Goal: Task Accomplishment & Management: Use online tool/utility

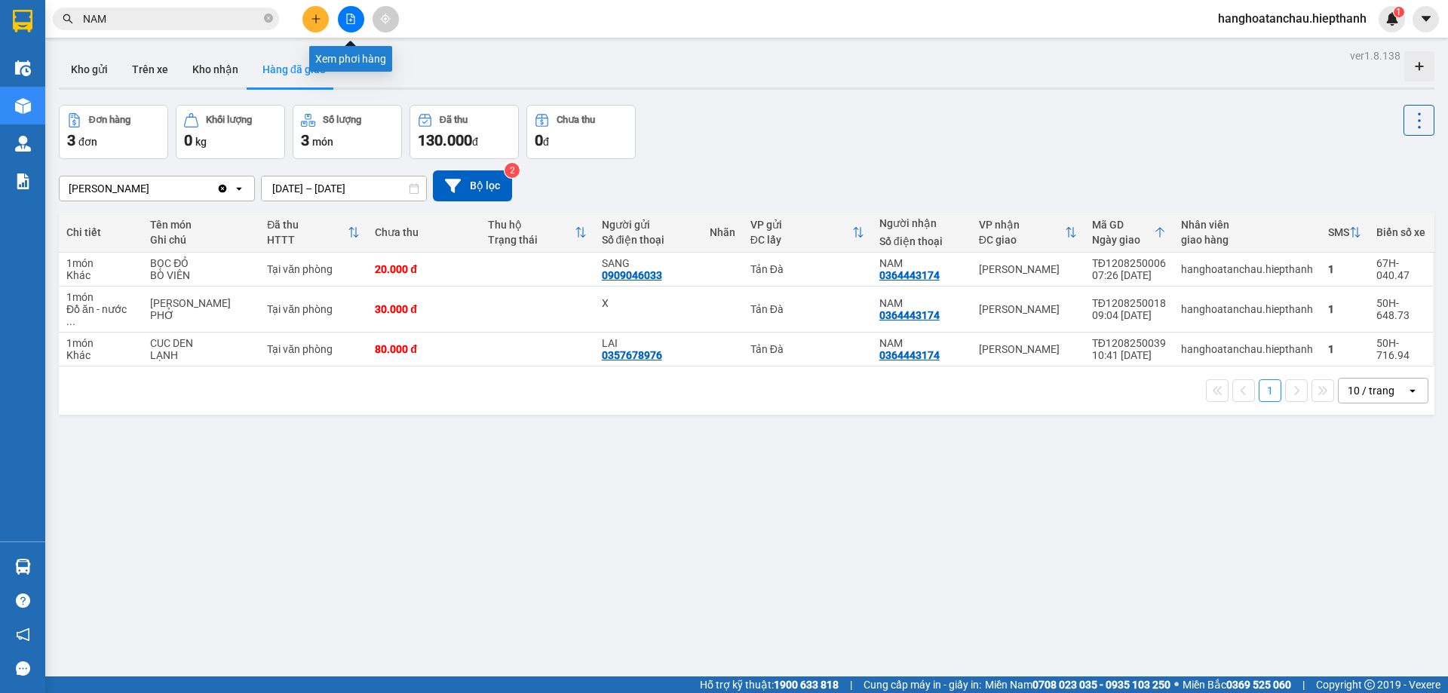
click at [346, 19] on icon "file-add" at bounding box center [350, 19] width 11 height 11
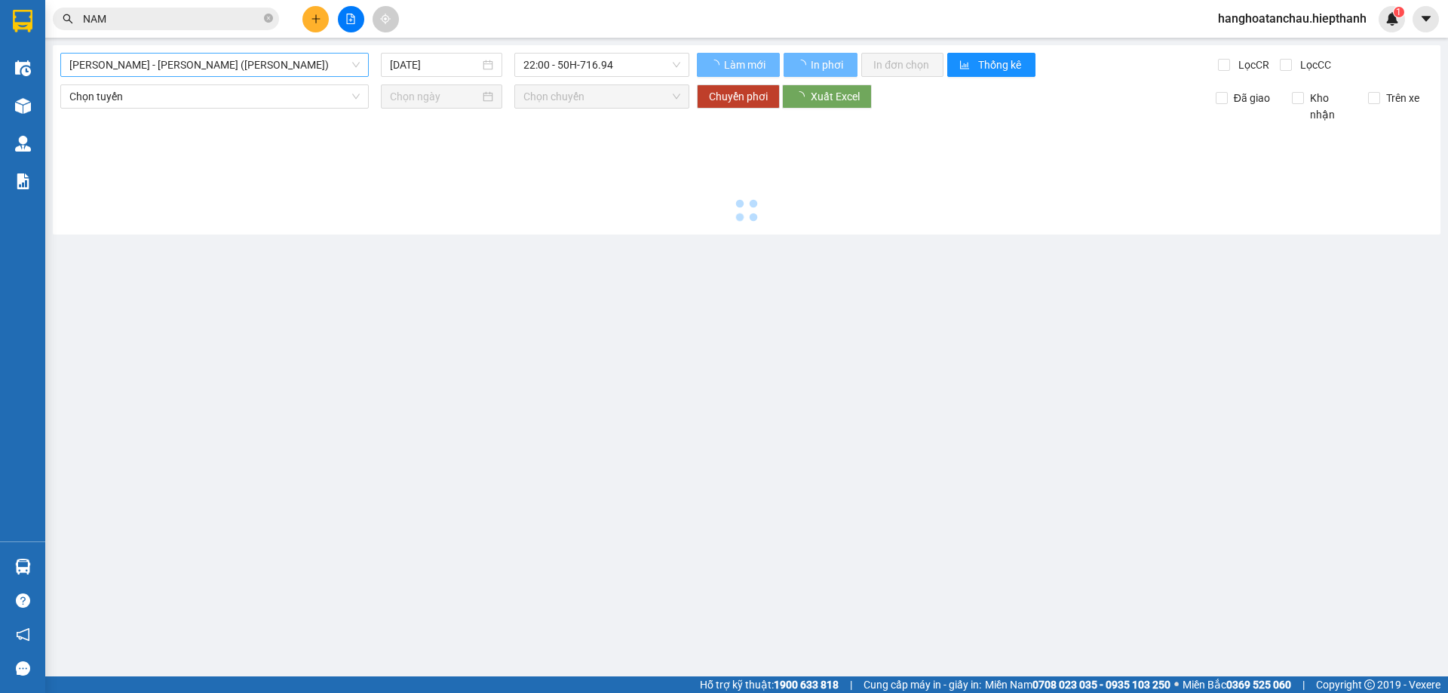
type input "[DATE]"
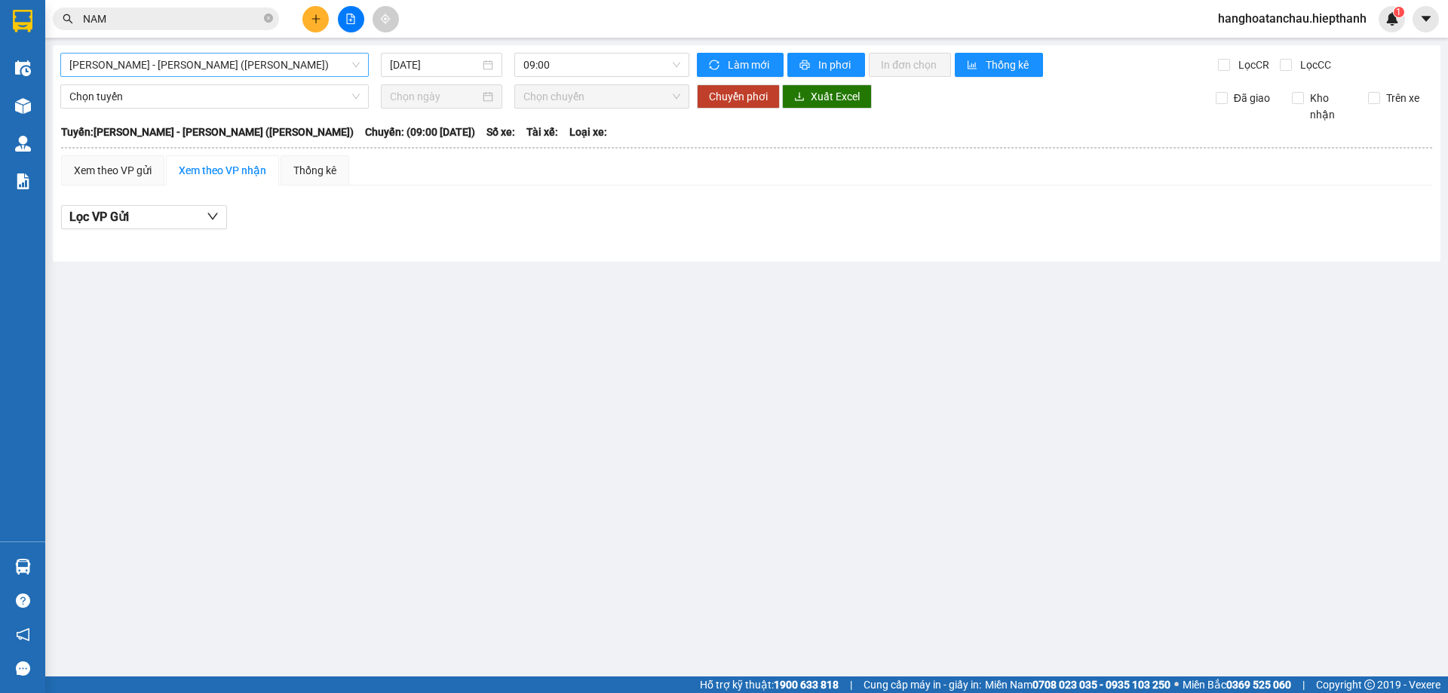
click at [146, 58] on span "[PERSON_NAME] - [GEOGRAPHIC_DATA] (TIỀN)" at bounding box center [214, 65] width 290 height 23
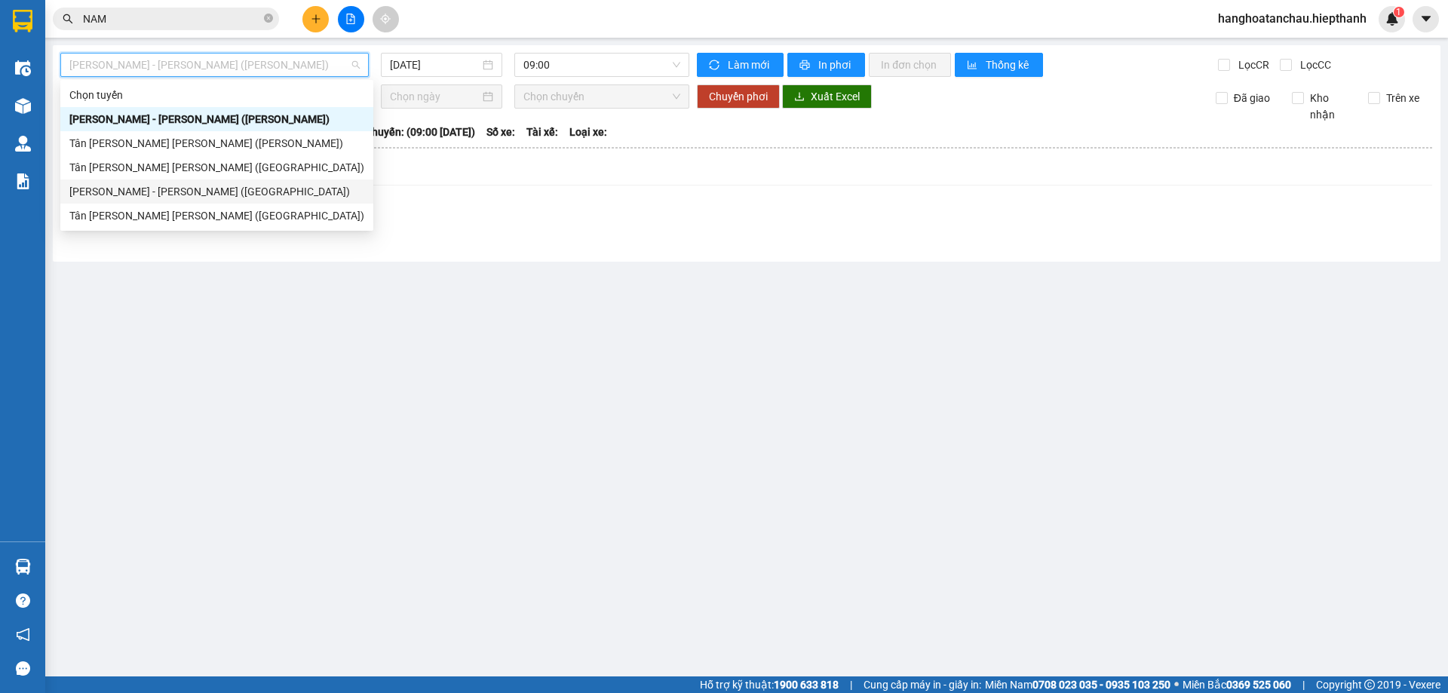
click at [158, 182] on div "[PERSON_NAME] - [GEOGRAPHIC_DATA] ([GEOGRAPHIC_DATA])" at bounding box center [216, 191] width 313 height 24
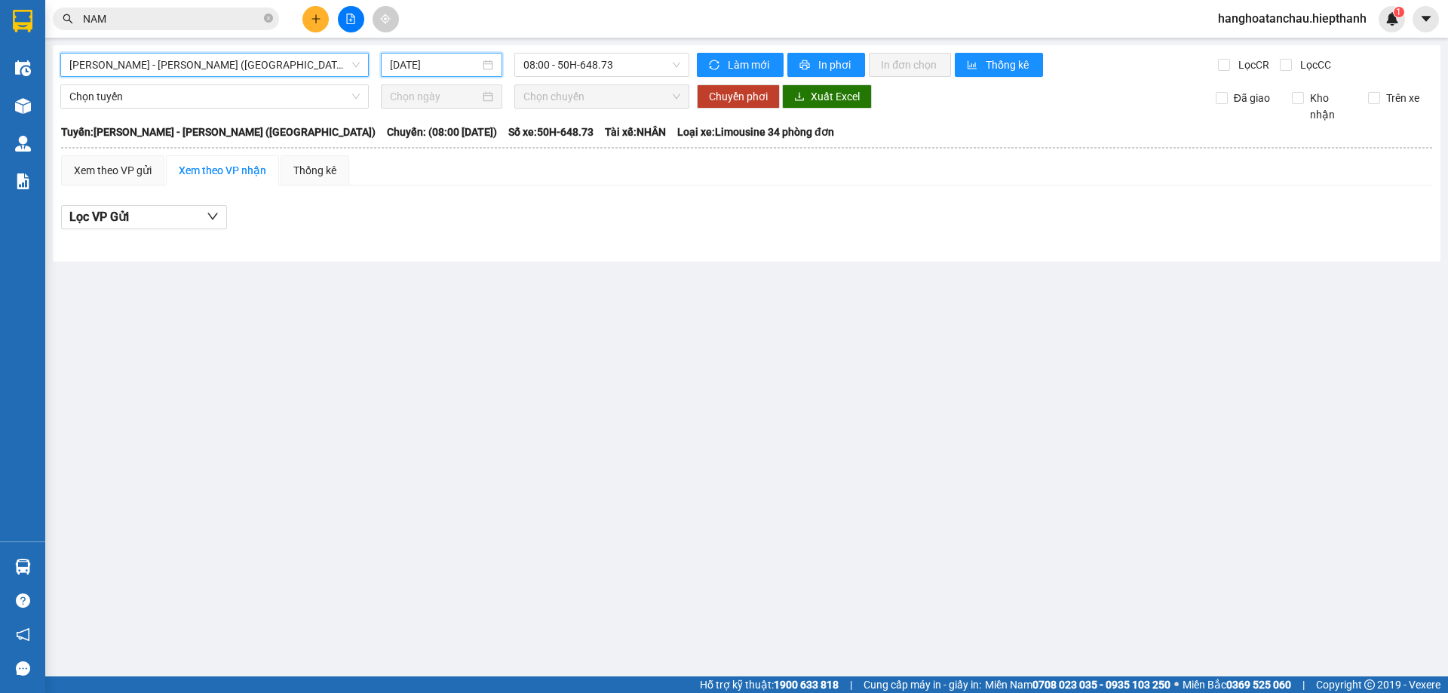
click at [438, 67] on input "[DATE]" at bounding box center [435, 65] width 90 height 17
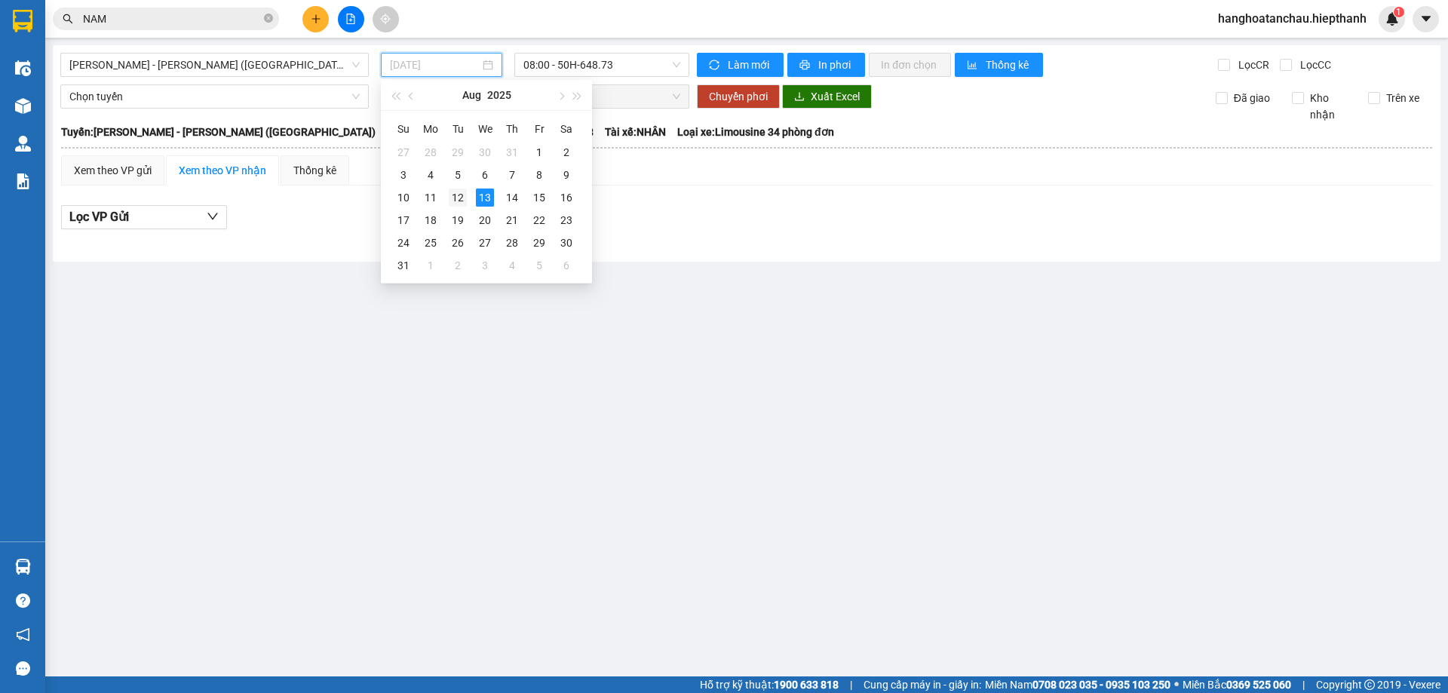
click at [462, 199] on div "12" at bounding box center [458, 198] width 18 height 18
type input "[DATE]"
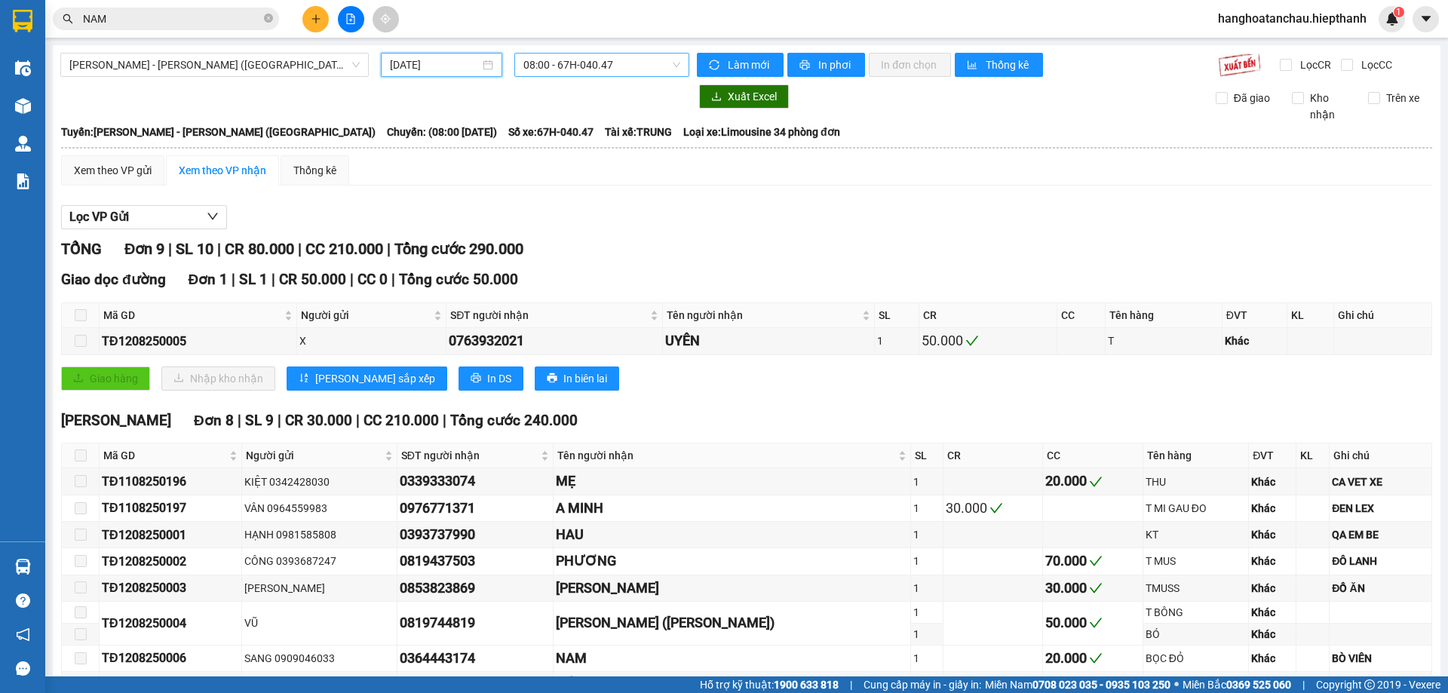
click at [574, 61] on span "08:00 - 67H-040.47" at bounding box center [601, 65] width 157 height 23
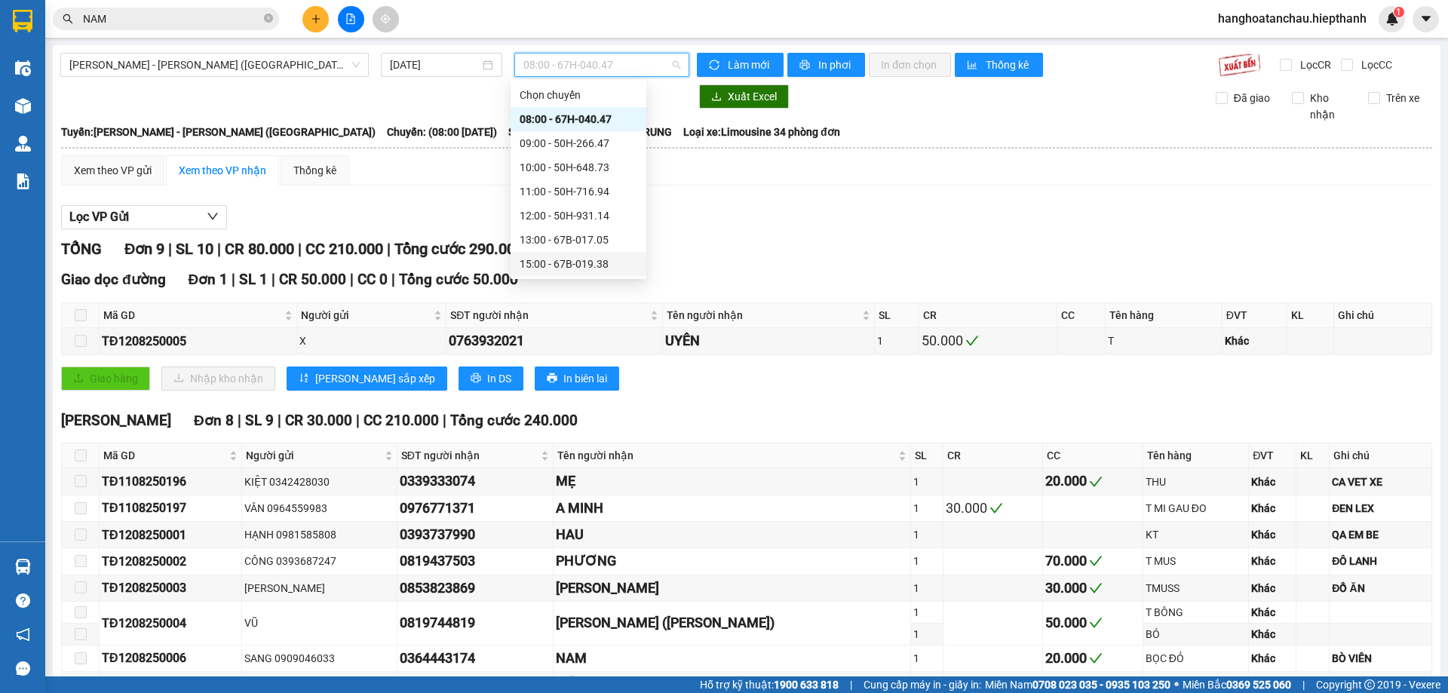
scroll to position [97, 0]
click at [561, 173] on div "15:00 - 67B-019.38" at bounding box center [579, 167] width 118 height 17
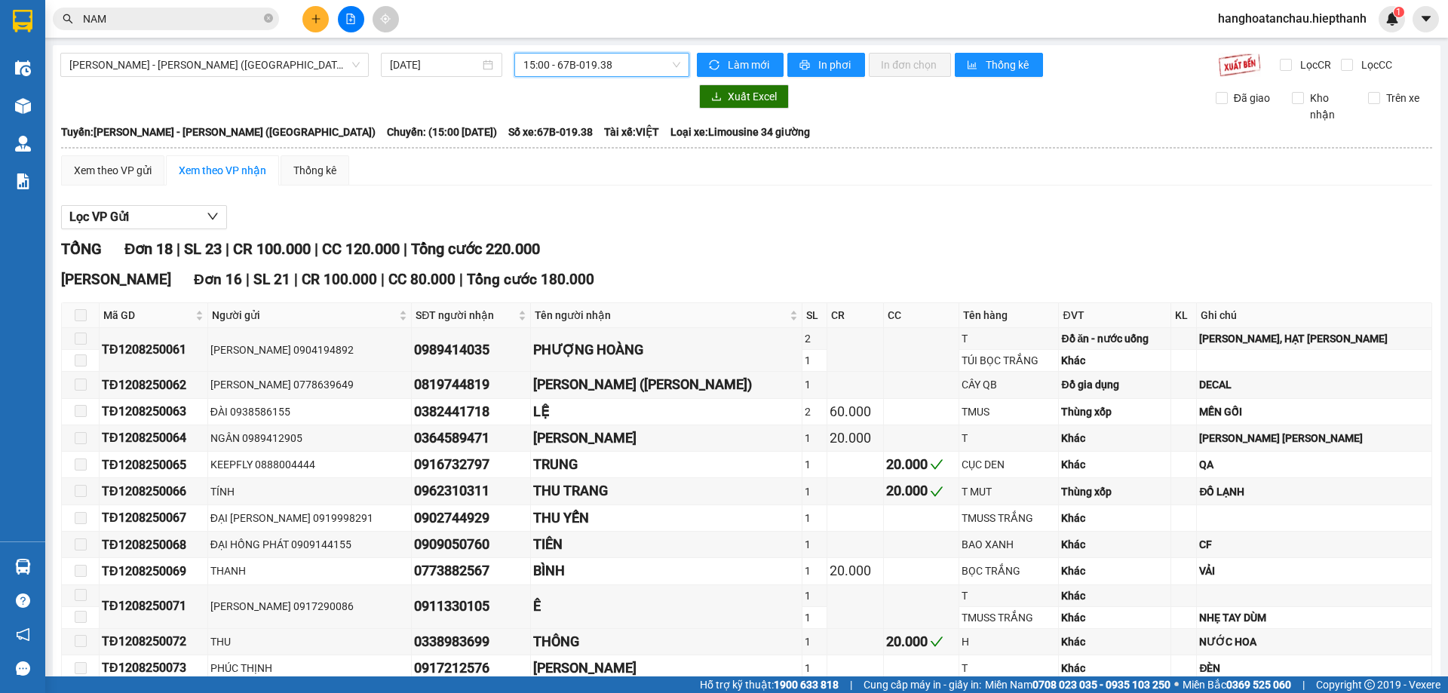
click at [569, 60] on span "15:00 - 67B-019.38" at bounding box center [601, 65] width 157 height 23
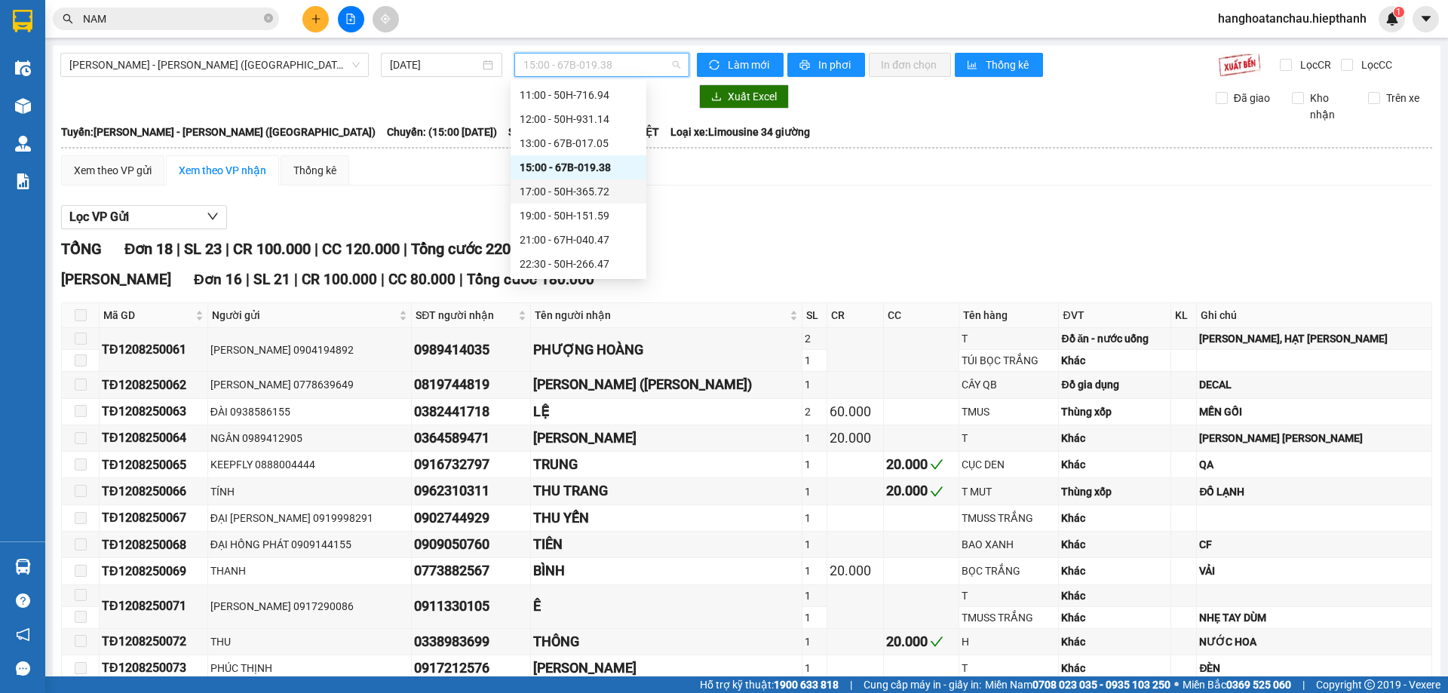
click at [566, 188] on div "17:00 - 50H-365.72" at bounding box center [579, 191] width 118 height 17
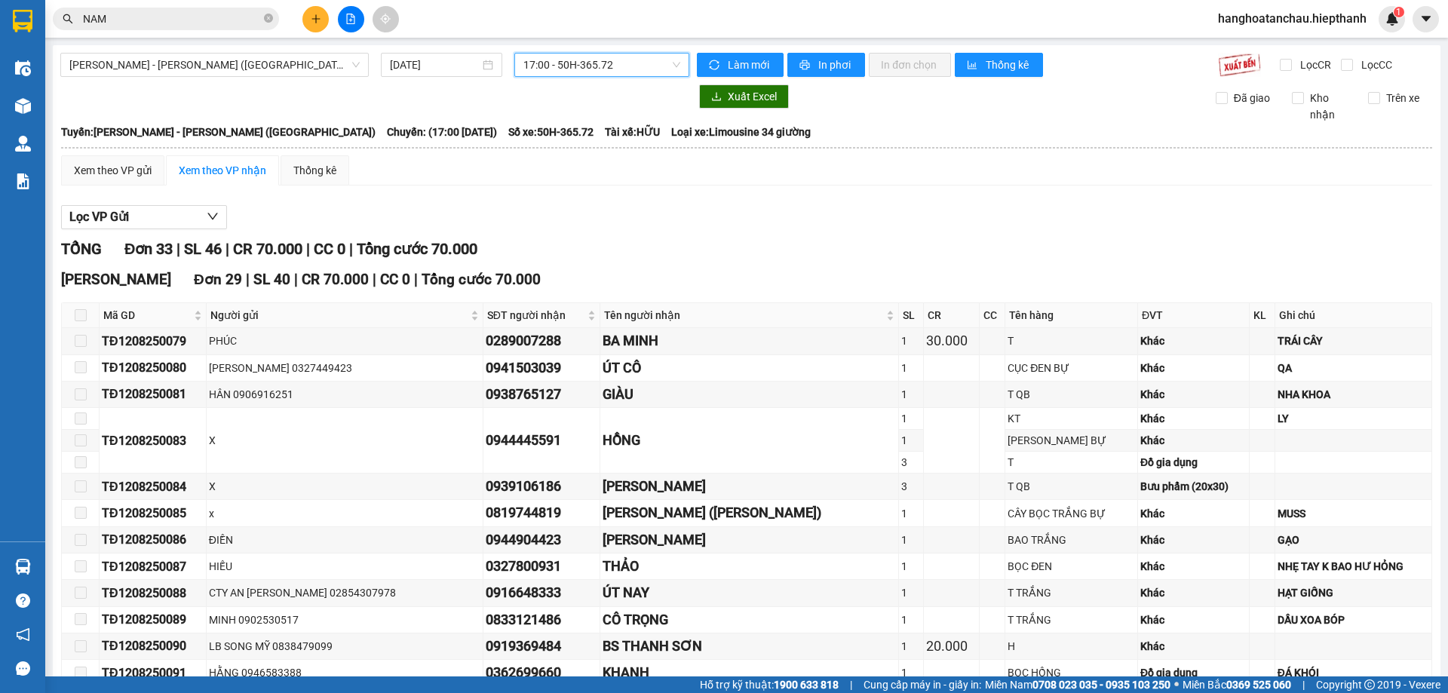
click at [536, 75] on span "17:00 - 50H-365.72" at bounding box center [601, 65] width 157 height 23
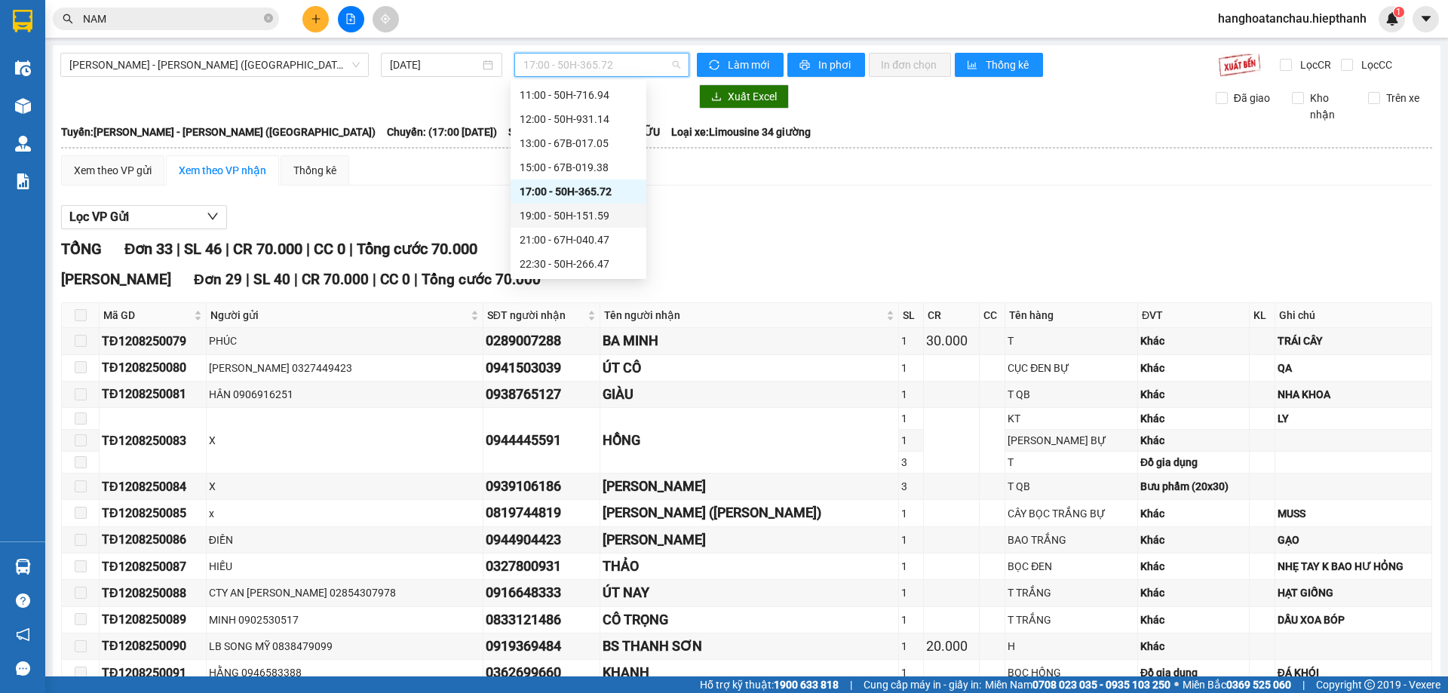
click at [550, 216] on div "19:00 - 50H-151.59" at bounding box center [579, 215] width 118 height 17
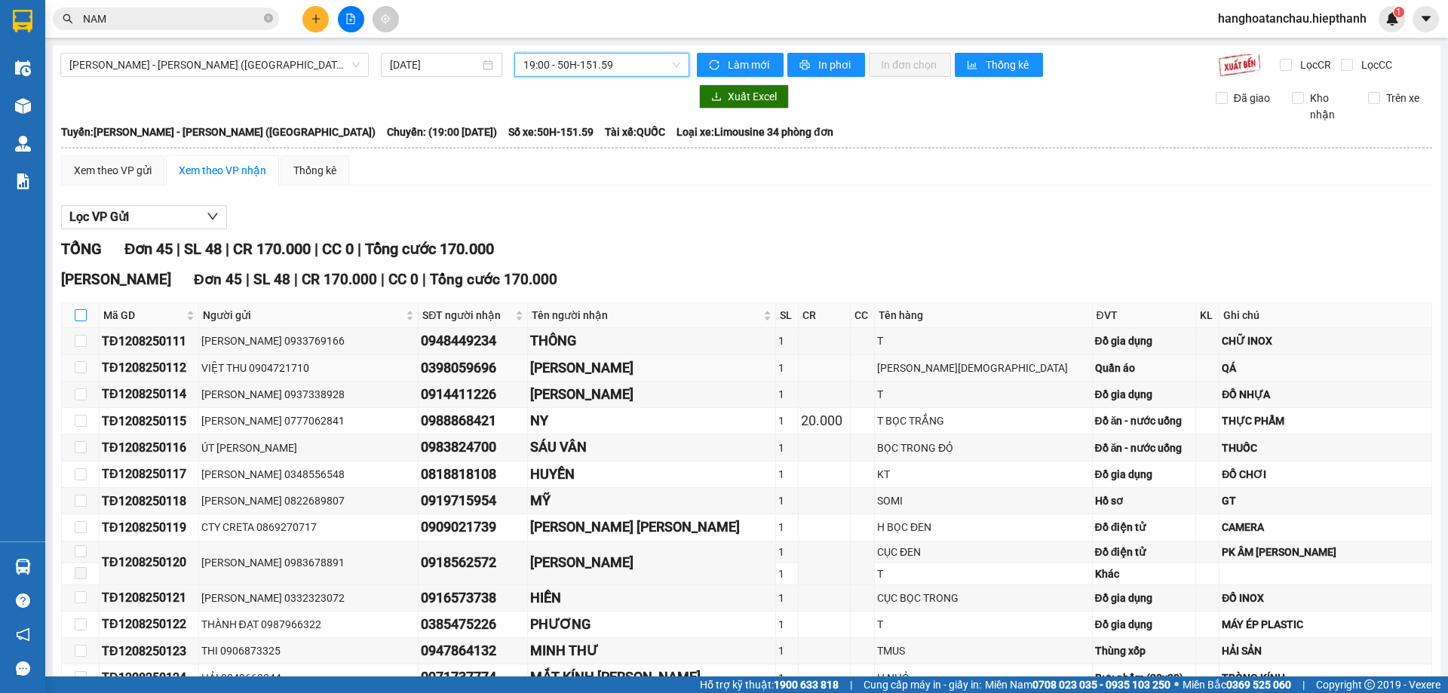
drag, startPoint x: 81, startPoint y: 312, endPoint x: 289, endPoint y: 361, distance: 213.1
click at [81, 314] on input "checkbox" at bounding box center [81, 315] width 12 height 12
checkbox input "true"
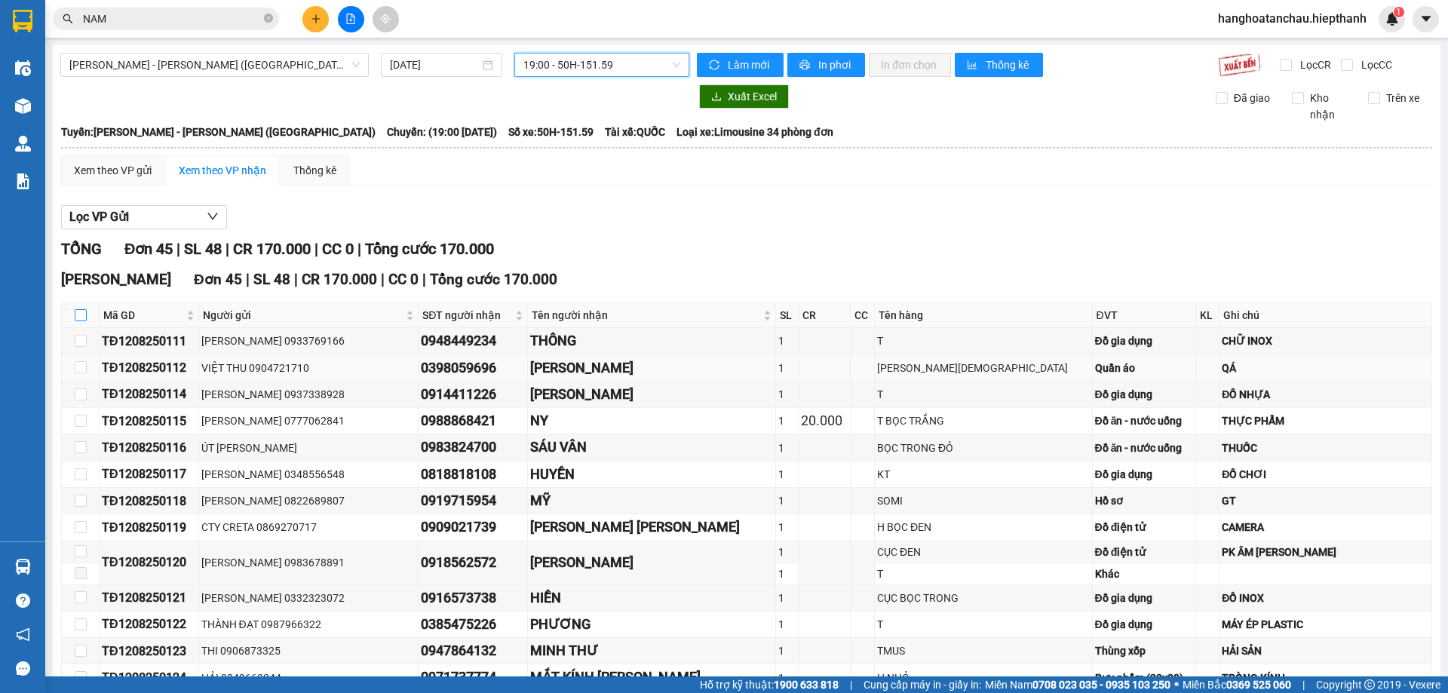
checkbox input "true"
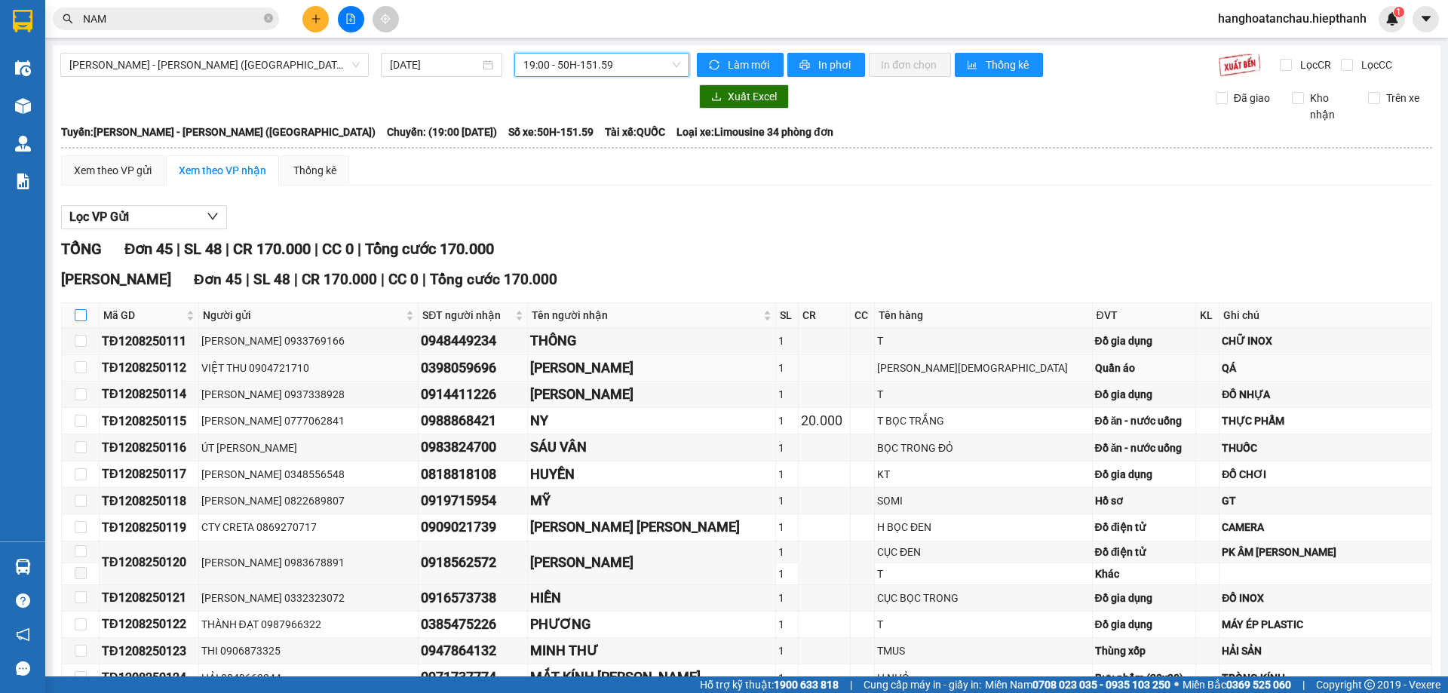
checkbox input "true"
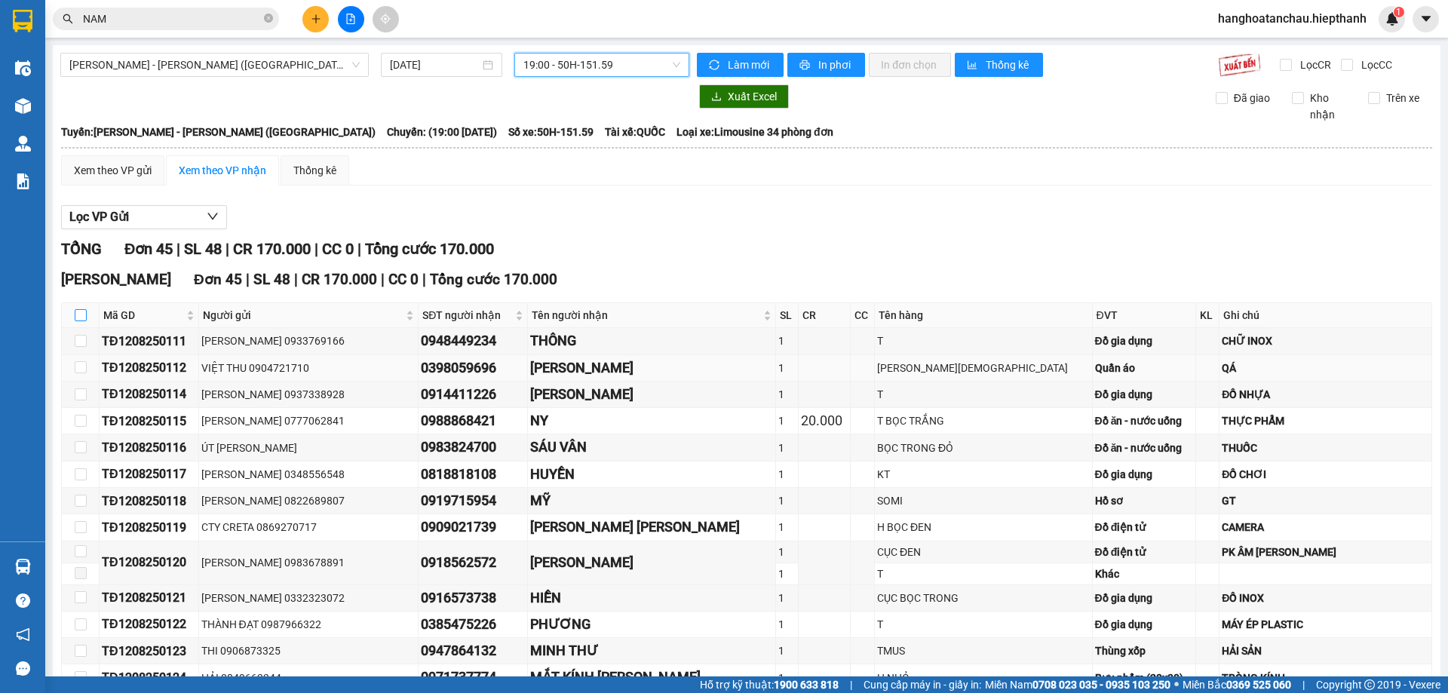
checkbox input "true"
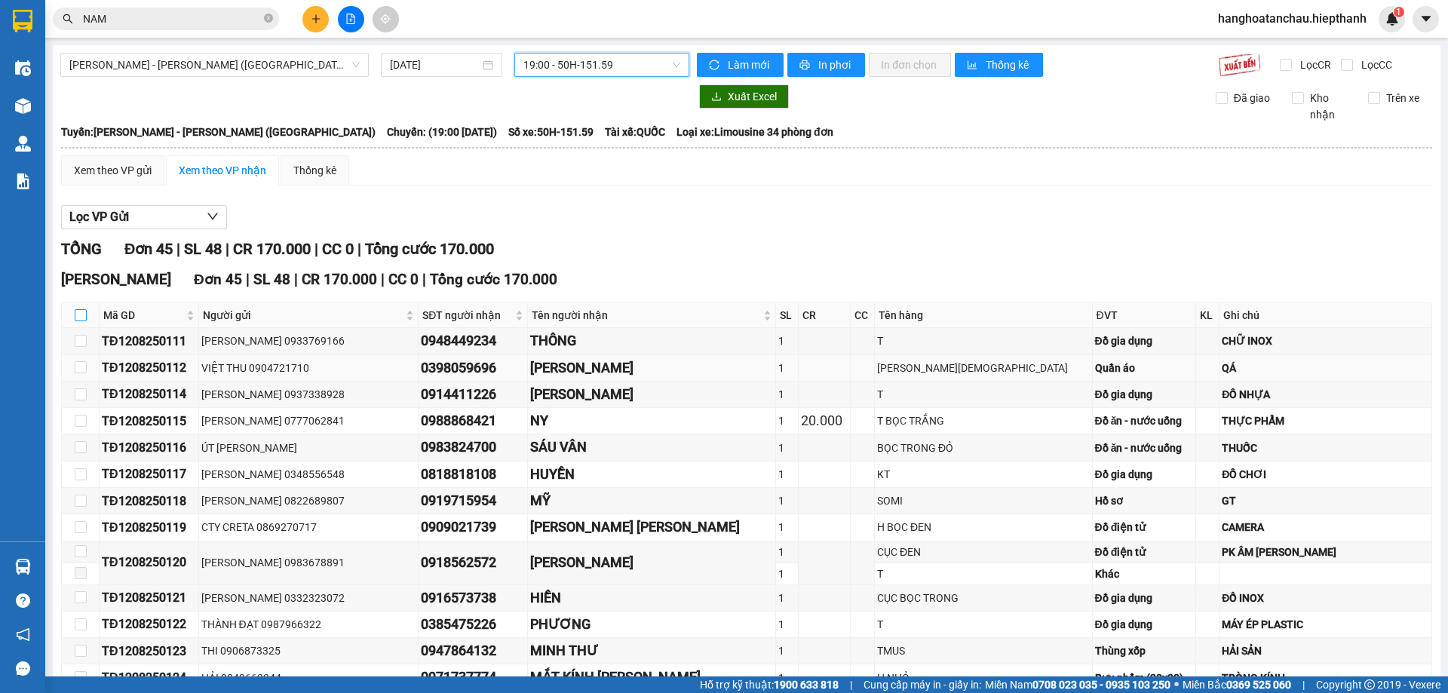
checkbox input "true"
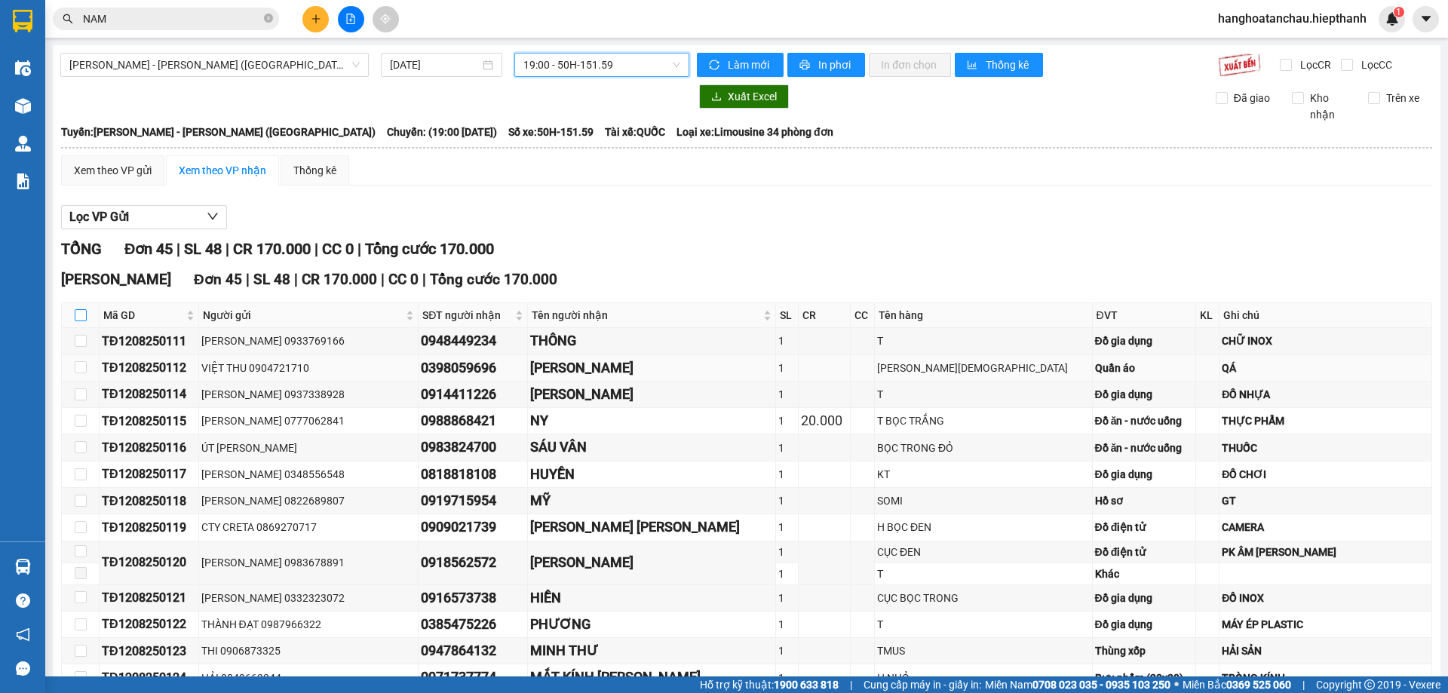
checkbox input "true"
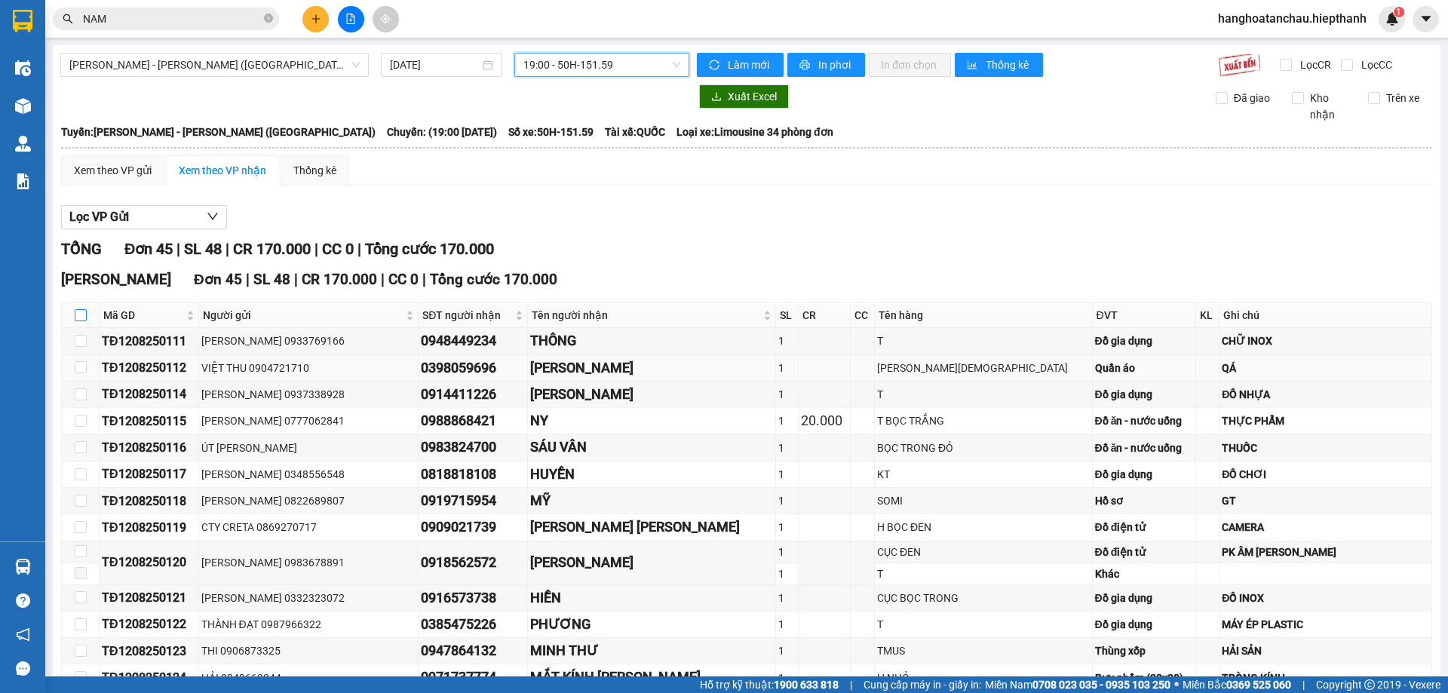
checkbox input "true"
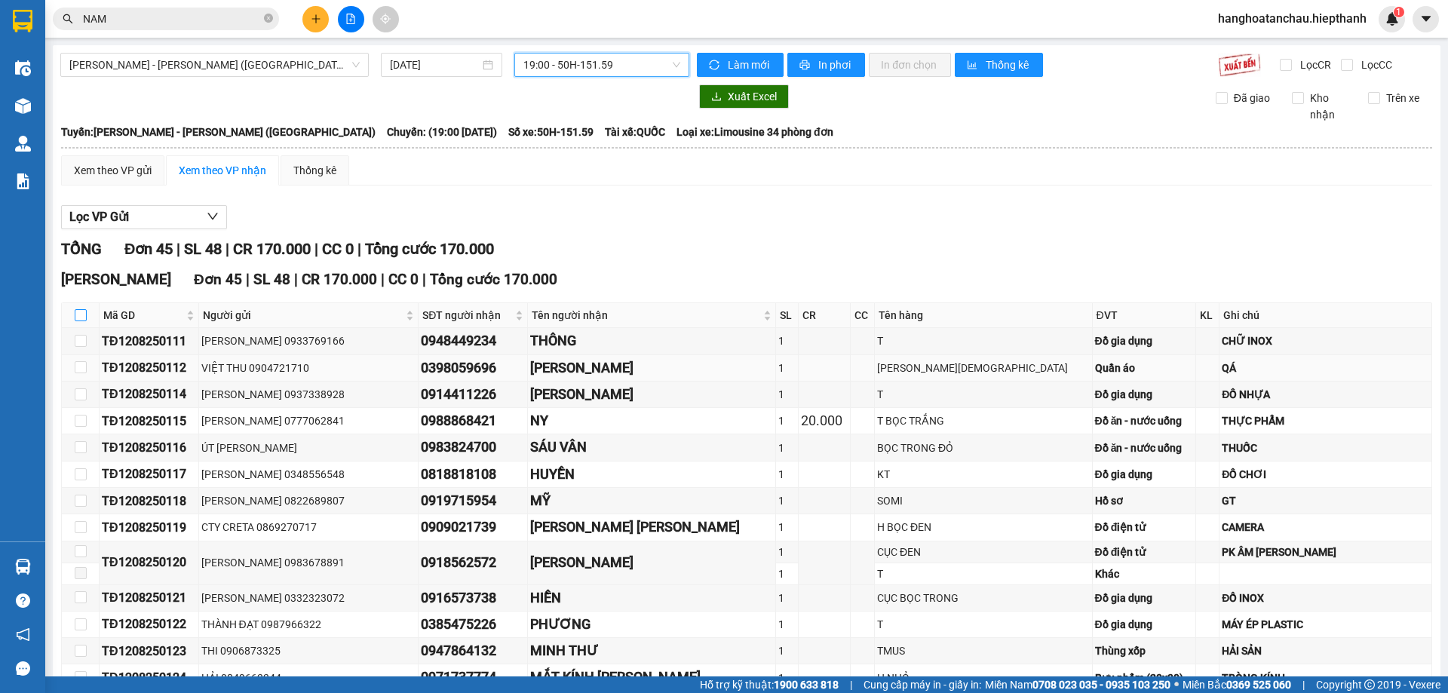
checkbox input "true"
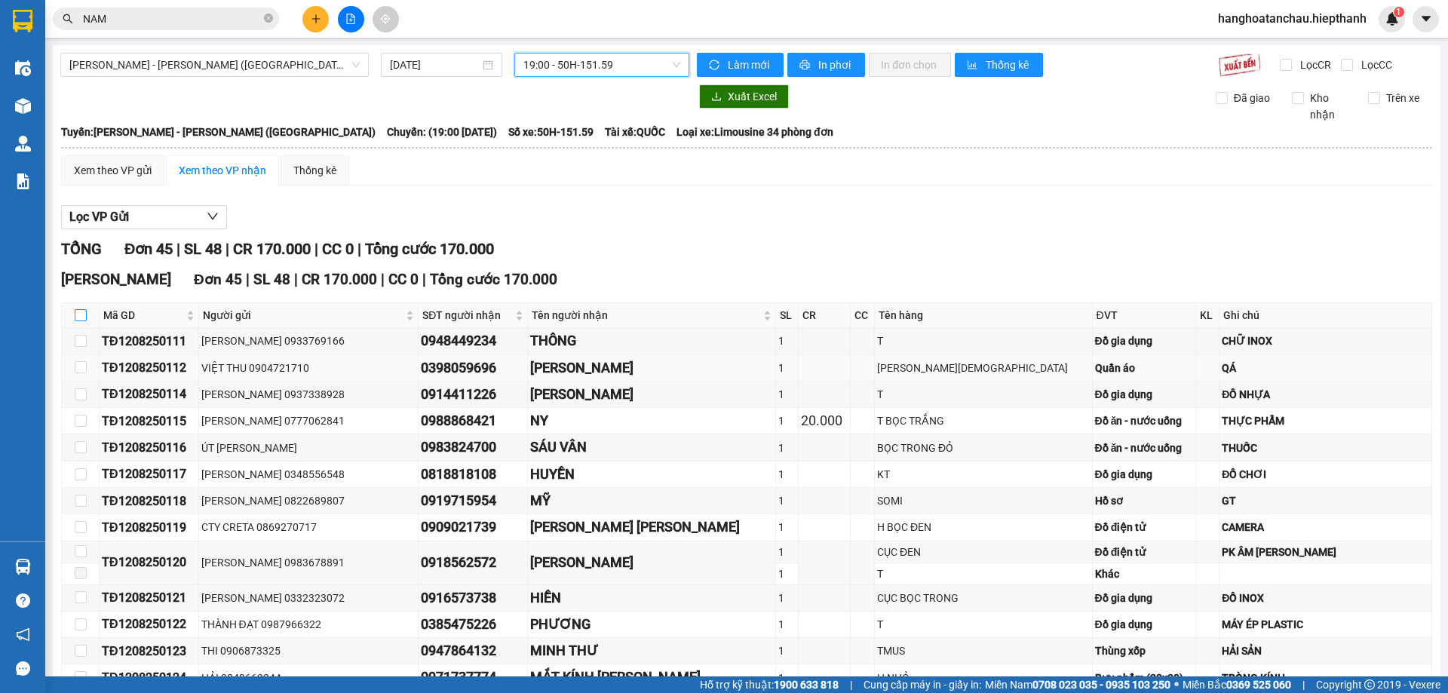
checkbox input "true"
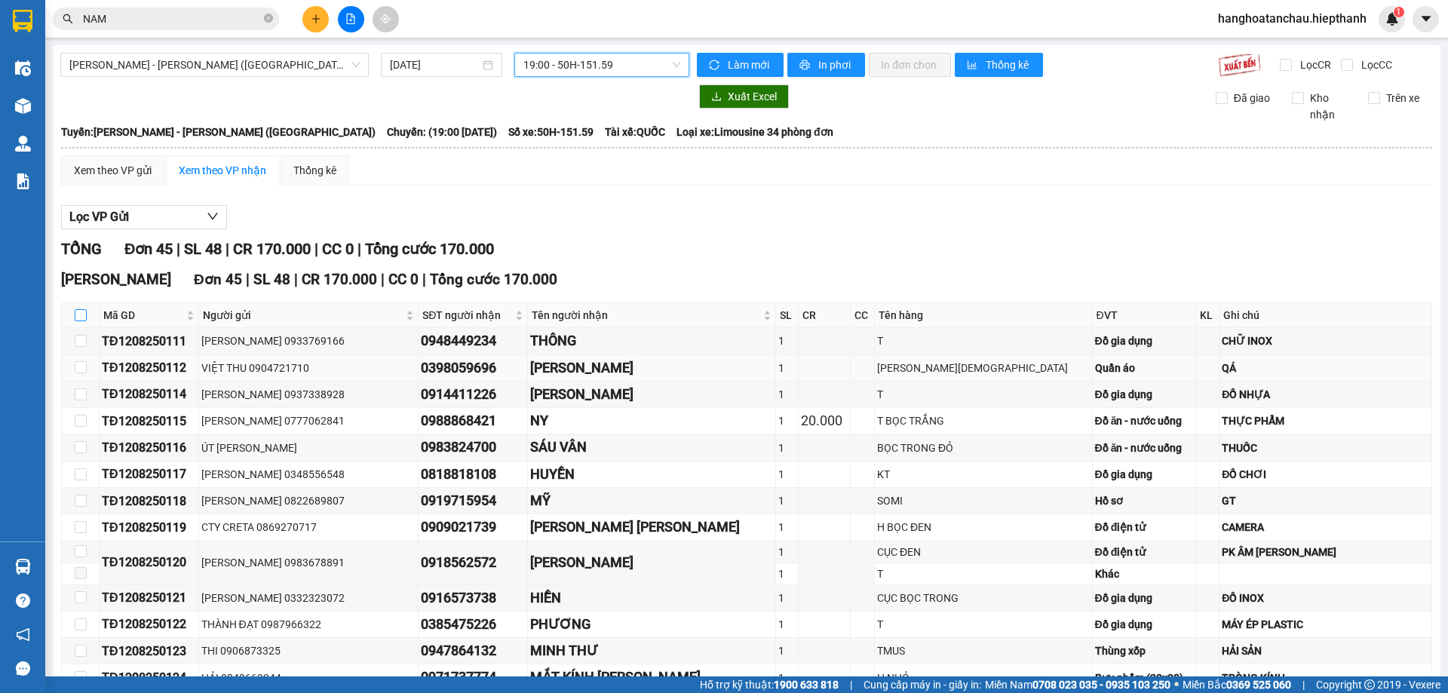
checkbox input "true"
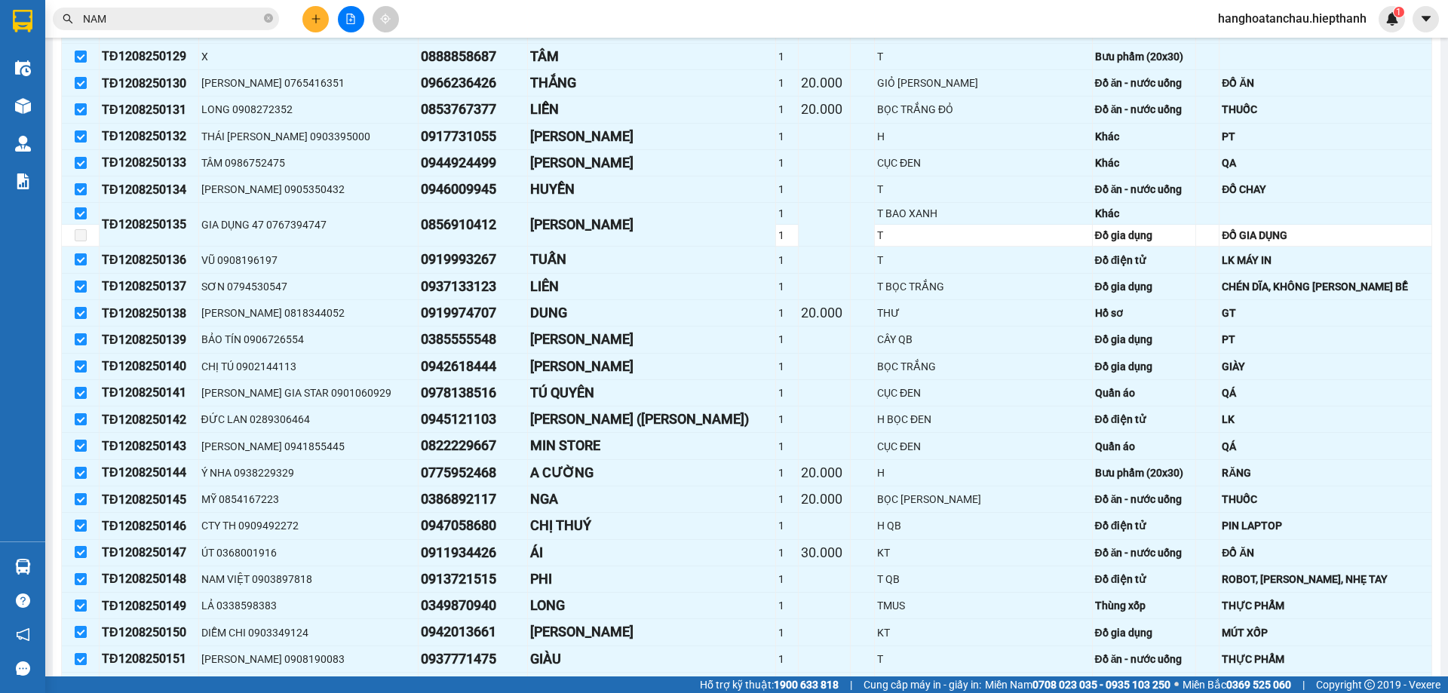
scroll to position [961, 0]
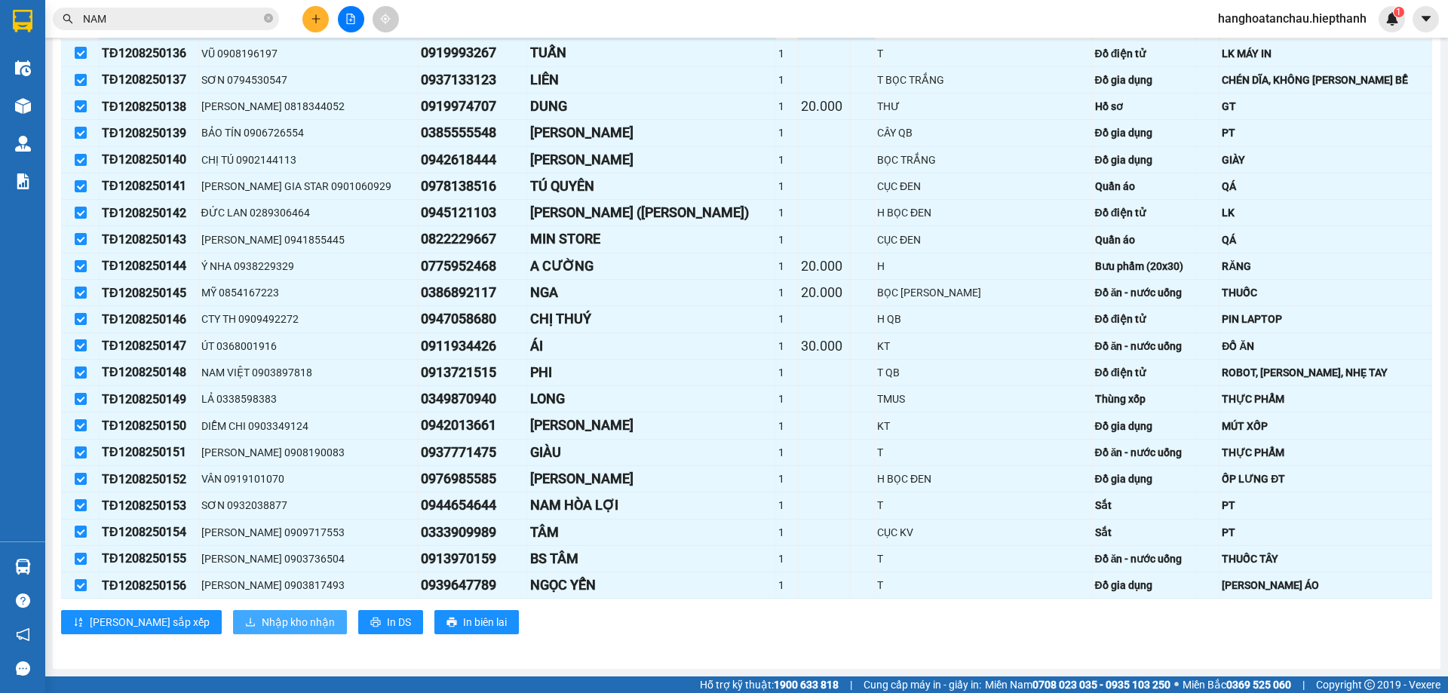
click at [262, 618] on span "Nhập kho nhận" at bounding box center [298, 622] width 73 height 17
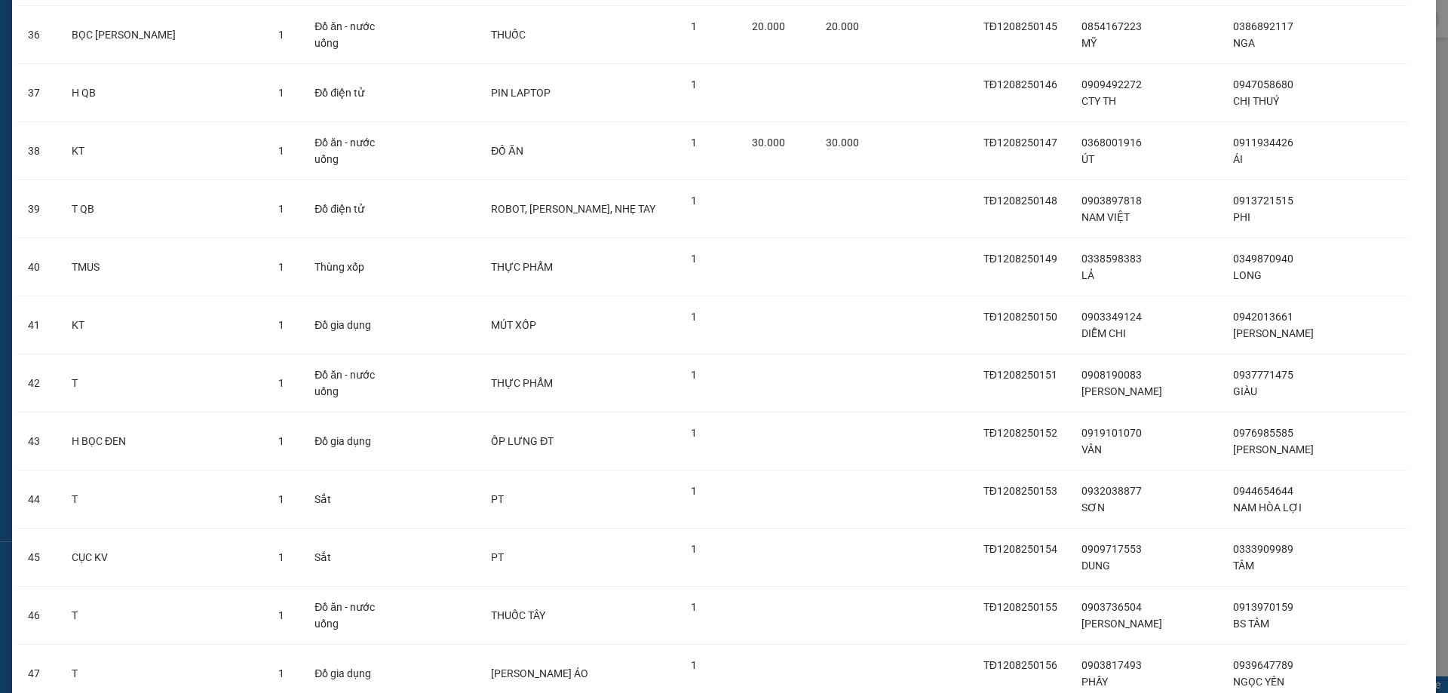
scroll to position [2207, 0]
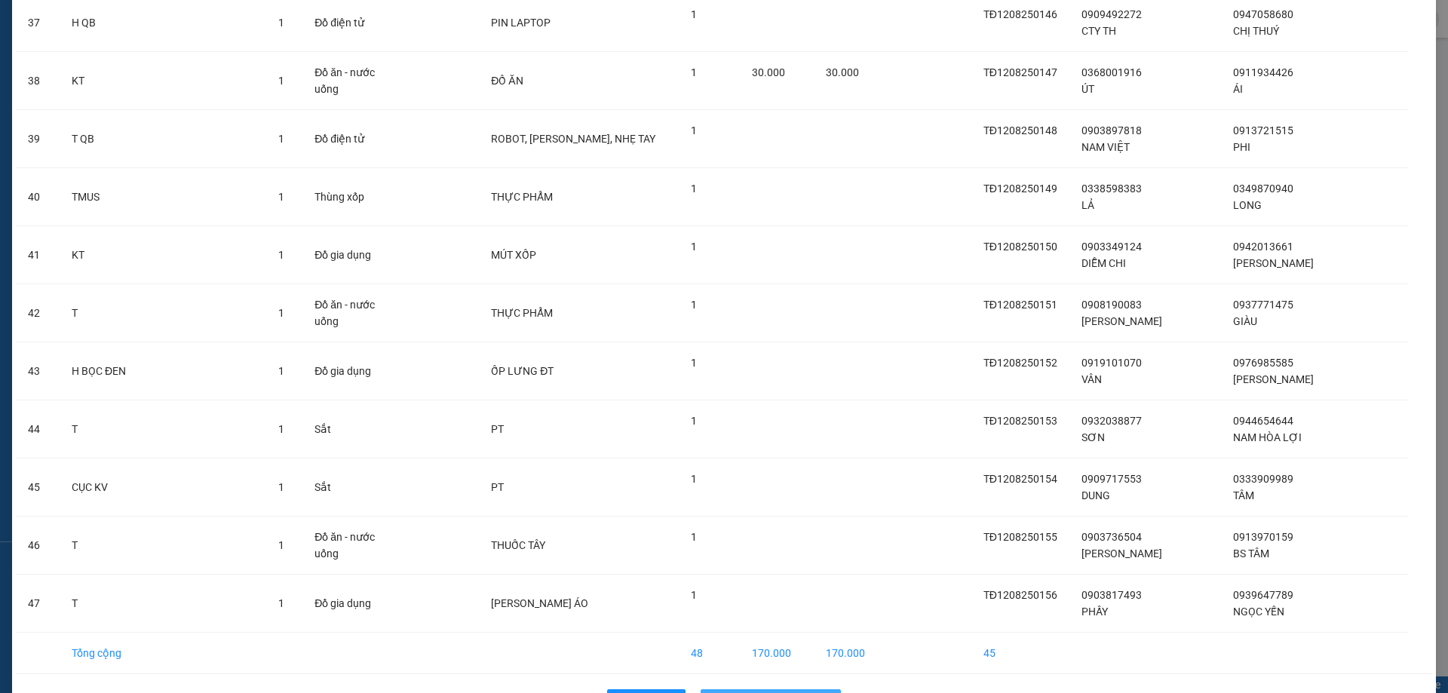
click at [717, 689] on button "Nhập hàng kho nhận" at bounding box center [771, 701] width 140 height 24
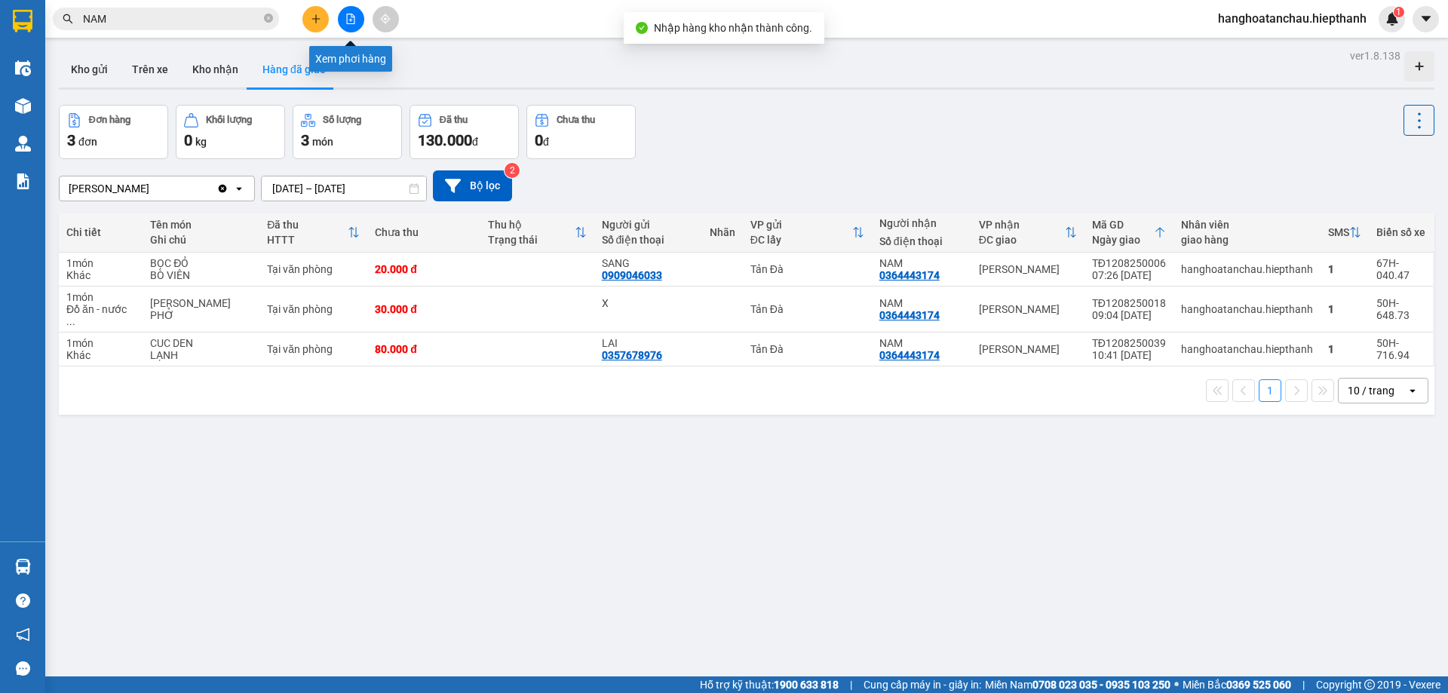
click at [347, 27] on button at bounding box center [351, 19] width 26 height 26
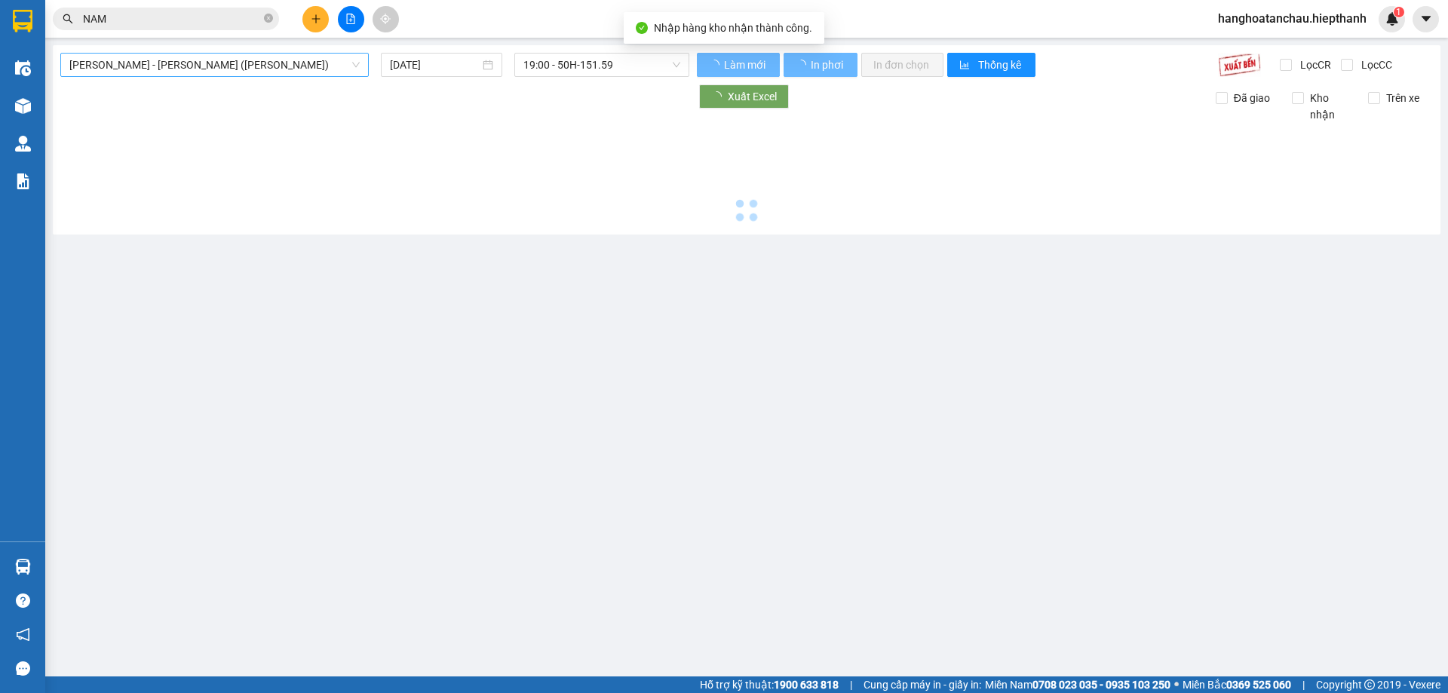
type input "[DATE]"
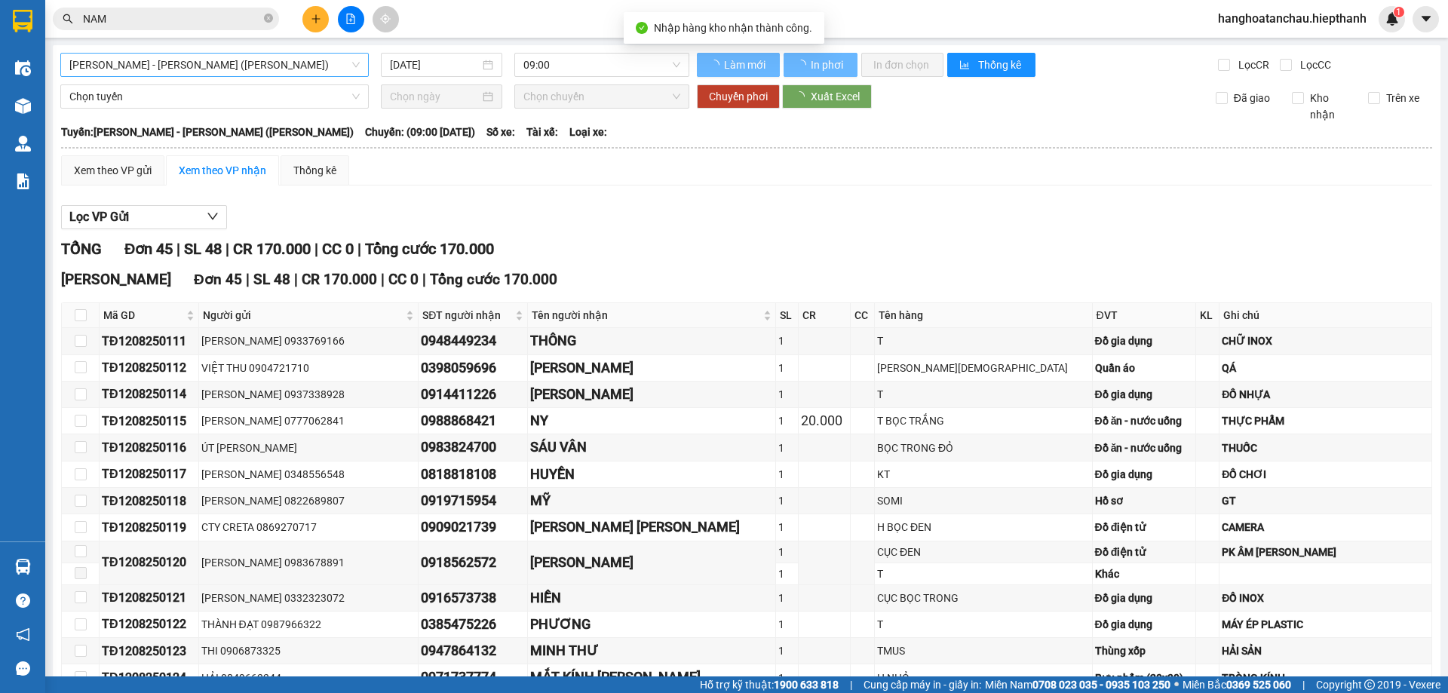
click at [279, 60] on span "[PERSON_NAME] - [GEOGRAPHIC_DATA] (TIỀN)" at bounding box center [214, 65] width 290 height 23
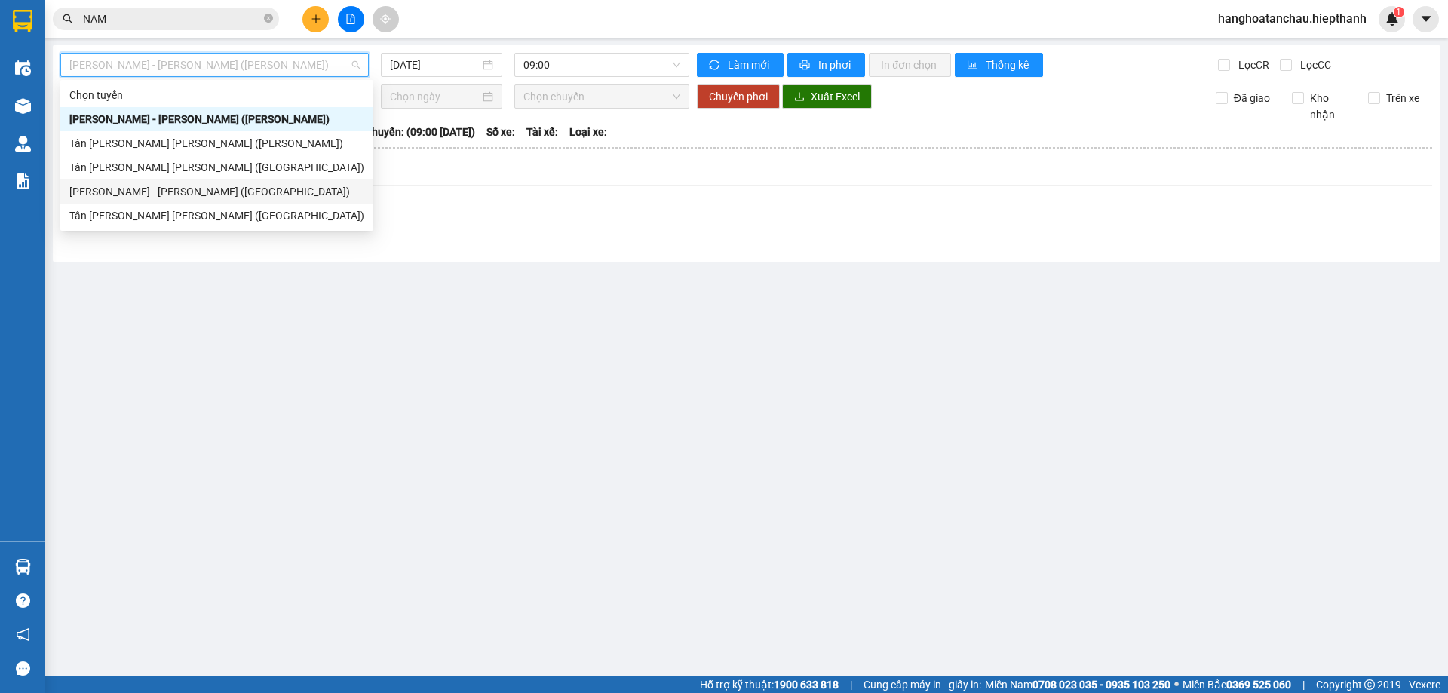
click at [202, 188] on div "[PERSON_NAME] - [GEOGRAPHIC_DATA] ([GEOGRAPHIC_DATA])" at bounding box center [216, 191] width 295 height 17
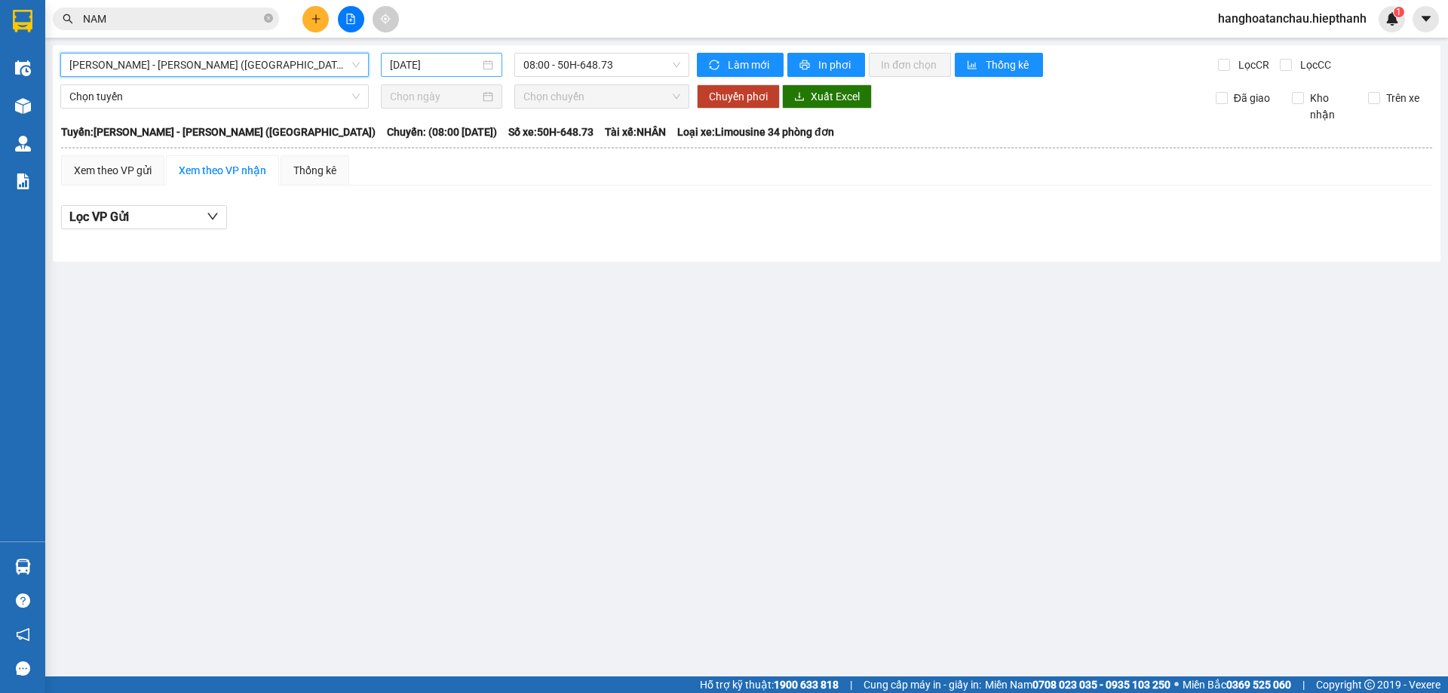
click at [418, 58] on input "[DATE]" at bounding box center [435, 65] width 90 height 17
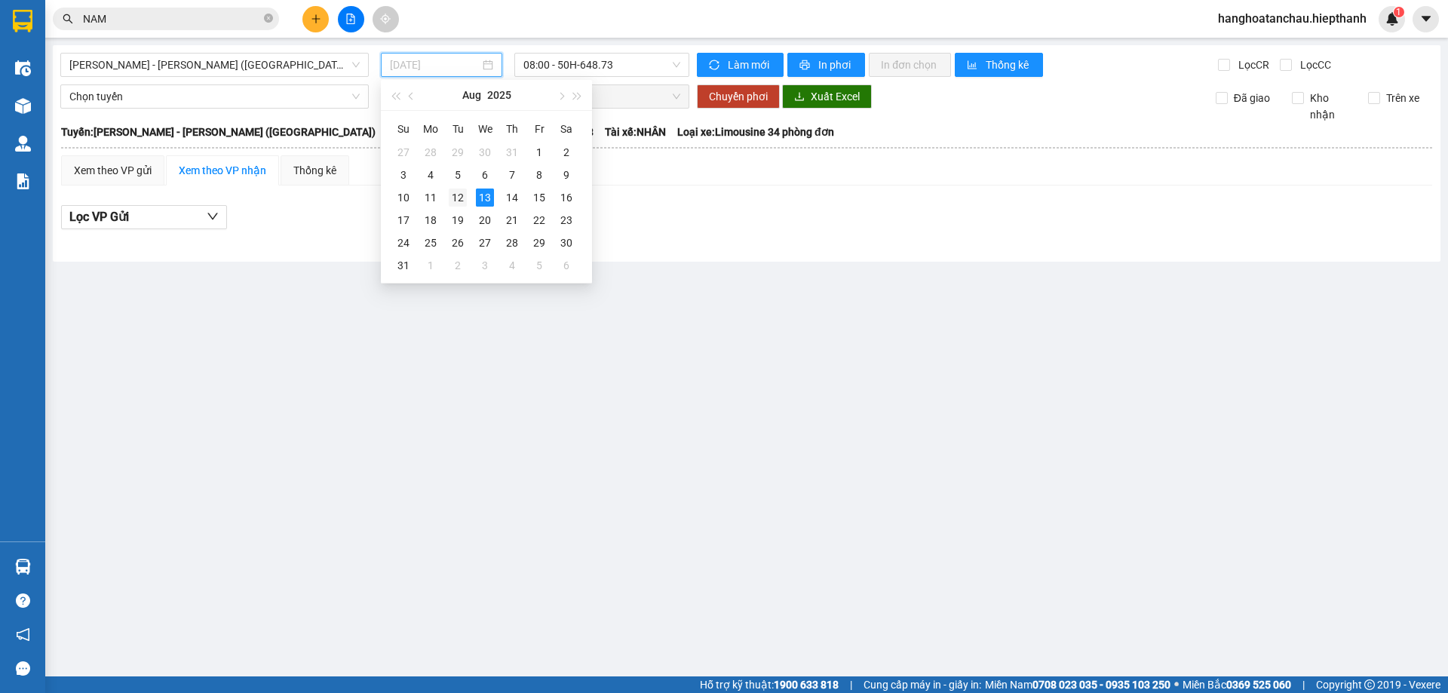
click at [452, 204] on div "12" at bounding box center [458, 198] width 18 height 18
type input "[DATE]"
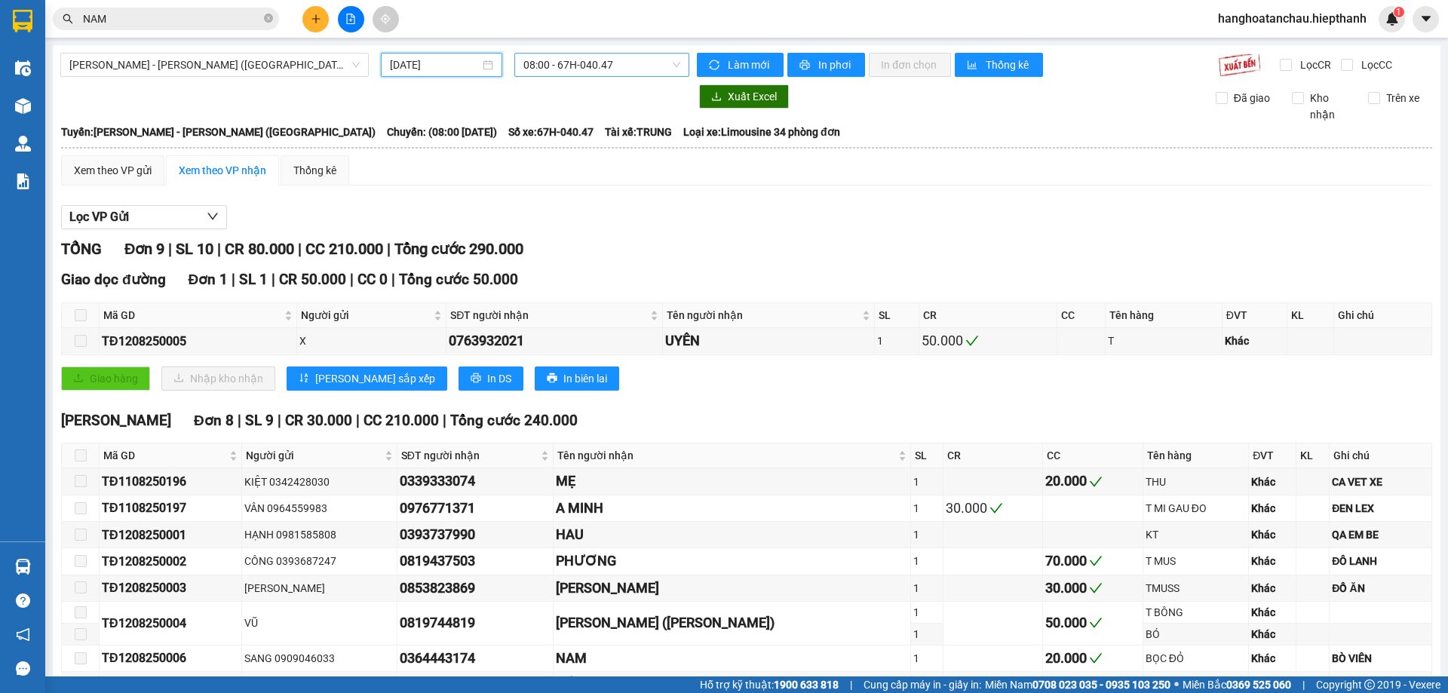
click at [610, 67] on span "08:00 - 67H-040.47" at bounding box center [601, 65] width 157 height 23
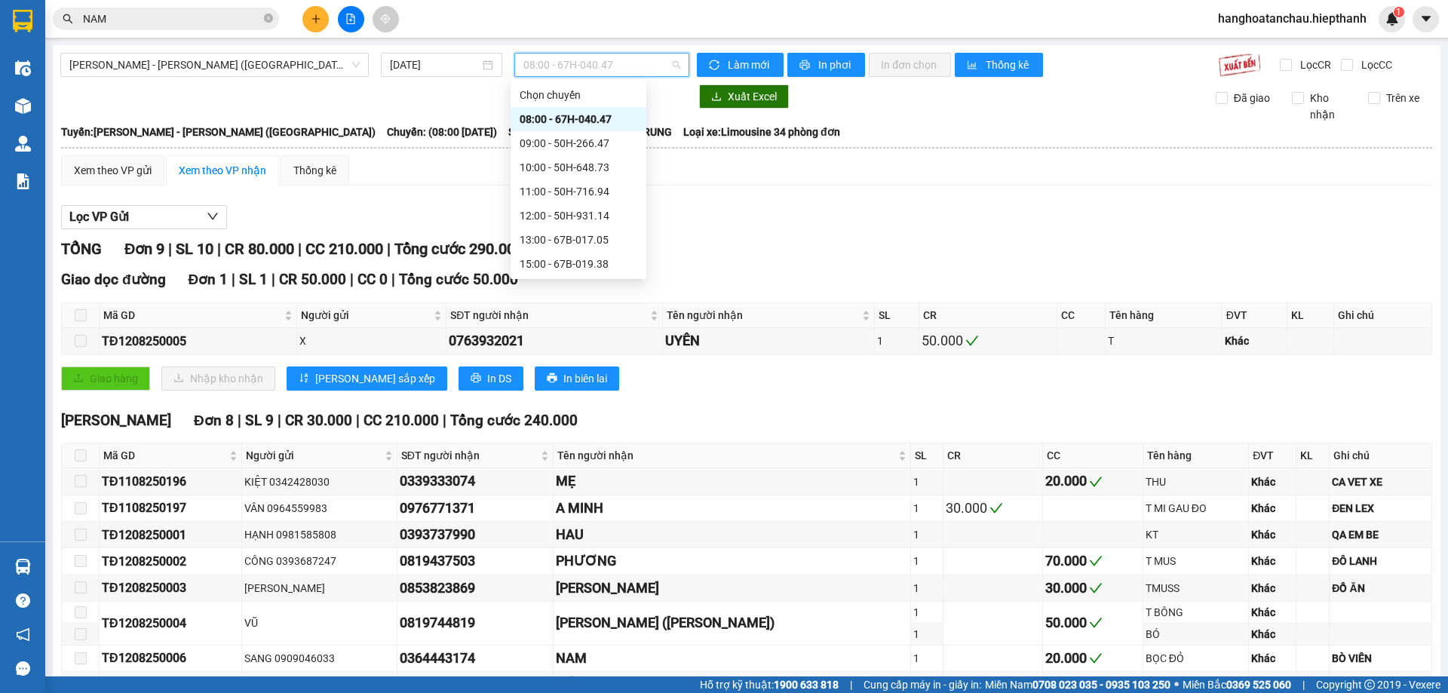
scroll to position [97, 0]
click at [578, 235] on div "21:00 - 67H-040.47" at bounding box center [579, 240] width 118 height 17
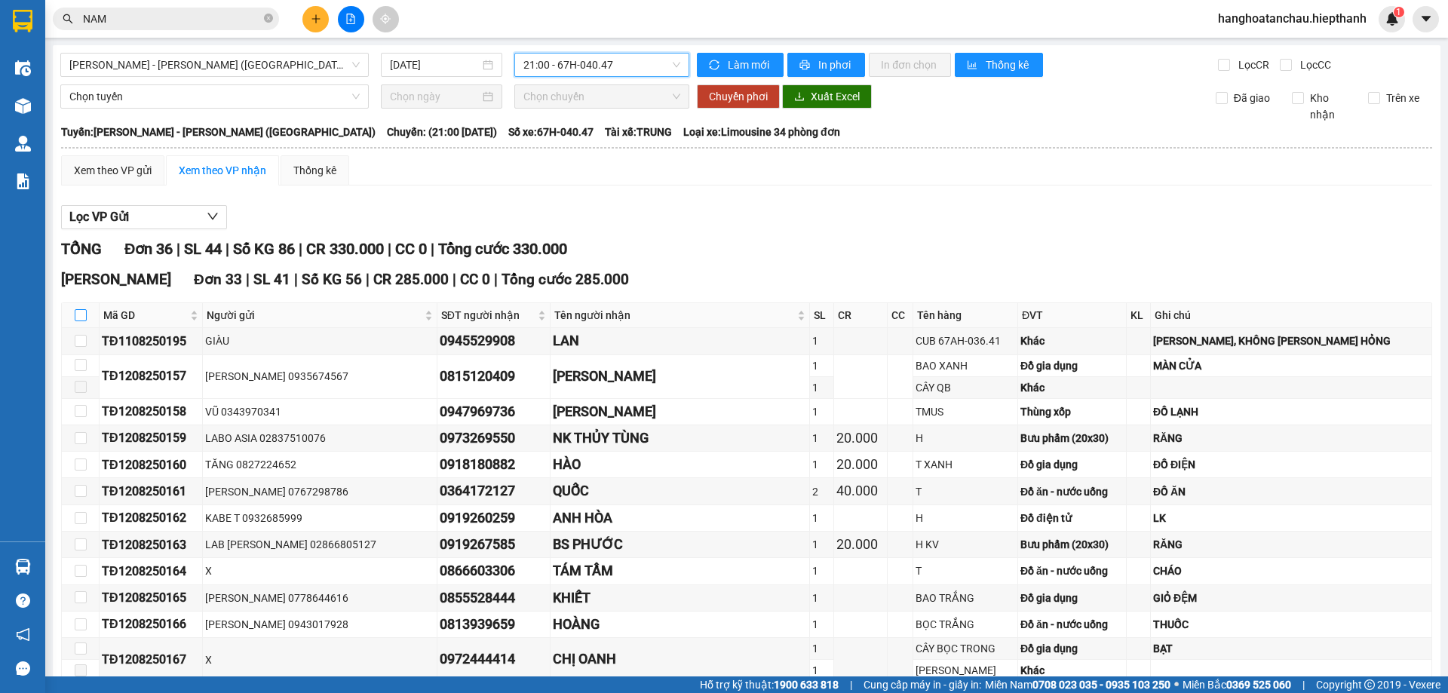
click at [84, 319] on input "checkbox" at bounding box center [81, 315] width 12 height 12
checkbox input "true"
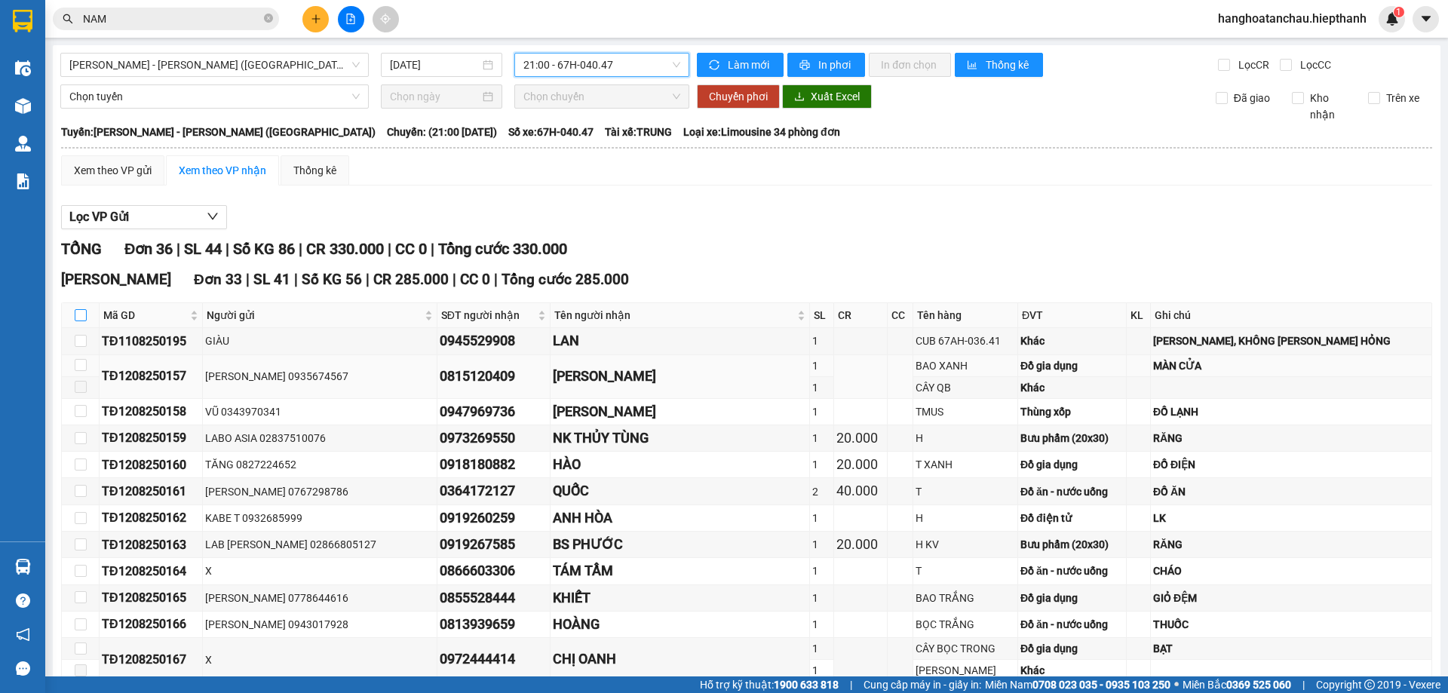
checkbox input "true"
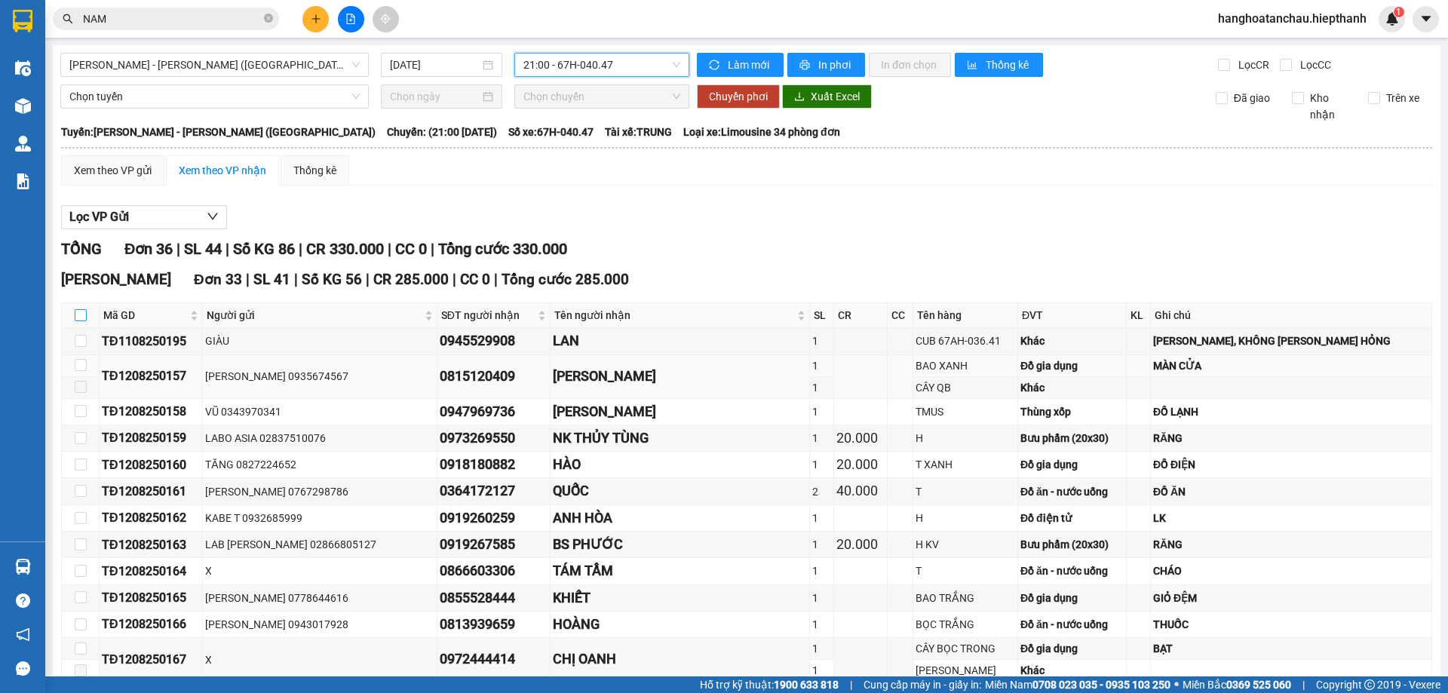
checkbox input "true"
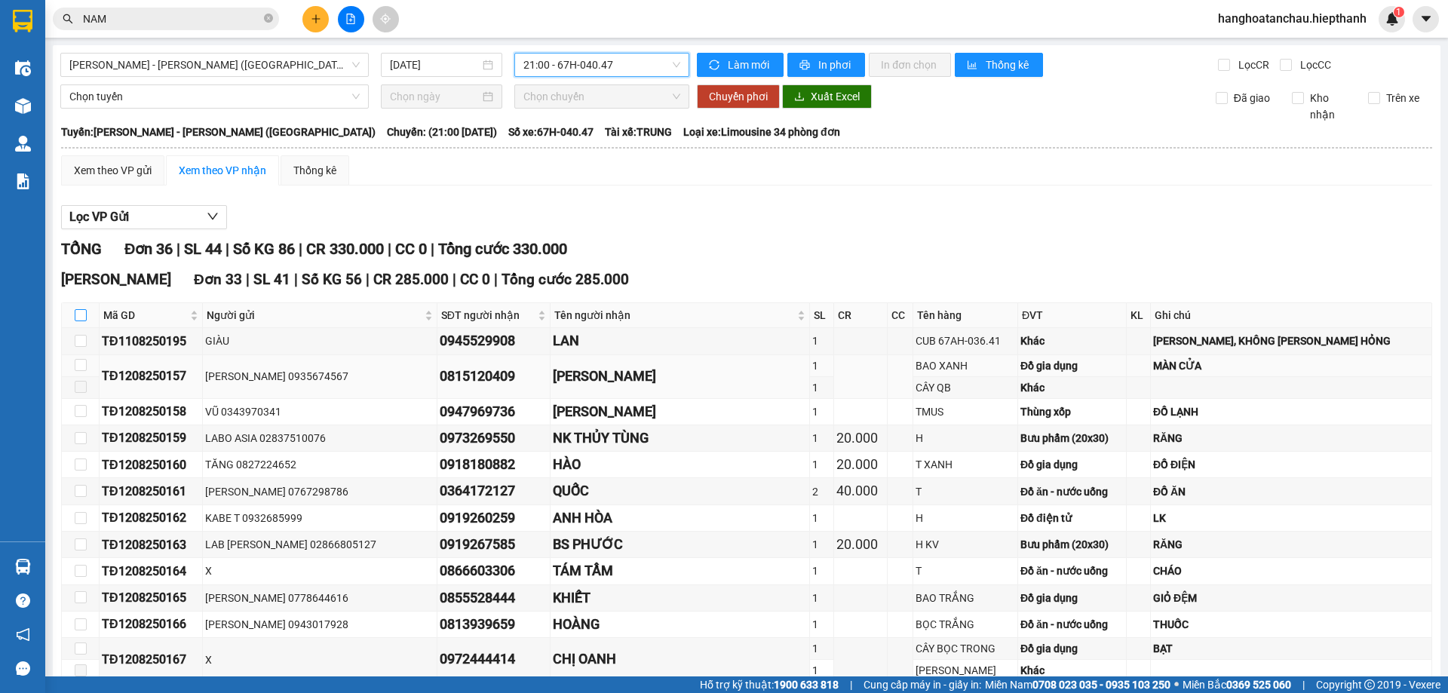
checkbox input "true"
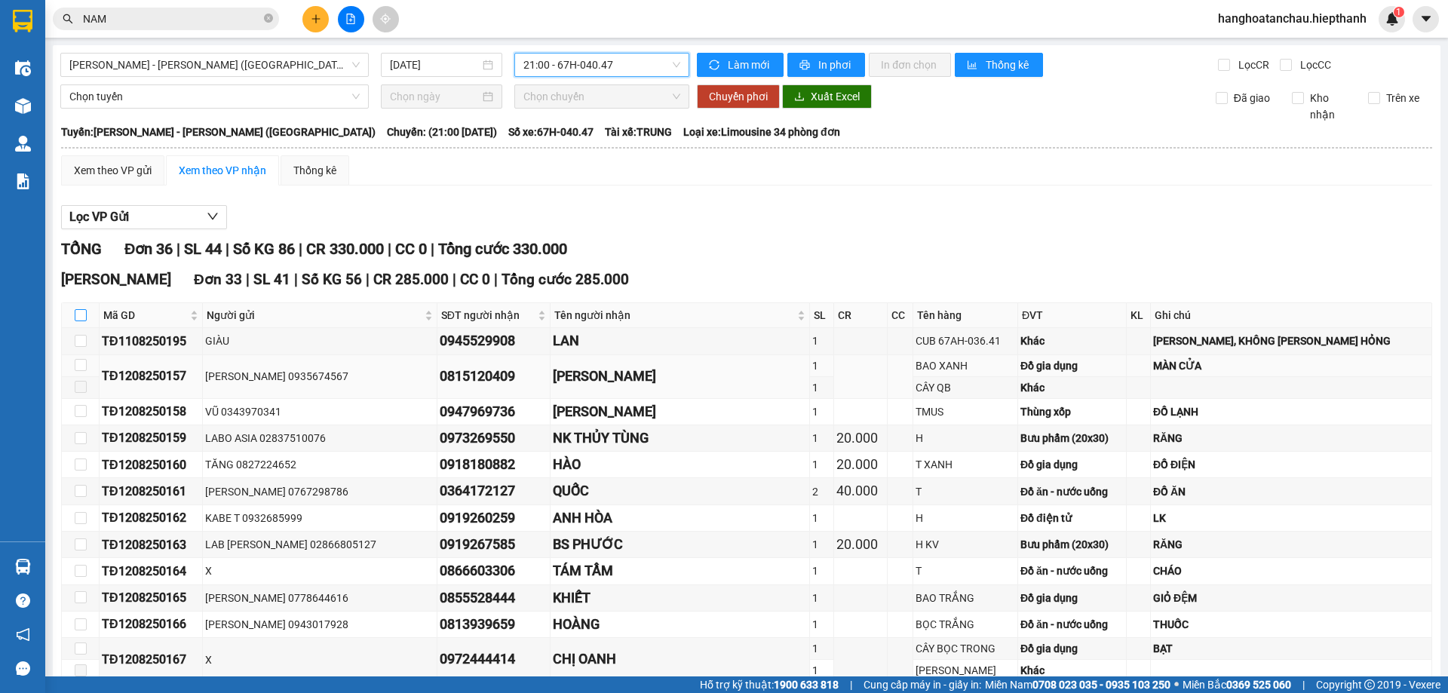
checkbox input "true"
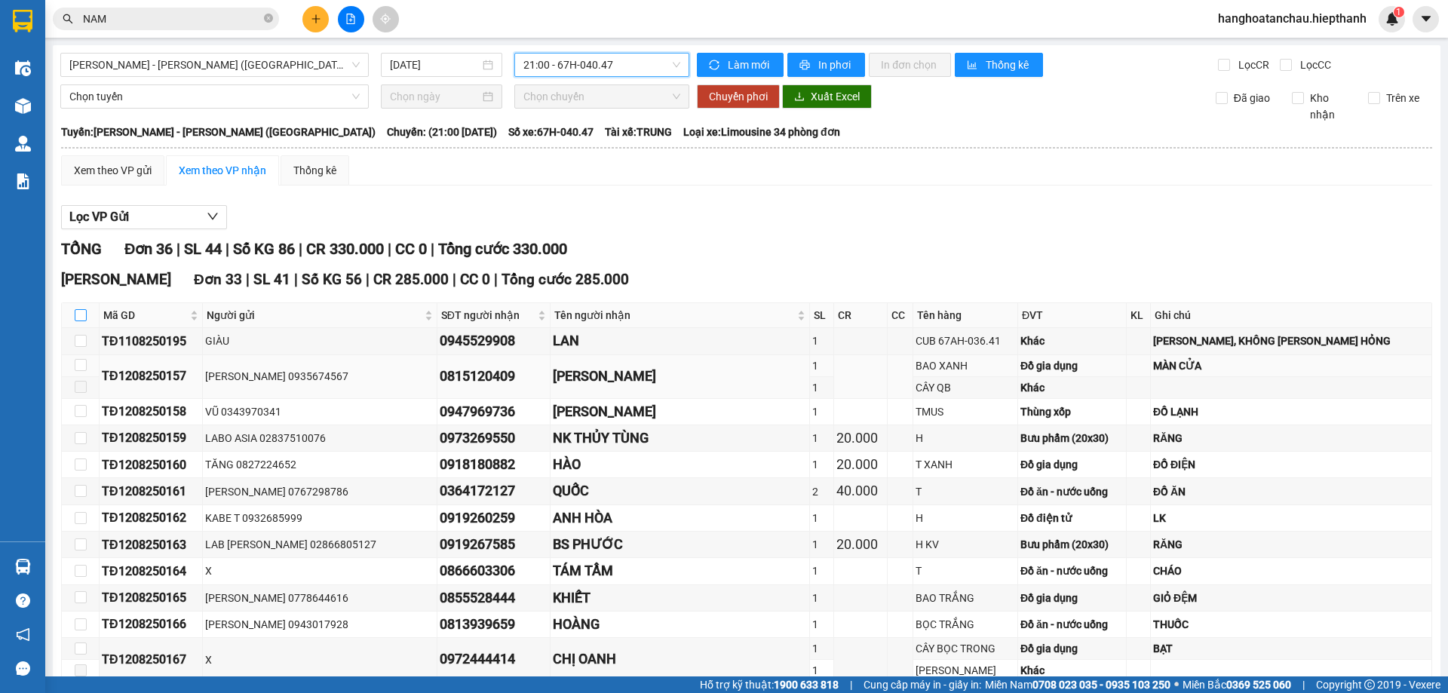
checkbox input "true"
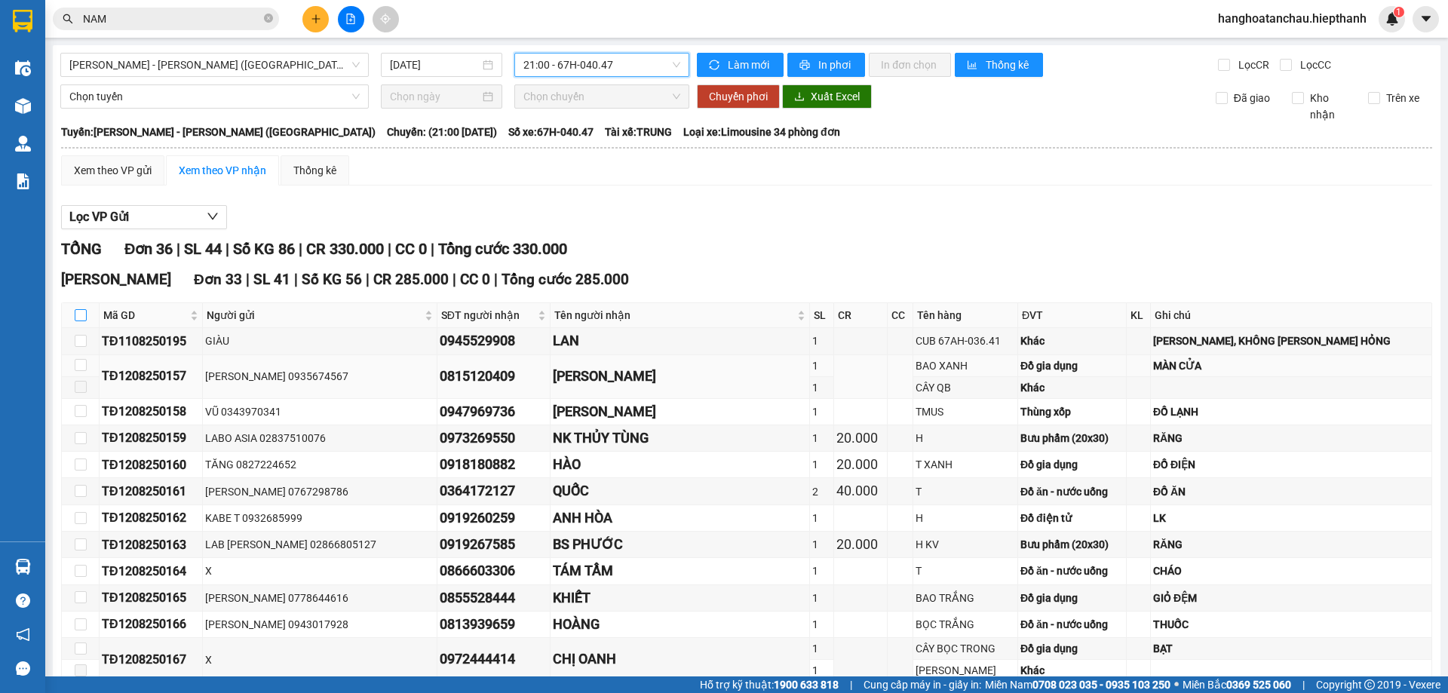
checkbox input "true"
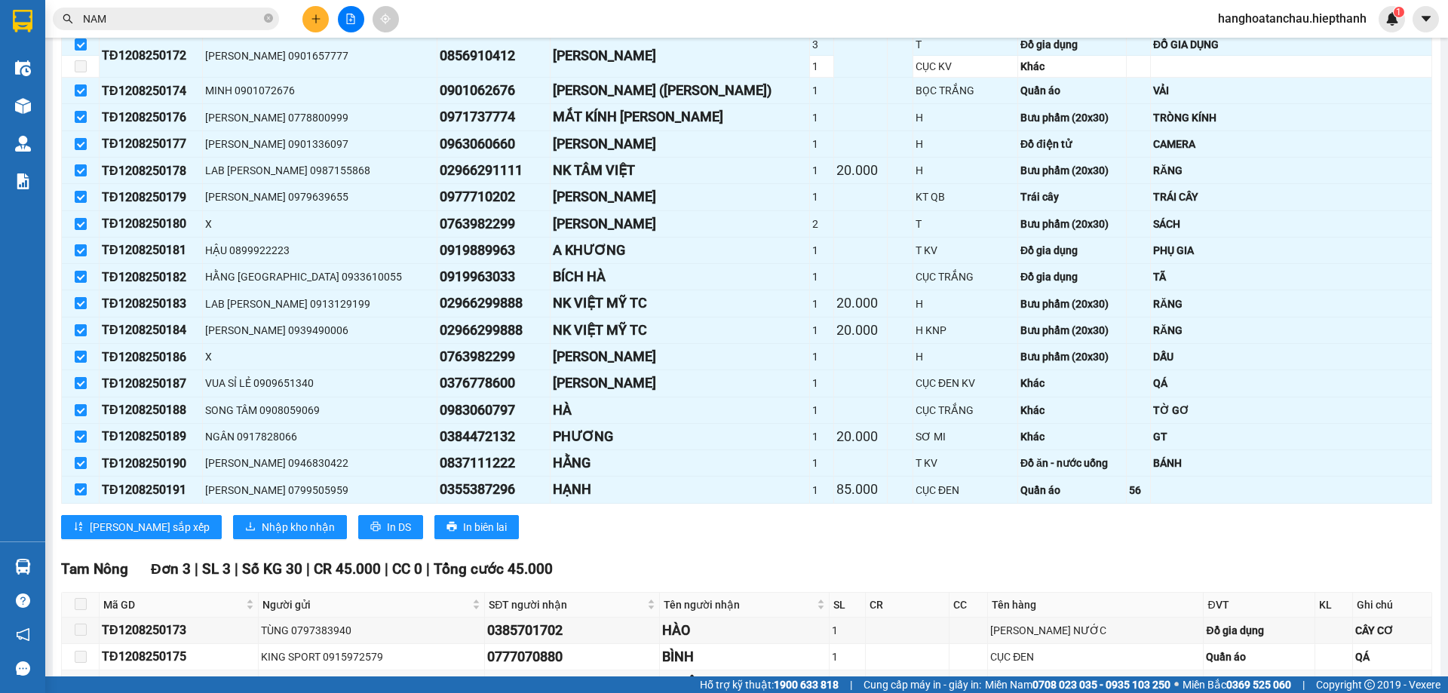
scroll to position [852, 0]
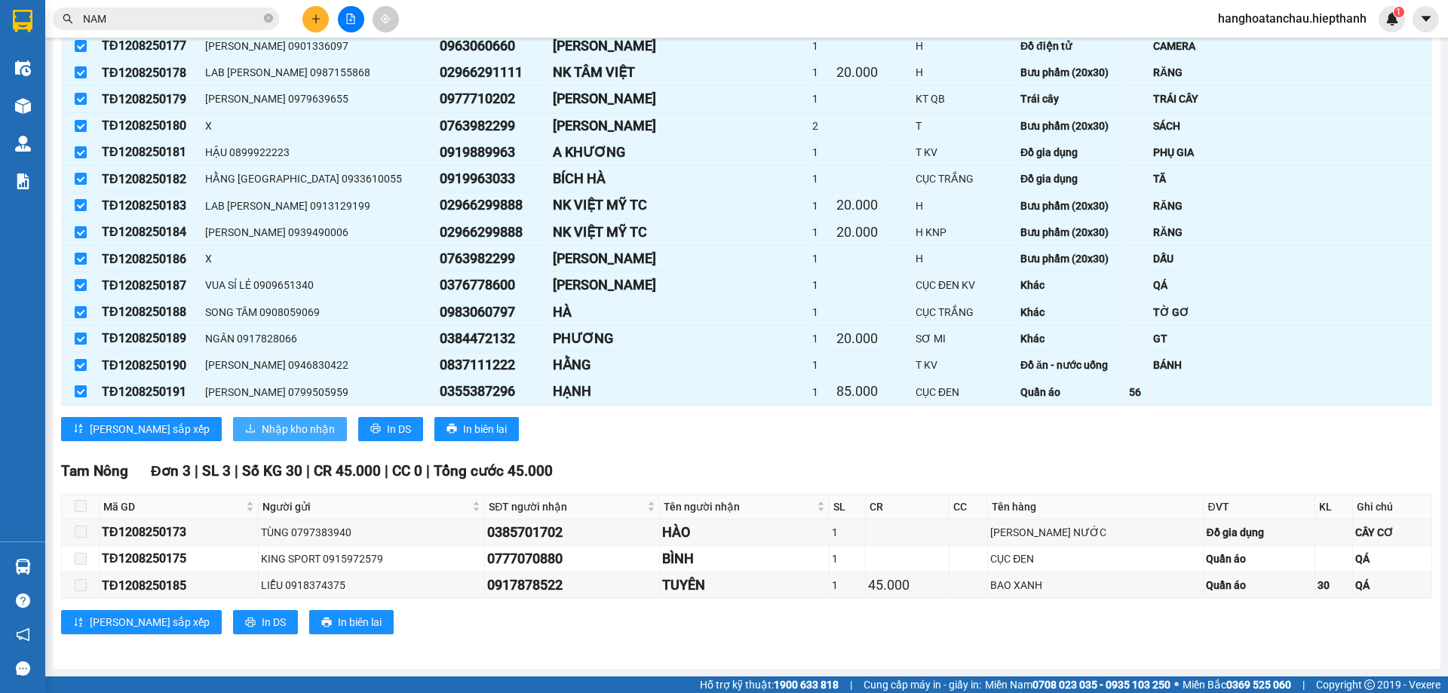
click at [262, 433] on span "Nhập kho nhận" at bounding box center [298, 429] width 73 height 17
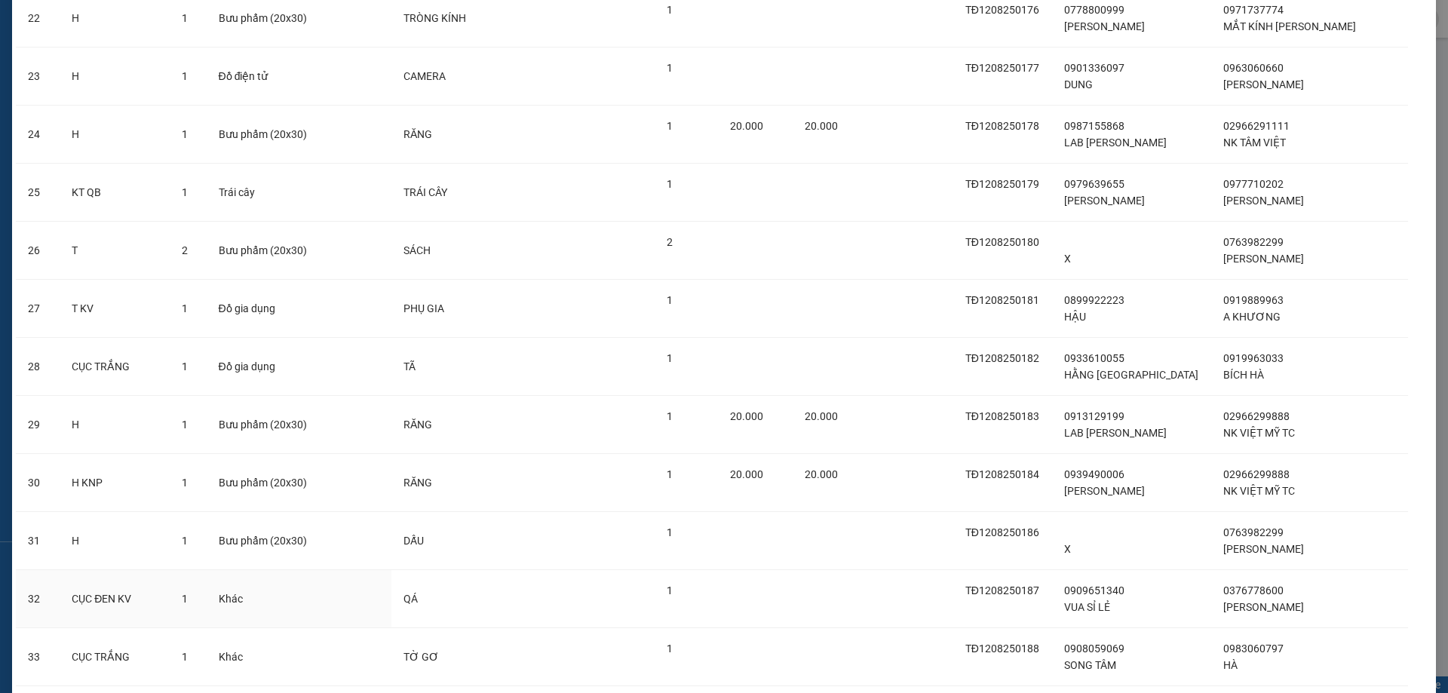
scroll to position [1535, 0]
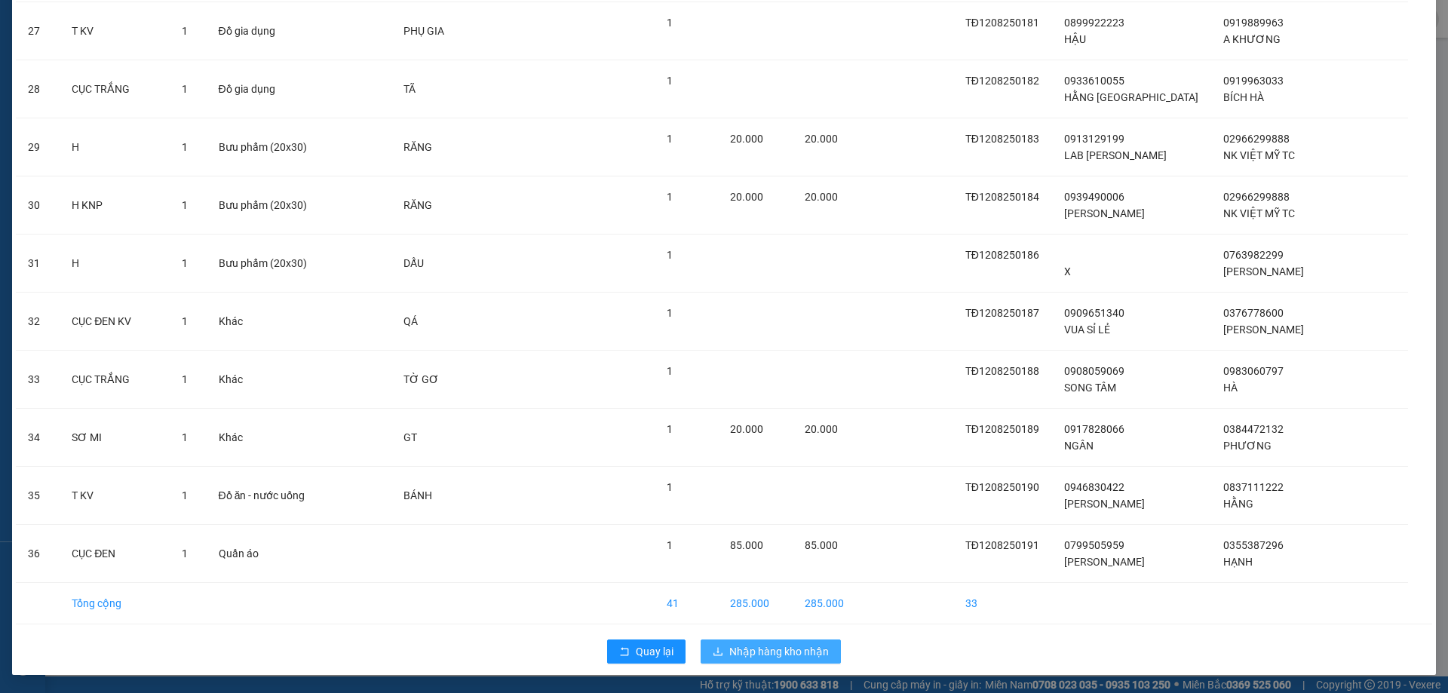
click at [749, 642] on button "Nhập hàng kho nhận" at bounding box center [771, 651] width 140 height 24
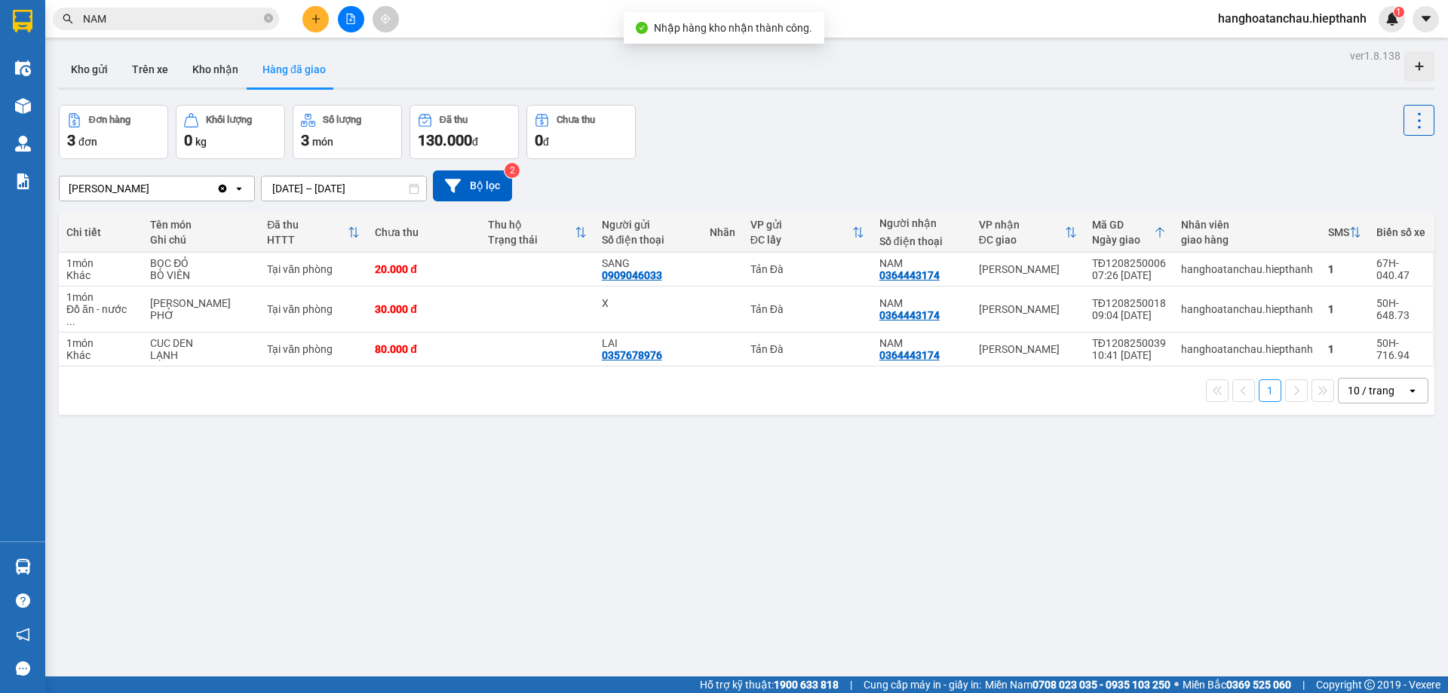
click at [350, 28] on button at bounding box center [351, 19] width 26 height 26
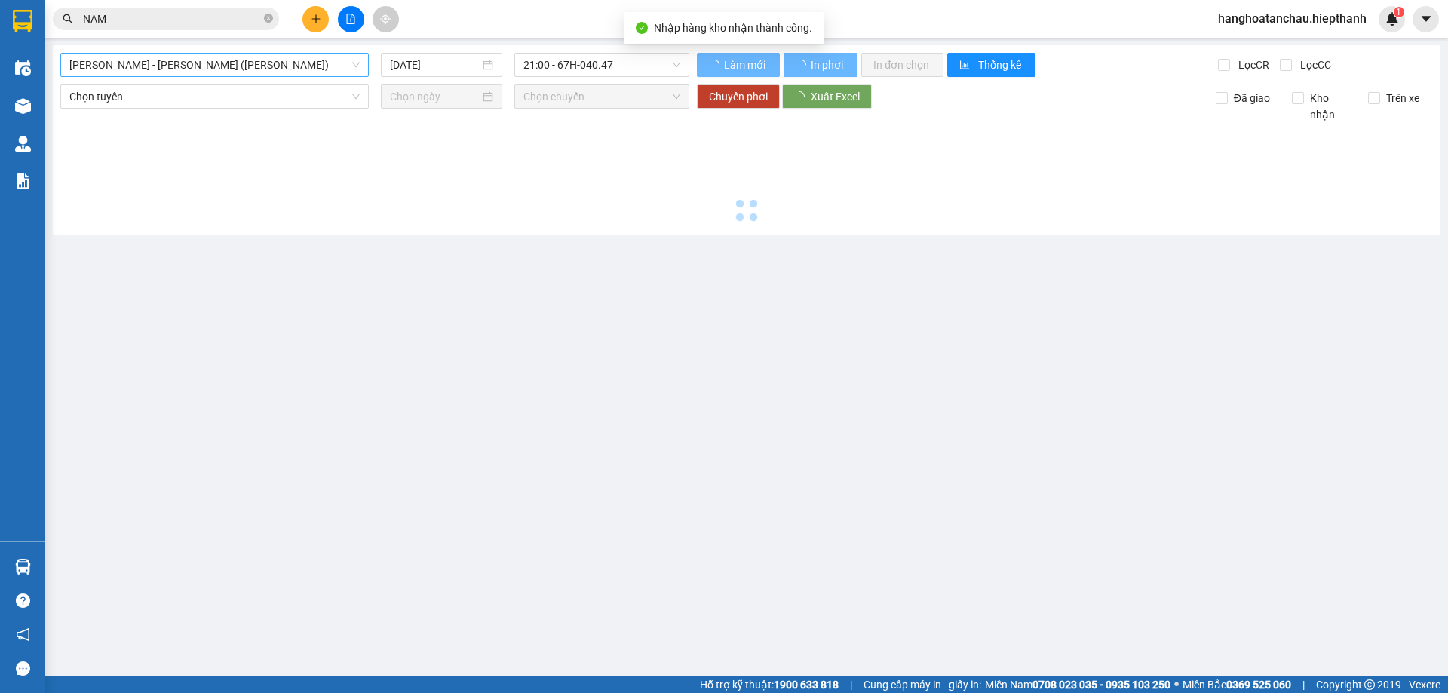
type input "[DATE]"
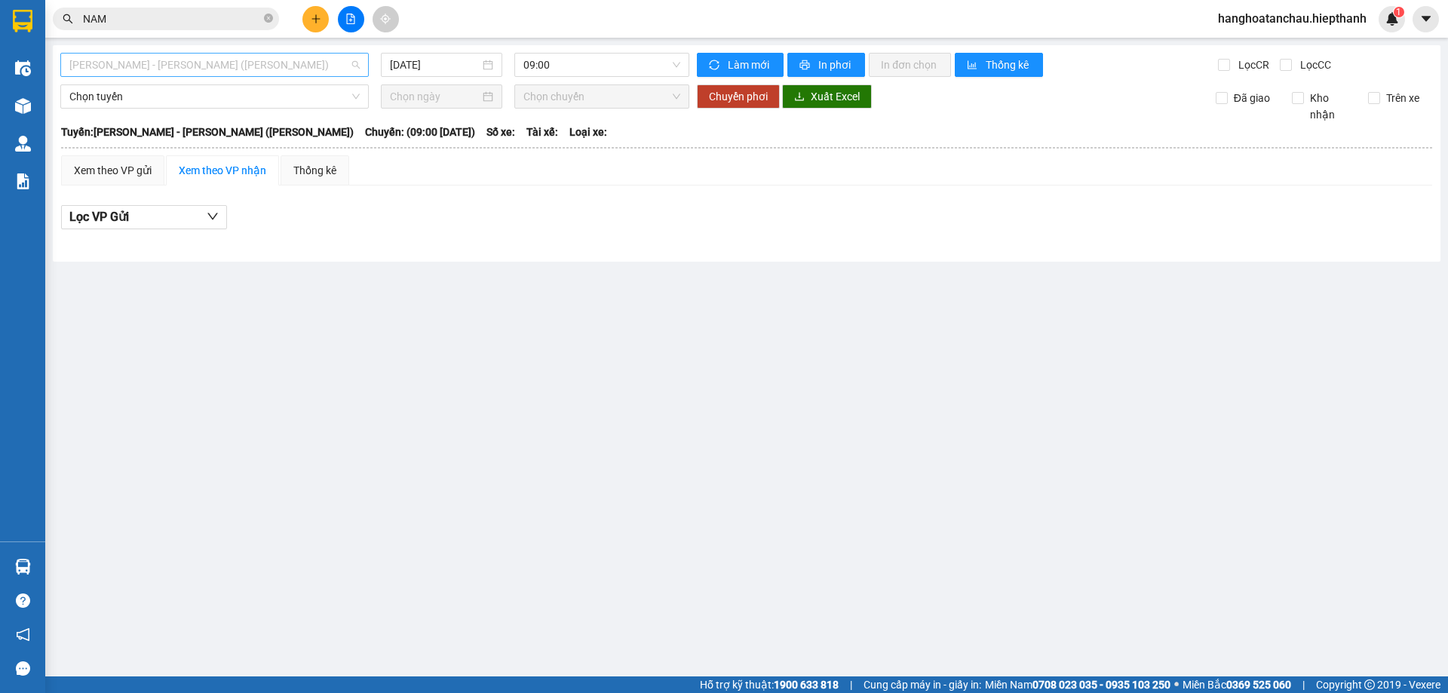
click at [271, 69] on span "[PERSON_NAME] - [GEOGRAPHIC_DATA] (TIỀN)" at bounding box center [214, 65] width 290 height 23
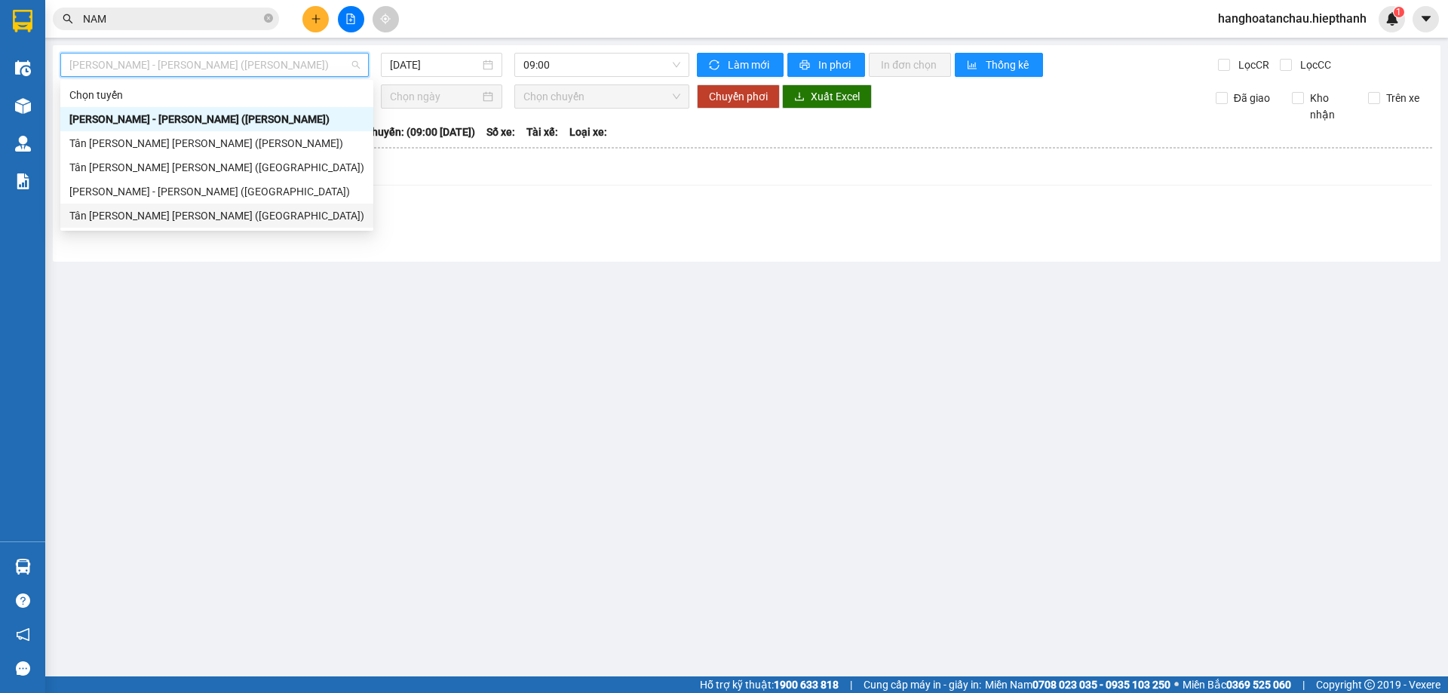
click at [221, 215] on div "Tân Châu - [PERSON_NAME] ([GEOGRAPHIC_DATA])" at bounding box center [216, 215] width 295 height 17
type input "[DATE]"
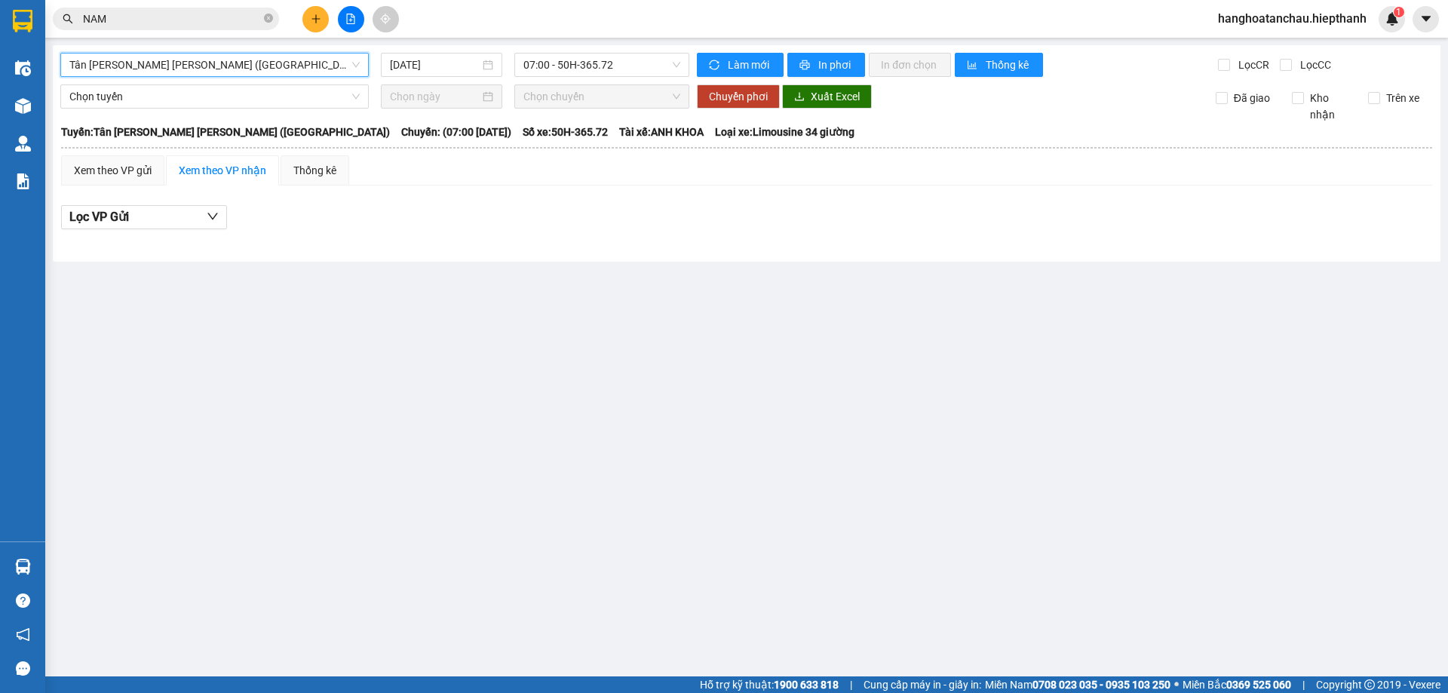
click at [281, 72] on span "Tân Châu - [PERSON_NAME] ([GEOGRAPHIC_DATA])" at bounding box center [214, 65] width 290 height 23
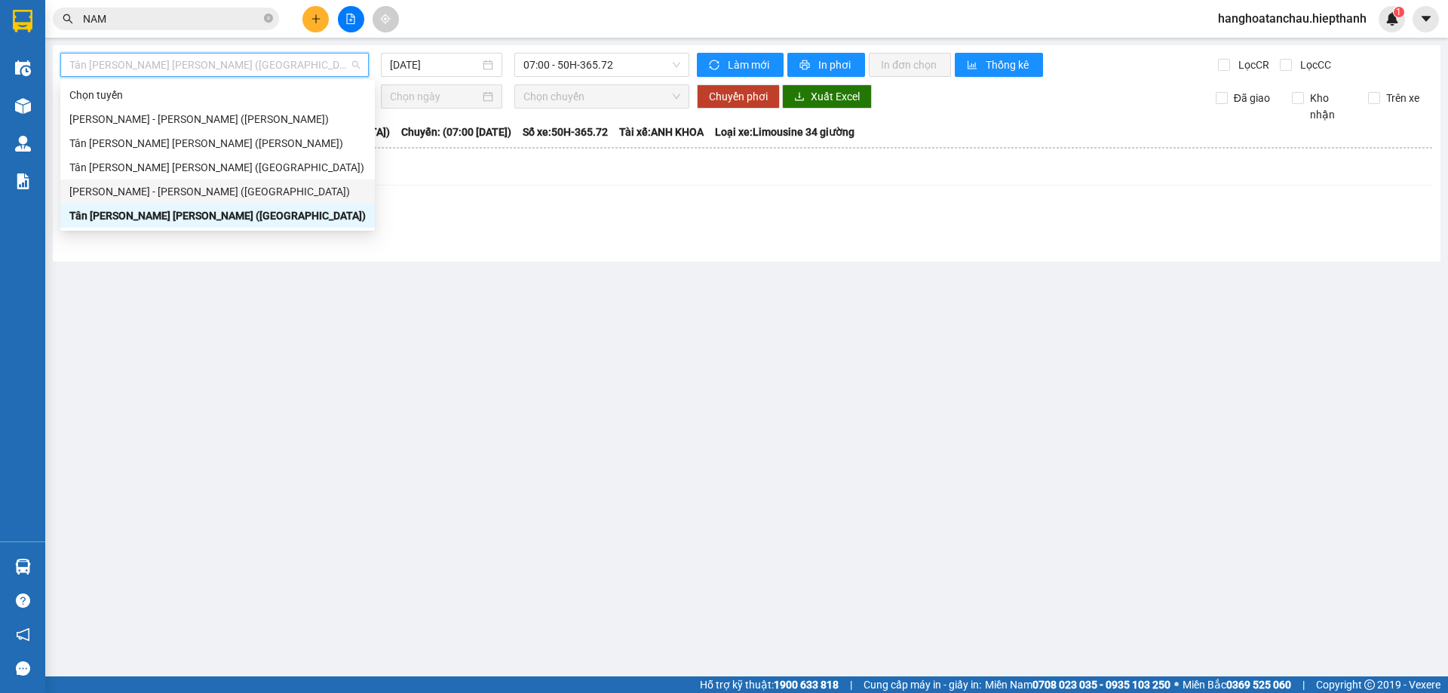
click at [260, 186] on div "[PERSON_NAME] - [GEOGRAPHIC_DATA] ([GEOGRAPHIC_DATA])" at bounding box center [217, 191] width 296 height 17
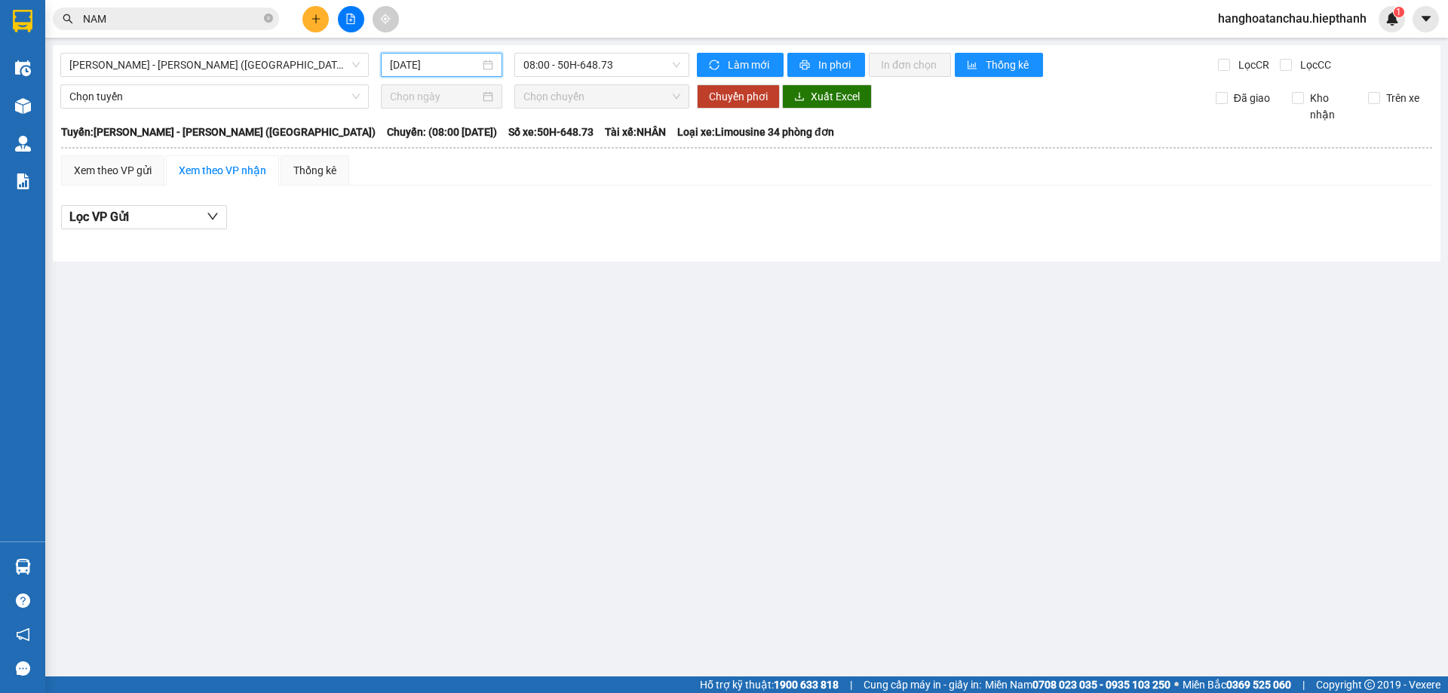
click at [454, 60] on input "[DATE]" at bounding box center [435, 65] width 90 height 17
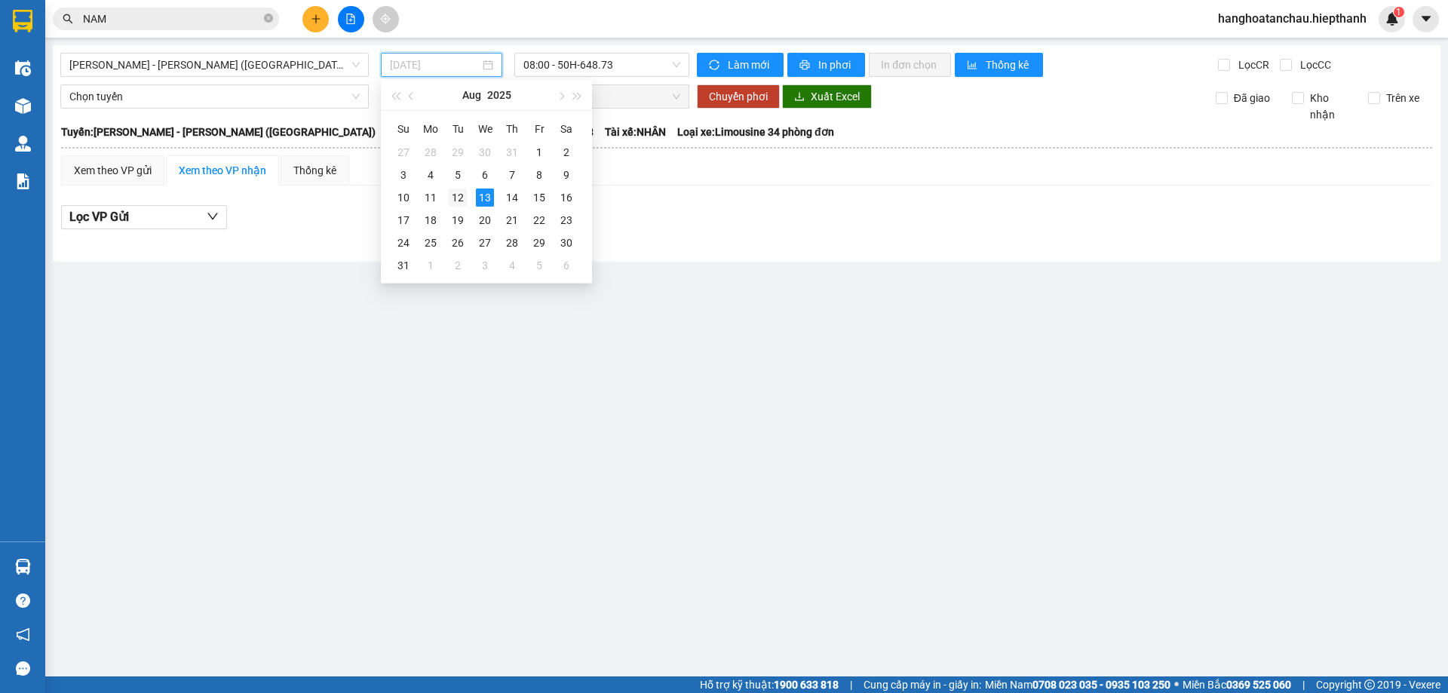
click at [465, 198] on div "12" at bounding box center [458, 198] width 18 height 18
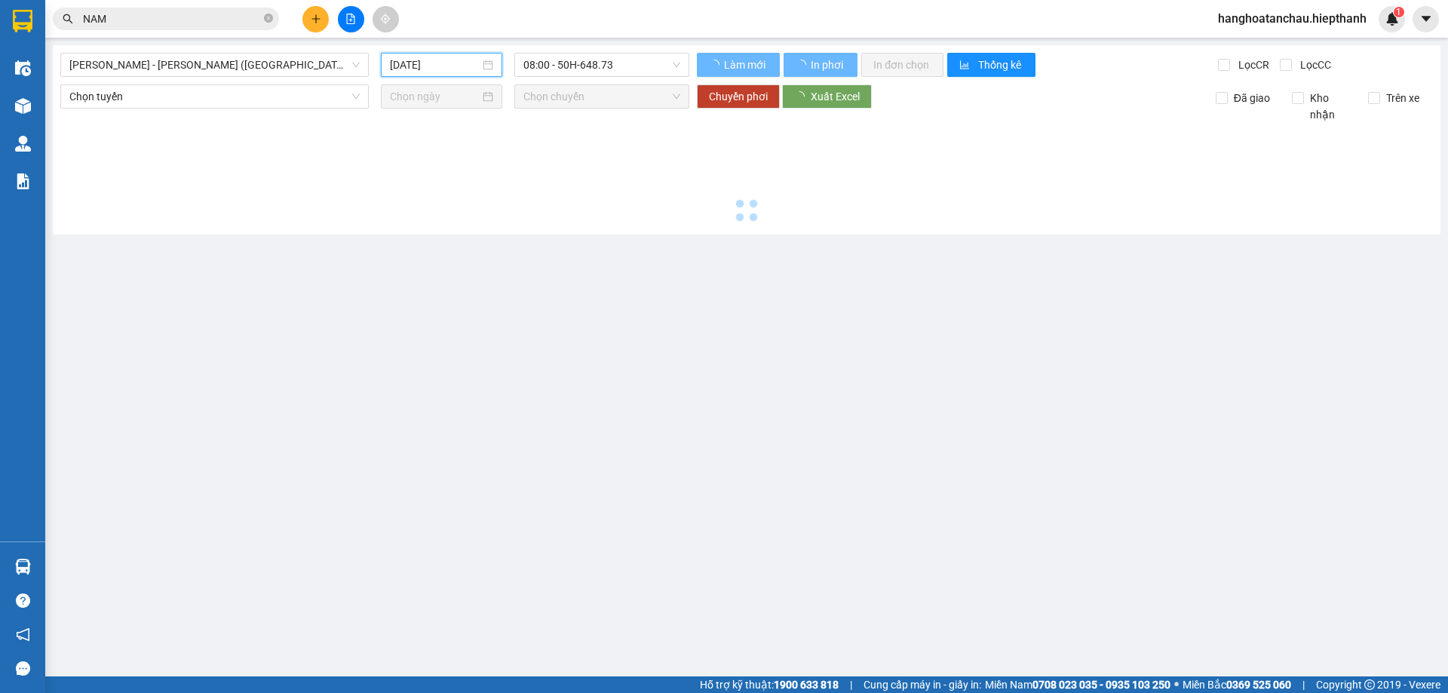
type input "[DATE]"
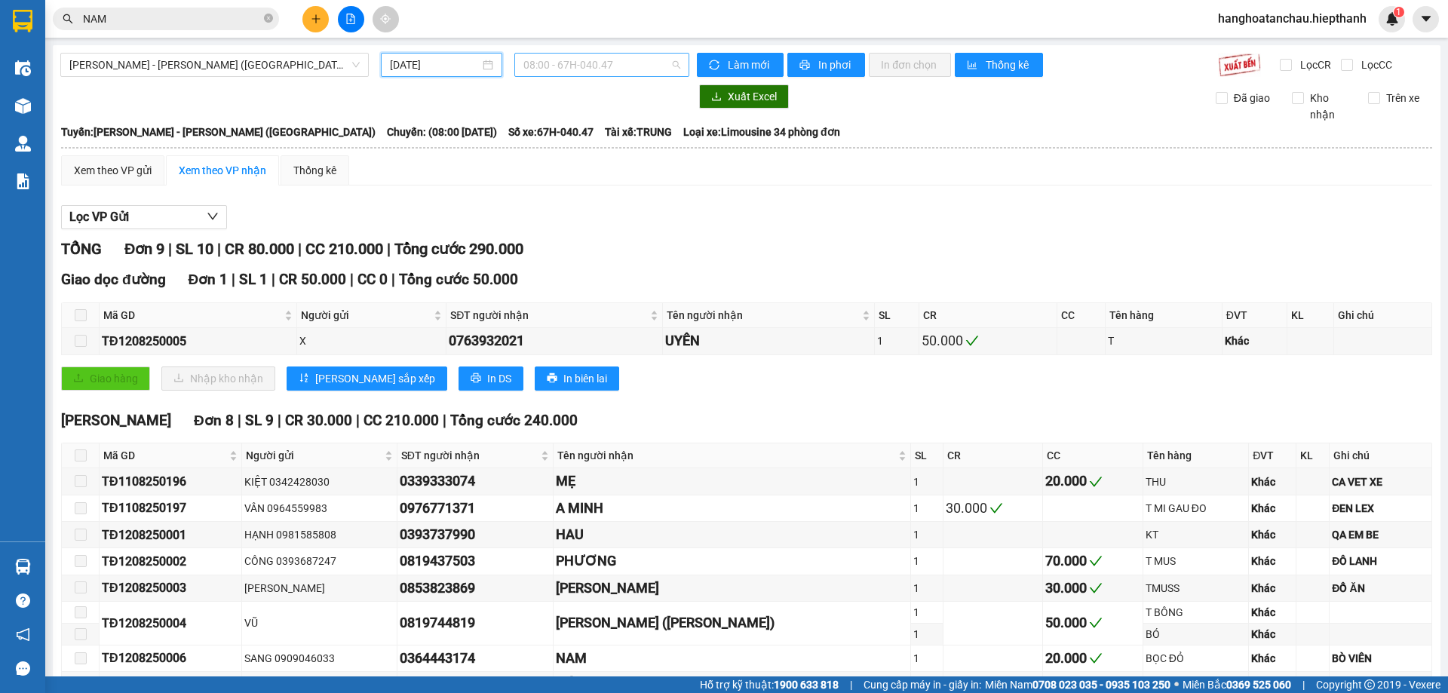
click at [593, 72] on span "08:00 - 67H-040.47" at bounding box center [601, 65] width 157 height 23
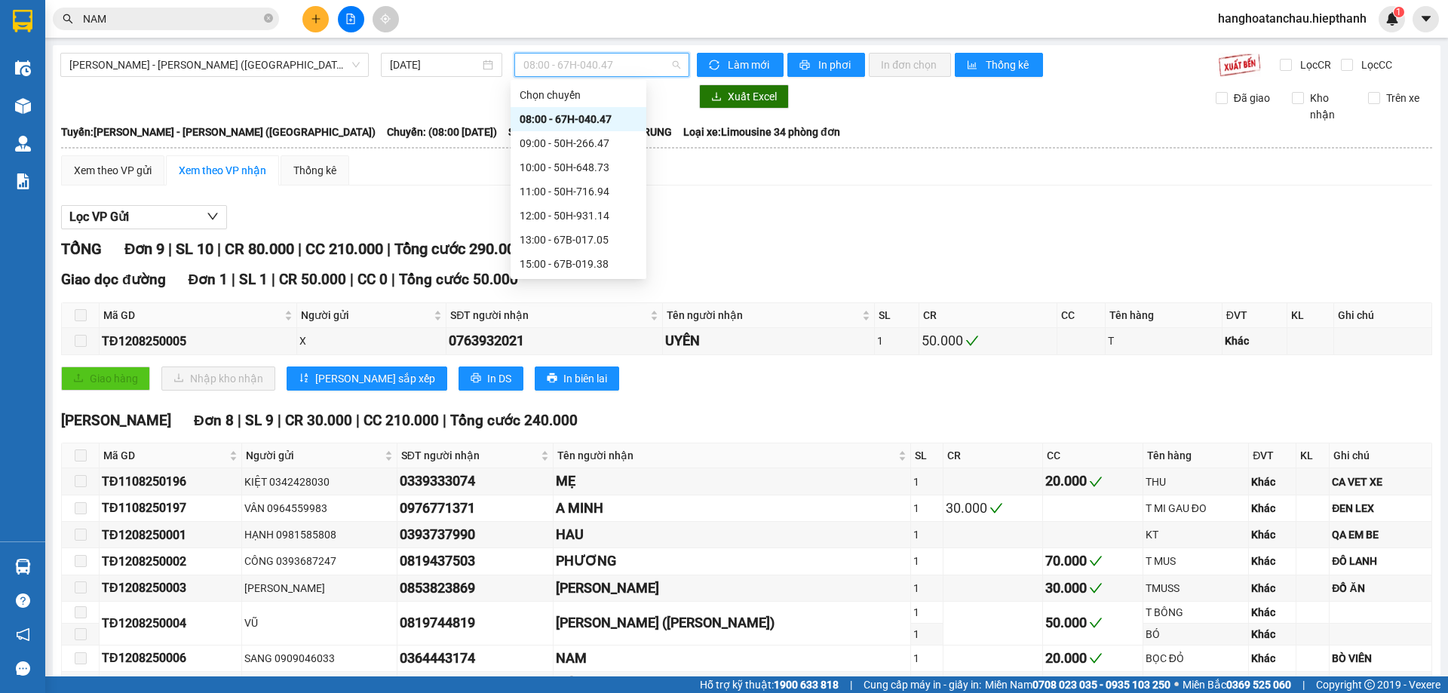
scroll to position [97, 0]
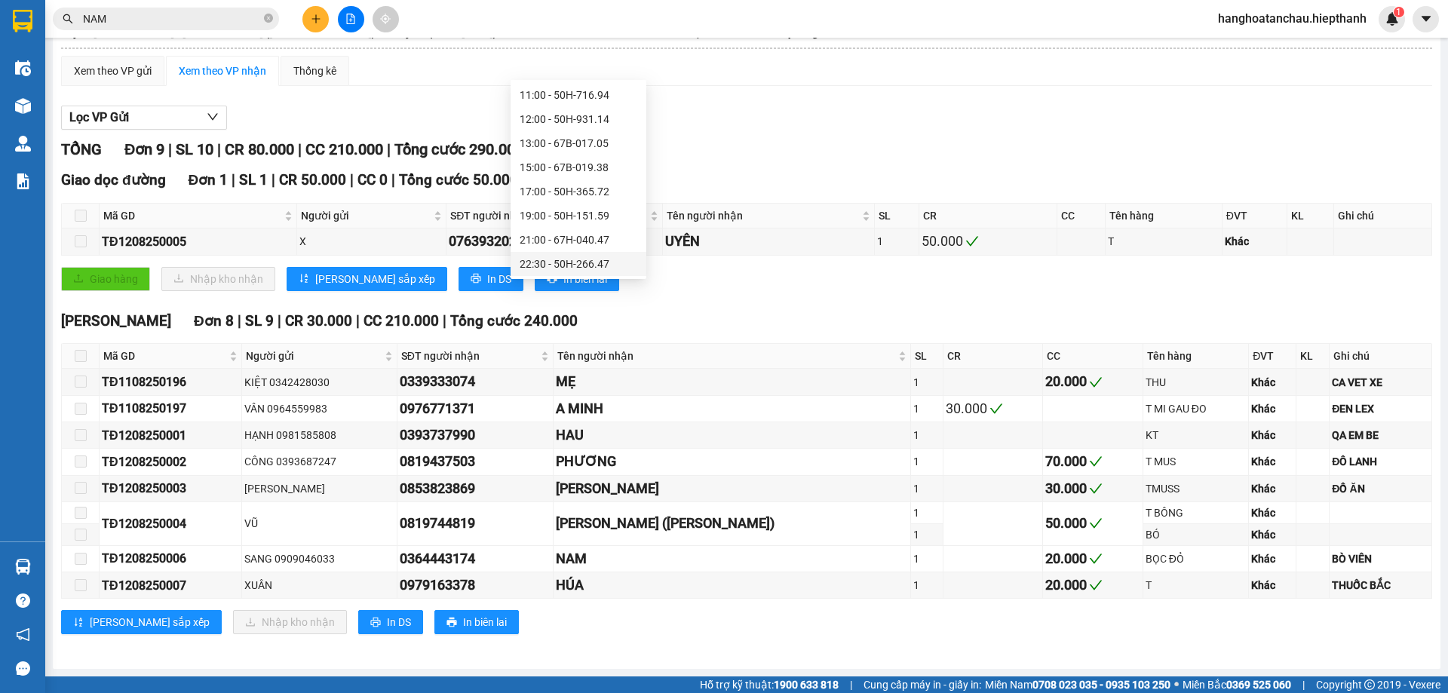
click at [584, 260] on div "22:30 - 50H-266.47" at bounding box center [579, 264] width 118 height 17
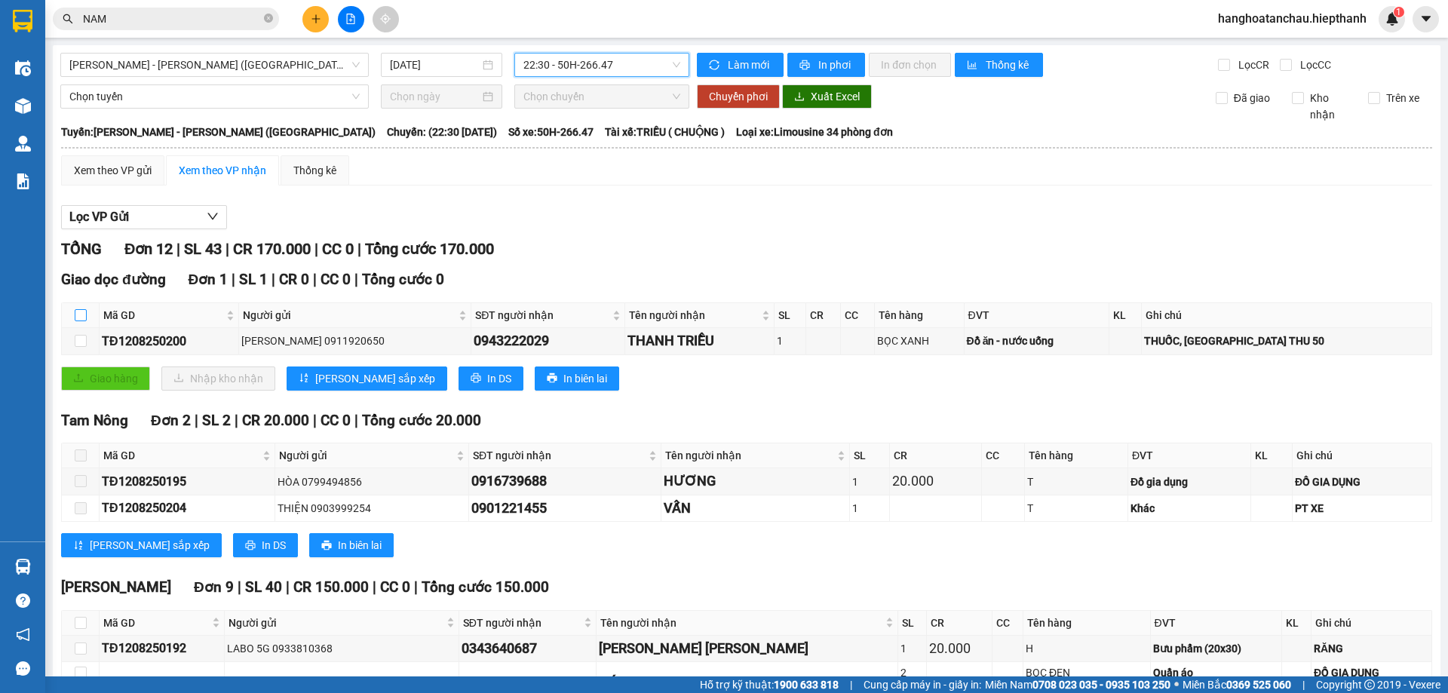
click at [82, 311] on input "checkbox" at bounding box center [81, 315] width 12 height 12
checkbox input "true"
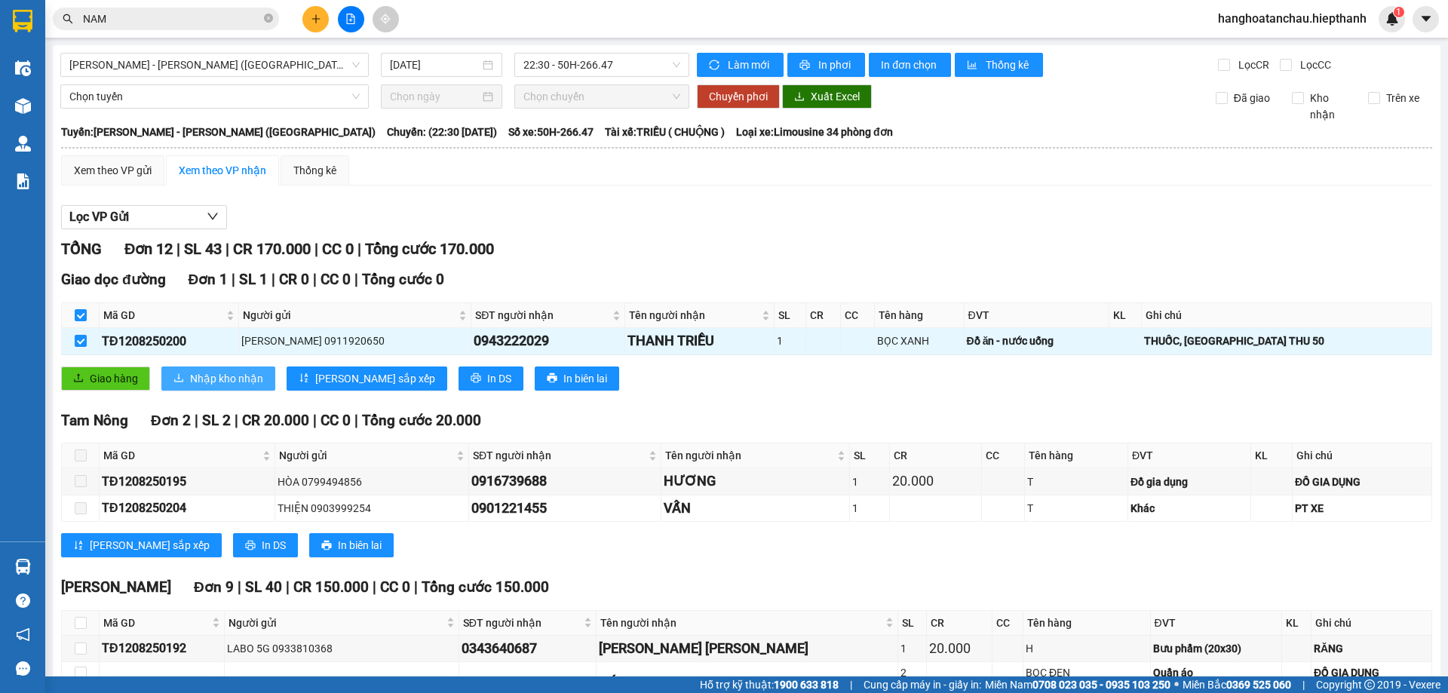
click at [186, 376] on button "Nhập kho nhận" at bounding box center [218, 378] width 114 height 24
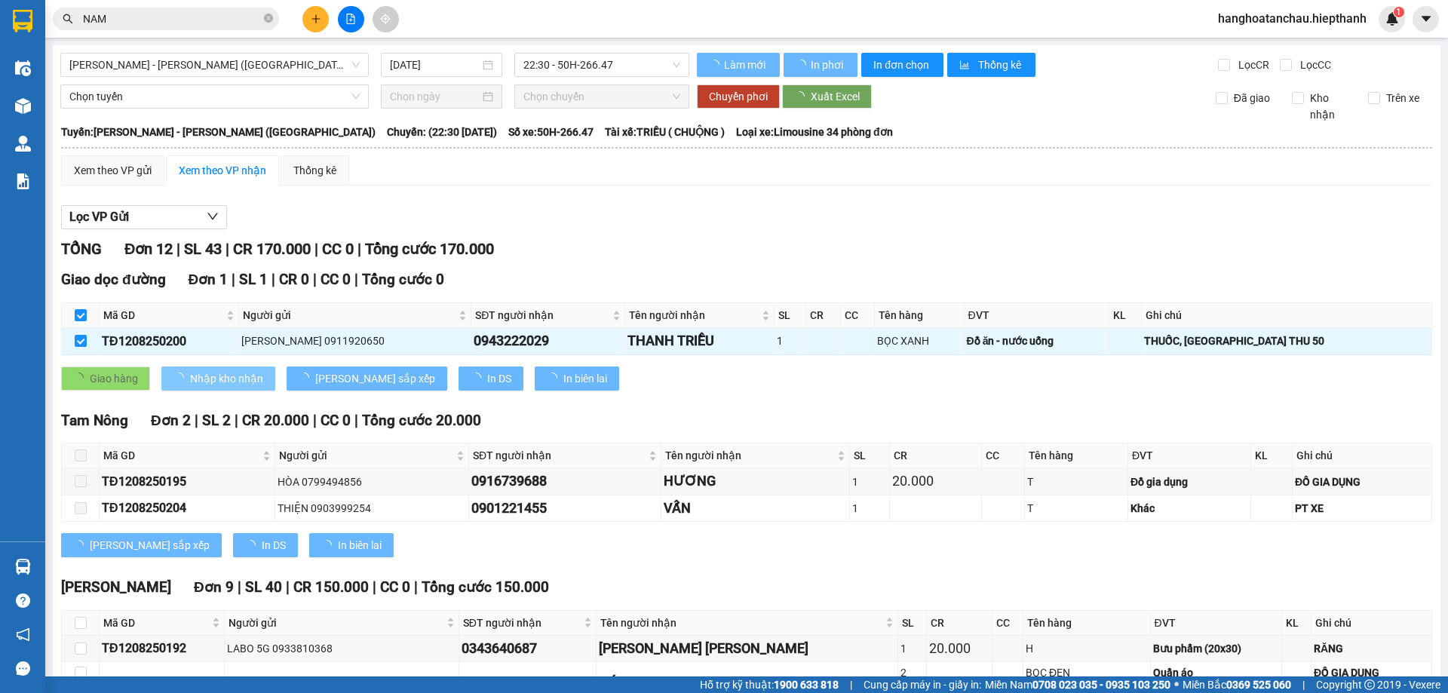
checkbox input "false"
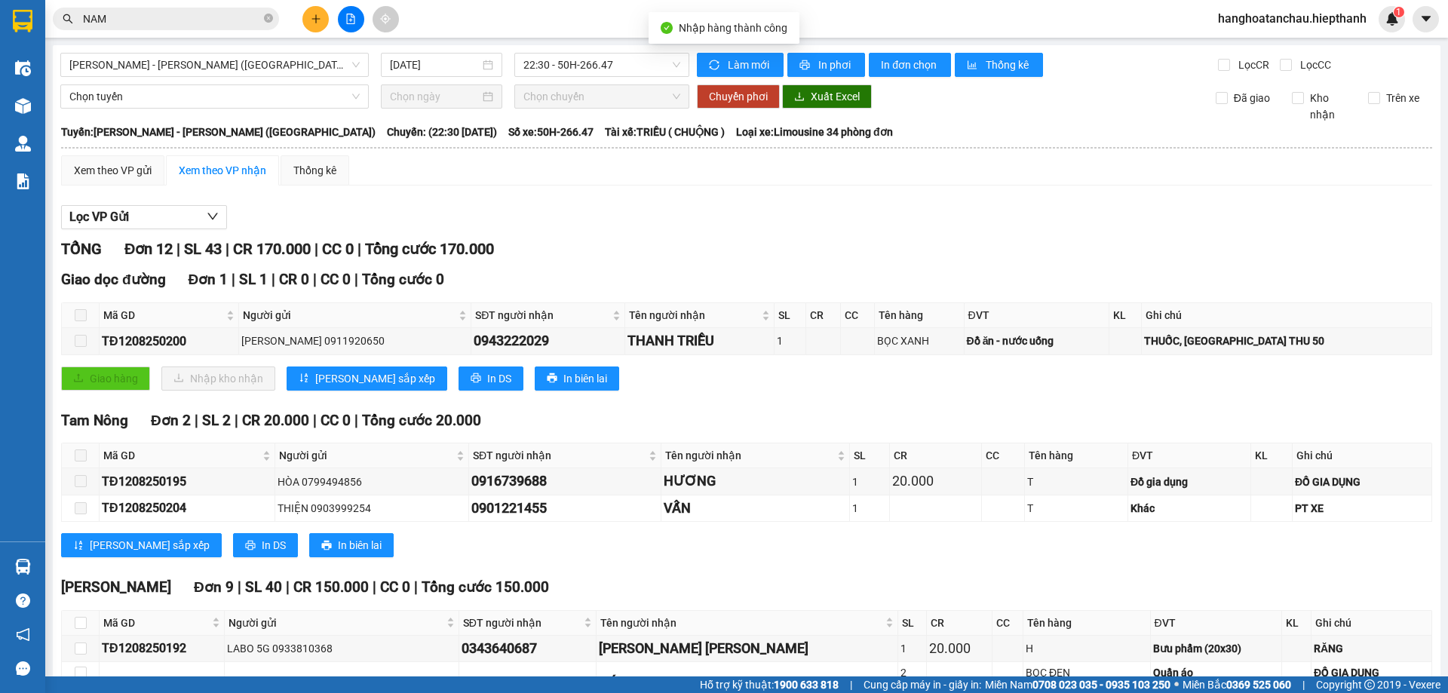
scroll to position [293, 0]
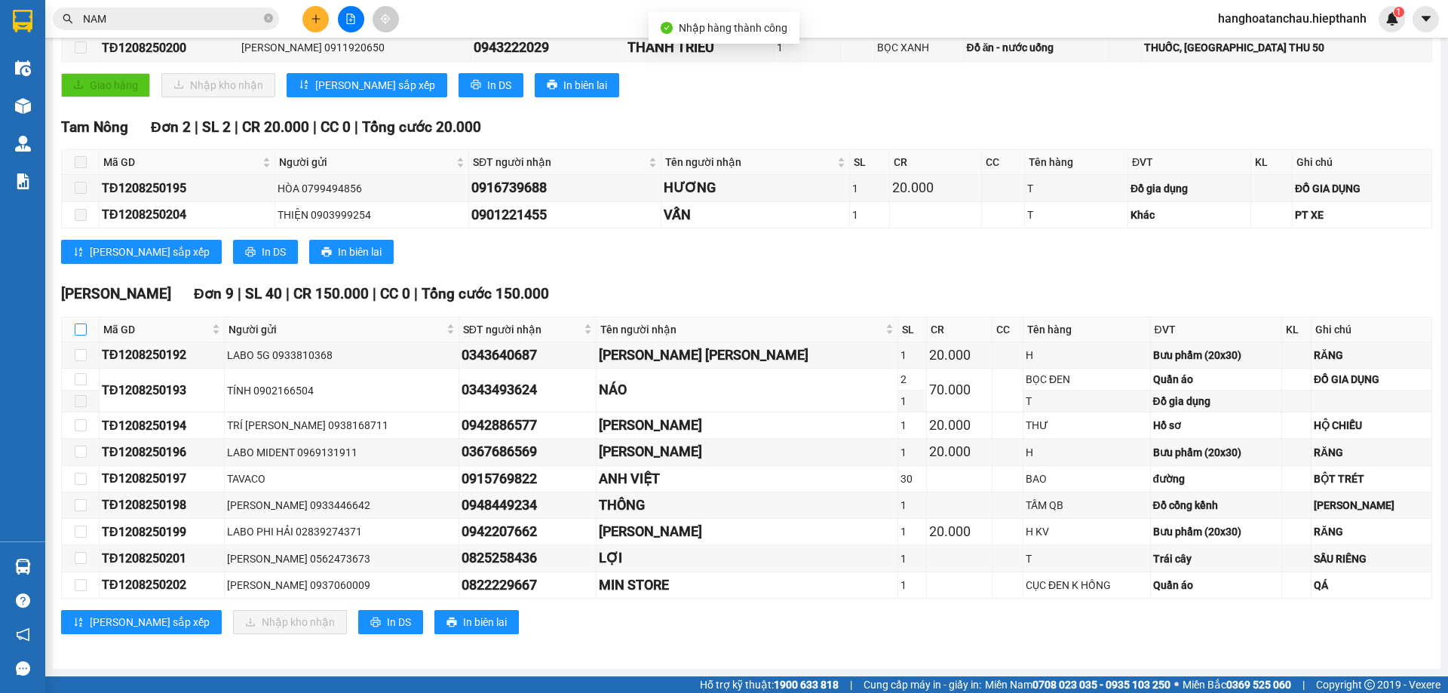
click at [80, 327] on input "checkbox" at bounding box center [81, 330] width 12 height 12
checkbox input "true"
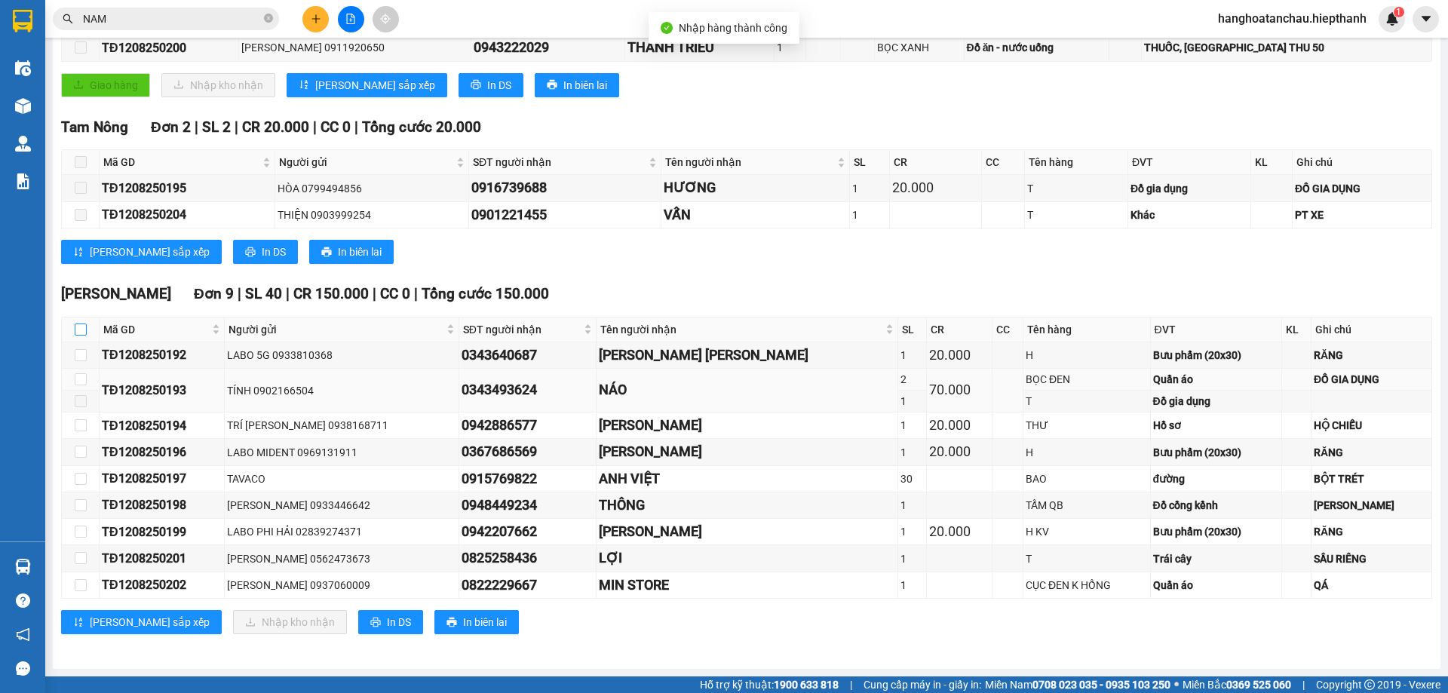
checkbox input "true"
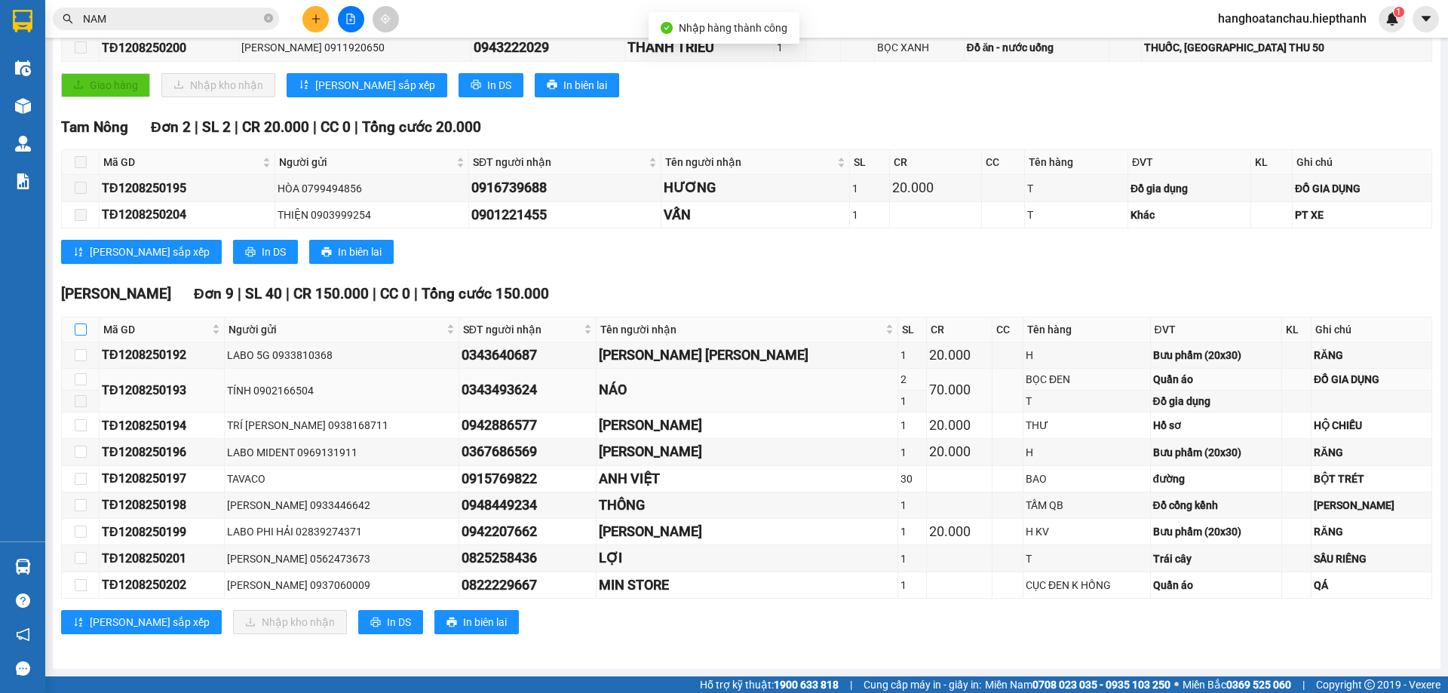
checkbox input "true"
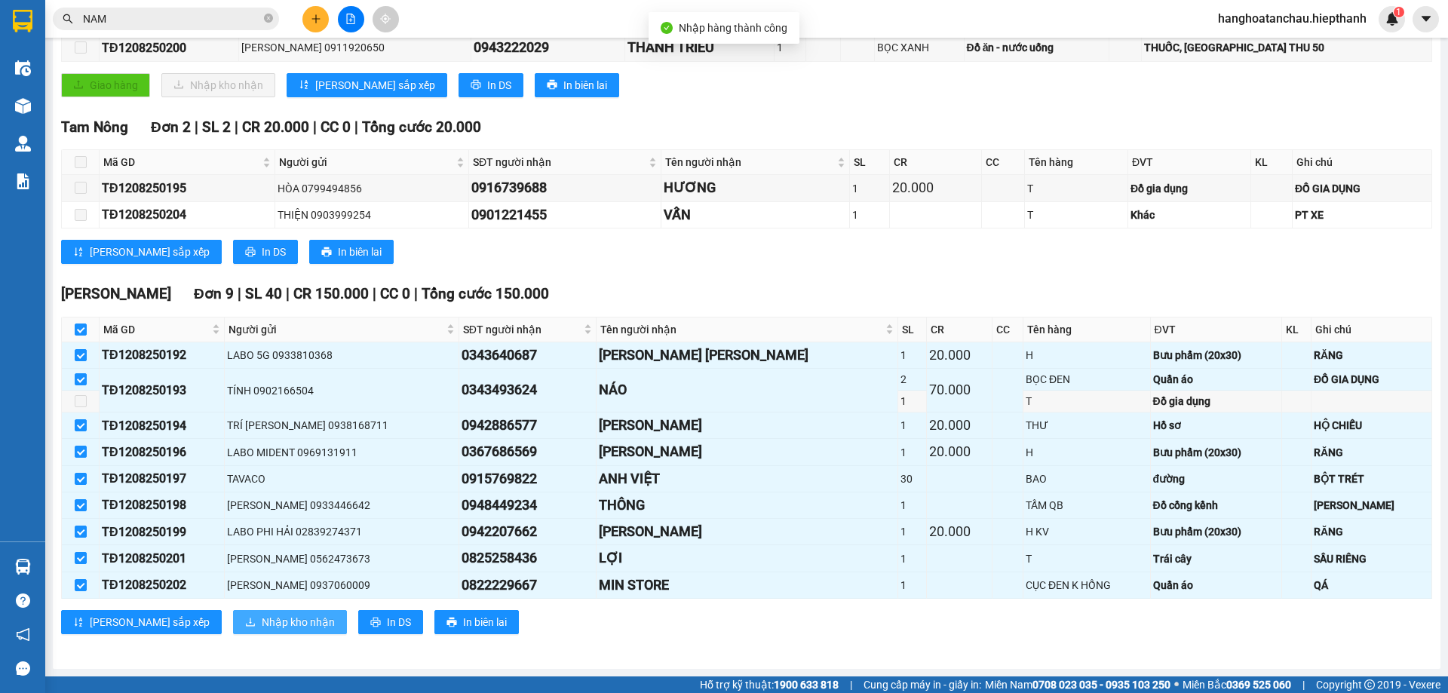
click at [247, 633] on button "Nhập kho nhận" at bounding box center [290, 622] width 114 height 24
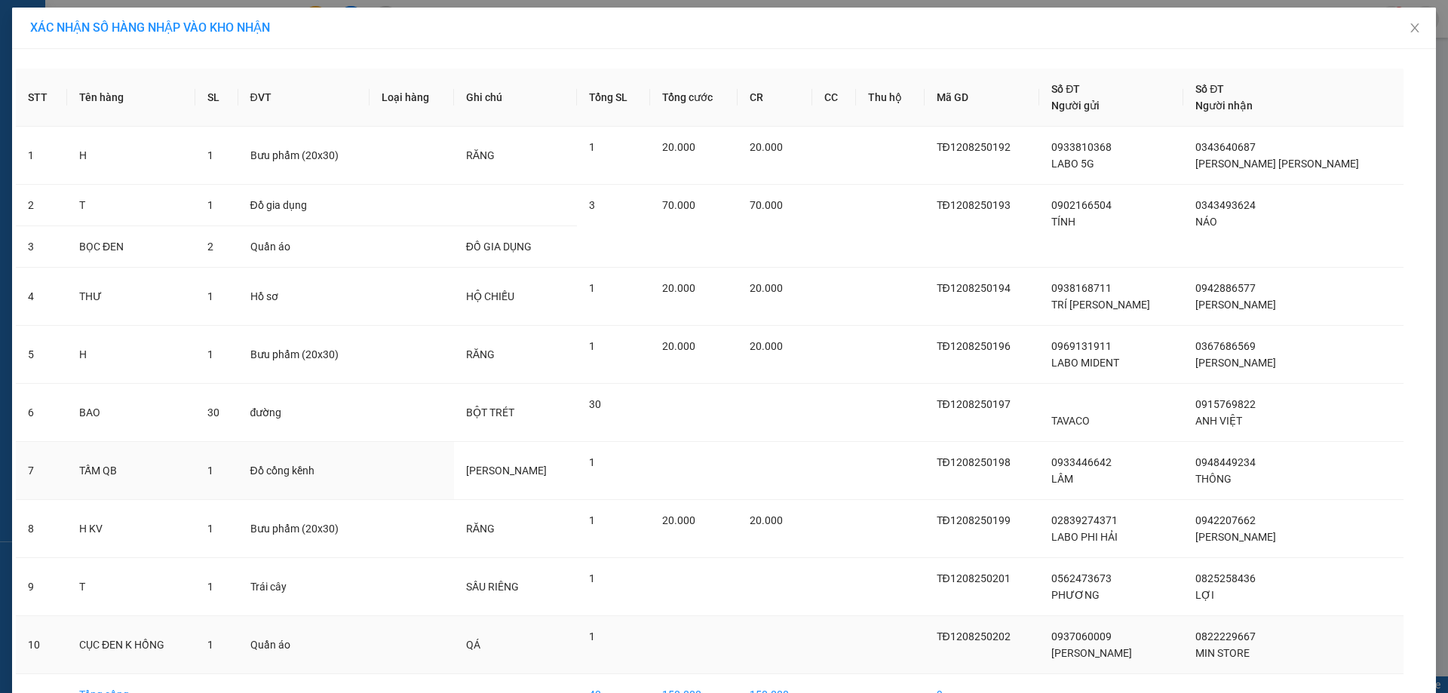
scroll to position [91, 0]
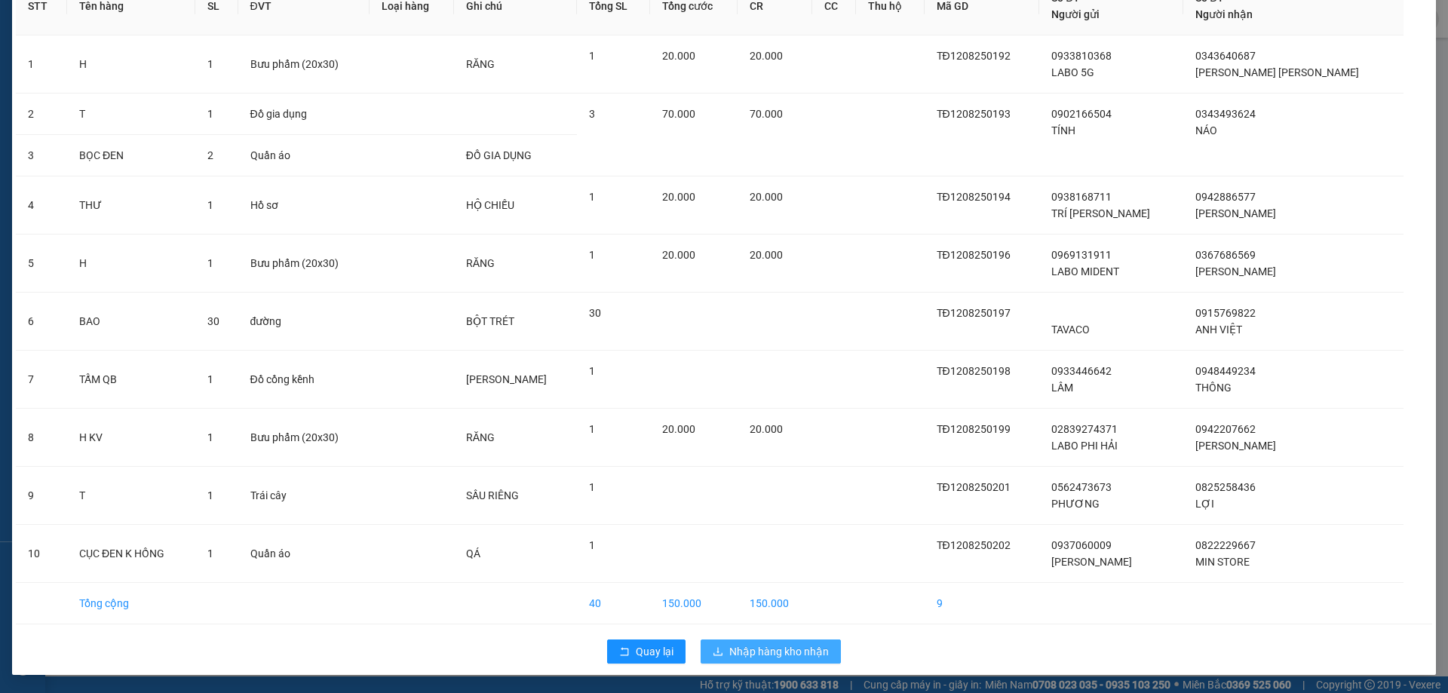
click at [773, 645] on span "Nhập hàng kho nhận" at bounding box center [779, 651] width 100 height 17
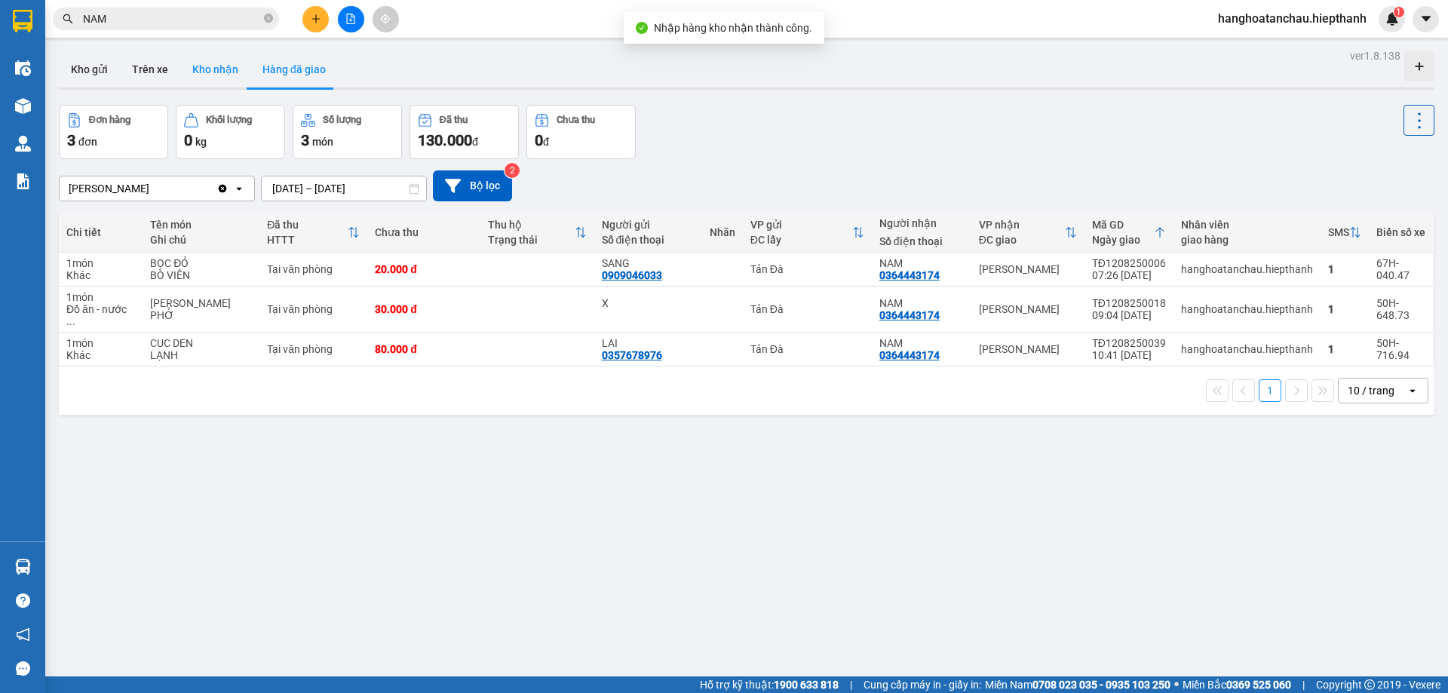
click at [222, 74] on button "Kho nhận" at bounding box center [215, 69] width 70 height 36
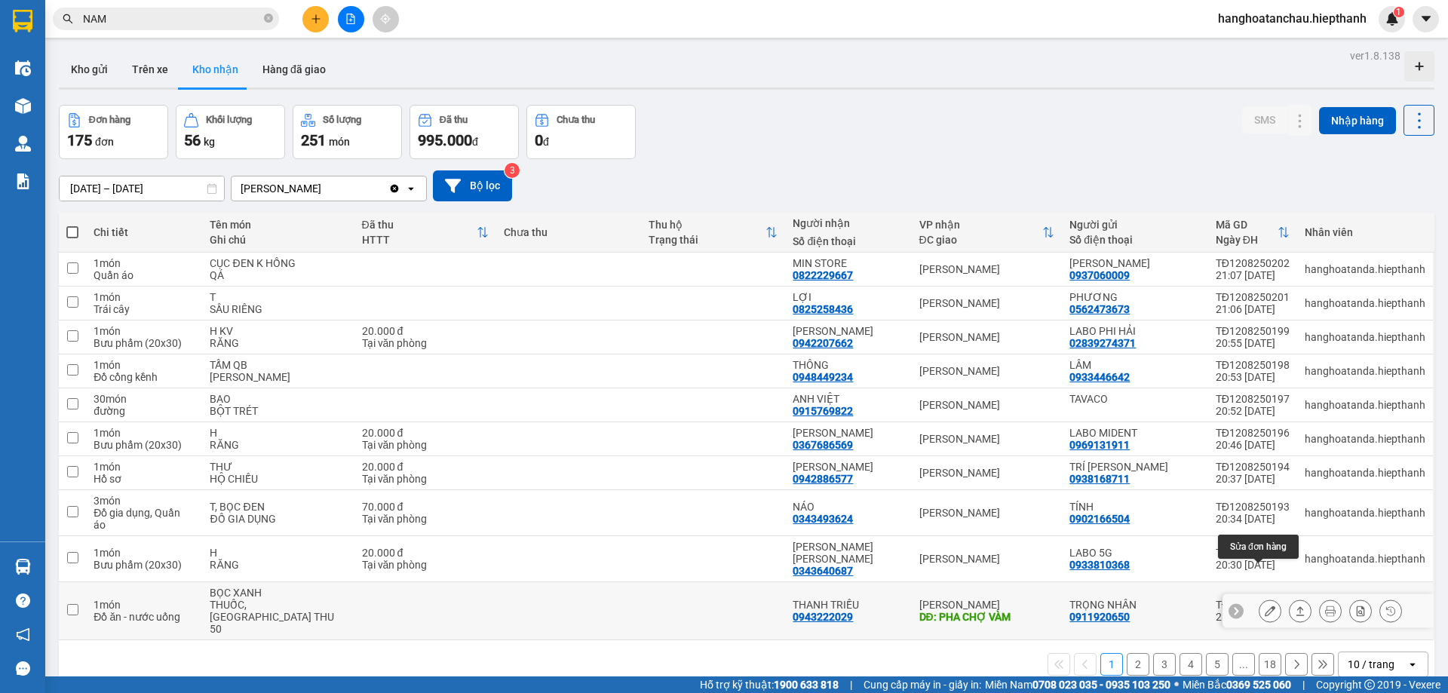
click at [1265, 606] on icon at bounding box center [1270, 611] width 11 height 11
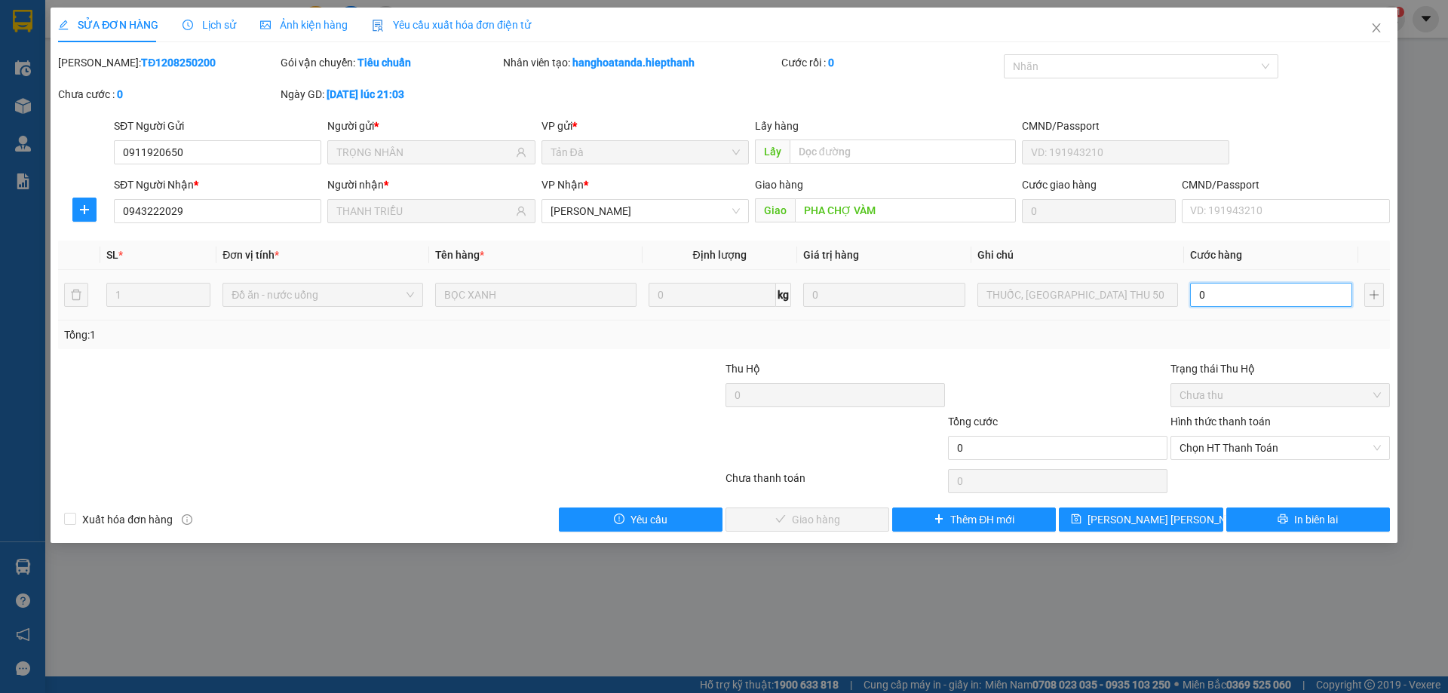
click at [1222, 292] on input "0" at bounding box center [1271, 295] width 162 height 24
type input "50"
type input "50.000"
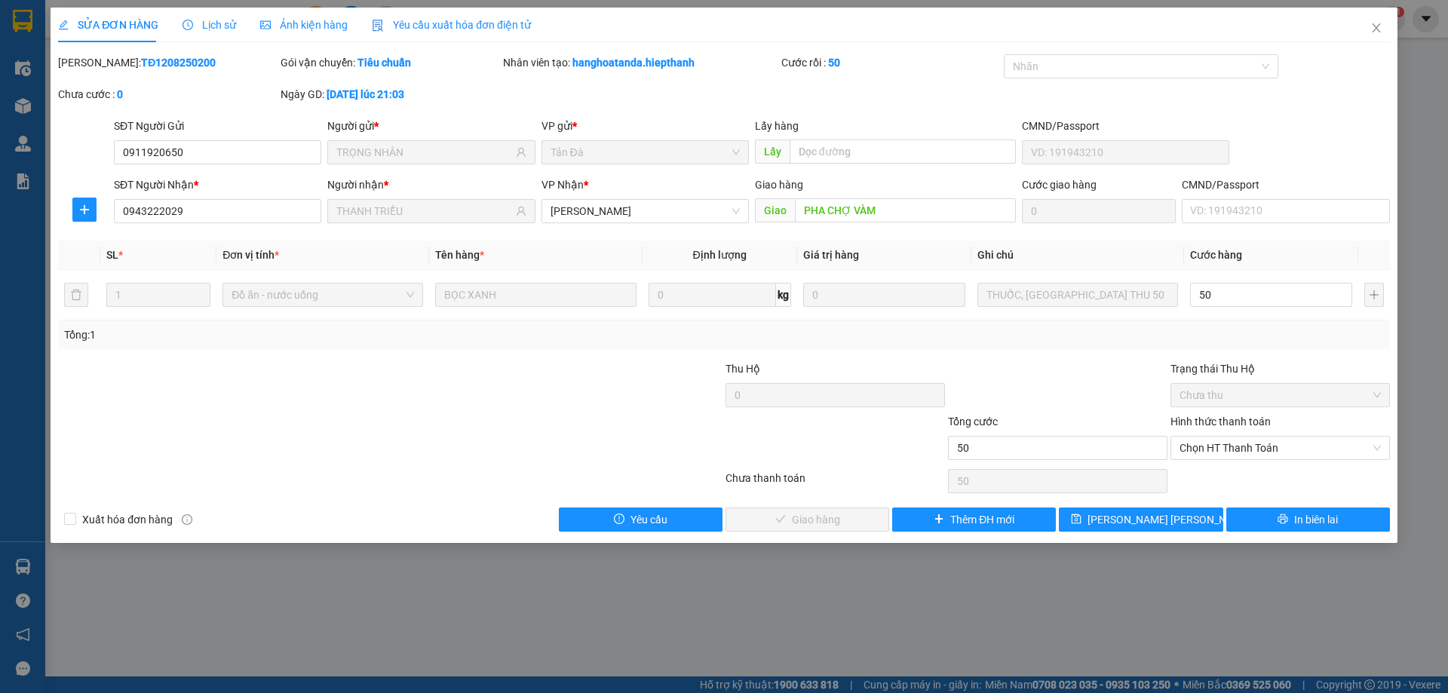
type input "50.000"
click at [1071, 371] on div at bounding box center [1057, 386] width 222 height 53
click at [1183, 459] on div "Chọn HT Thanh Toán" at bounding box center [1279, 448] width 219 height 24
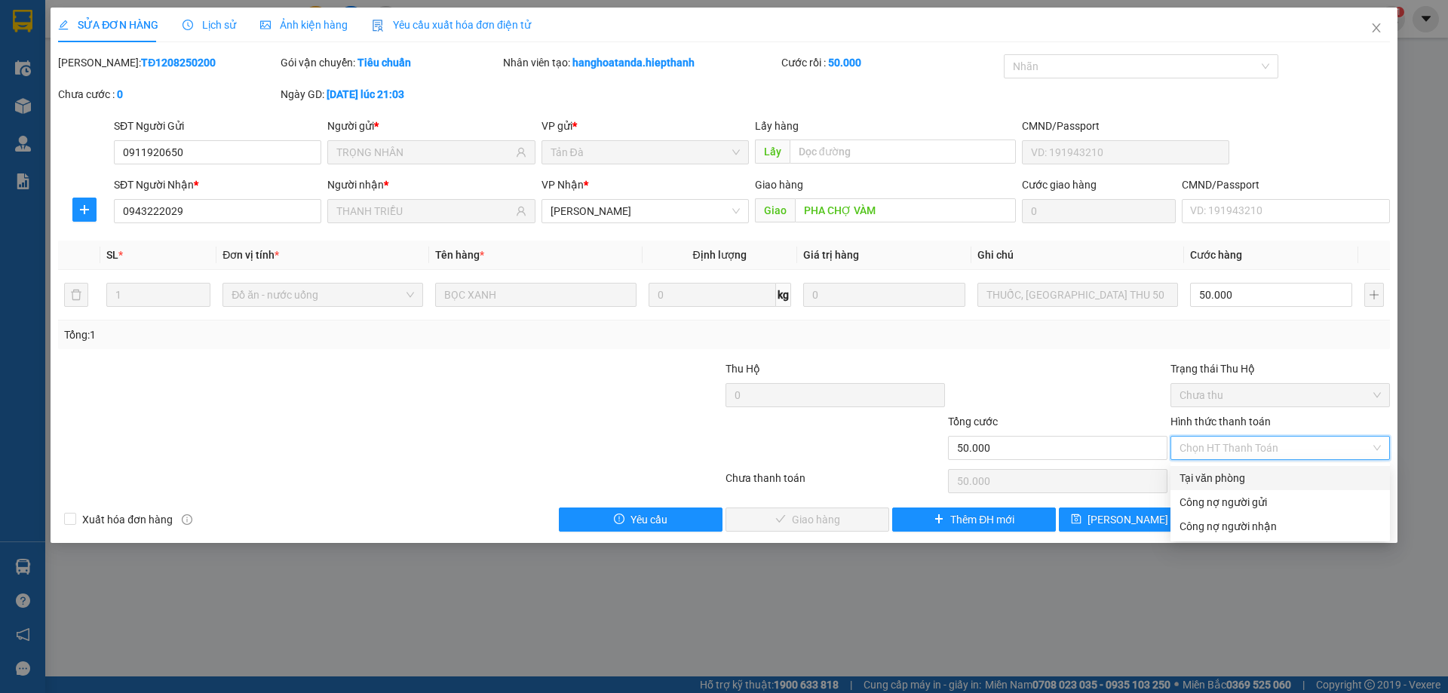
click at [1198, 477] on div "Tại văn phòng" at bounding box center [1279, 478] width 201 height 17
type input "0"
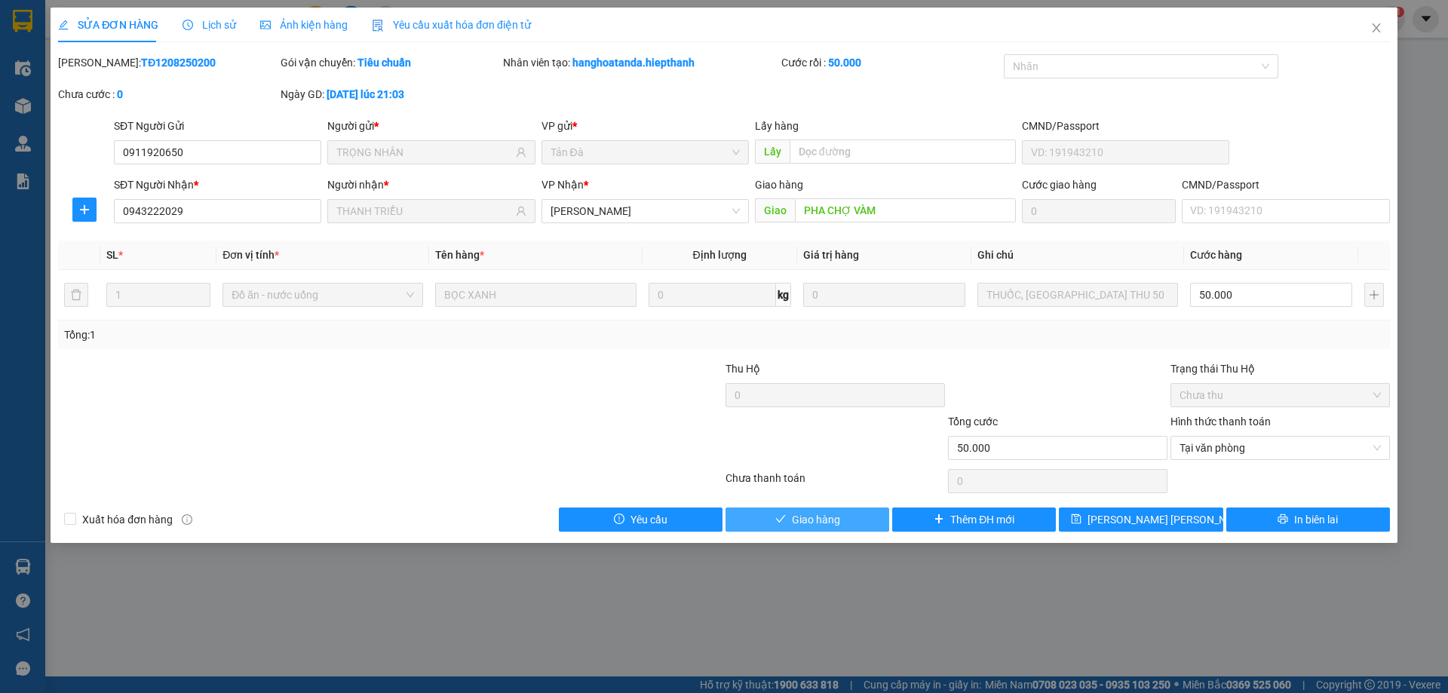
click at [858, 511] on button "Giao hàng" at bounding box center [807, 520] width 164 height 24
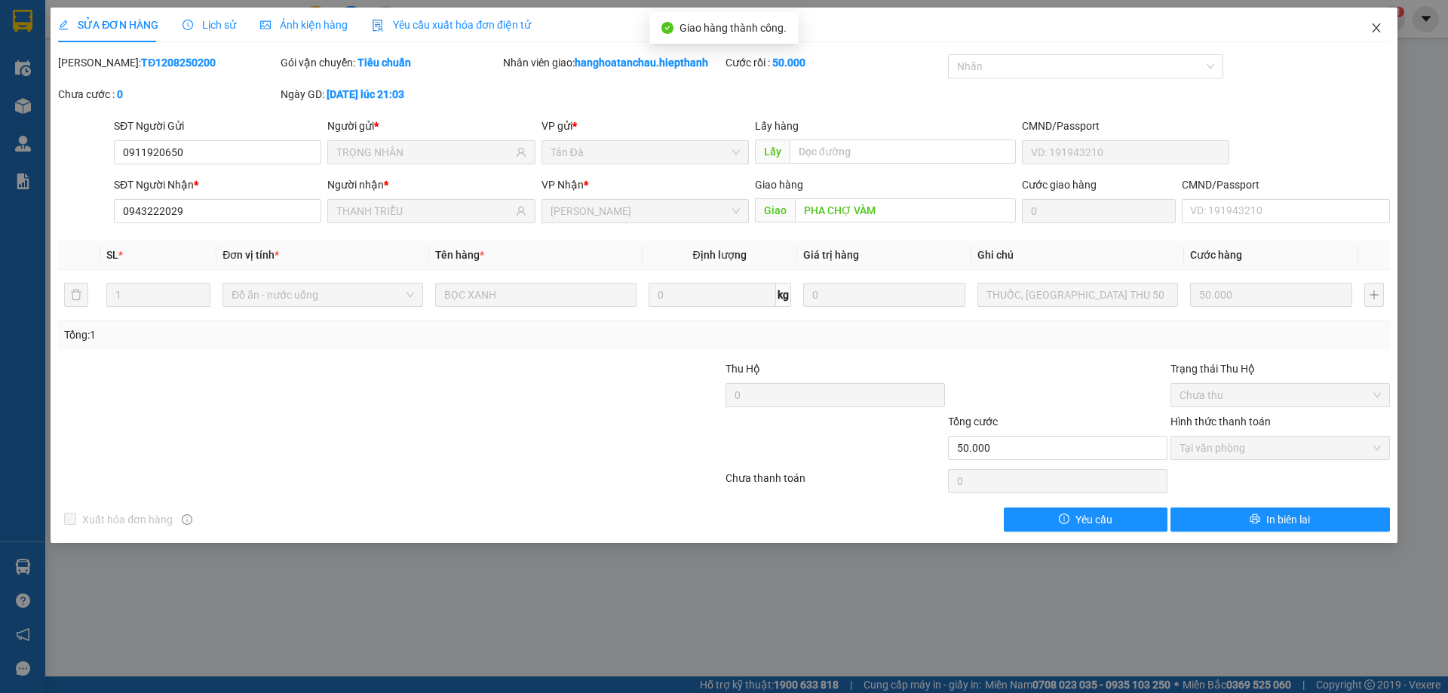
click at [1387, 35] on span "Close" at bounding box center [1376, 29] width 42 height 42
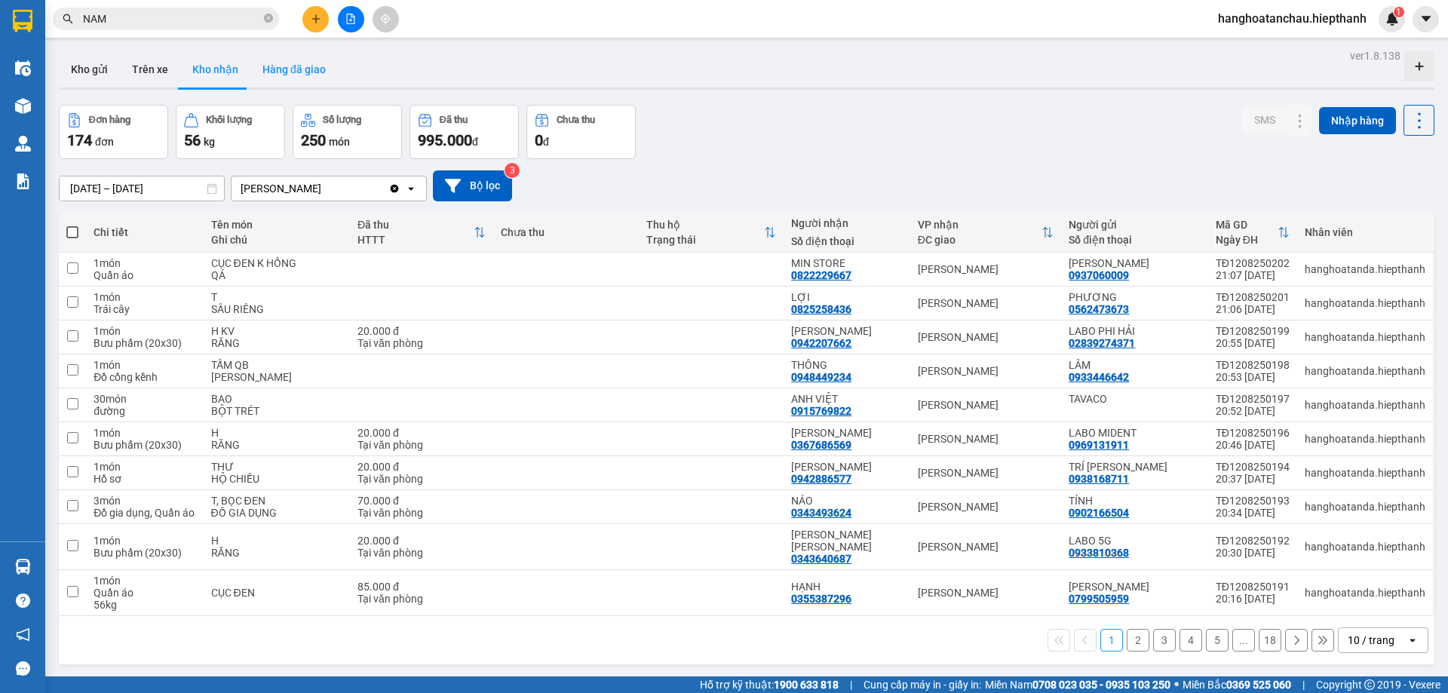
click at [280, 75] on button "Hàng đã giao" at bounding box center [293, 69] width 87 height 36
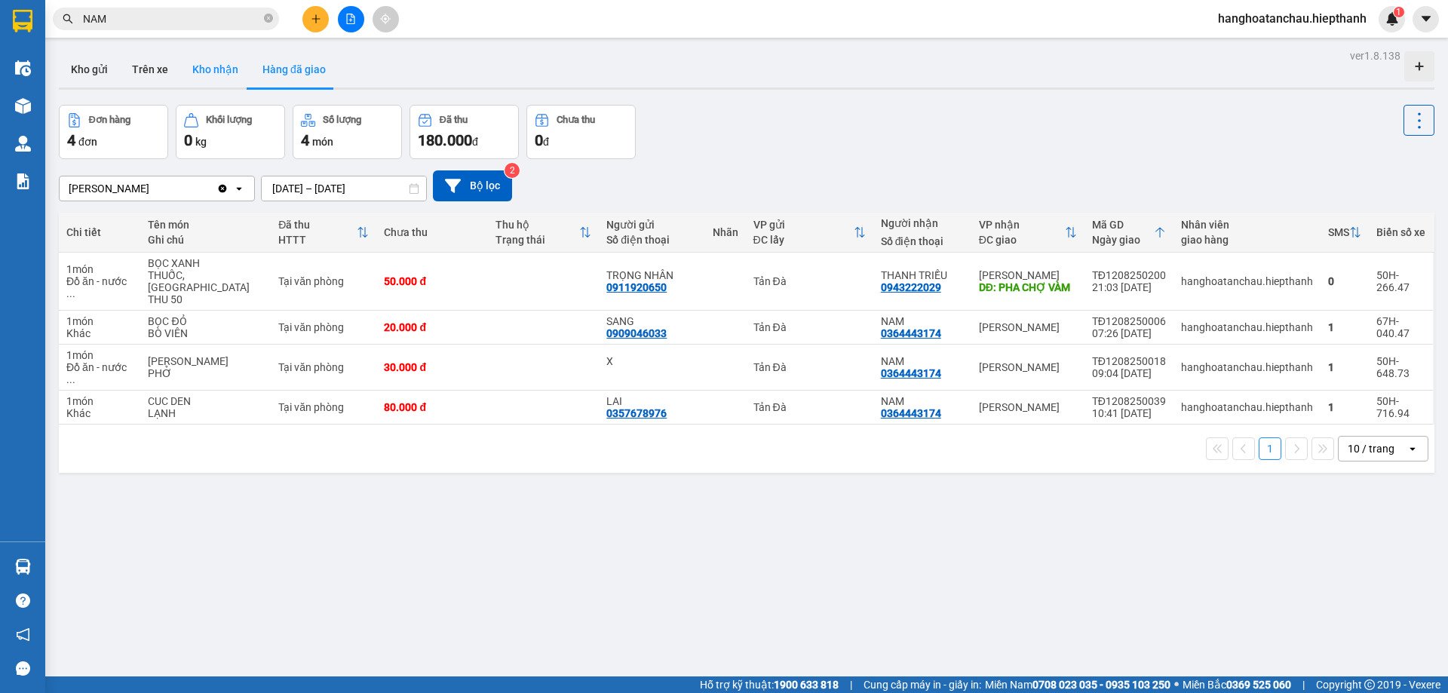
click at [222, 75] on button "Kho nhận" at bounding box center [215, 69] width 70 height 36
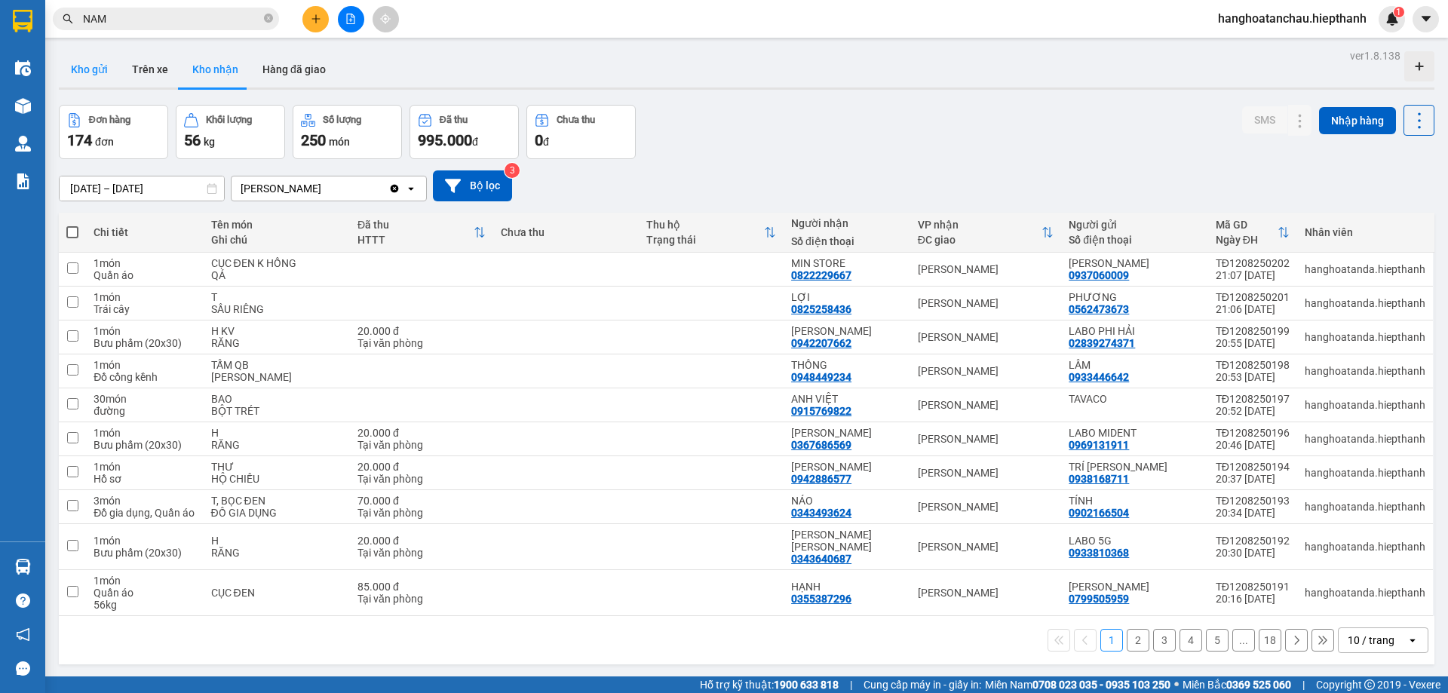
click at [79, 78] on button "Kho gửi" at bounding box center [89, 69] width 61 height 36
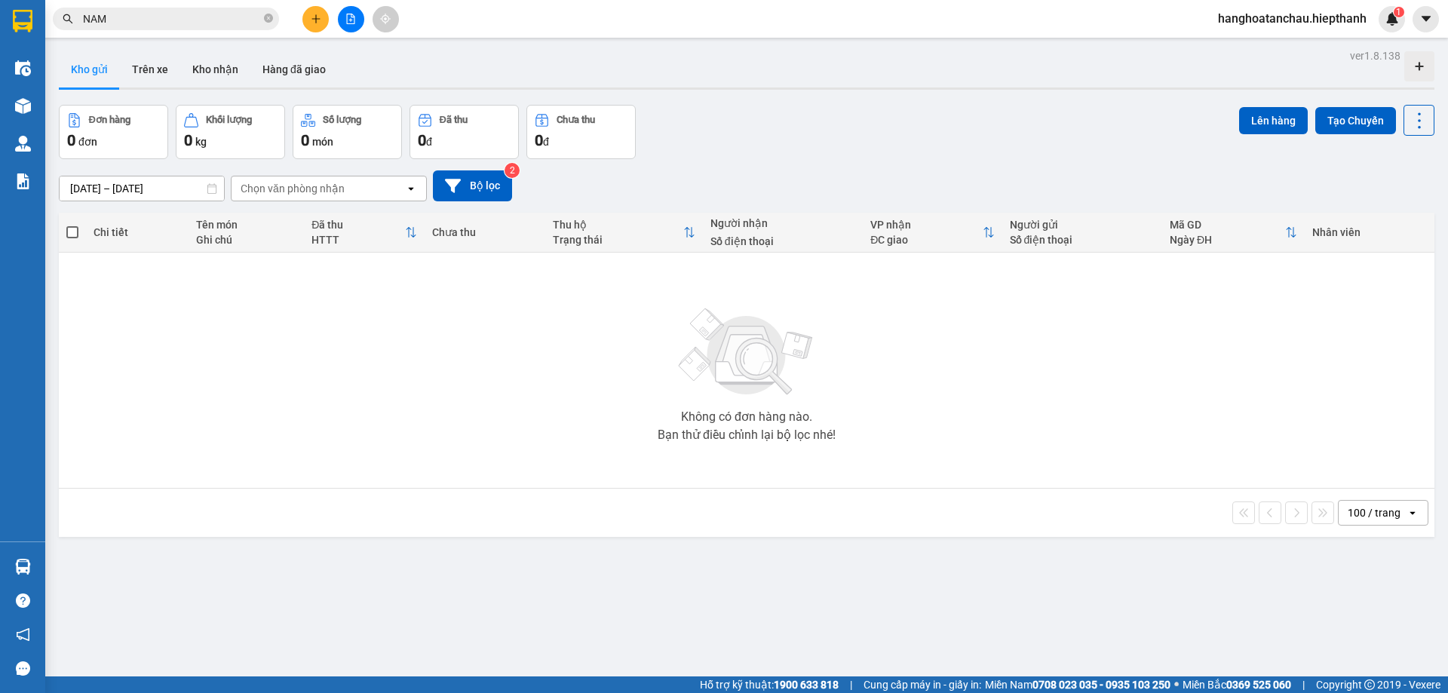
click at [354, 33] on div "Kết quả tìm kiếm ( 10000 ) Bộ lọc Mã ĐH Trạng thái Món hàng Thu hộ Tổng cước Ch…" at bounding box center [724, 19] width 1448 height 38
click at [354, 26] on button at bounding box center [351, 19] width 26 height 26
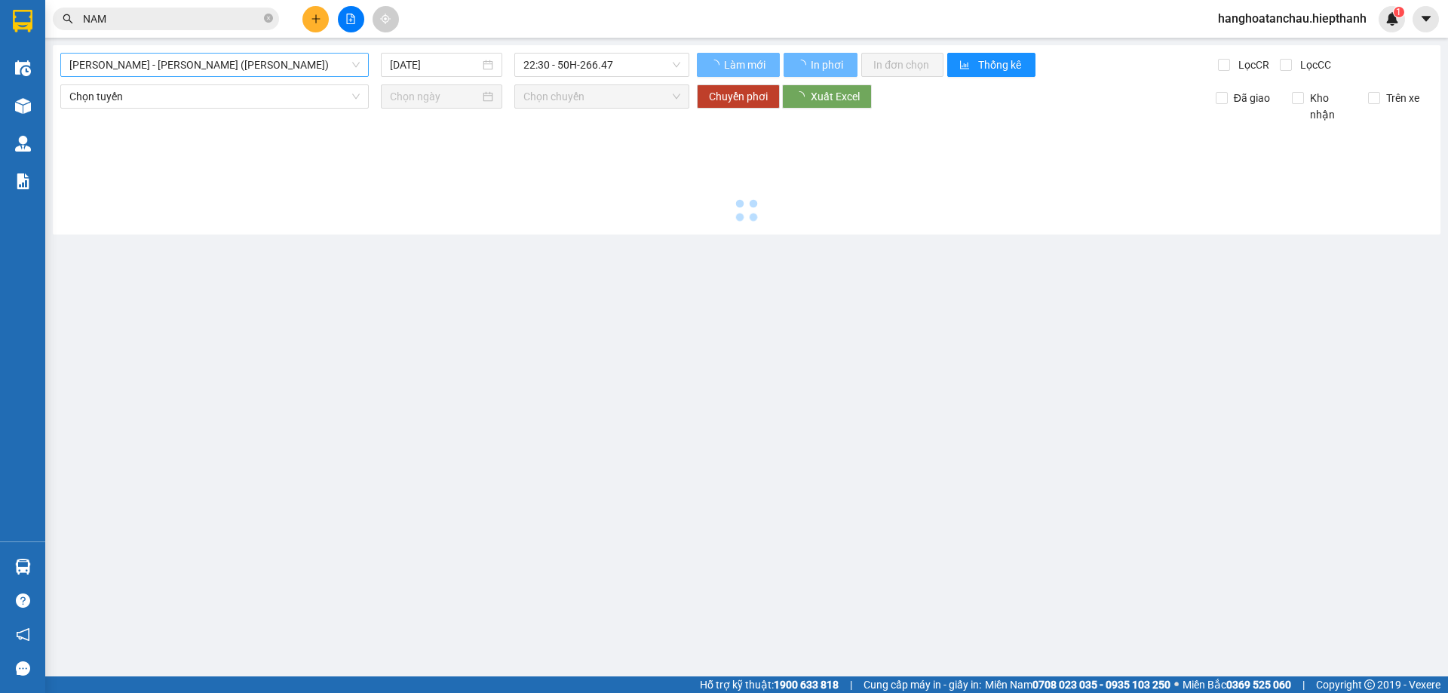
type input "[DATE]"
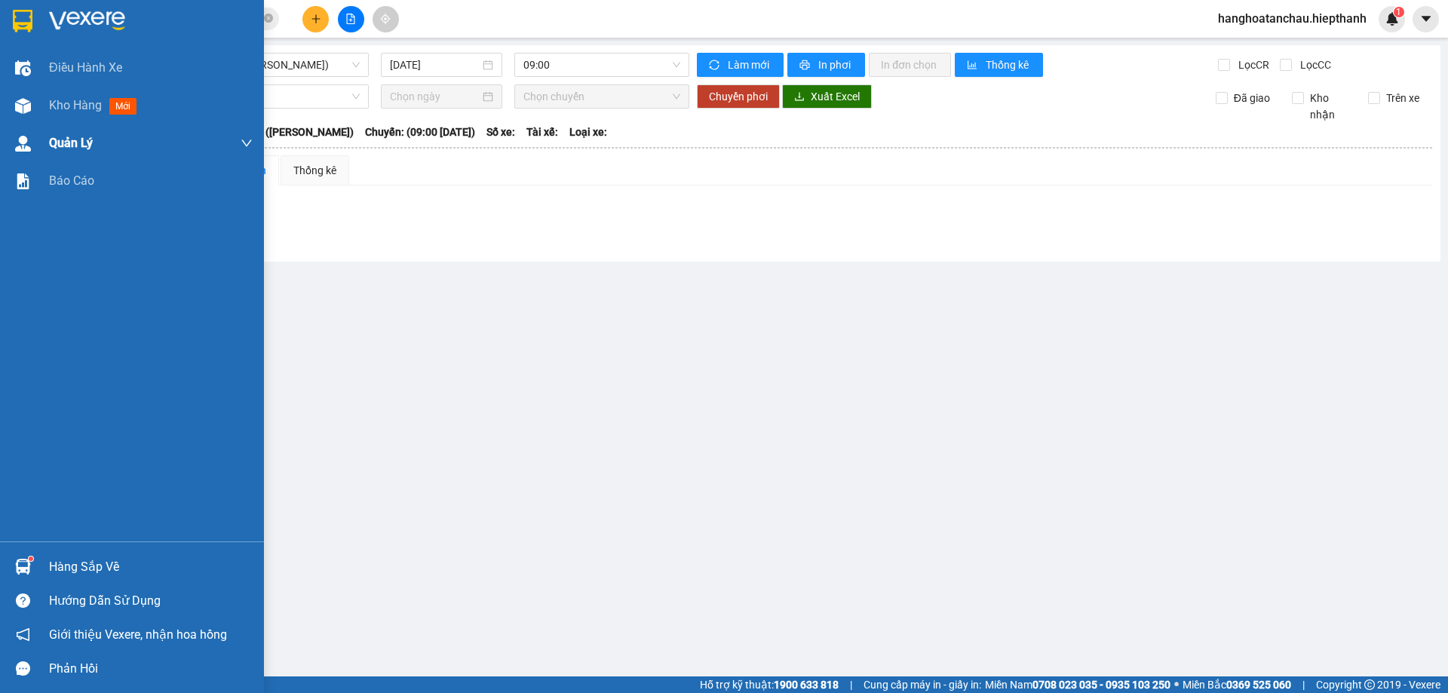
click at [25, 90] on div "Kho hàng mới" at bounding box center [132, 106] width 264 height 38
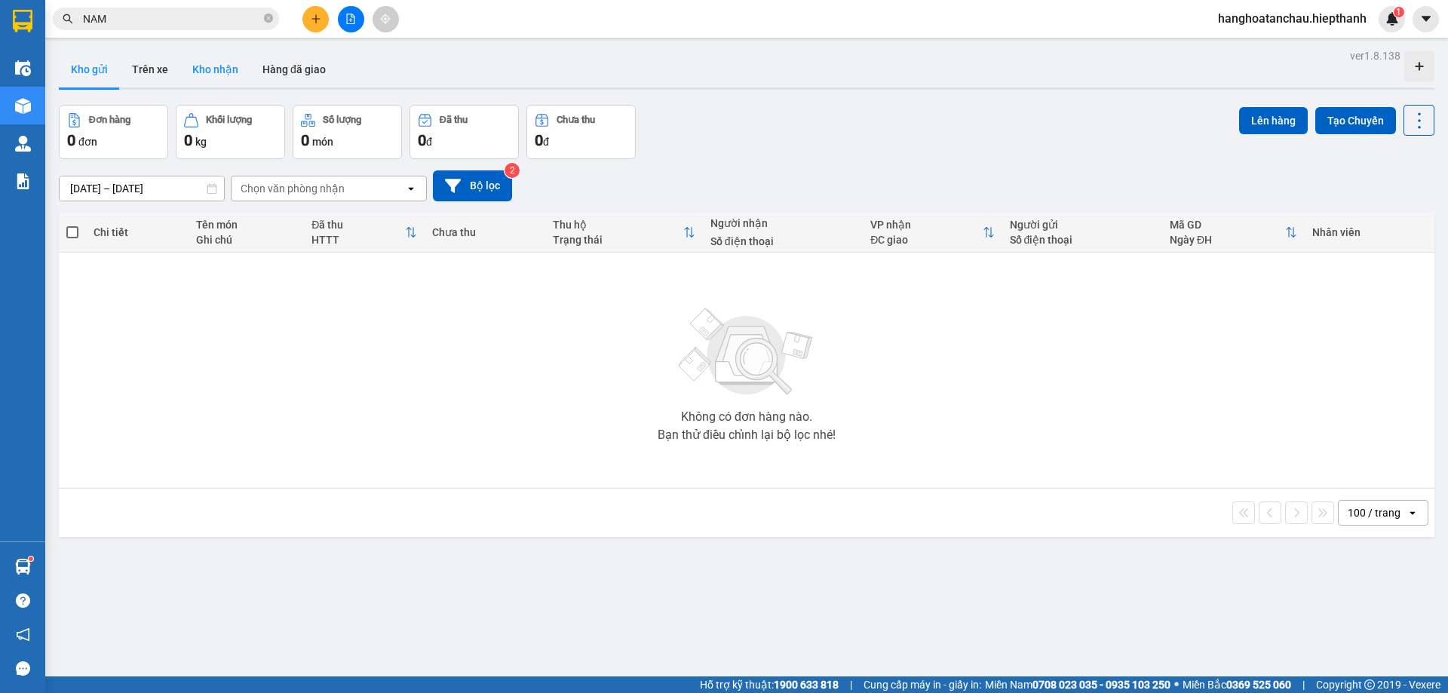
click at [213, 71] on button "Kho nhận" at bounding box center [215, 69] width 70 height 36
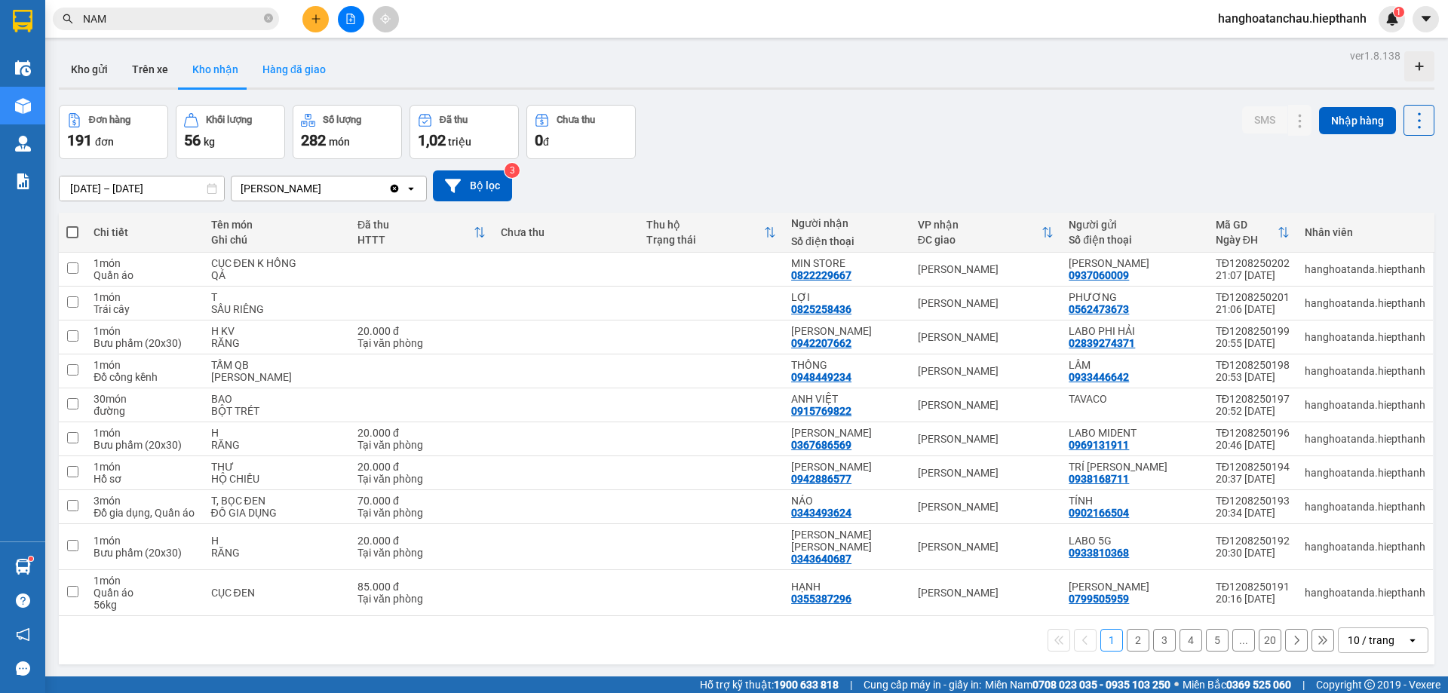
click at [300, 71] on button "Hàng đã giao" at bounding box center [293, 69] width 87 height 36
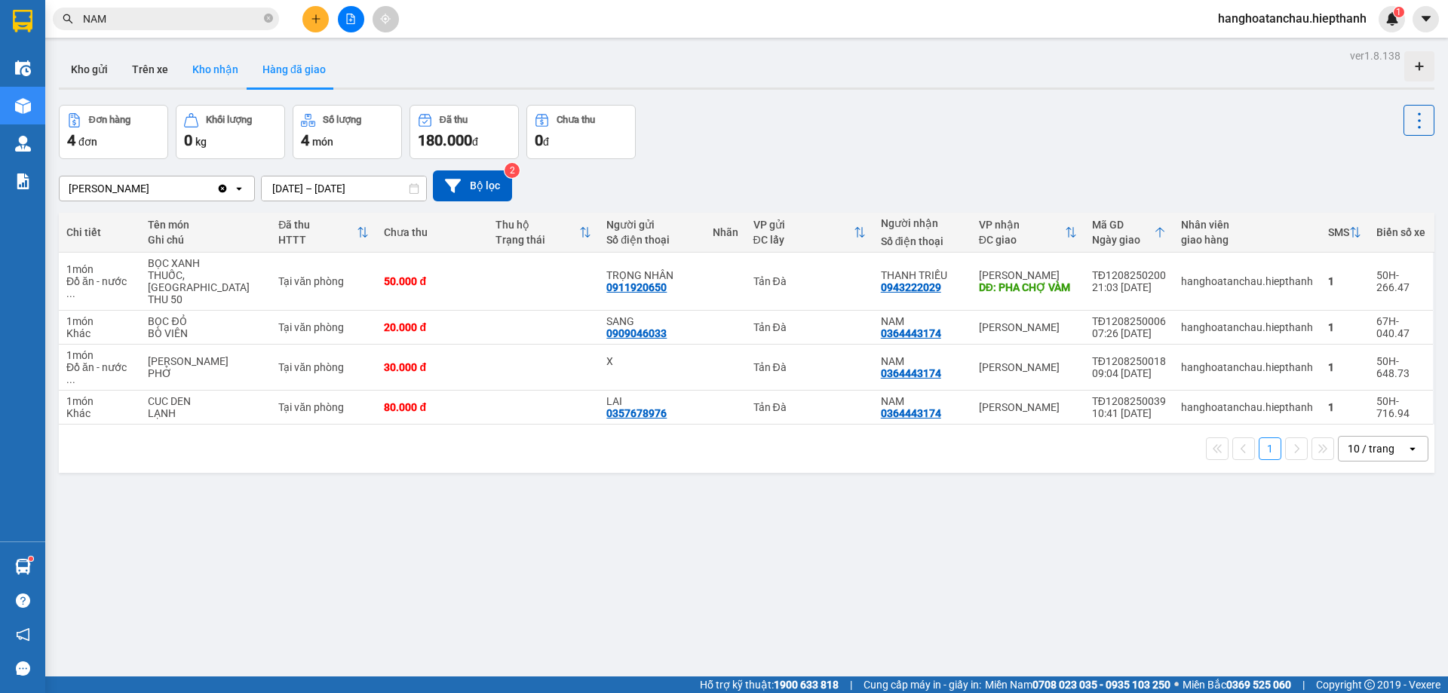
click at [213, 66] on button "Kho nhận" at bounding box center [215, 69] width 70 height 36
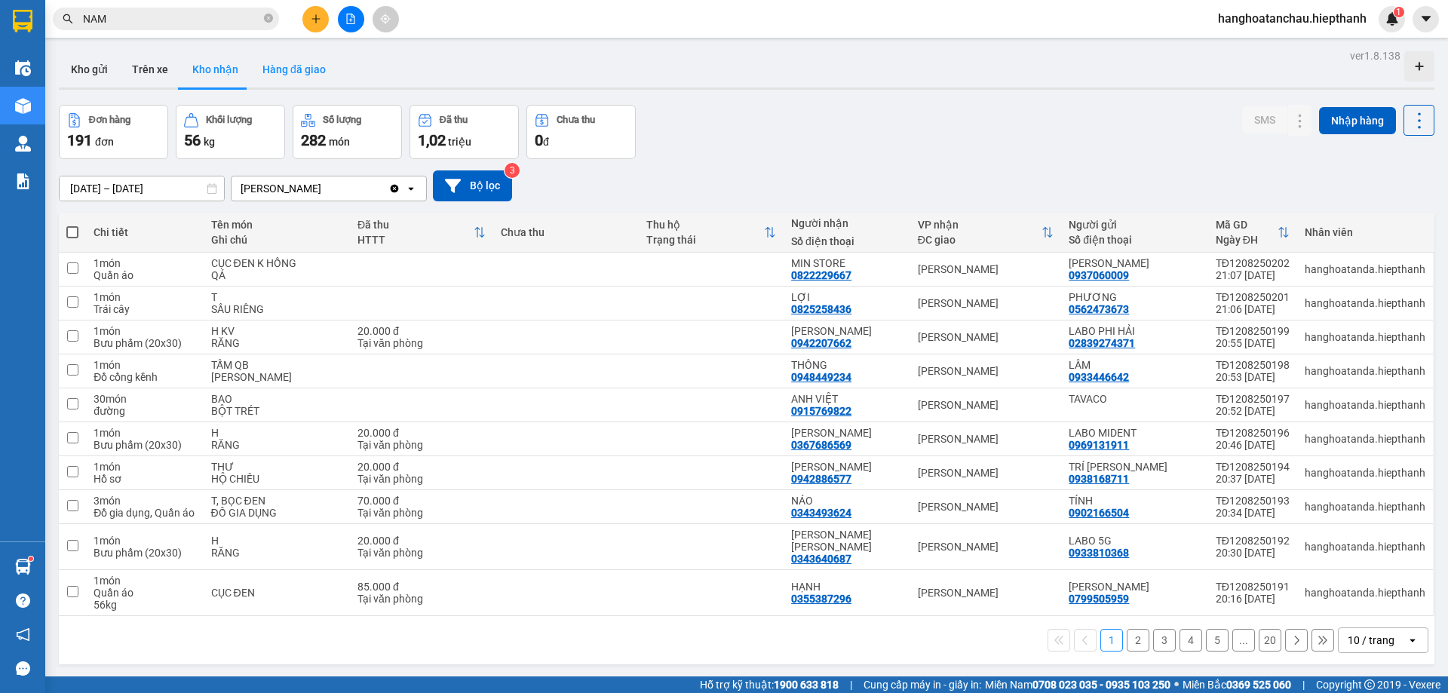
click at [271, 80] on button "Hàng đã giao" at bounding box center [293, 69] width 87 height 36
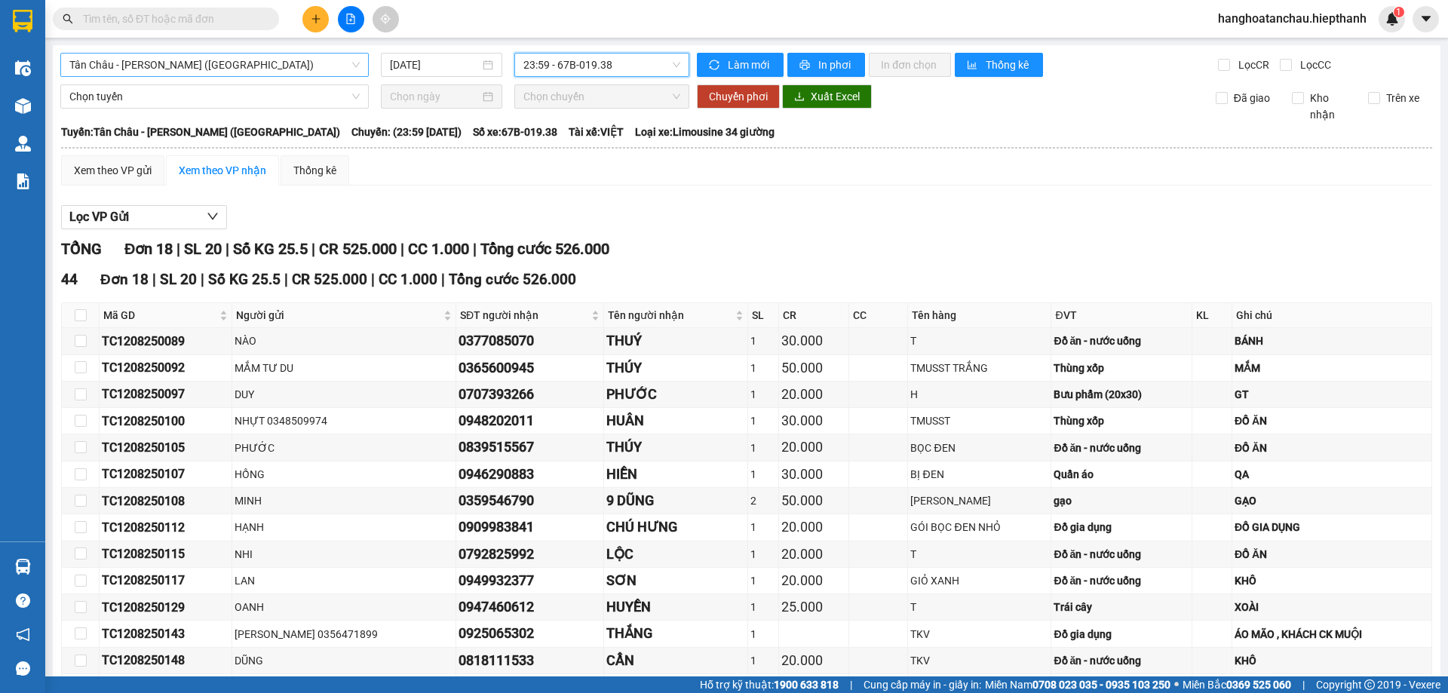
click at [225, 69] on span "Tân Châu - [PERSON_NAME] ([GEOGRAPHIC_DATA])" at bounding box center [214, 65] width 290 height 23
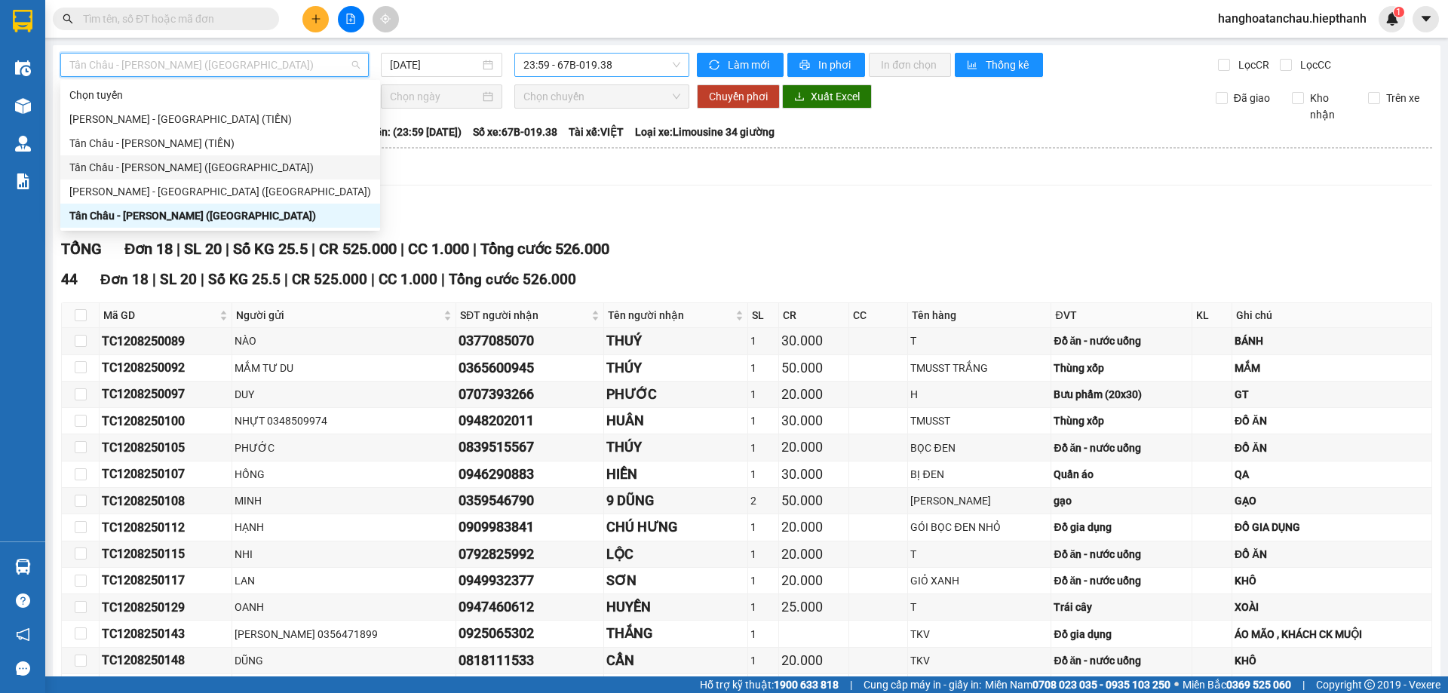
click at [532, 64] on span "23:59 - 67B-019.38" at bounding box center [601, 65] width 157 height 23
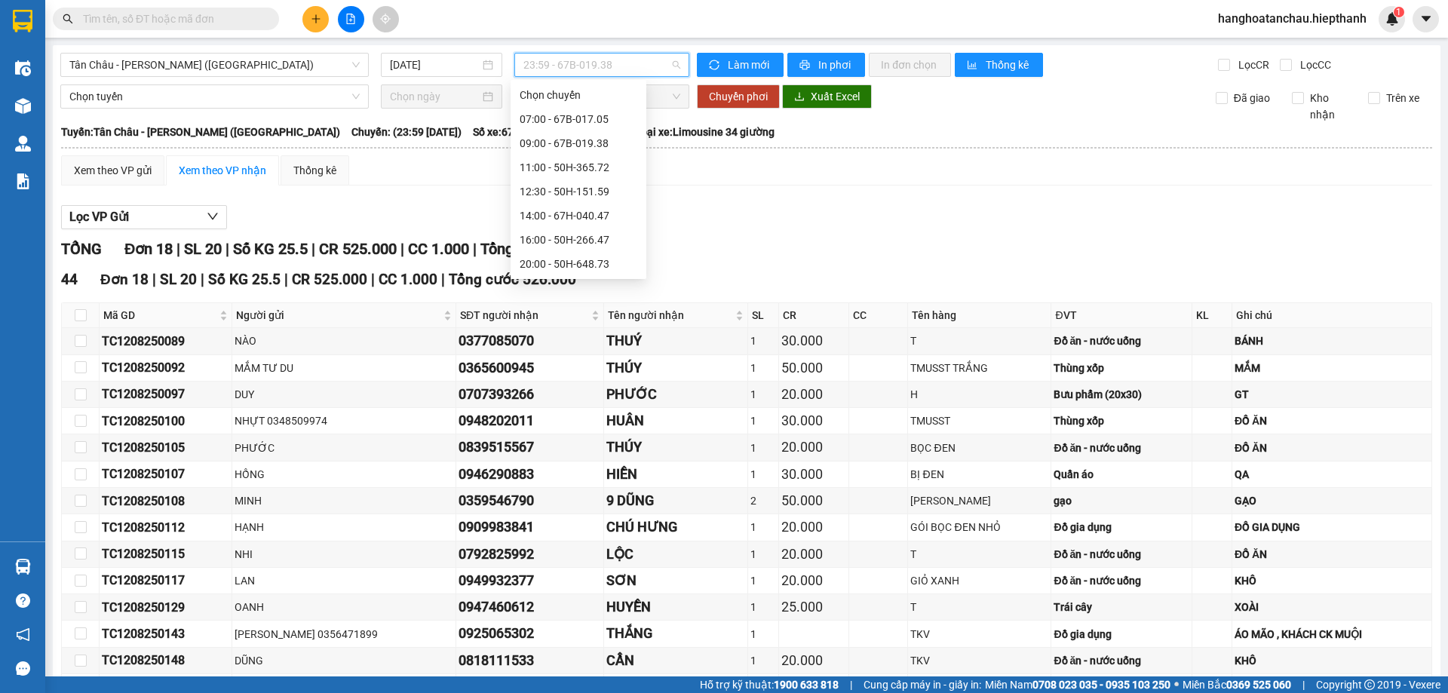
click at [554, 276] on div "22:00 - 50H-716.94" at bounding box center [579, 288] width 136 height 24
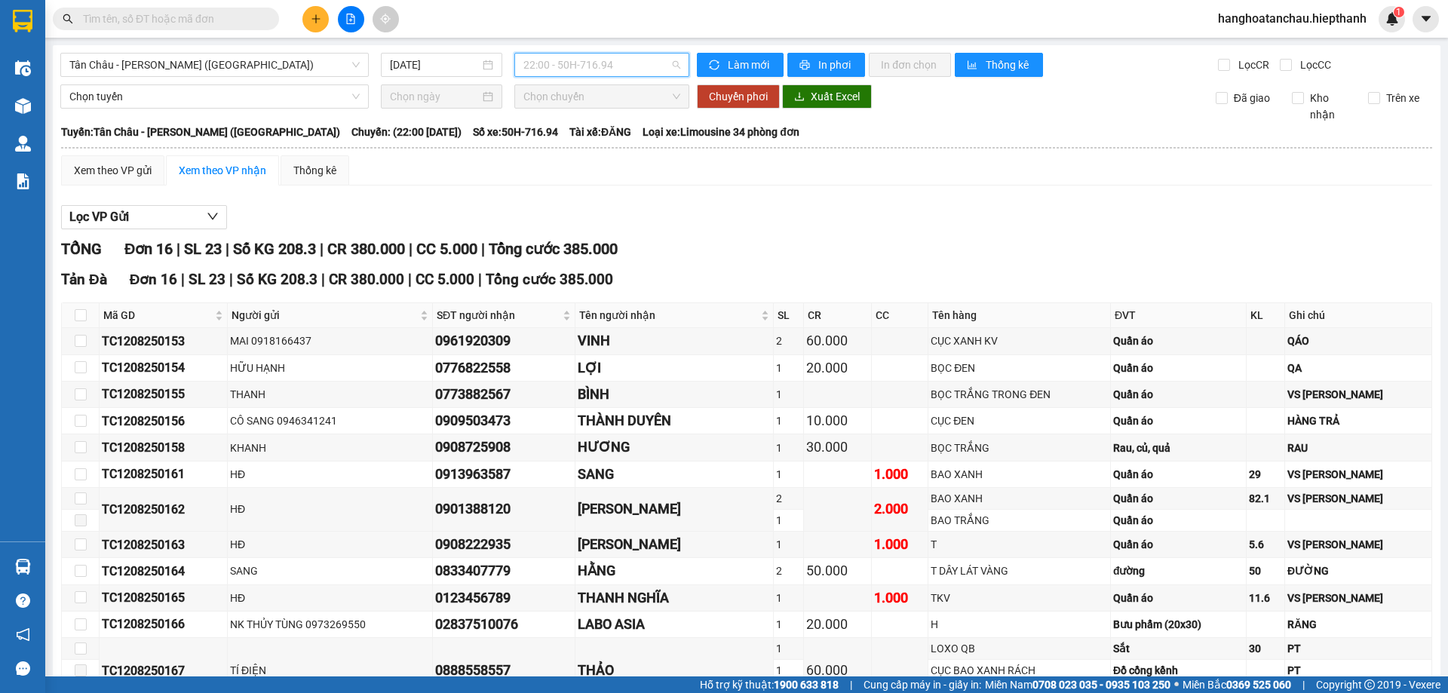
click at [581, 74] on span "22:00 - 50H-716.94" at bounding box center [601, 65] width 157 height 23
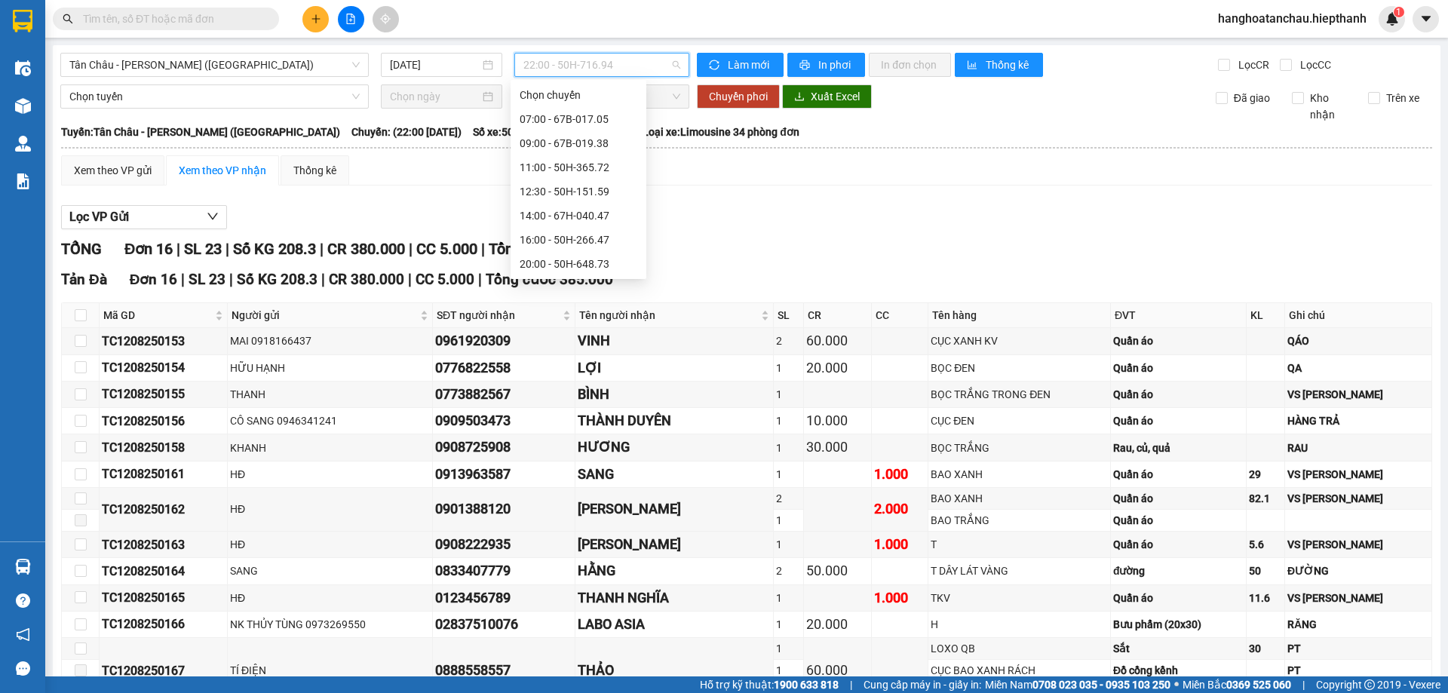
click at [568, 352] on div "23:59 - 67B-019.38" at bounding box center [579, 360] width 118 height 17
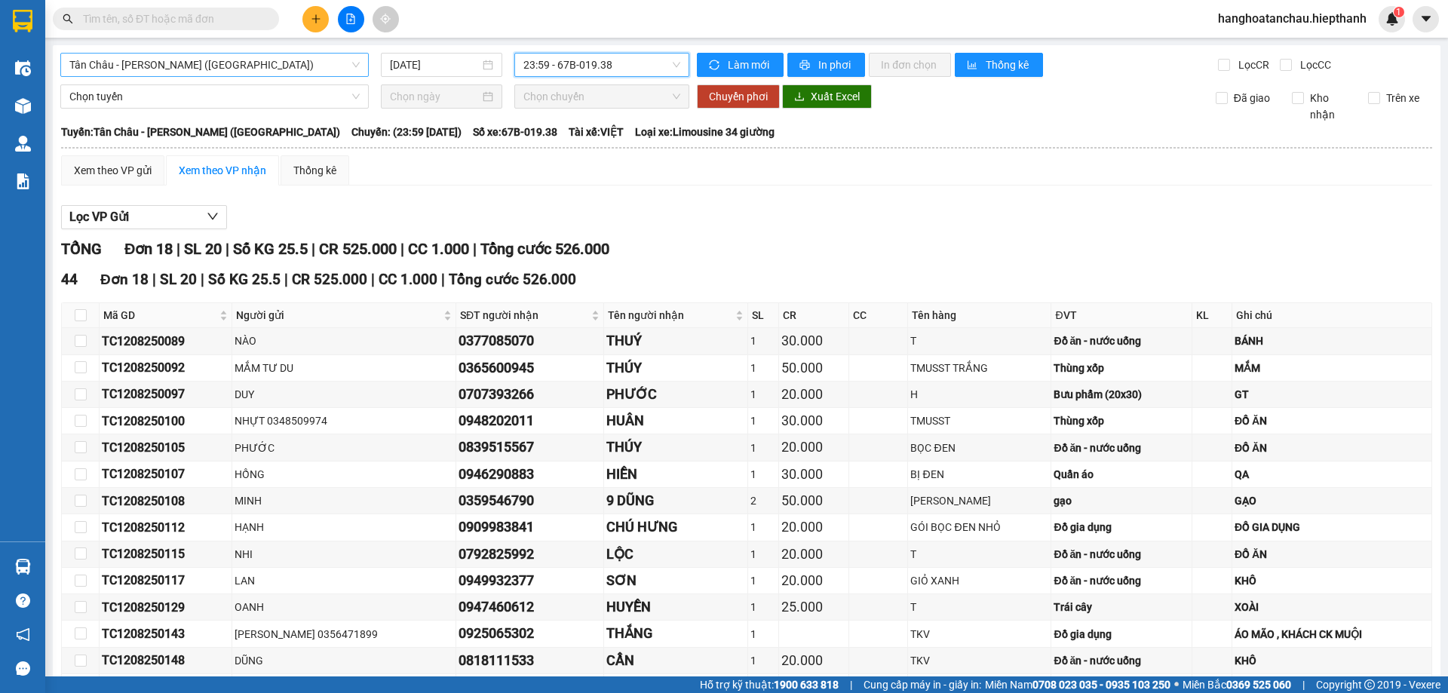
click at [236, 73] on span "Tân Châu - [PERSON_NAME] ([GEOGRAPHIC_DATA])" at bounding box center [214, 65] width 290 height 23
click at [256, 66] on span "Tân Châu - [PERSON_NAME] ([GEOGRAPHIC_DATA])" at bounding box center [214, 65] width 290 height 23
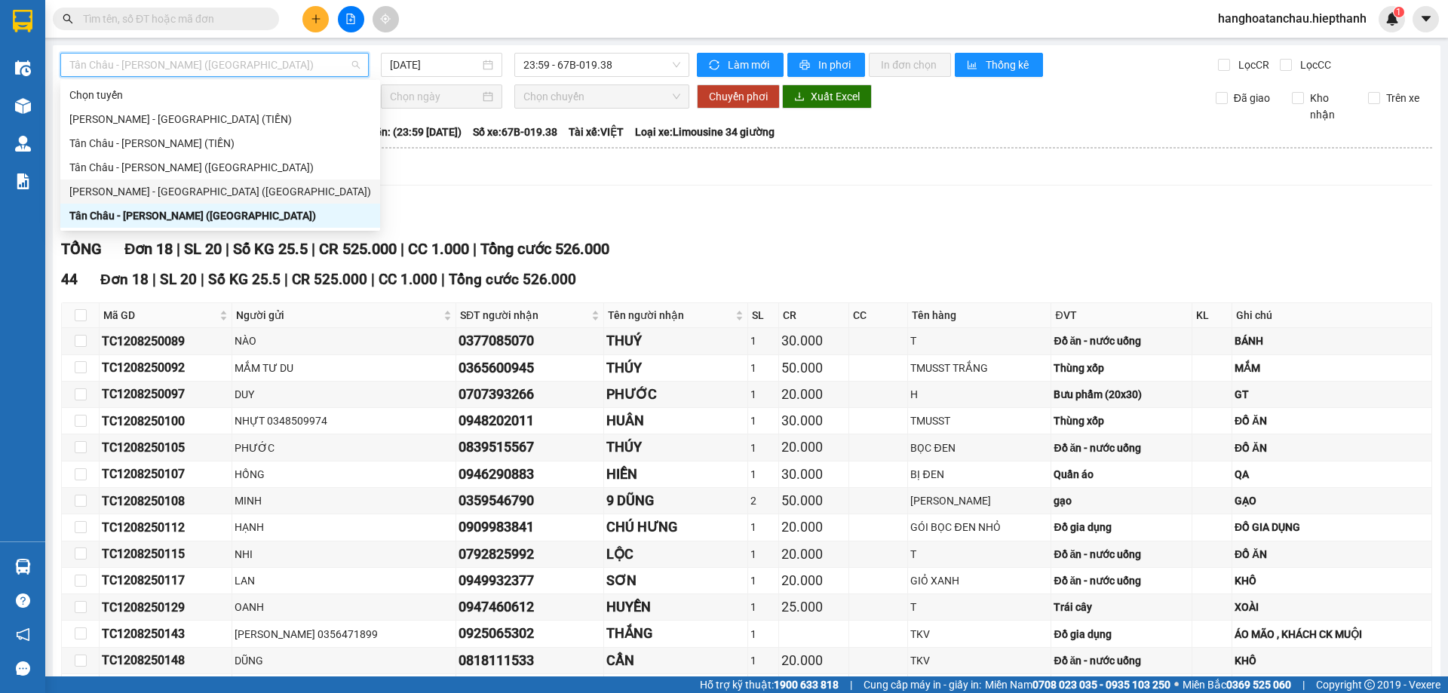
click at [198, 179] on div "[PERSON_NAME] - [GEOGRAPHIC_DATA] ([GEOGRAPHIC_DATA])" at bounding box center [220, 191] width 320 height 24
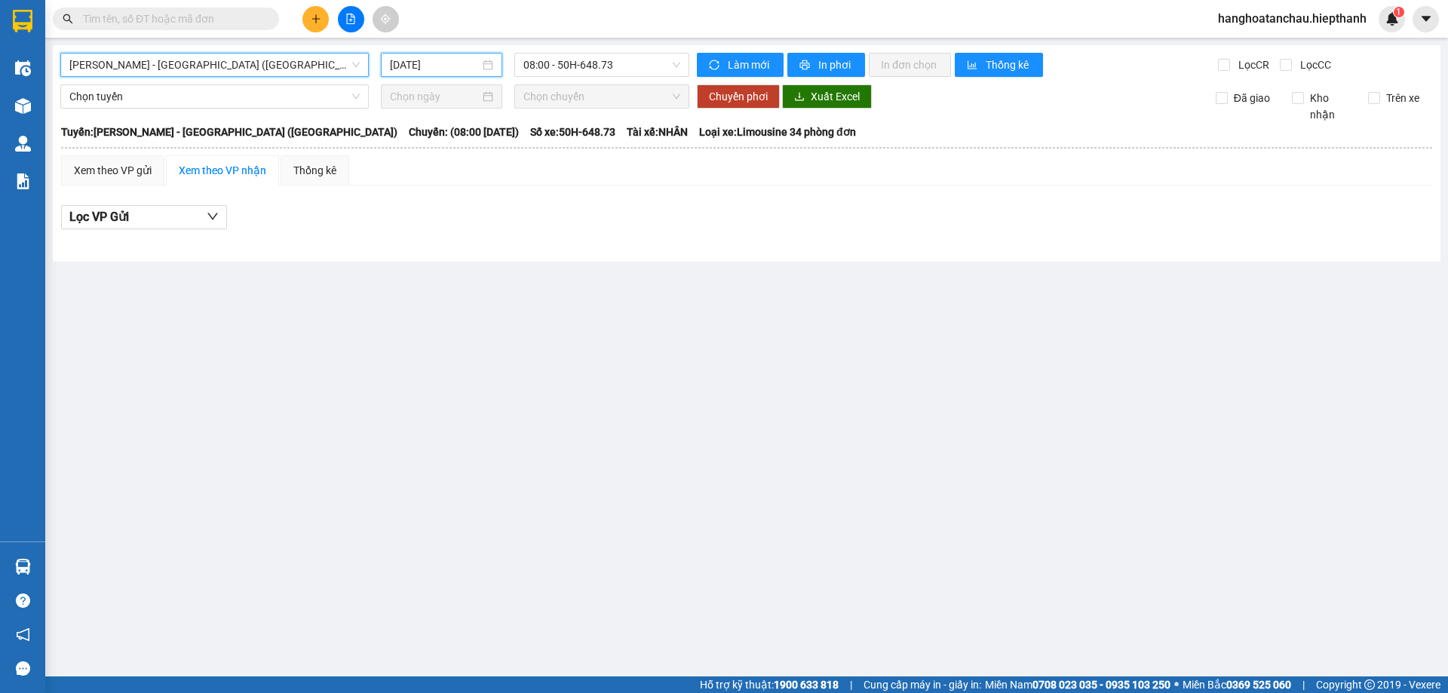
click at [439, 63] on input "[DATE]" at bounding box center [435, 65] width 90 height 17
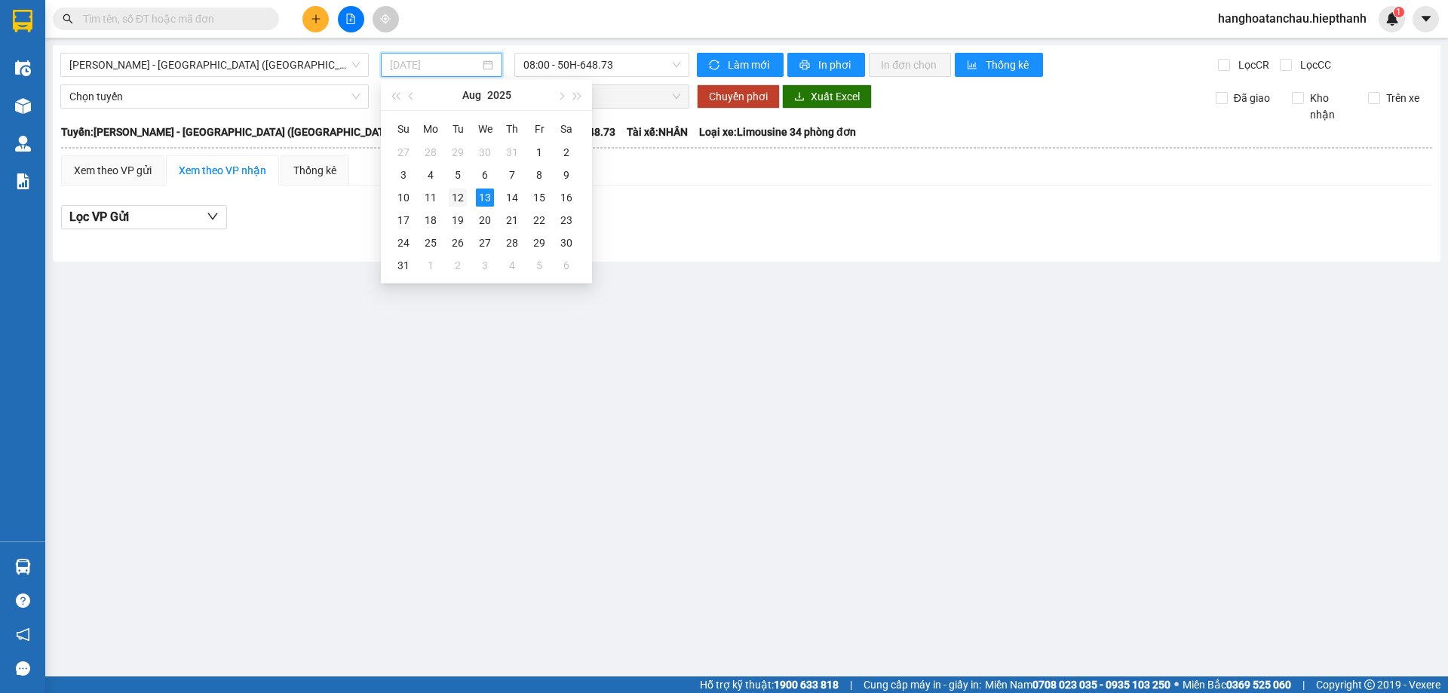
click at [455, 195] on div "12" at bounding box center [458, 198] width 18 height 18
type input "[DATE]"
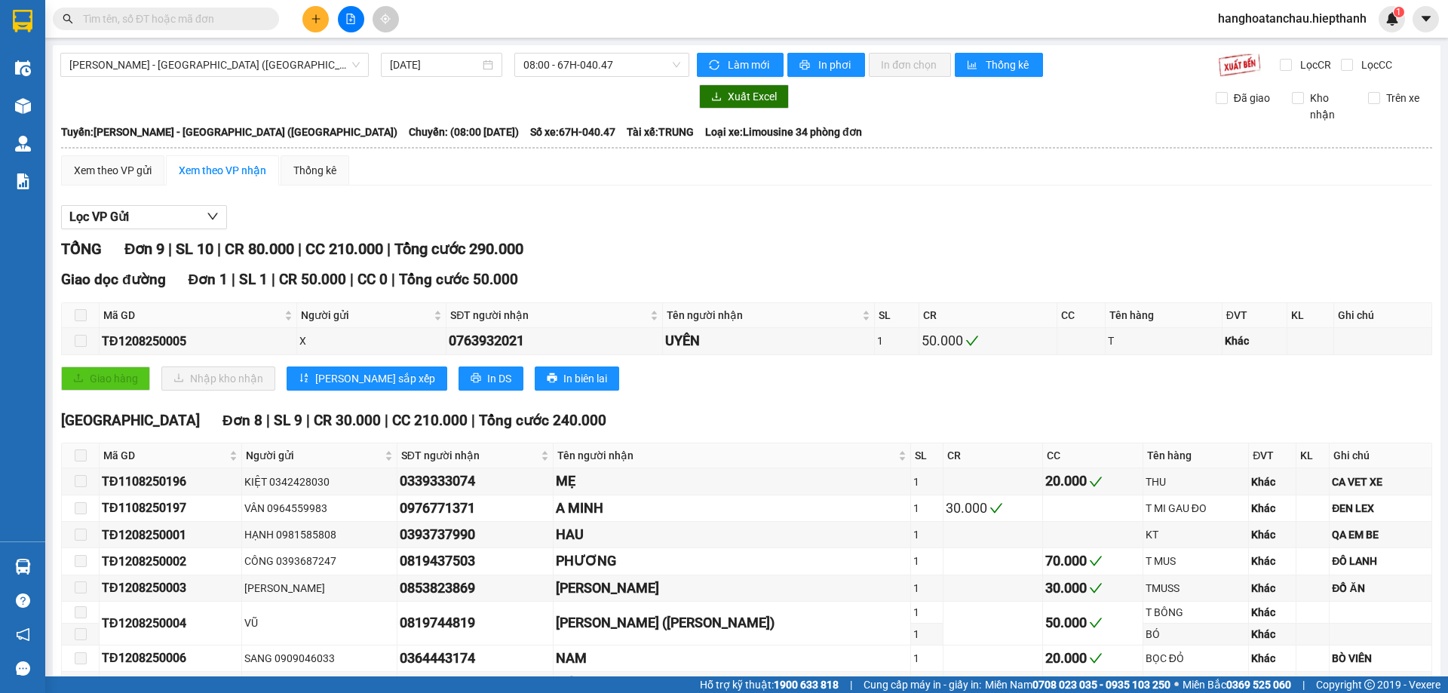
click at [563, 80] on div "[GEOGRAPHIC_DATA] - [GEOGRAPHIC_DATA] (Giường) [DATE] 08:00 - 67H-040.47 Làm mớ…" at bounding box center [747, 406] width 1388 height 723
click at [566, 79] on div "[GEOGRAPHIC_DATA] - [GEOGRAPHIC_DATA] (Giường) [DATE] 08:00 - 67H-040.47 Làm mớ…" at bounding box center [747, 406] width 1388 height 723
click at [570, 75] on span "08:00 - 67H-040.47" at bounding box center [601, 65] width 157 height 23
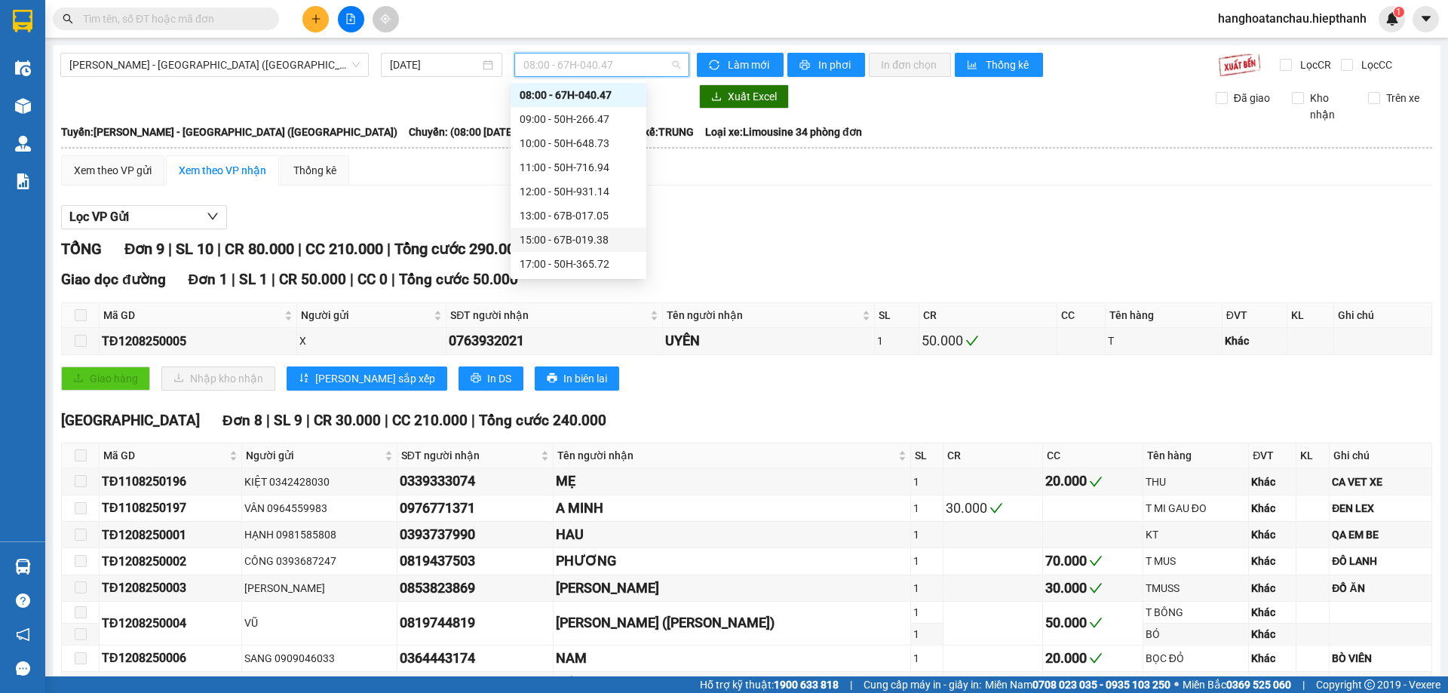
click at [548, 236] on div "15:00 - 67B-019.38" at bounding box center [579, 240] width 118 height 17
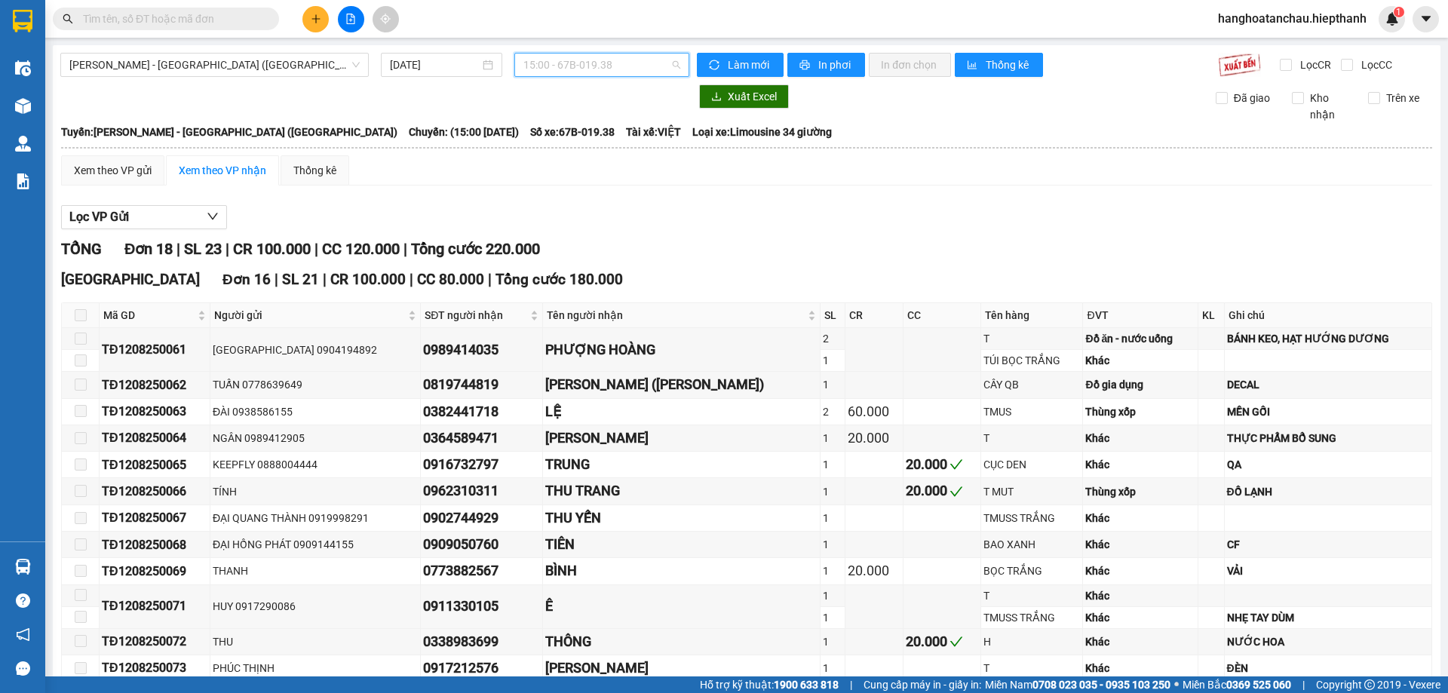
click at [572, 75] on span "15:00 - 67B-019.38" at bounding box center [601, 65] width 157 height 23
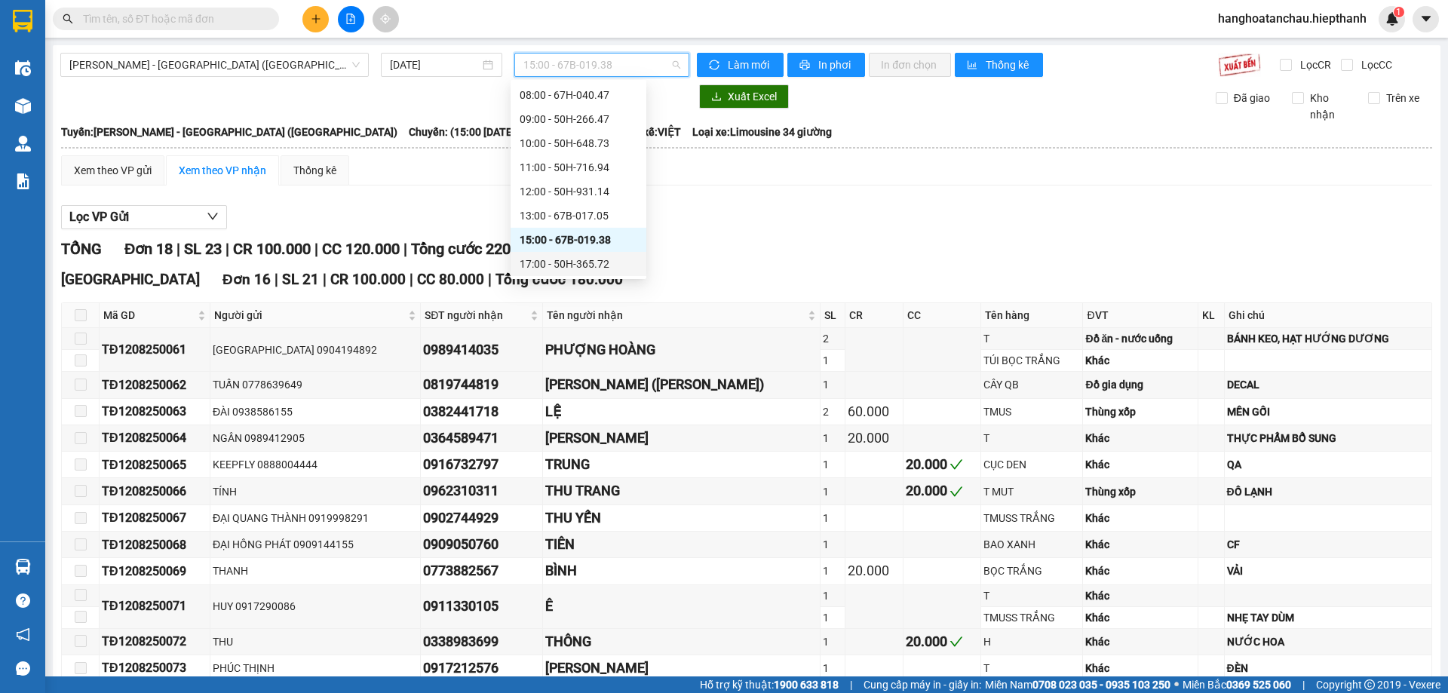
click at [550, 258] on div "17:00 - 50H-365.72" at bounding box center [579, 264] width 118 height 17
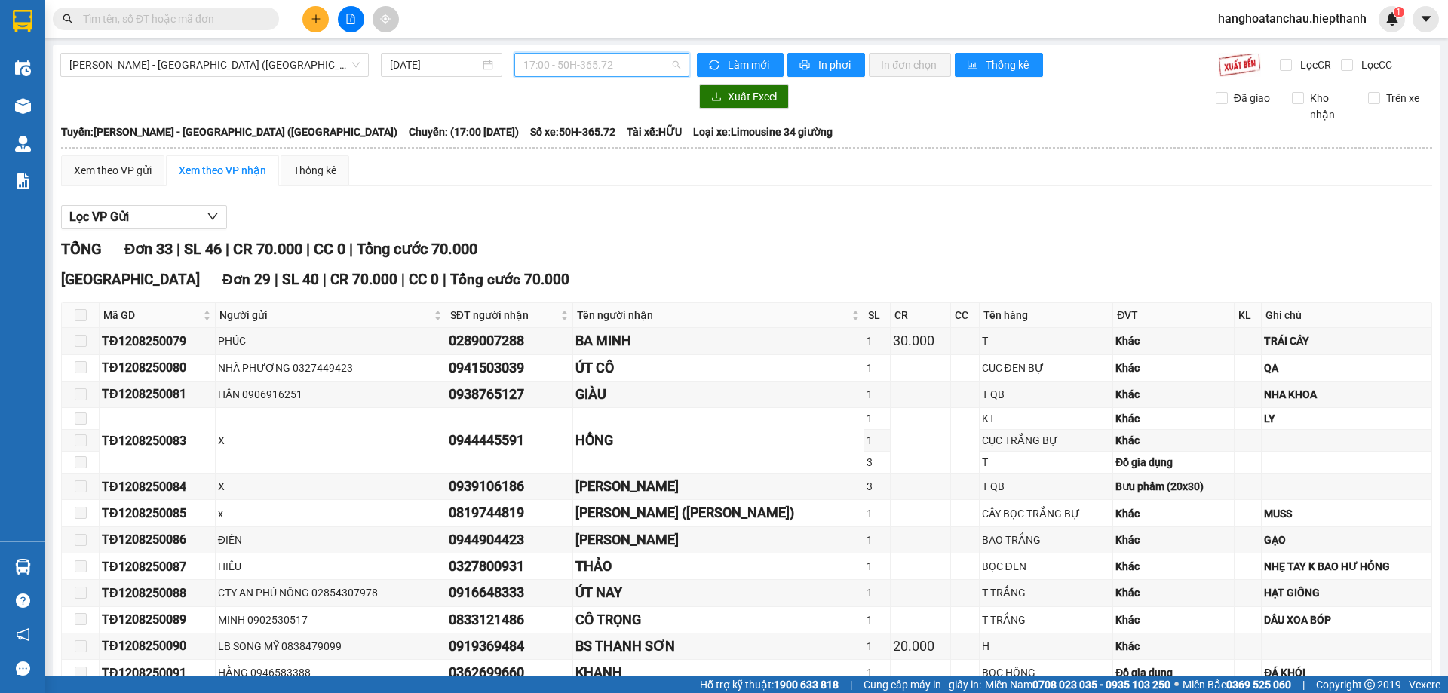
click at [564, 57] on span "17:00 - 50H-365.72" at bounding box center [601, 65] width 157 height 23
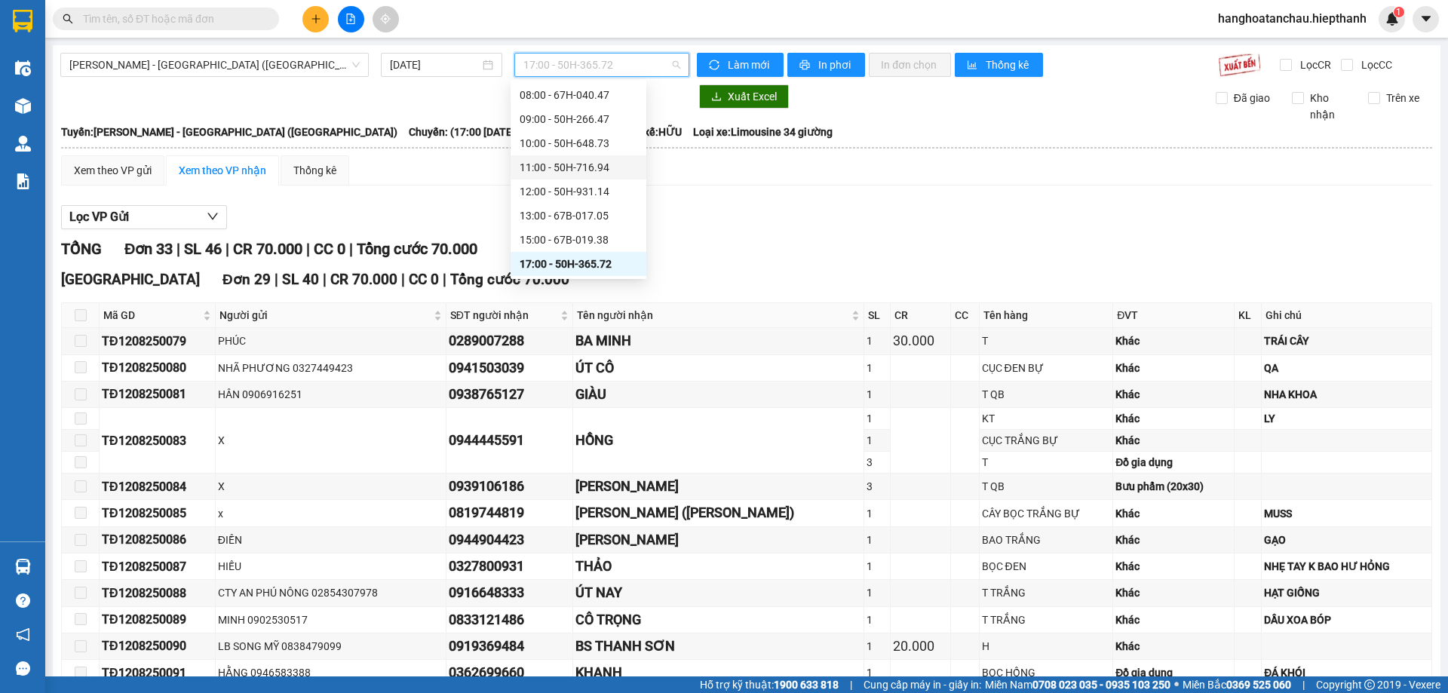
scroll to position [97, 0]
click at [552, 210] on div "19:00 - 50H-151.59" at bounding box center [579, 215] width 118 height 17
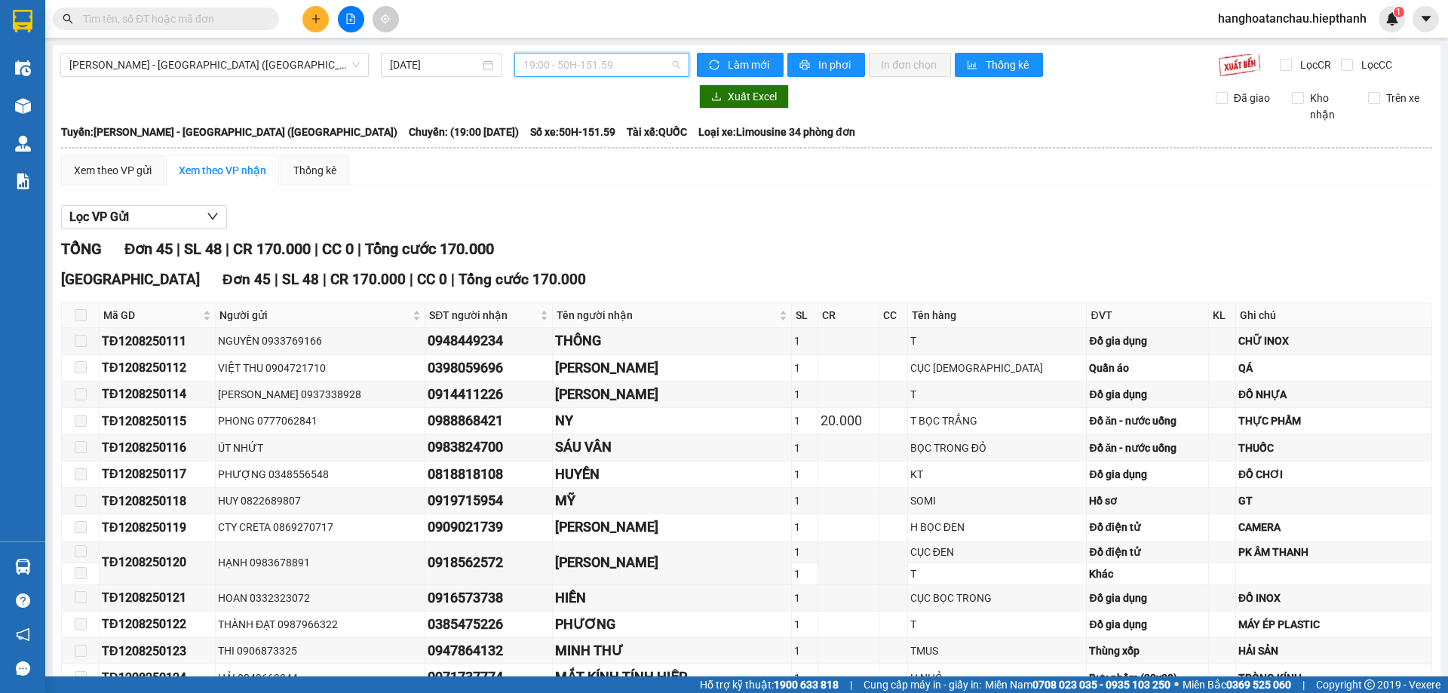
click at [554, 64] on span "19:00 - 50H-151.59" at bounding box center [601, 65] width 157 height 23
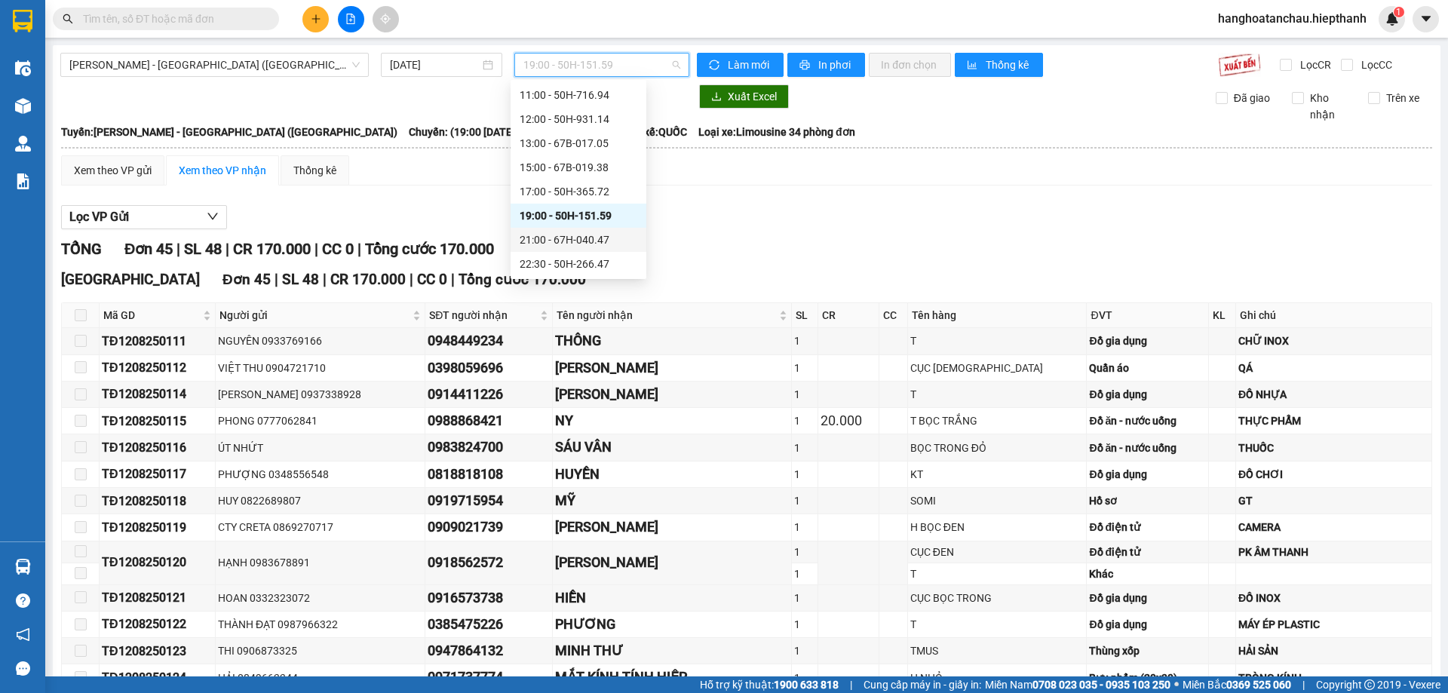
click at [563, 241] on div "21:00 - 67H-040.47" at bounding box center [579, 240] width 118 height 17
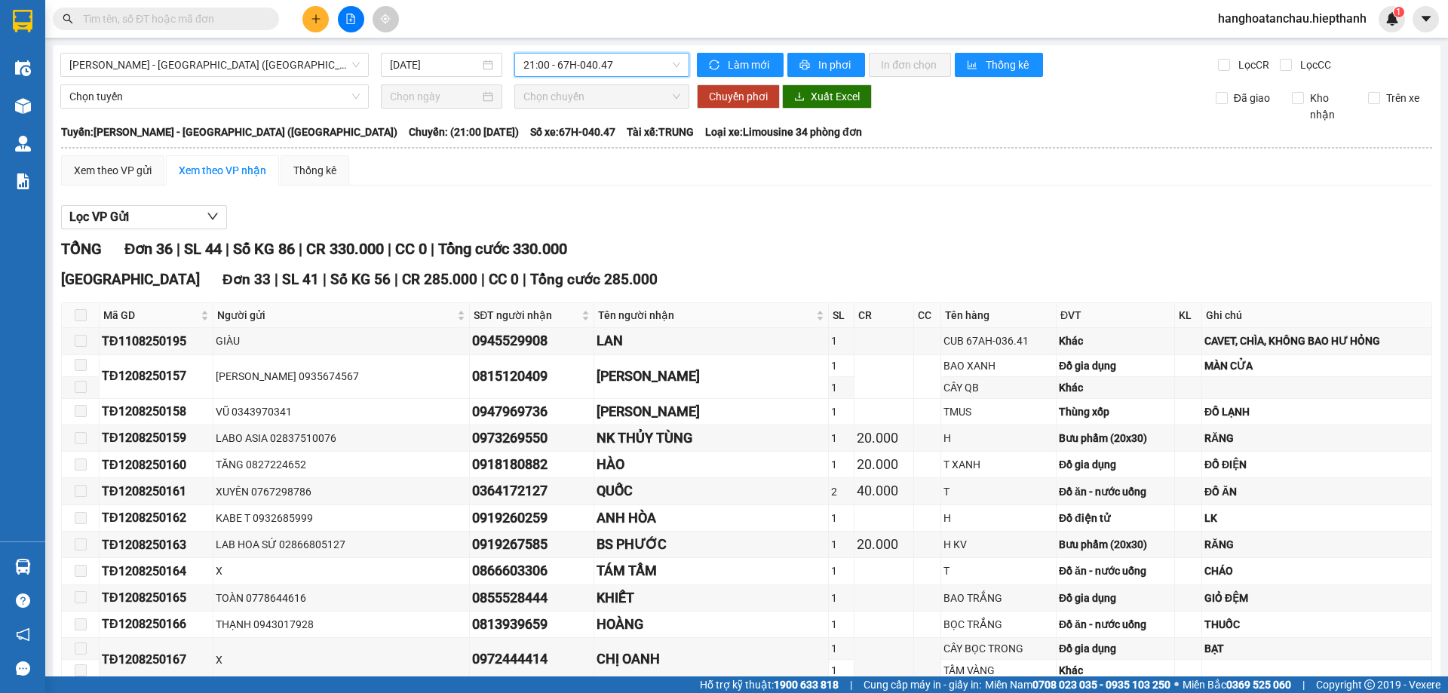
click at [573, 75] on span "21:00 - 67H-040.47" at bounding box center [601, 65] width 157 height 23
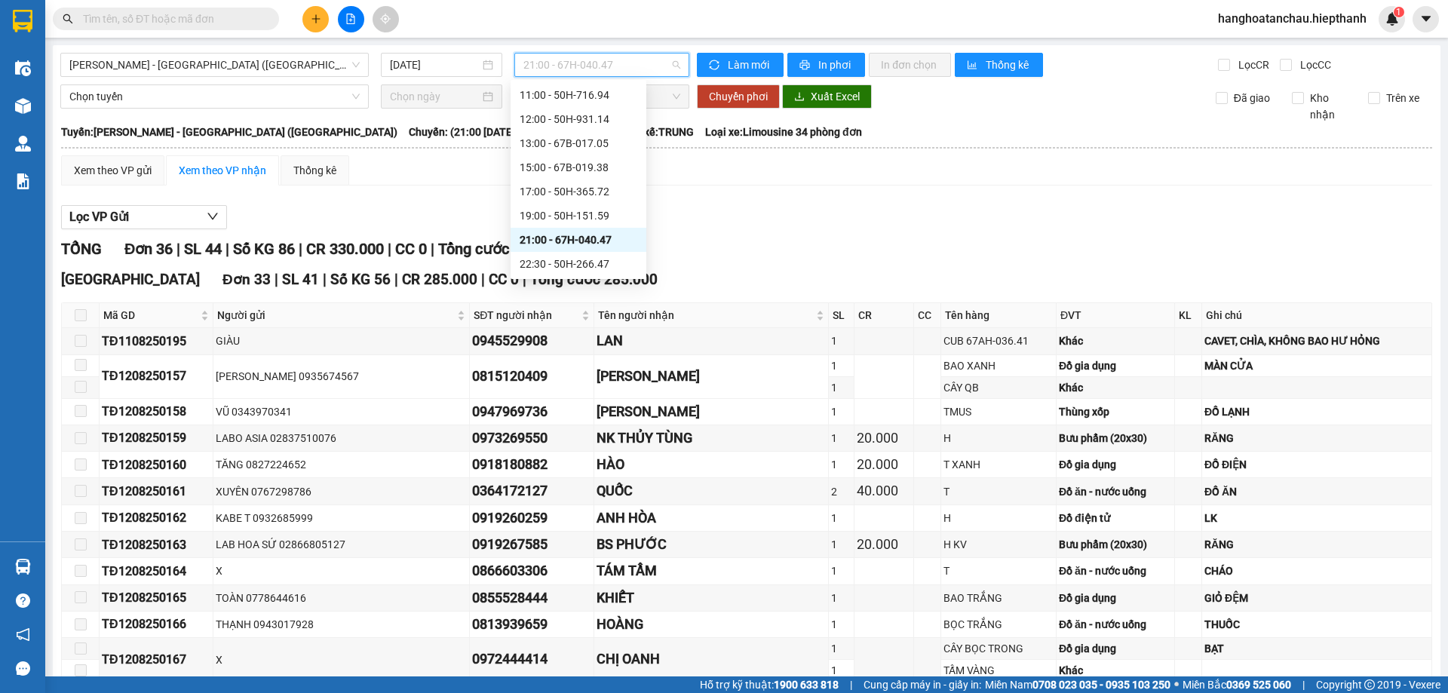
click at [536, 254] on div "22:30 - 50H-266.47" at bounding box center [579, 264] width 136 height 24
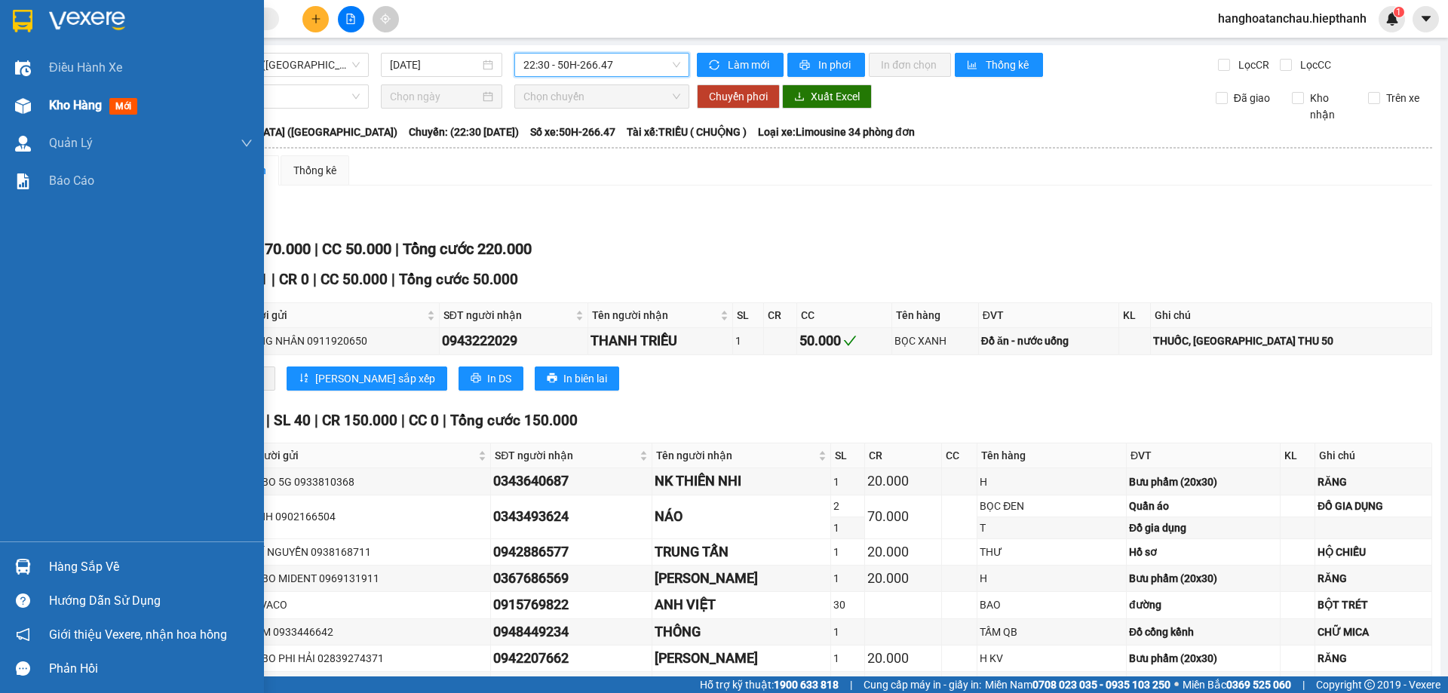
click at [28, 107] on img at bounding box center [23, 106] width 16 height 16
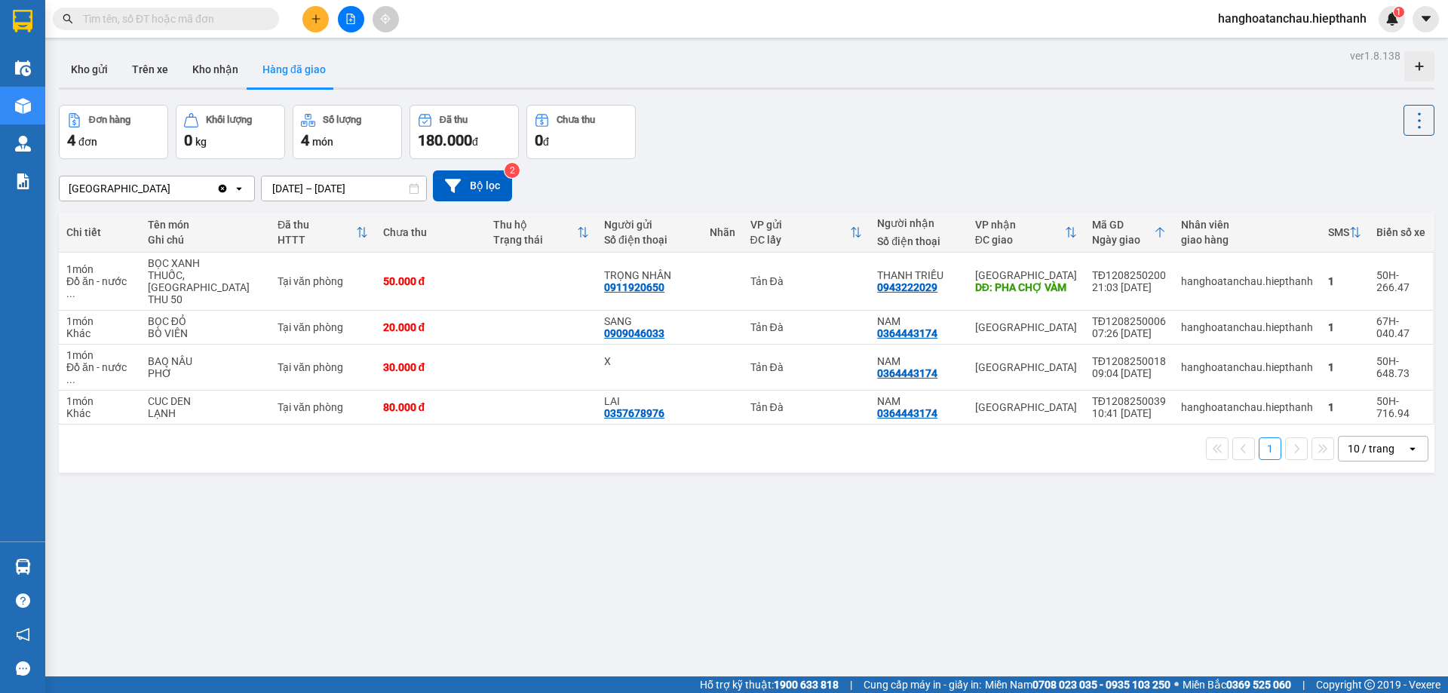
click at [300, 64] on button "Hàng đã giao" at bounding box center [293, 69] width 87 height 36
click at [213, 70] on button "Kho nhận" at bounding box center [215, 69] width 70 height 36
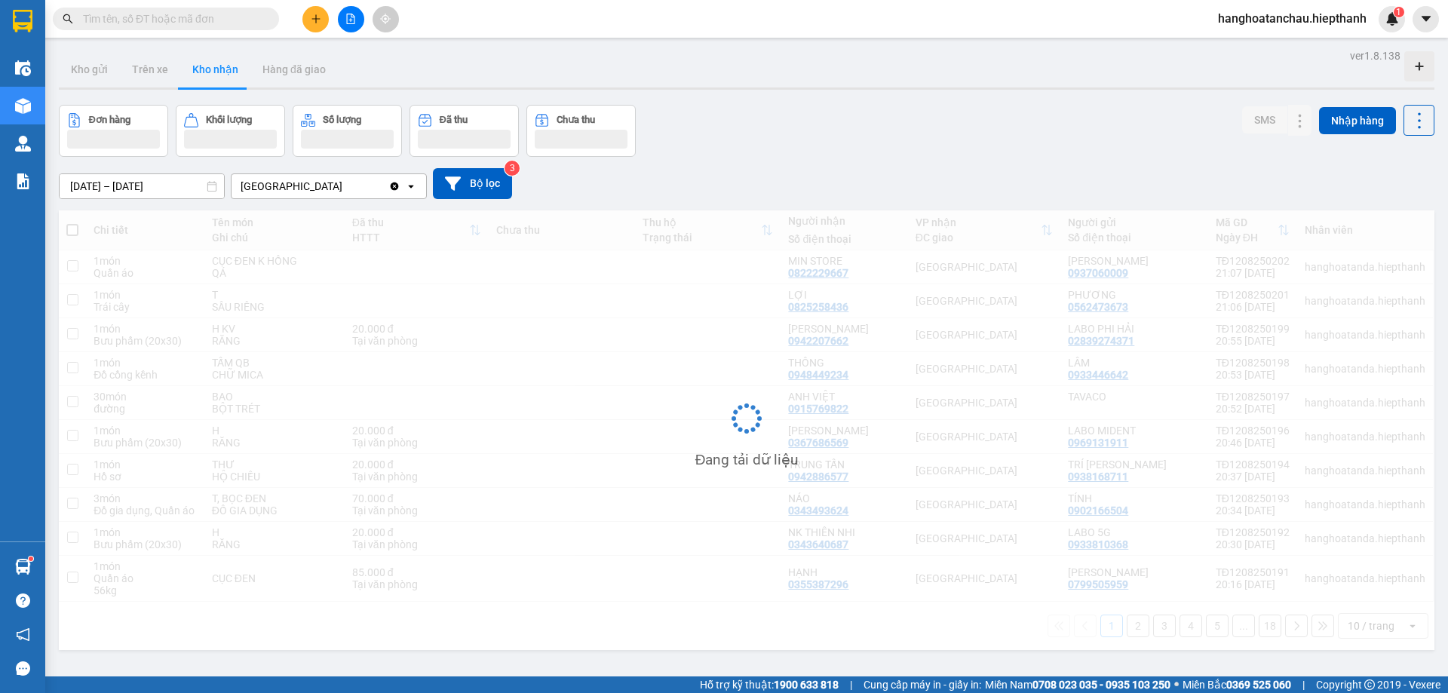
click at [167, 182] on input "[DATE] – [DATE]" at bounding box center [142, 186] width 164 height 24
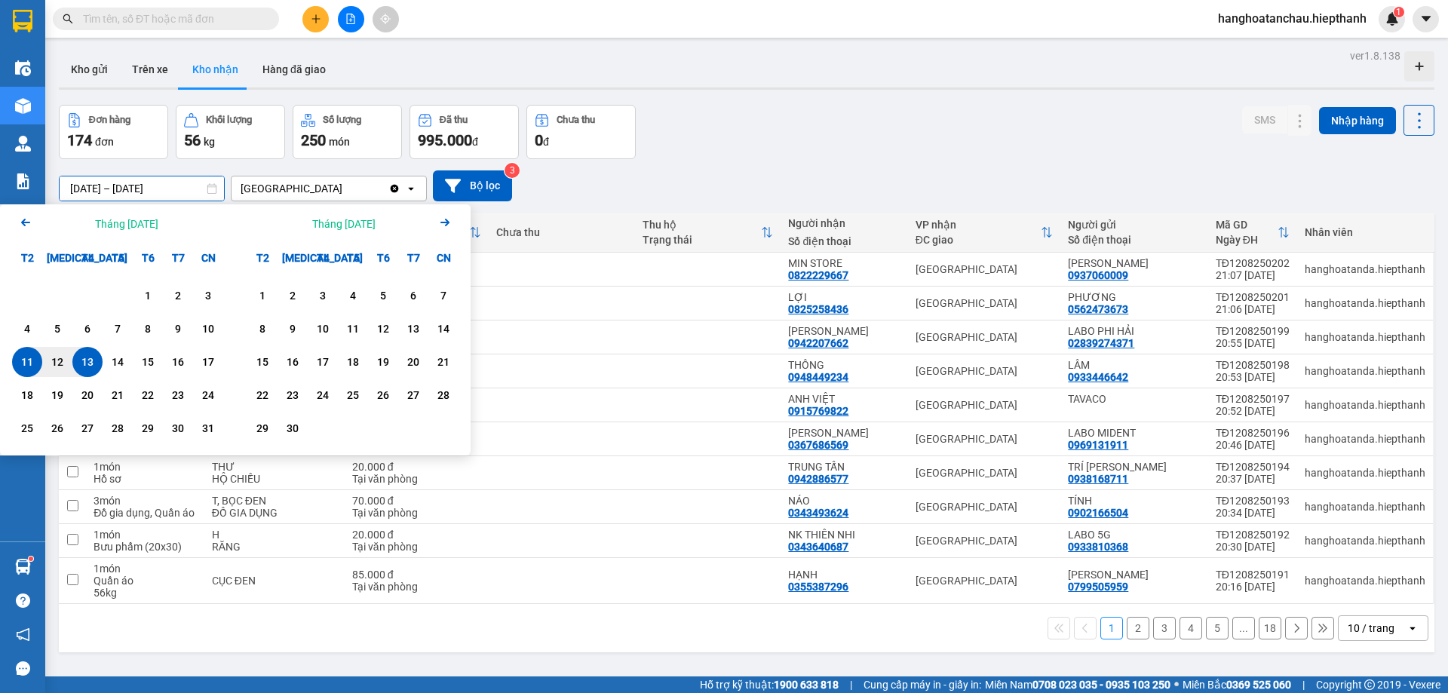
click at [23, 228] on icon "Arrow Left" at bounding box center [26, 222] width 18 height 18
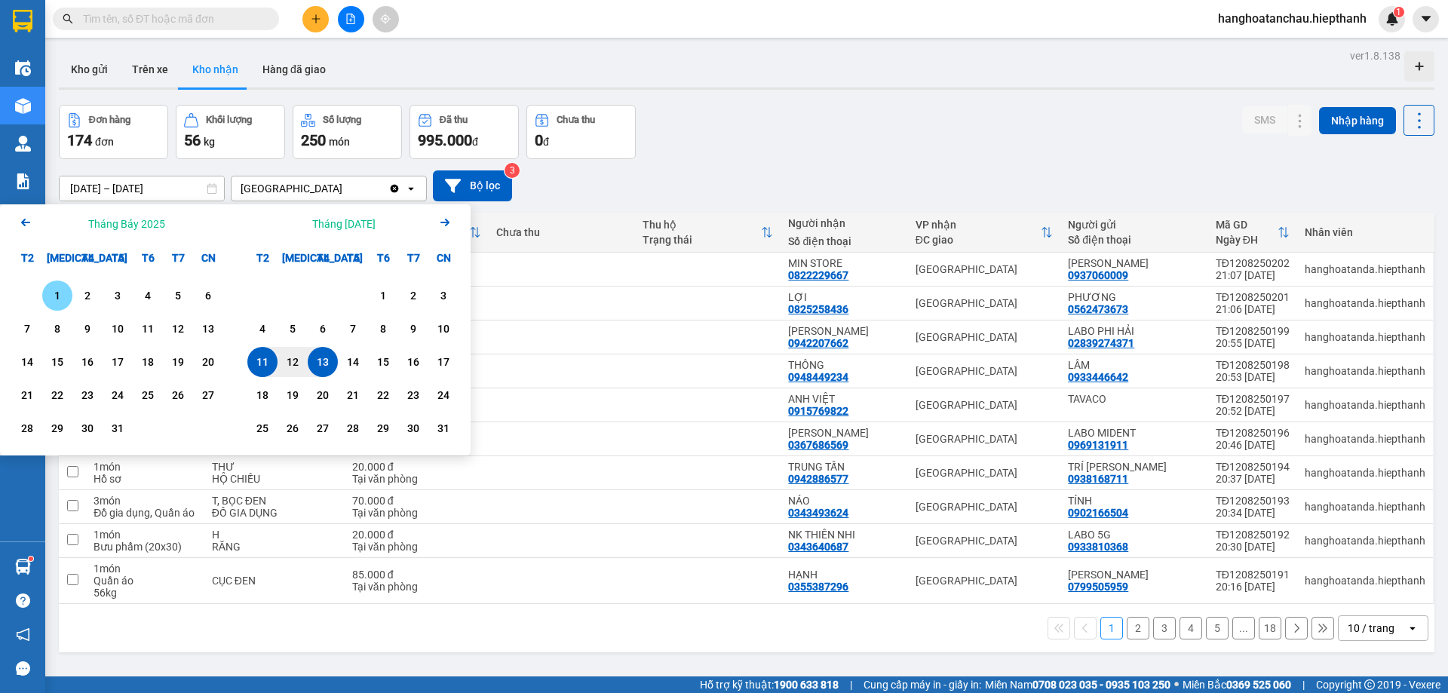
click at [23, 228] on icon "Arrow Left" at bounding box center [26, 222] width 18 height 18
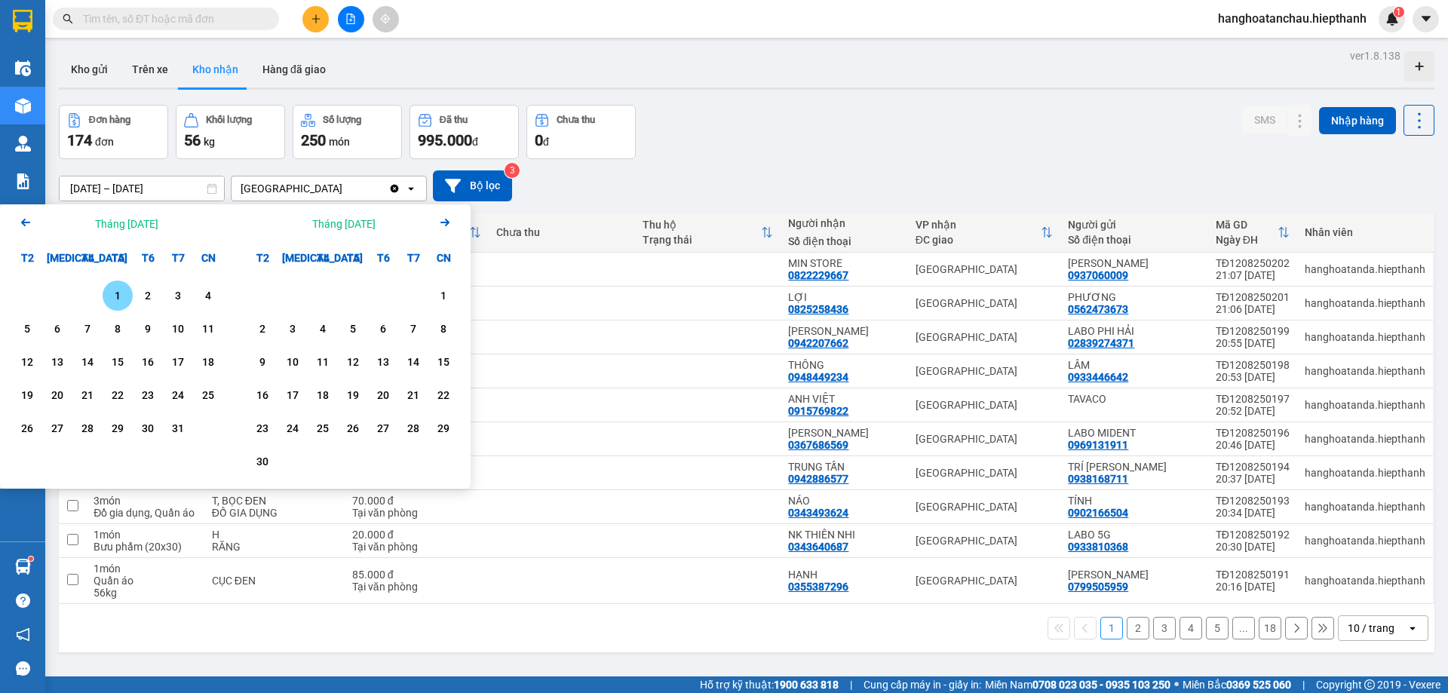
click at [23, 228] on icon "Arrow Left" at bounding box center [26, 222] width 18 height 18
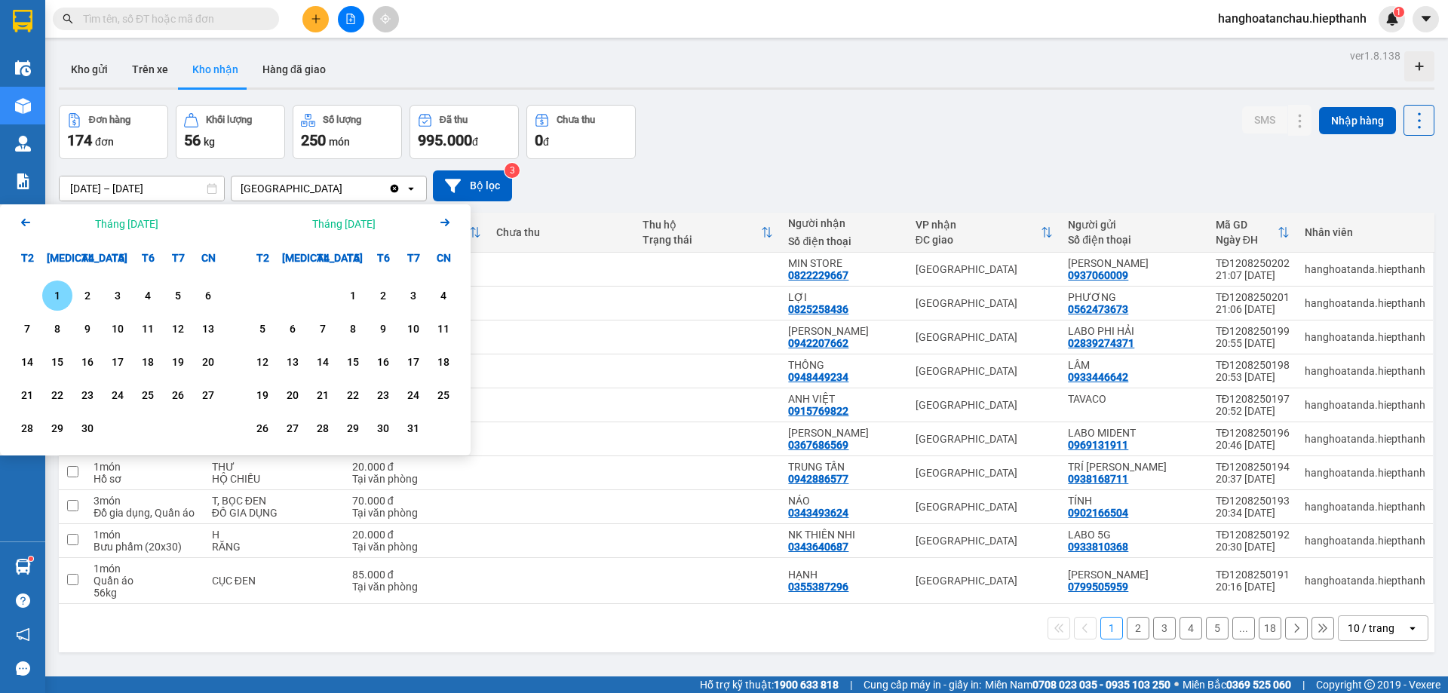
click at [23, 228] on icon "Arrow Left" at bounding box center [26, 222] width 18 height 18
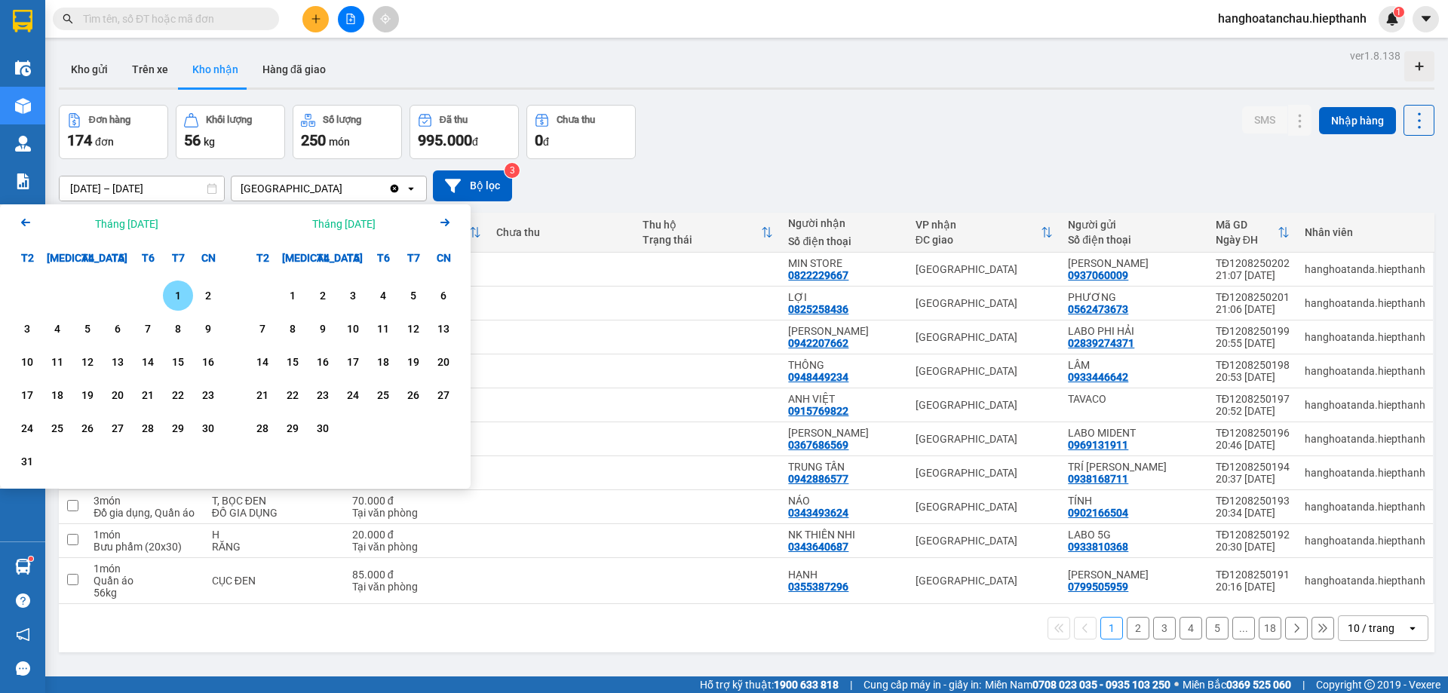
click at [23, 228] on icon "Arrow Left" at bounding box center [26, 222] width 18 height 18
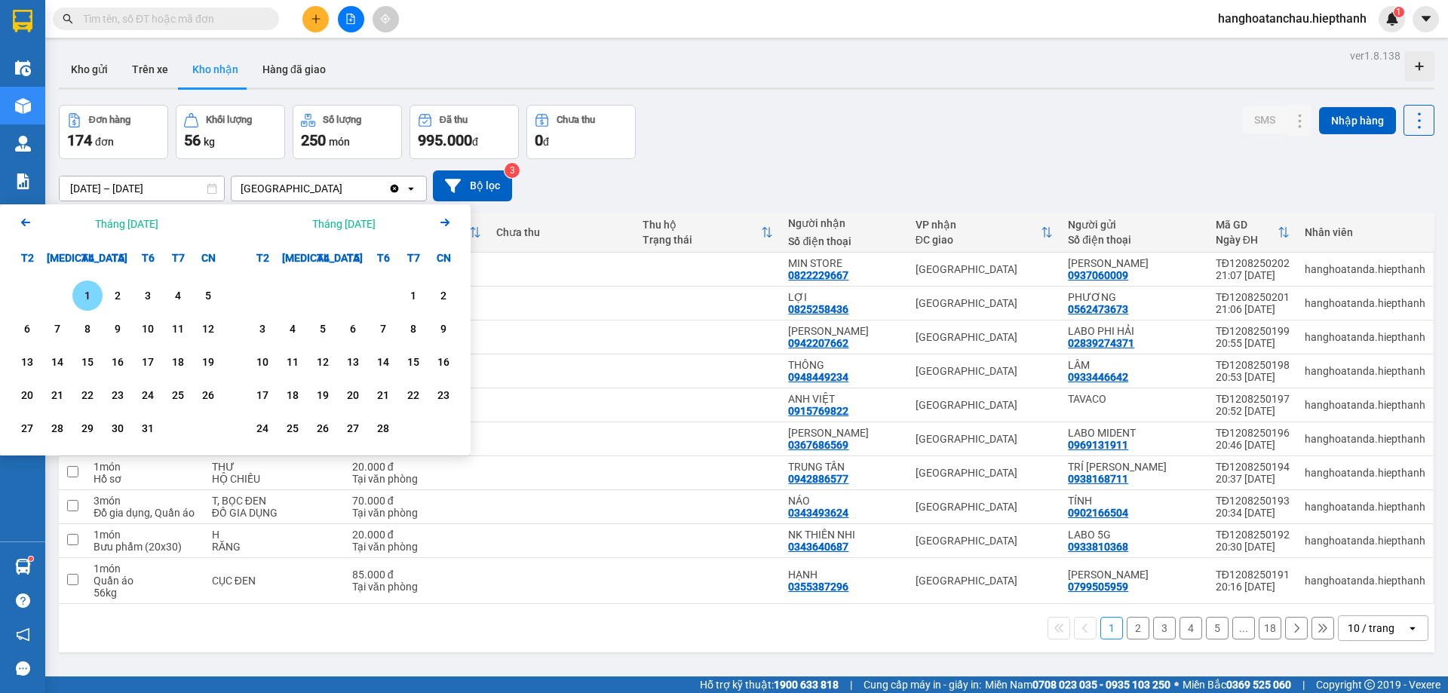
click at [23, 228] on icon "Arrow Left" at bounding box center [26, 222] width 18 height 18
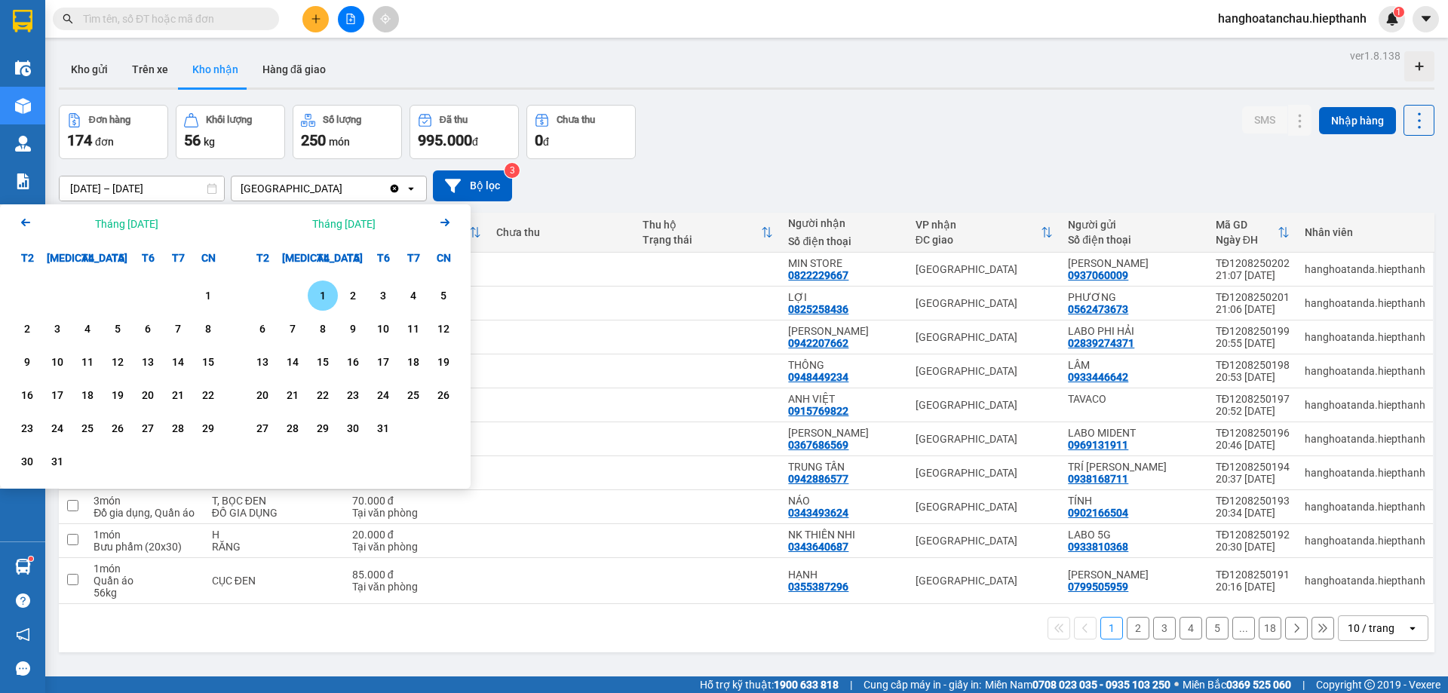
click at [319, 289] on div "1" at bounding box center [322, 296] width 21 height 18
click at [452, 225] on icon "Arrow Right" at bounding box center [445, 225] width 18 height 18
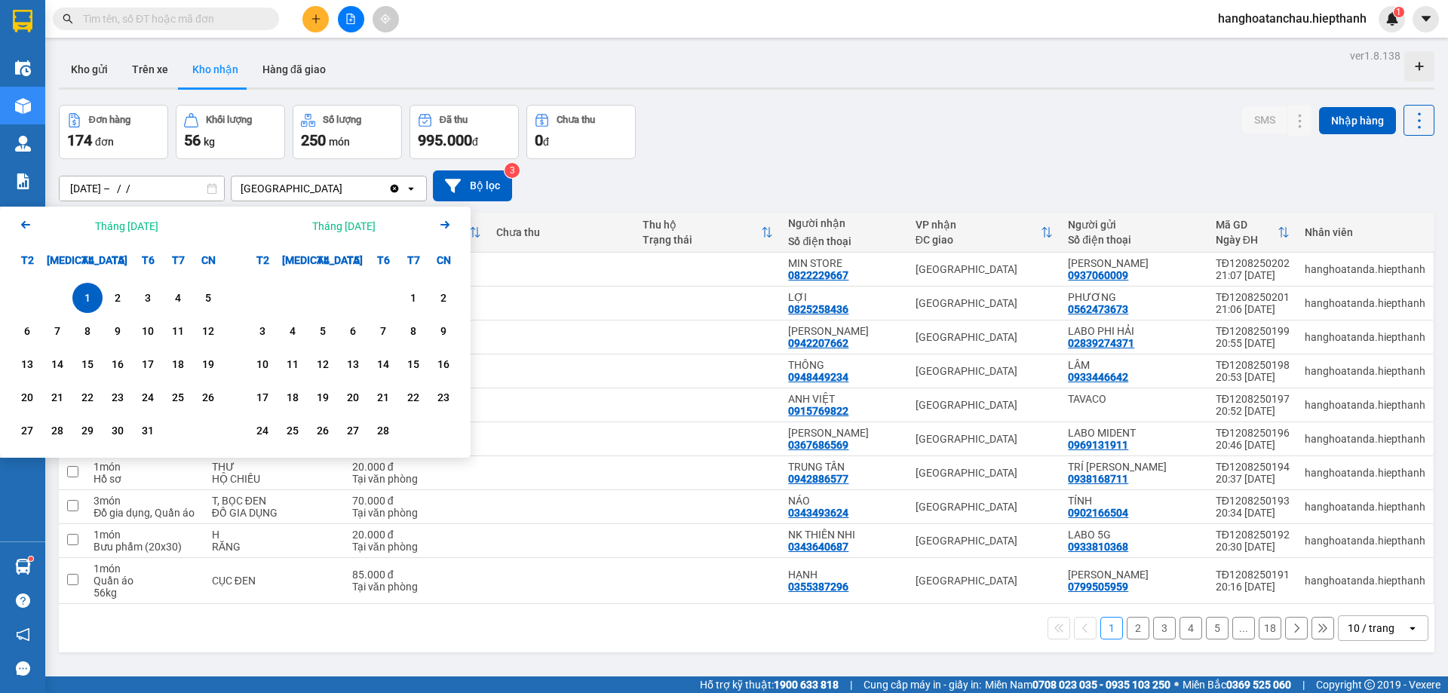
click at [448, 227] on icon "Arrow Right" at bounding box center [445, 225] width 18 height 18
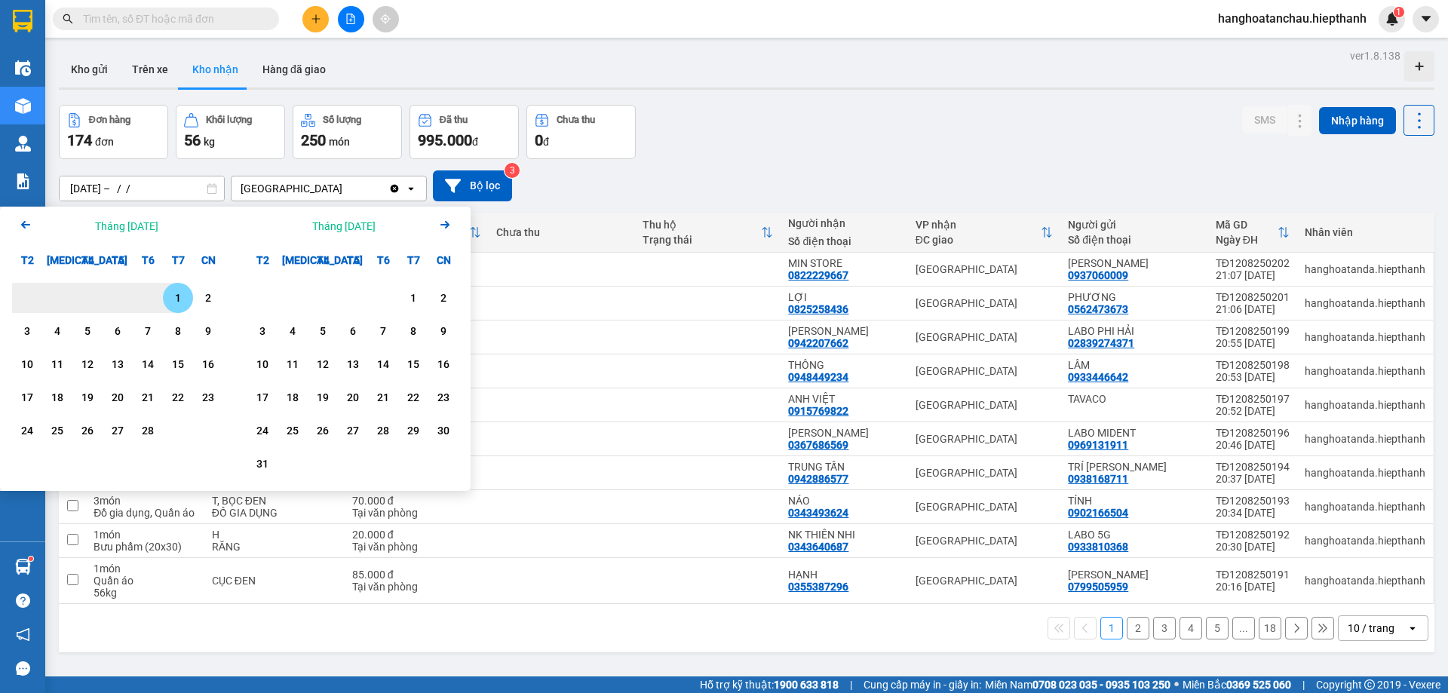
click at [446, 228] on icon "Next month." at bounding box center [444, 225] width 9 height 8
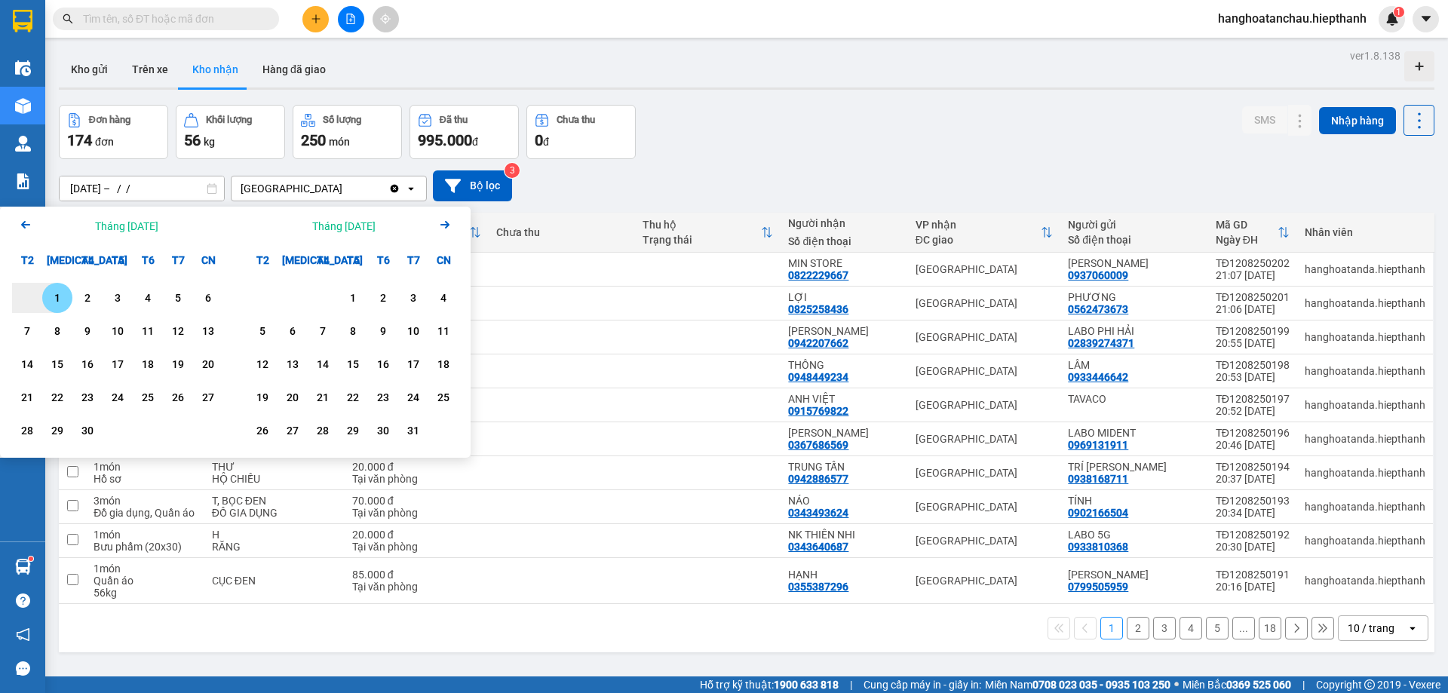
click at [446, 228] on icon "Next month." at bounding box center [444, 225] width 9 height 8
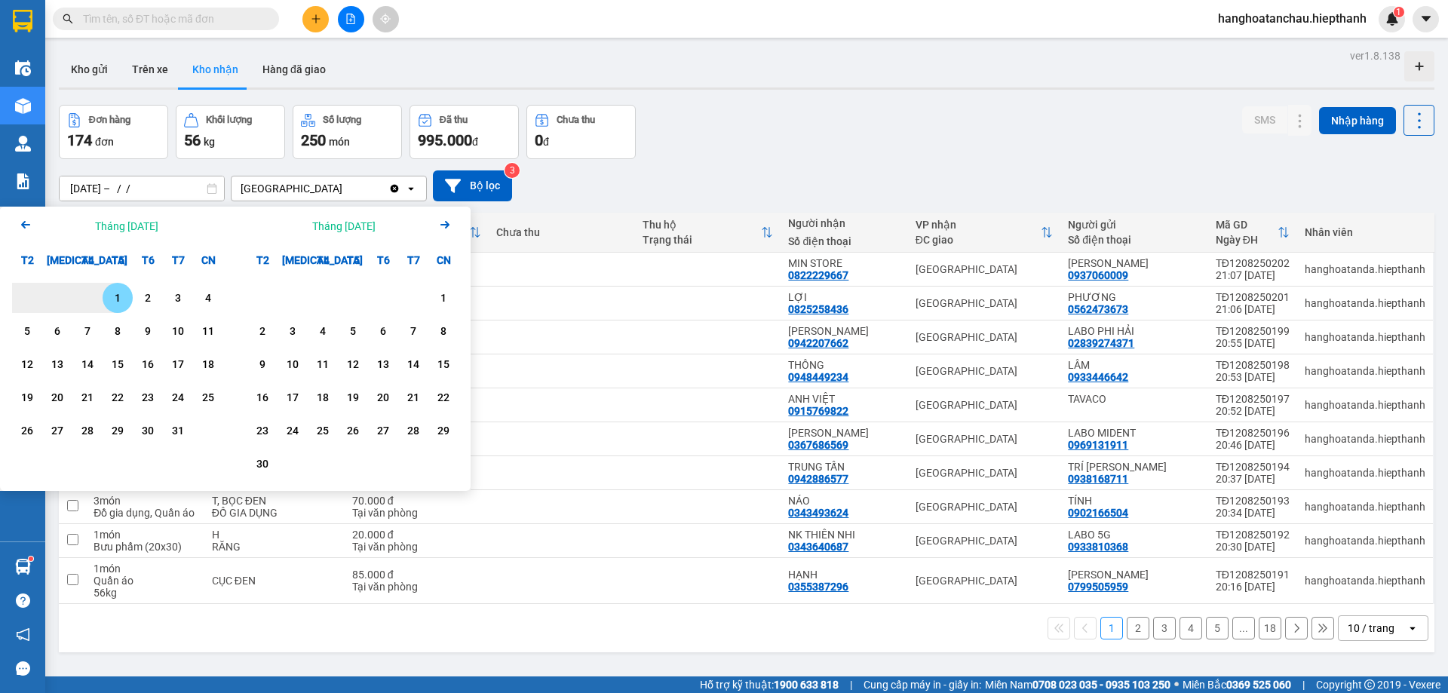
click at [446, 228] on icon "Next month." at bounding box center [444, 225] width 9 height 8
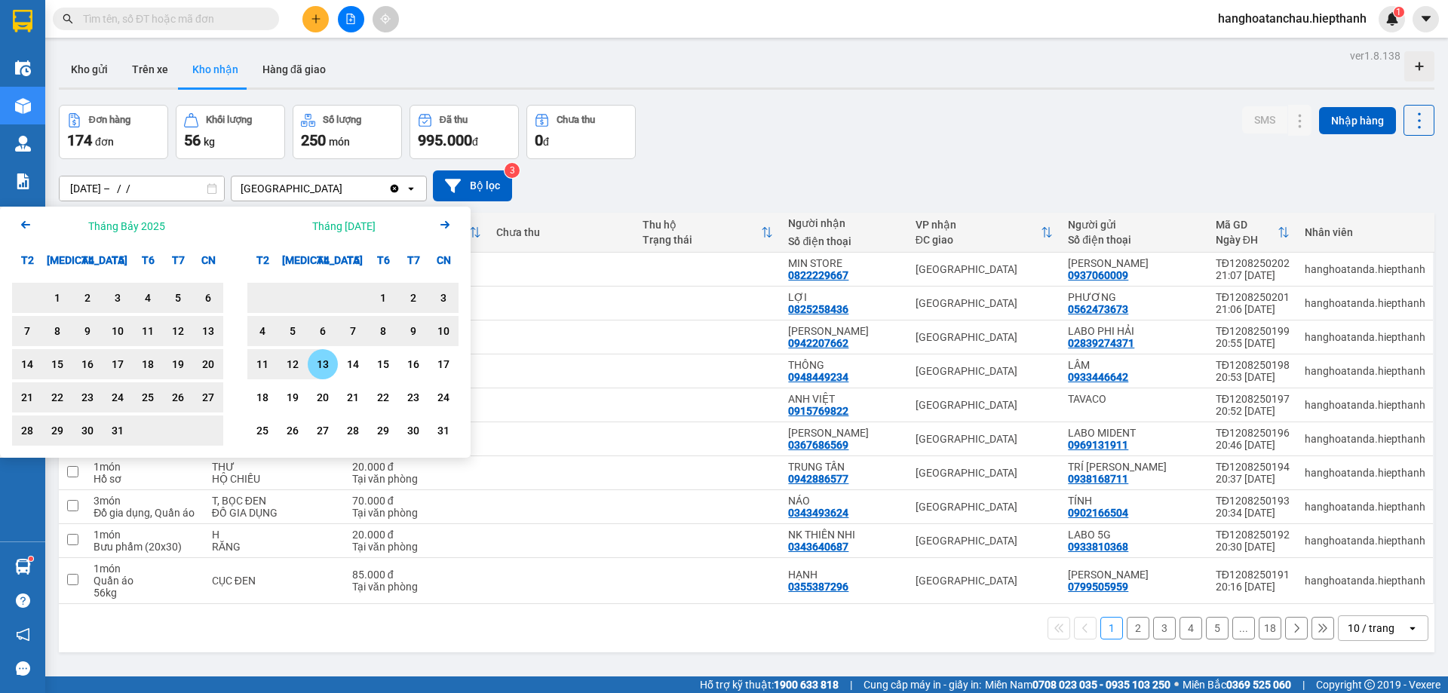
click at [330, 363] on div "13" at bounding box center [322, 364] width 21 height 18
type input "[DATE] – [DATE]"
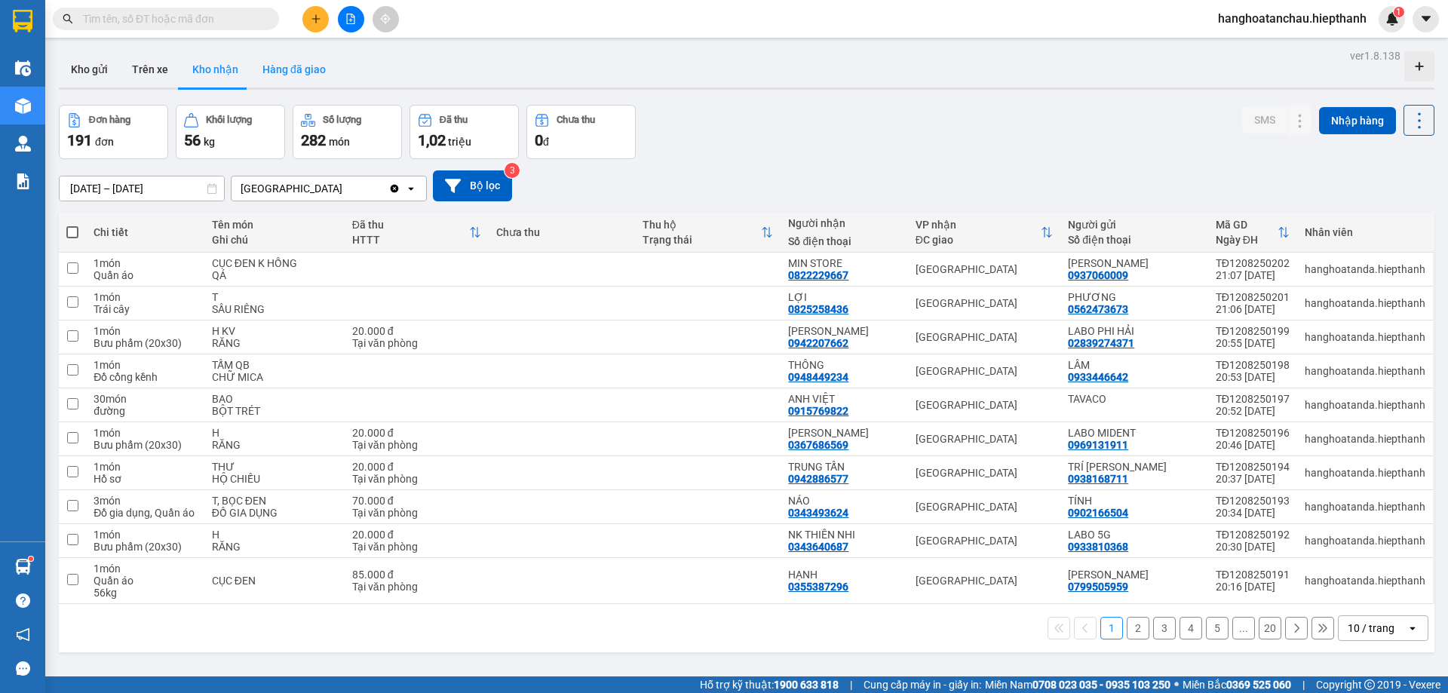
click at [305, 72] on button "Hàng đã giao" at bounding box center [293, 69] width 87 height 36
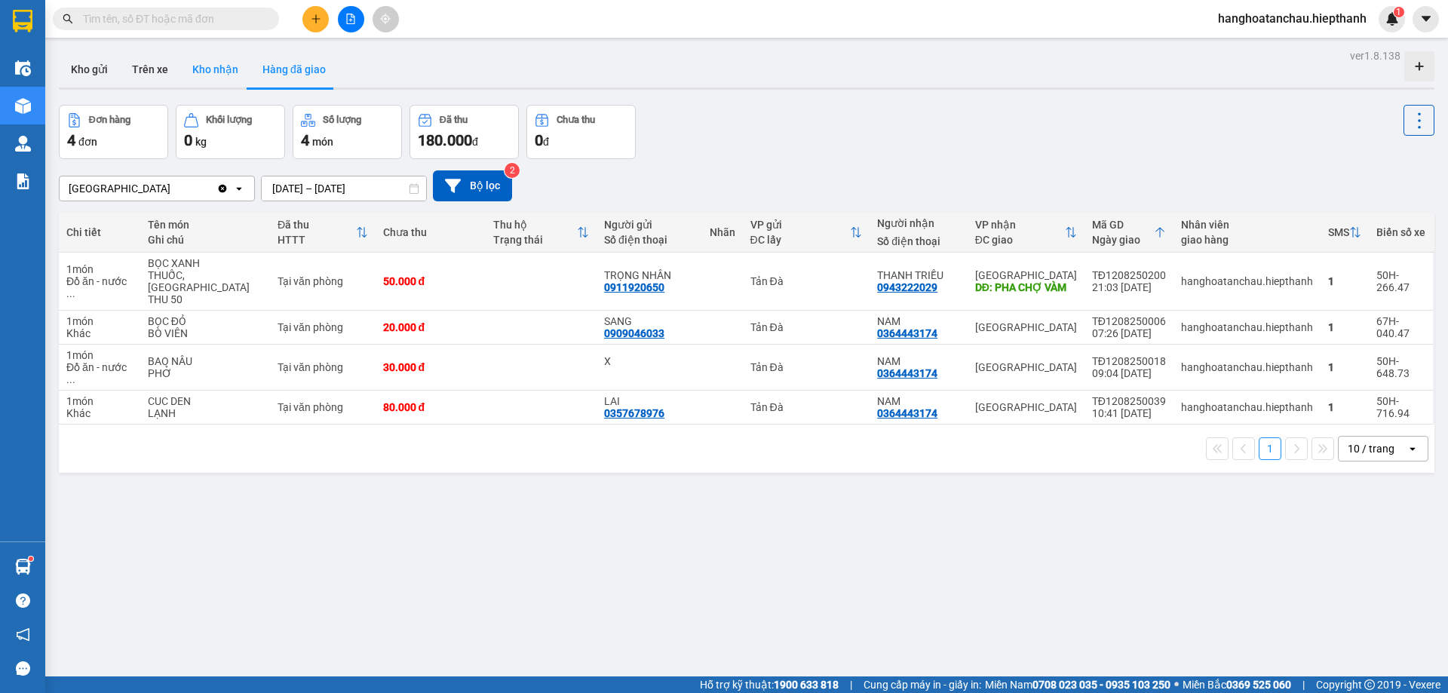
click at [181, 66] on button "Kho nhận" at bounding box center [215, 69] width 70 height 36
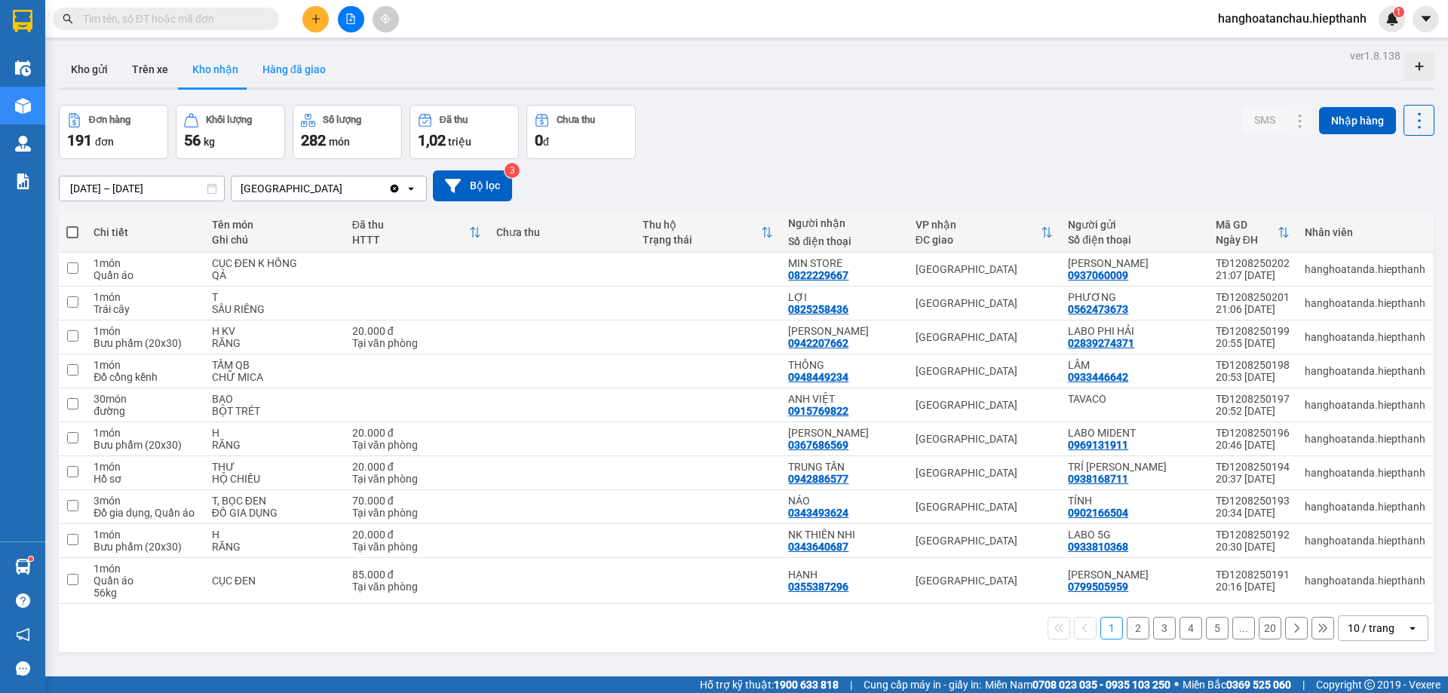
click at [311, 78] on button "Hàng đã giao" at bounding box center [293, 69] width 87 height 36
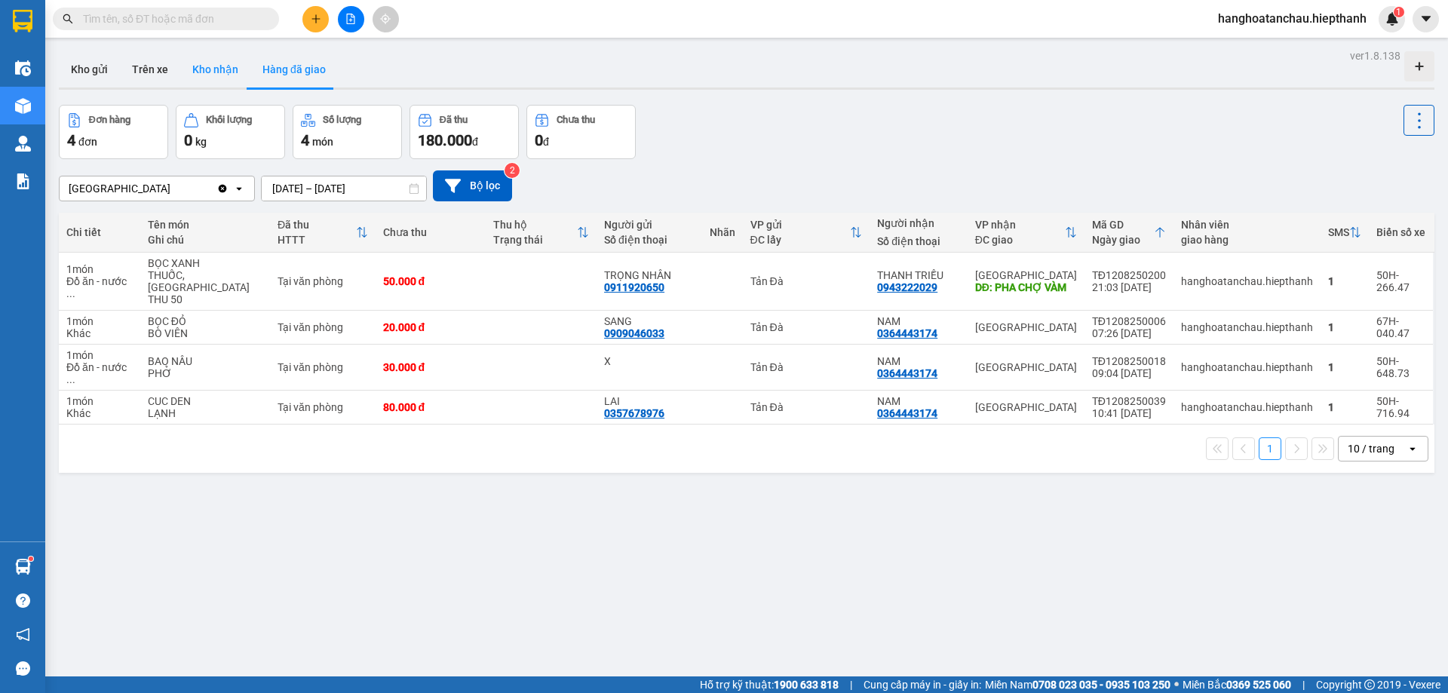
click at [225, 87] on button "Kho nhận" at bounding box center [215, 69] width 70 height 36
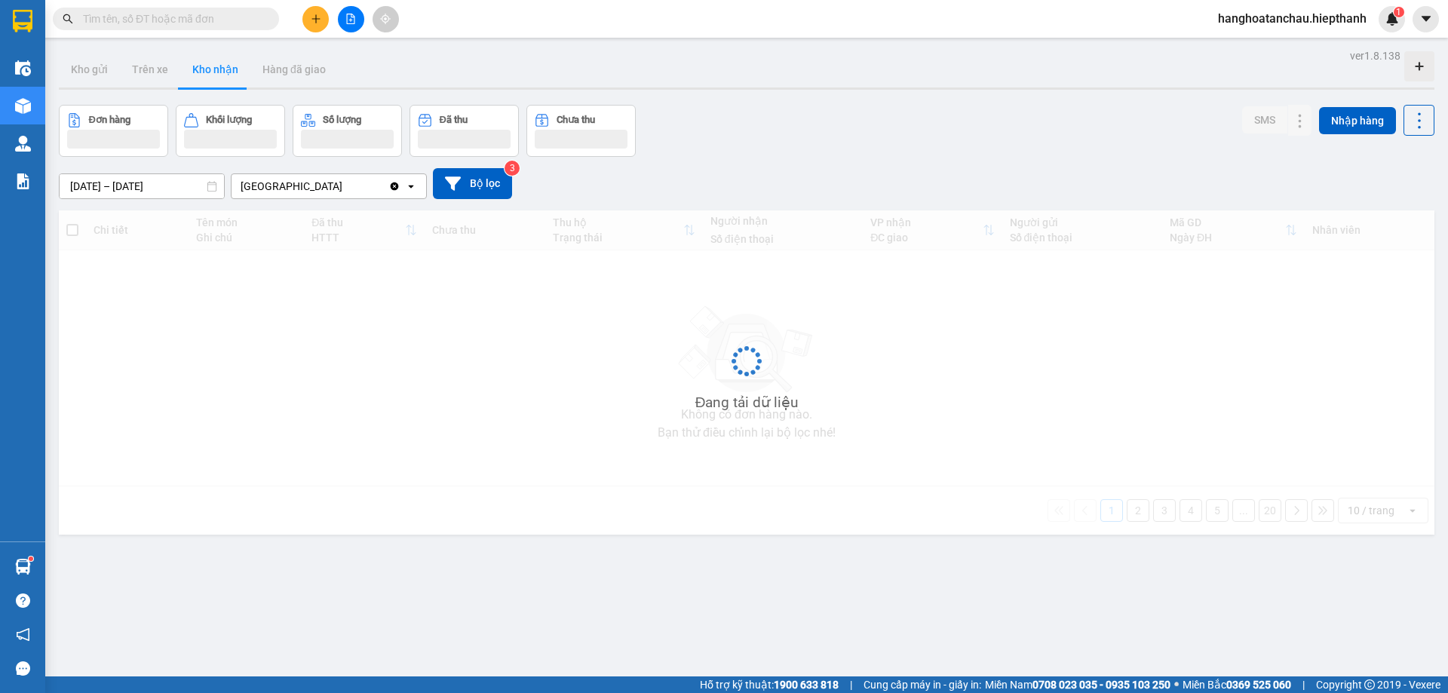
click at [229, 75] on button "Kho nhận" at bounding box center [215, 69] width 70 height 36
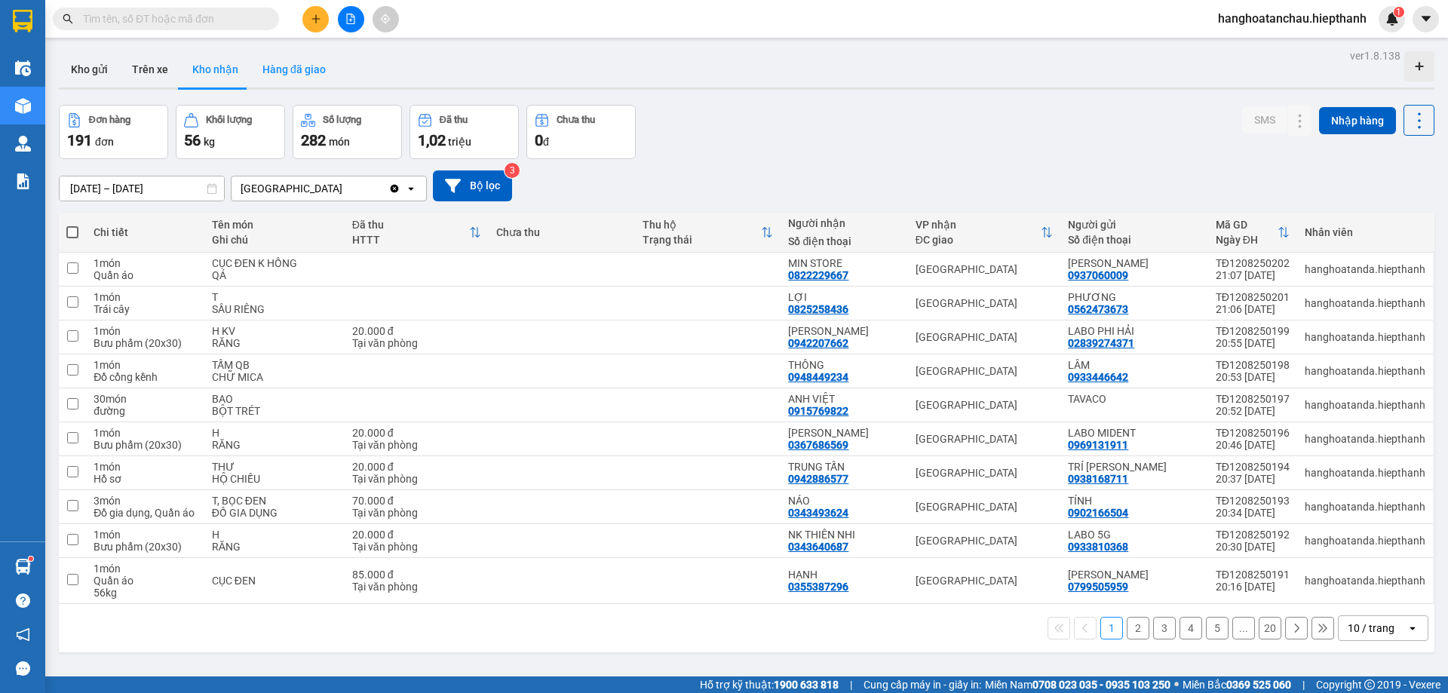
click at [288, 68] on button "Hàng đã giao" at bounding box center [293, 69] width 87 height 36
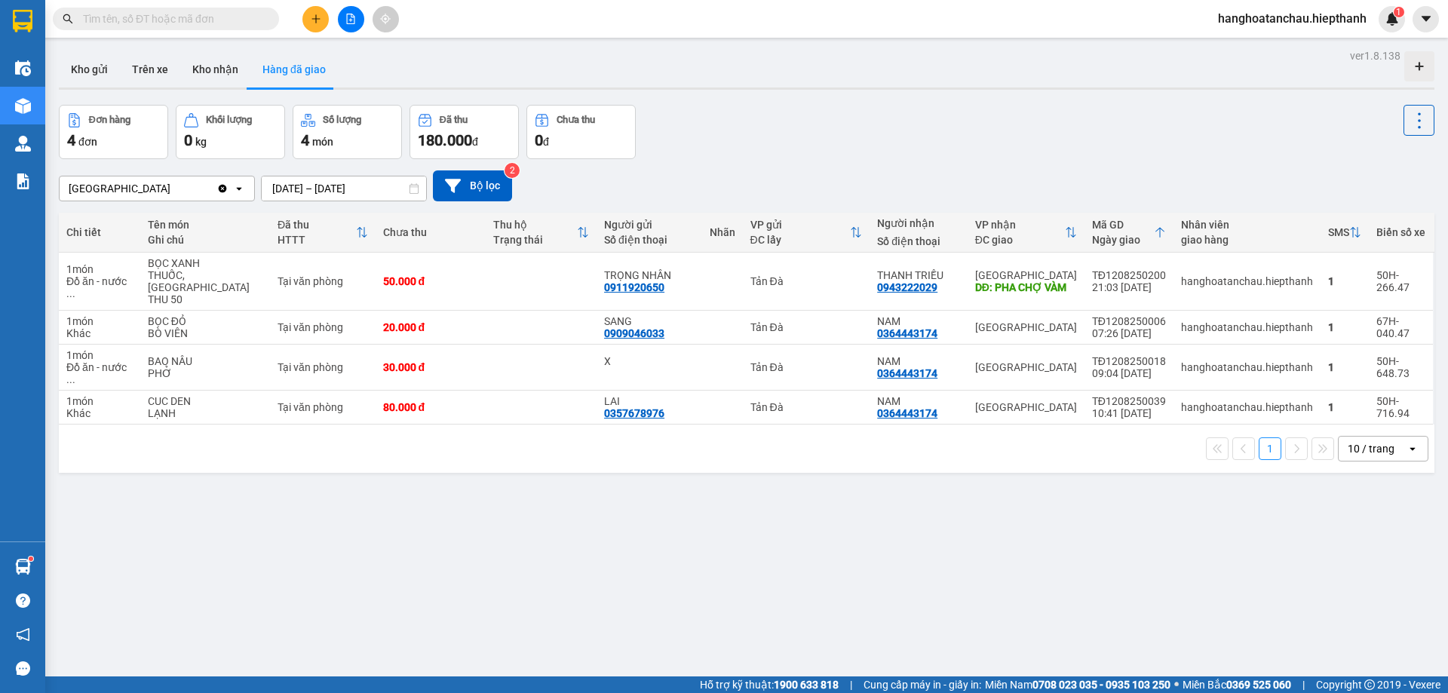
click at [316, 184] on input "[DATE] – [DATE]" at bounding box center [344, 188] width 164 height 24
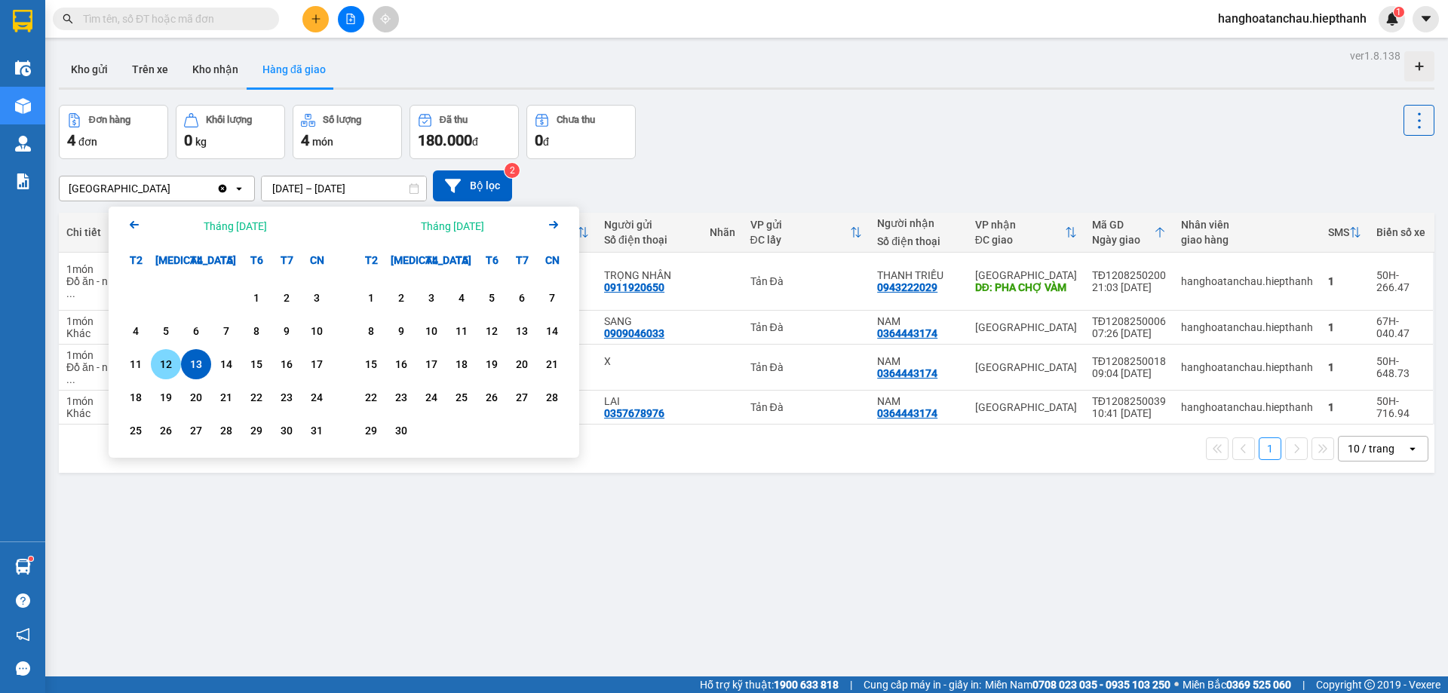
click at [172, 365] on div "12" at bounding box center [165, 364] width 21 height 18
type input "[DATE] – [DATE]"
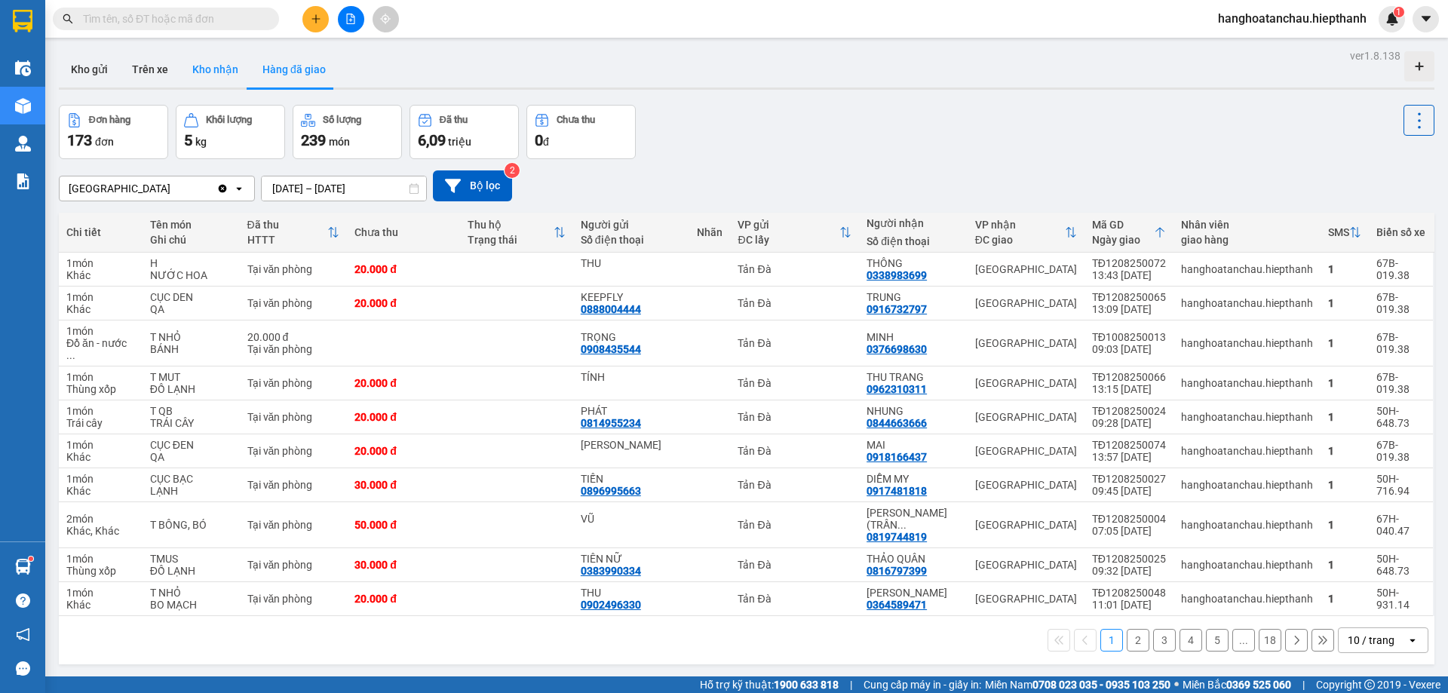
click at [196, 58] on button "Kho nhận" at bounding box center [215, 69] width 70 height 36
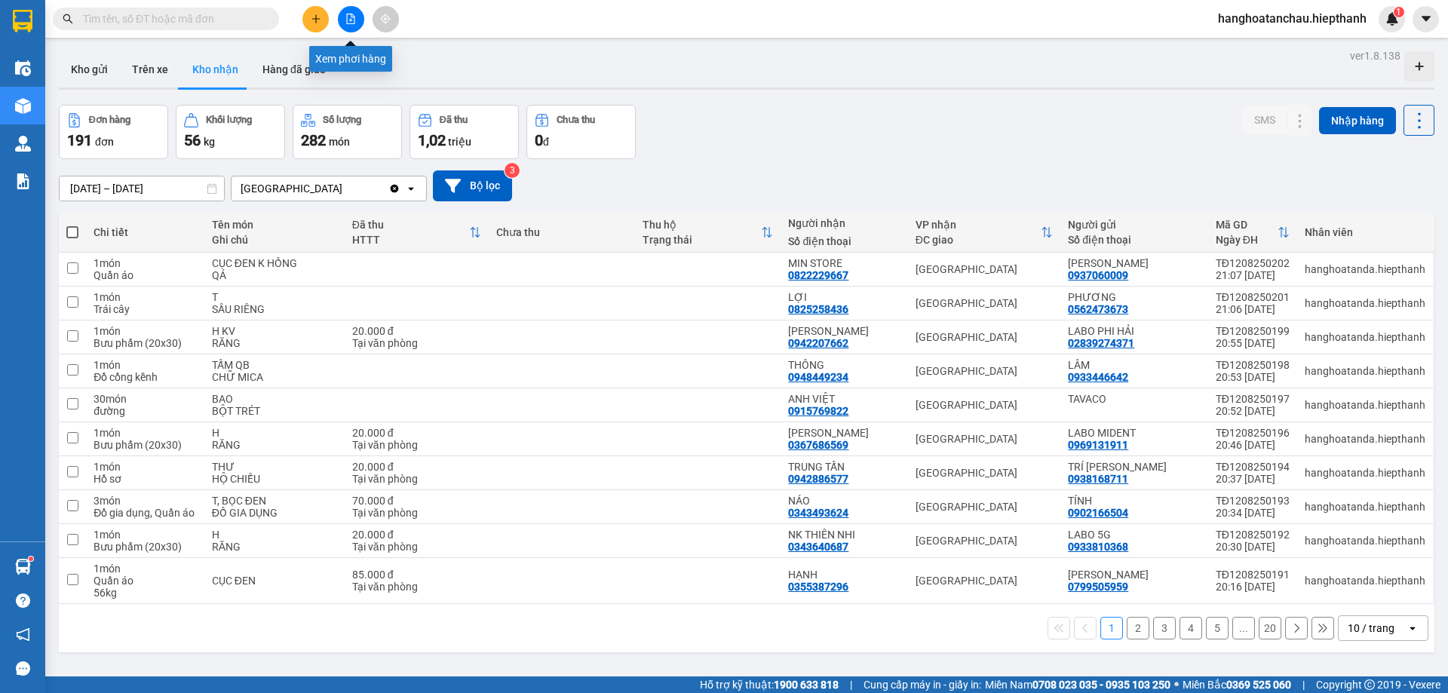
click at [348, 22] on icon "file-add" at bounding box center [350, 19] width 11 height 11
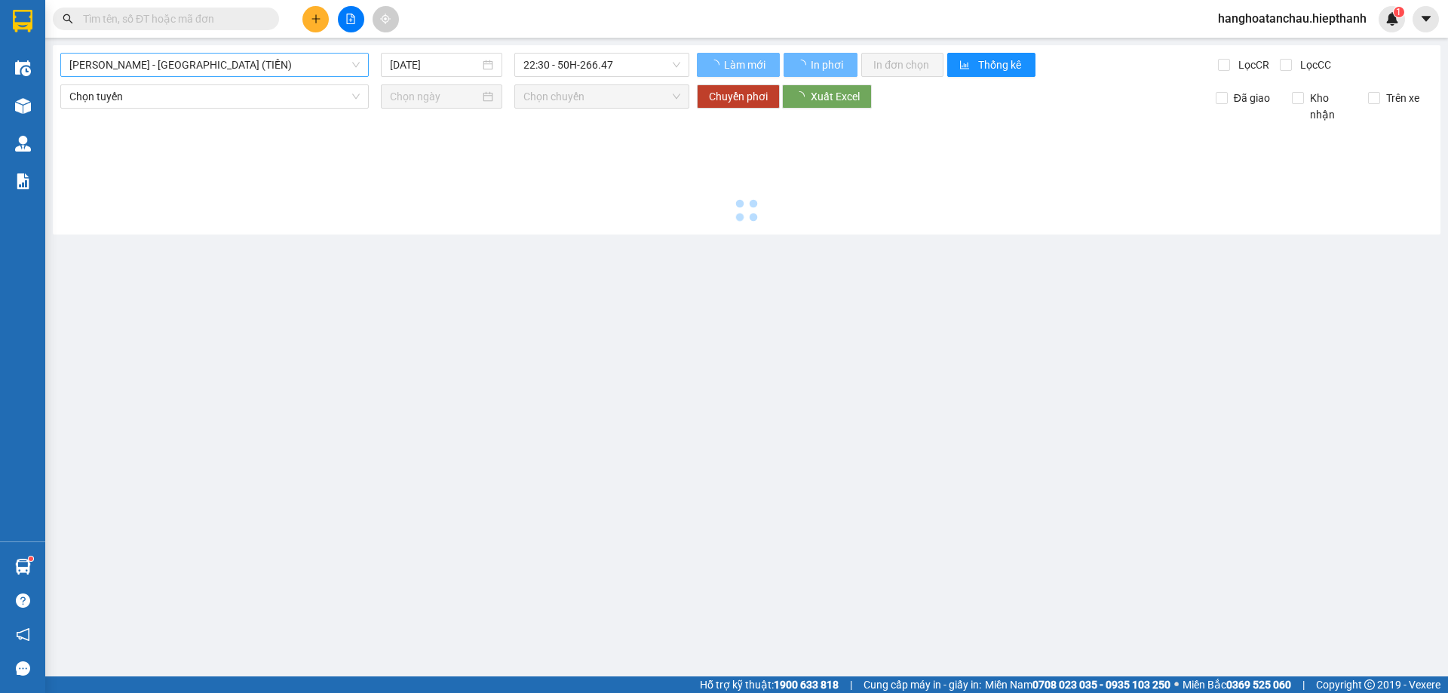
type input "[DATE]"
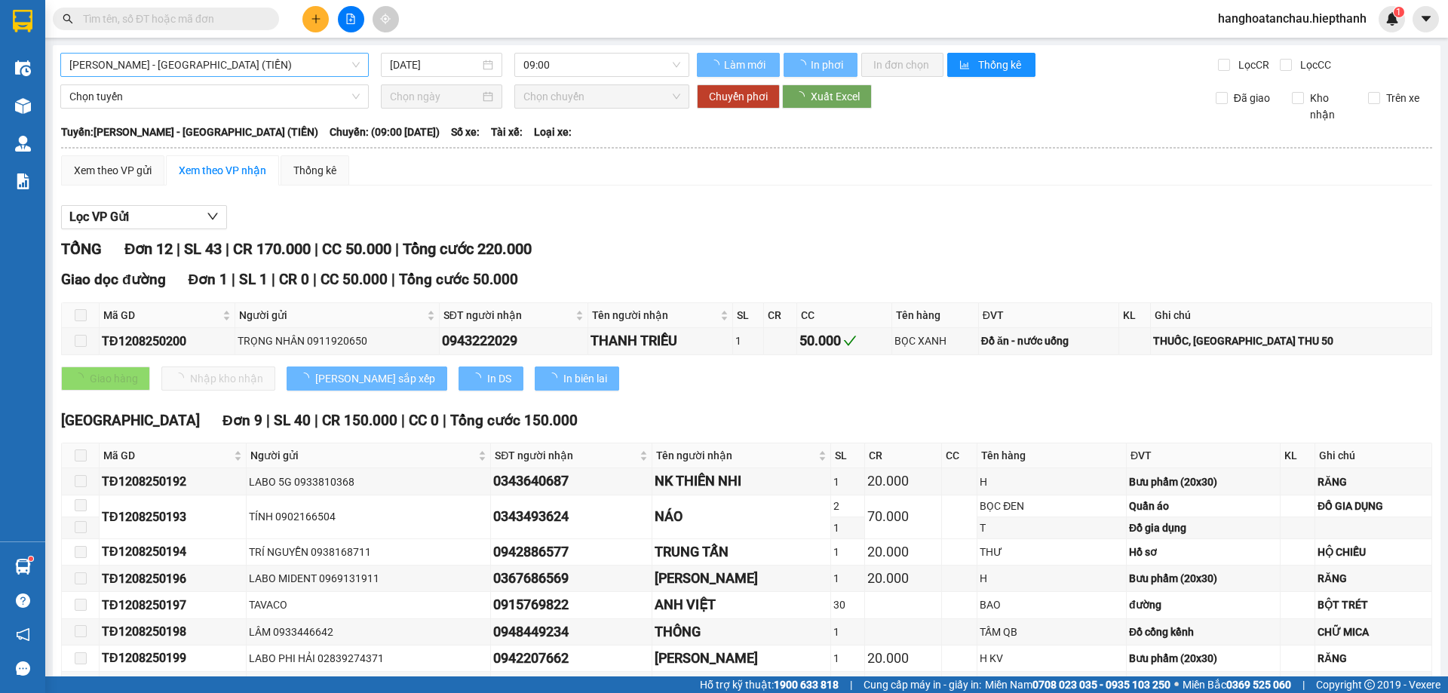
click at [268, 66] on span "[PERSON_NAME] - [GEOGRAPHIC_DATA] (TIỀN)" at bounding box center [214, 65] width 290 height 23
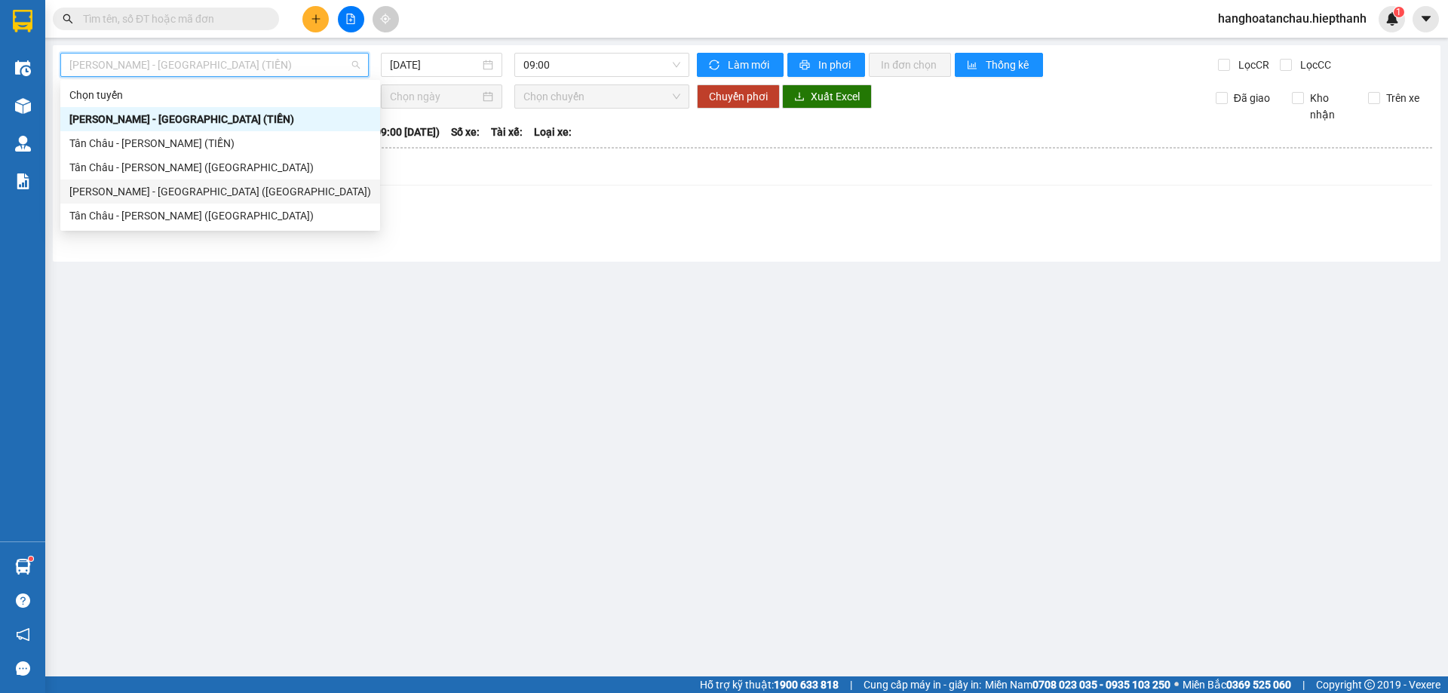
click at [219, 189] on div "[PERSON_NAME] - [GEOGRAPHIC_DATA] ([GEOGRAPHIC_DATA])" at bounding box center [220, 191] width 302 height 17
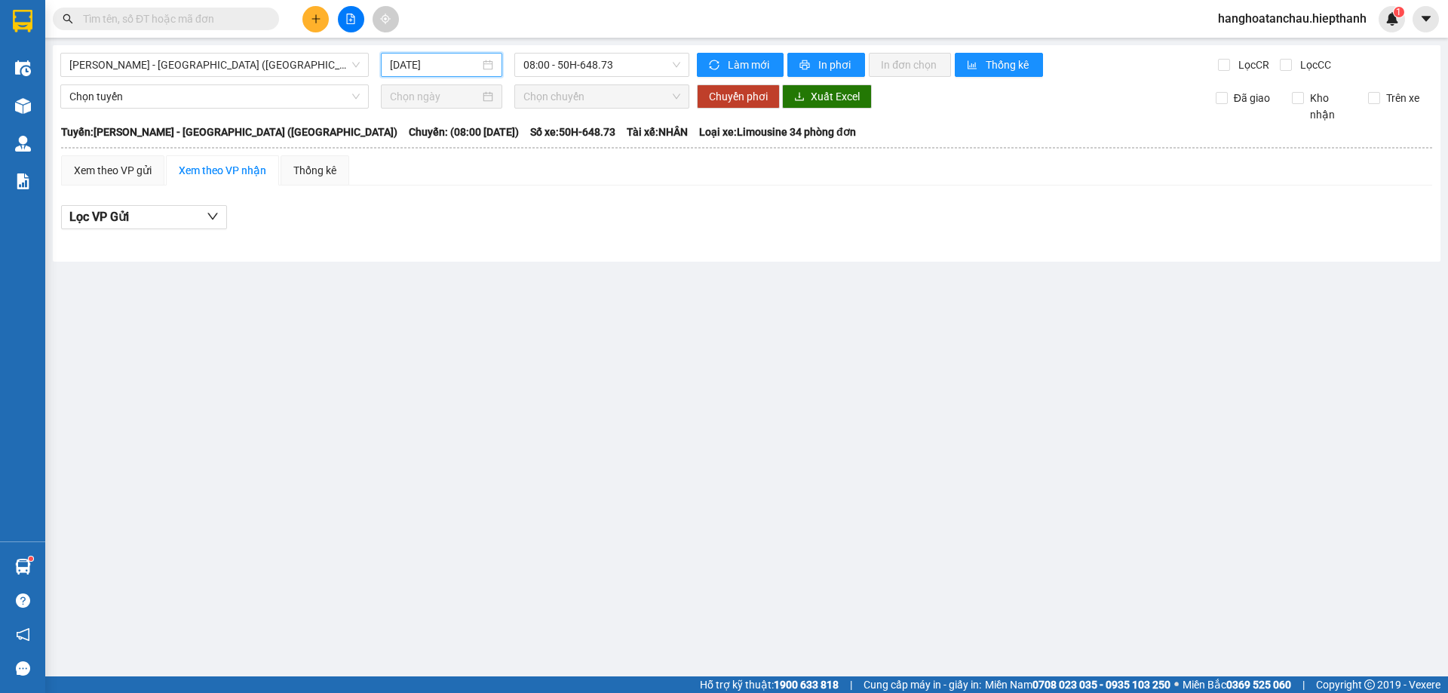
click at [423, 67] on input "[DATE]" at bounding box center [435, 65] width 90 height 17
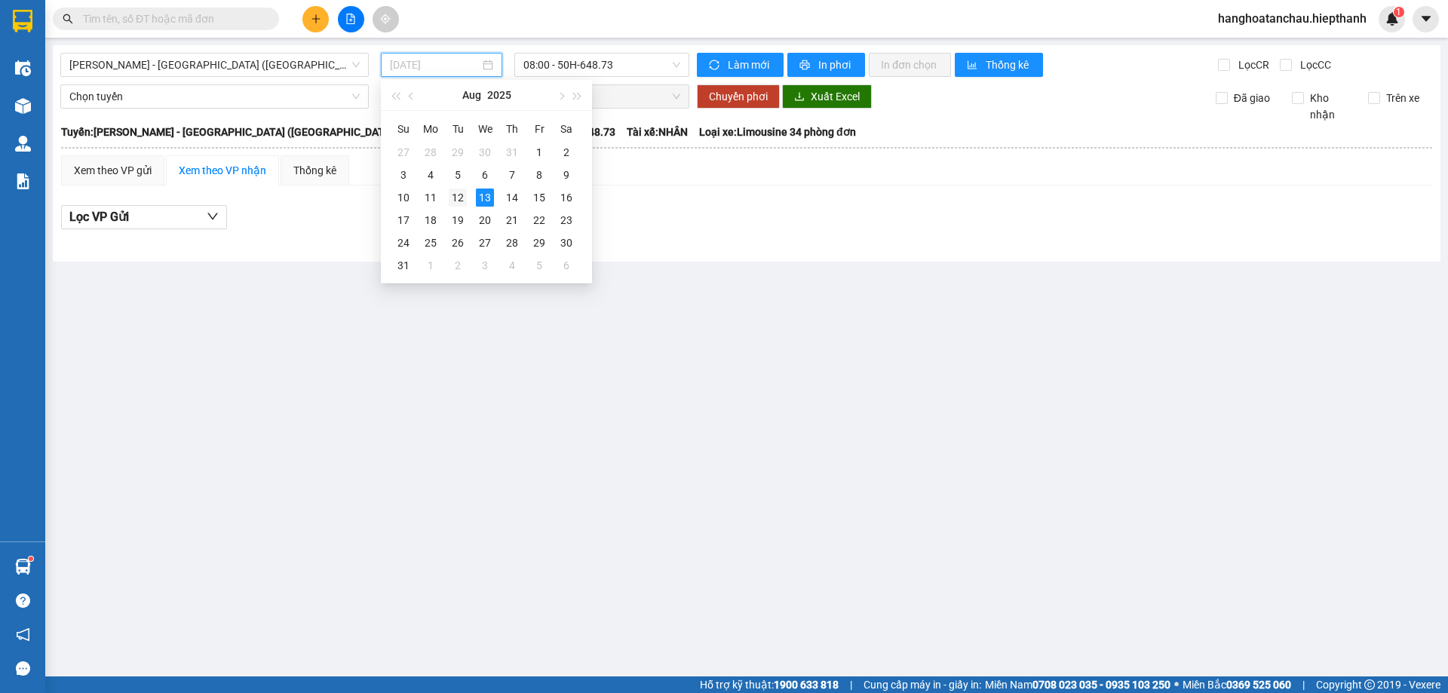
click at [458, 201] on div "12" at bounding box center [458, 198] width 18 height 18
type input "[DATE]"
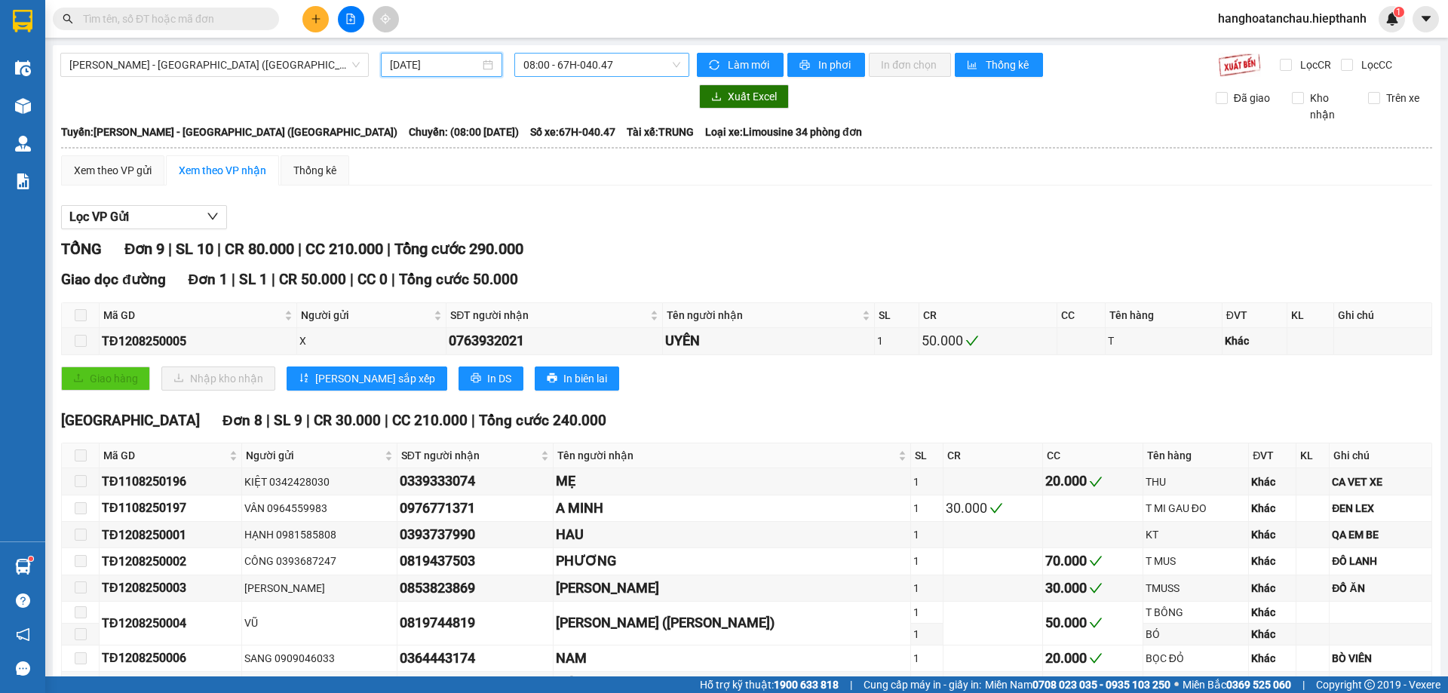
click at [609, 68] on span "08:00 - 67H-040.47" at bounding box center [601, 65] width 157 height 23
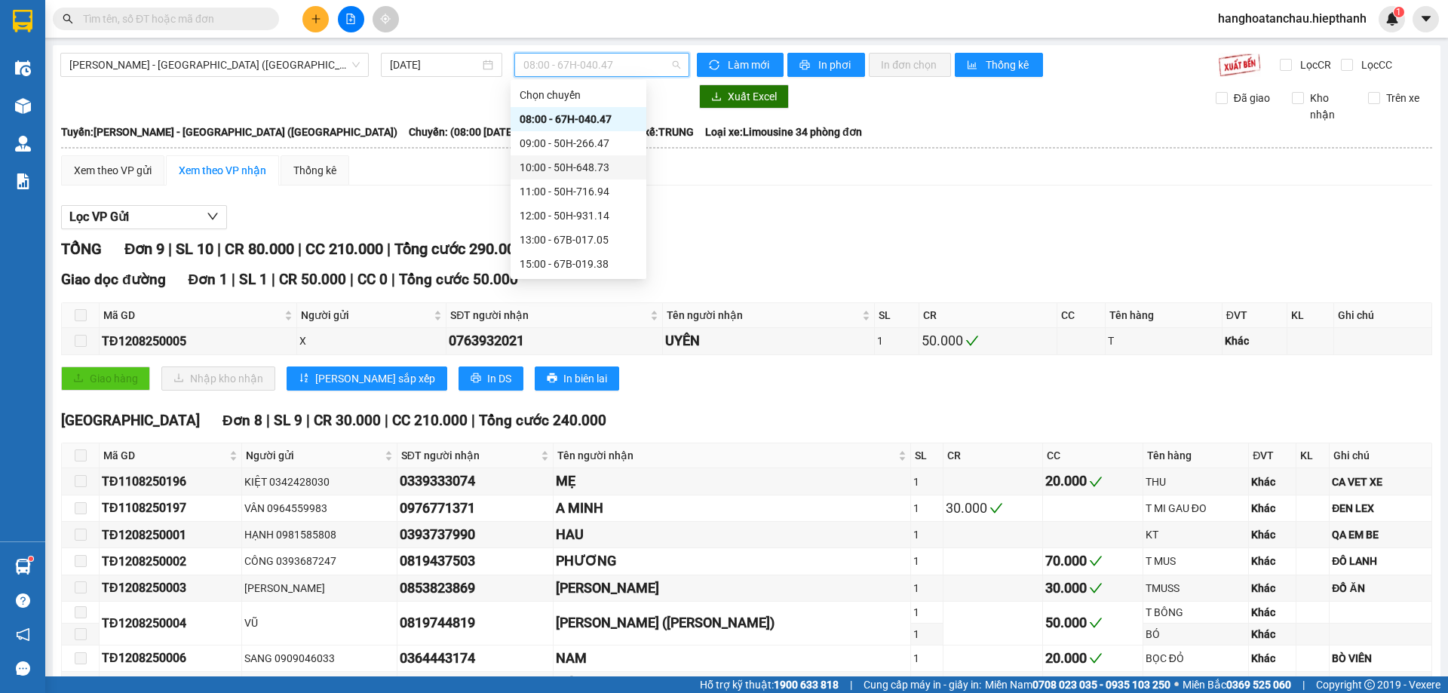
click at [535, 167] on div "10:00 - 50H-648.73" at bounding box center [579, 167] width 118 height 17
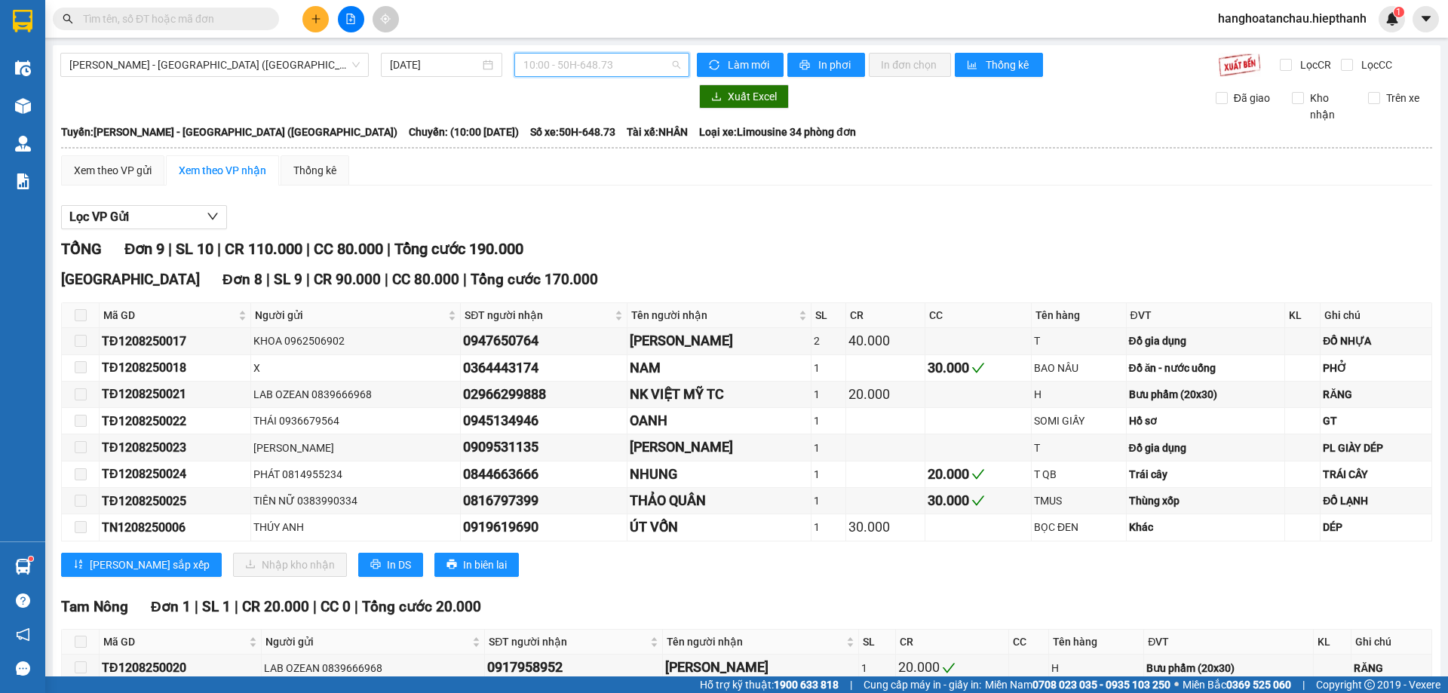
click at [631, 56] on span "10:00 - 50H-648.73" at bounding box center [601, 65] width 157 height 23
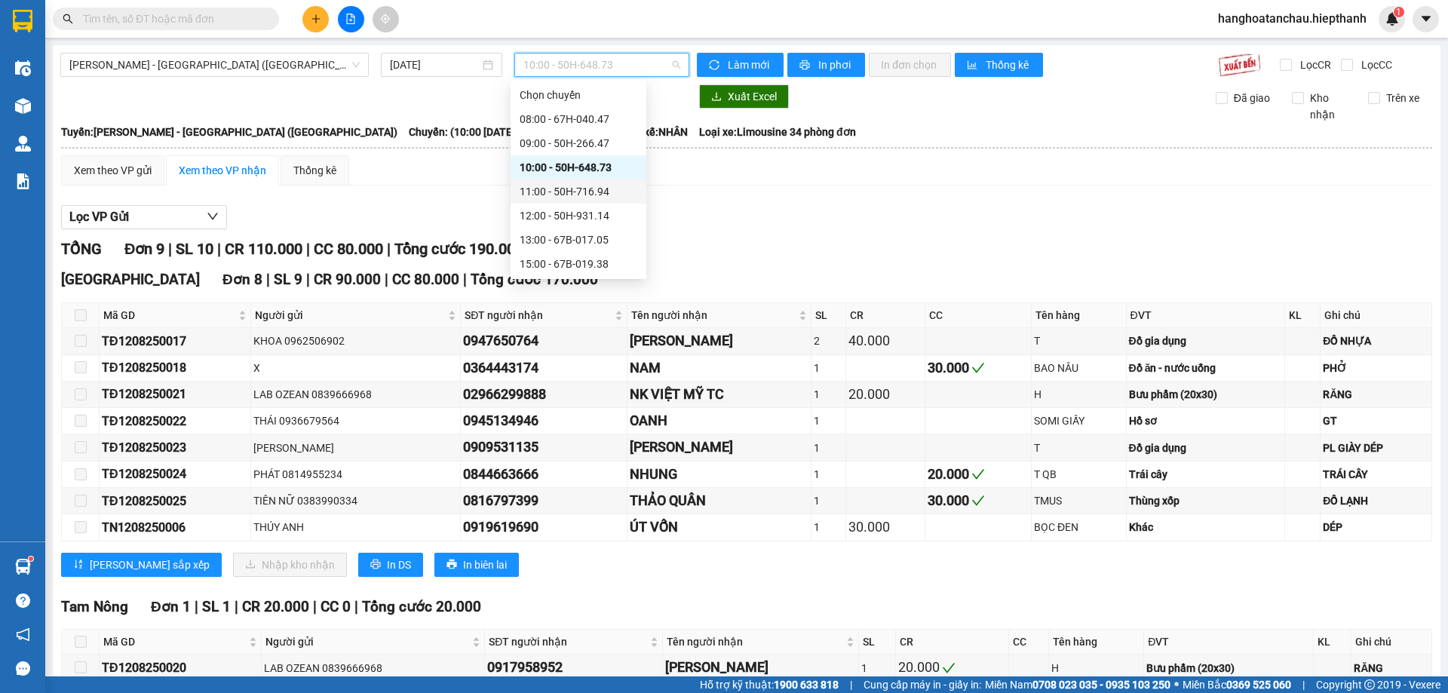
click at [555, 185] on div "11:00 - 50H-716.94" at bounding box center [579, 191] width 118 height 17
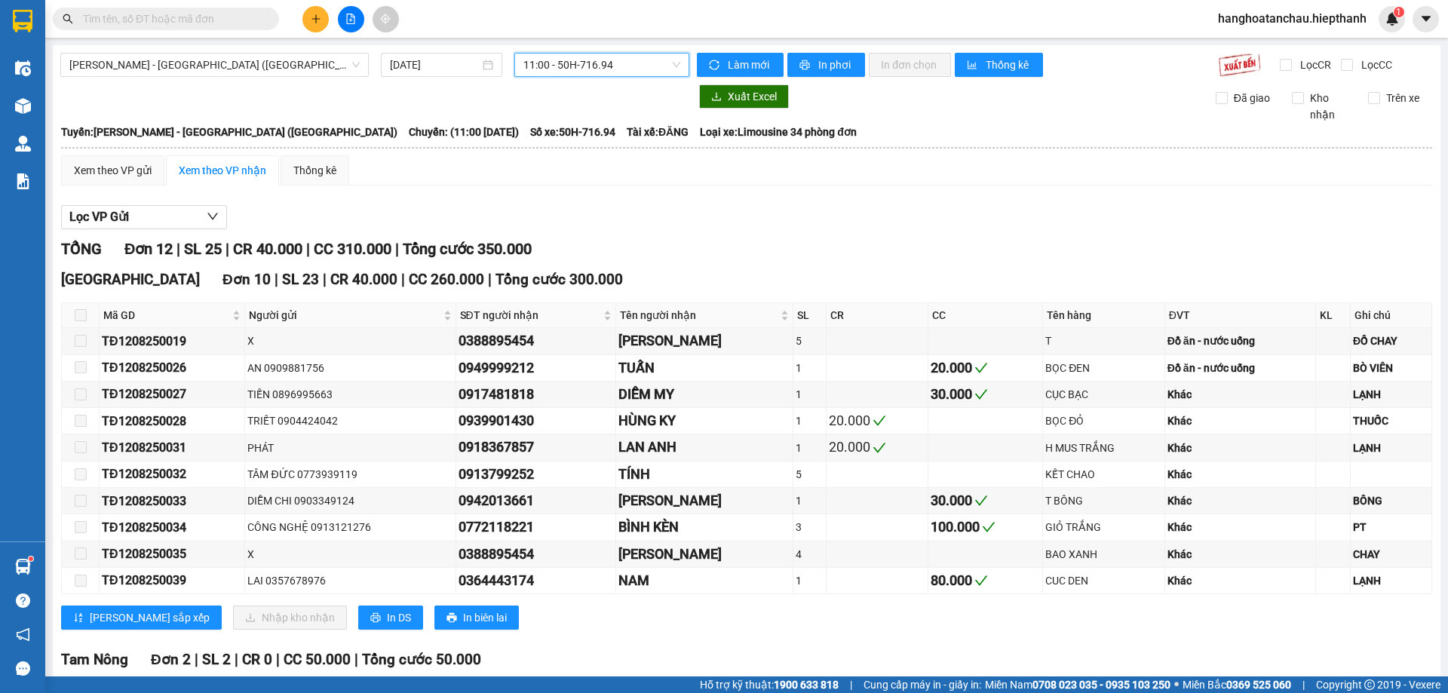
click at [556, 69] on span "11:00 - 50H-716.94" at bounding box center [601, 65] width 157 height 23
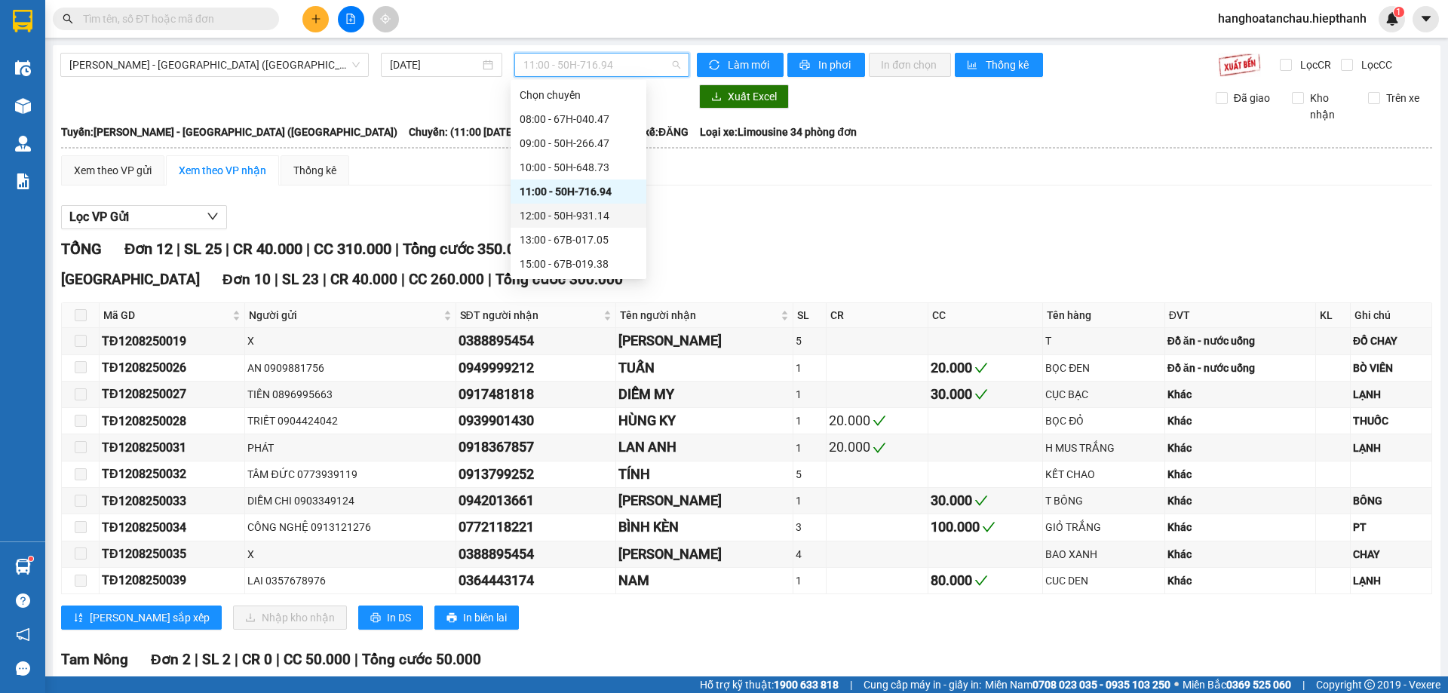
click at [562, 213] on div "12:00 - 50H-931.14" at bounding box center [579, 215] width 118 height 17
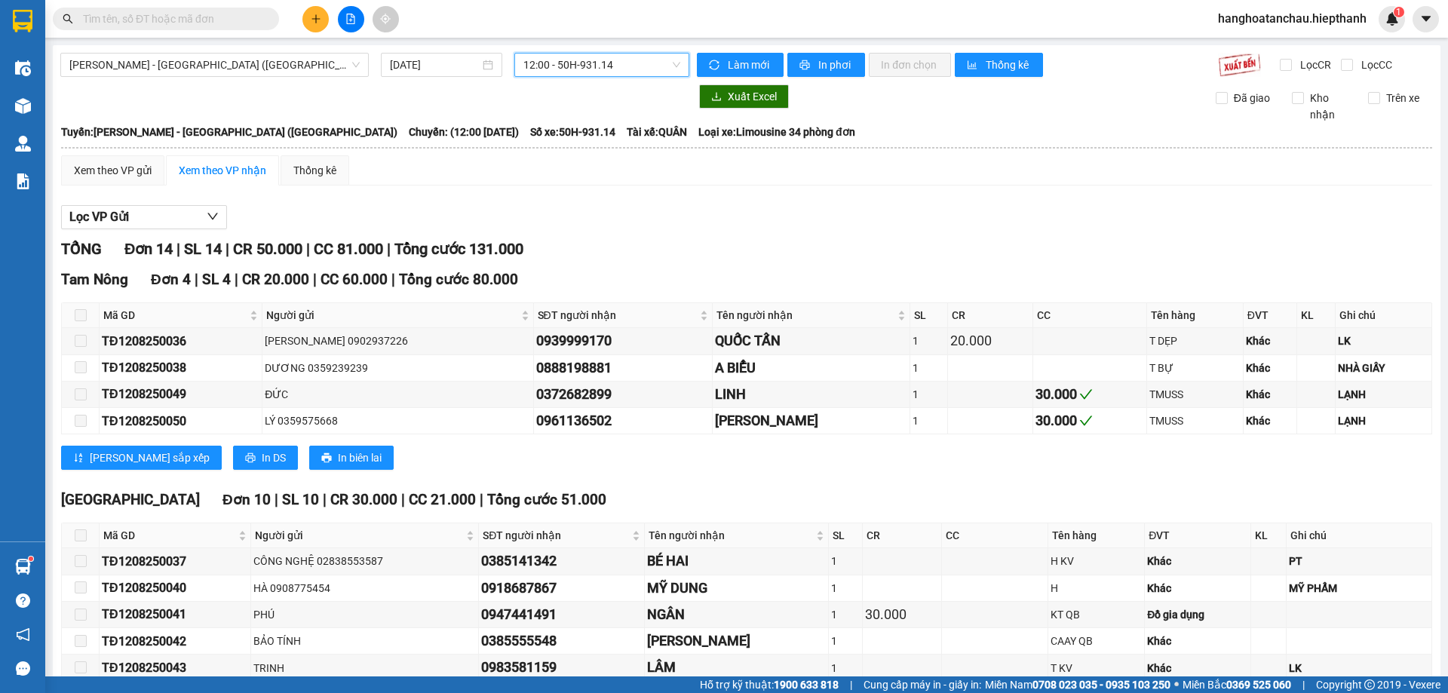
click at [666, 51] on div "[GEOGRAPHIC_DATA] - [GEOGRAPHIC_DATA] ([GEOGRAPHIC_DATA]) [DATE] 12:00 12:00 - …" at bounding box center [747, 464] width 1388 height 839
click at [628, 66] on span "12:00 - 50H-931.14" at bounding box center [601, 65] width 157 height 23
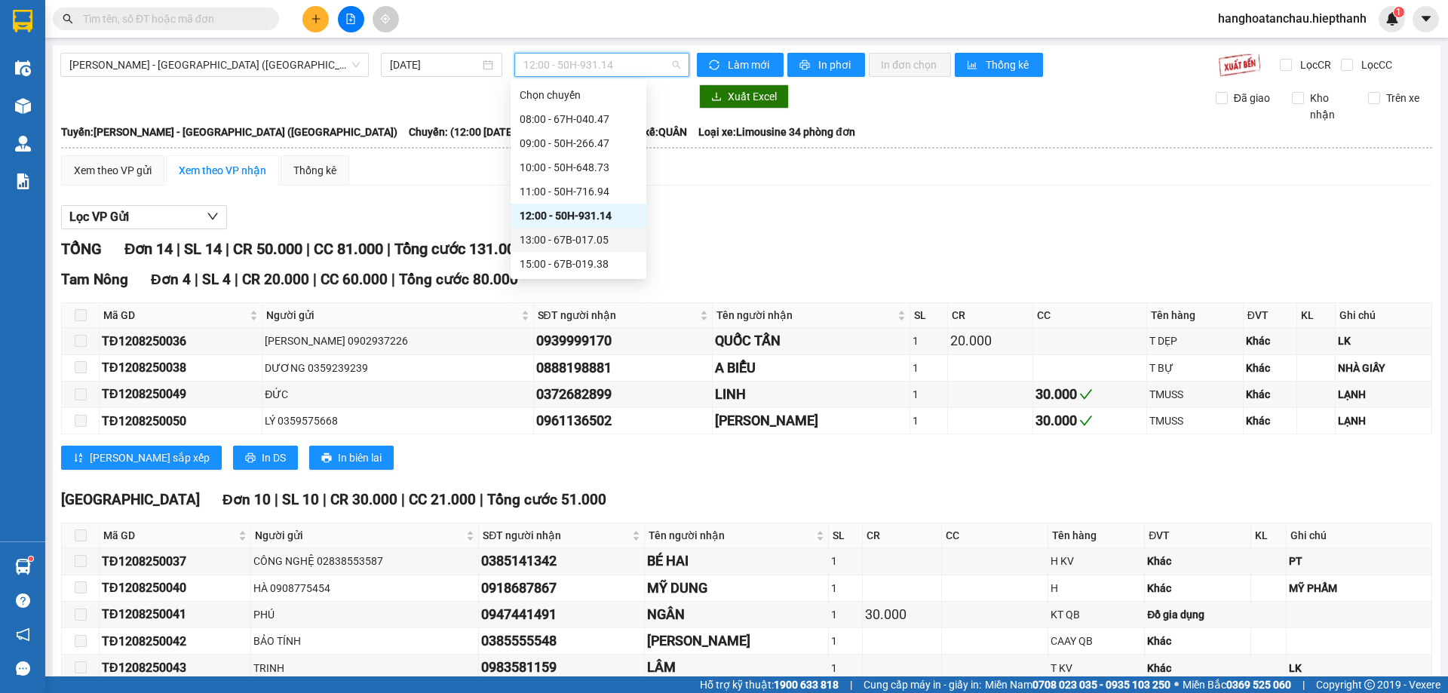
click at [565, 232] on div "13:00 - 67B-017.05" at bounding box center [579, 240] width 118 height 17
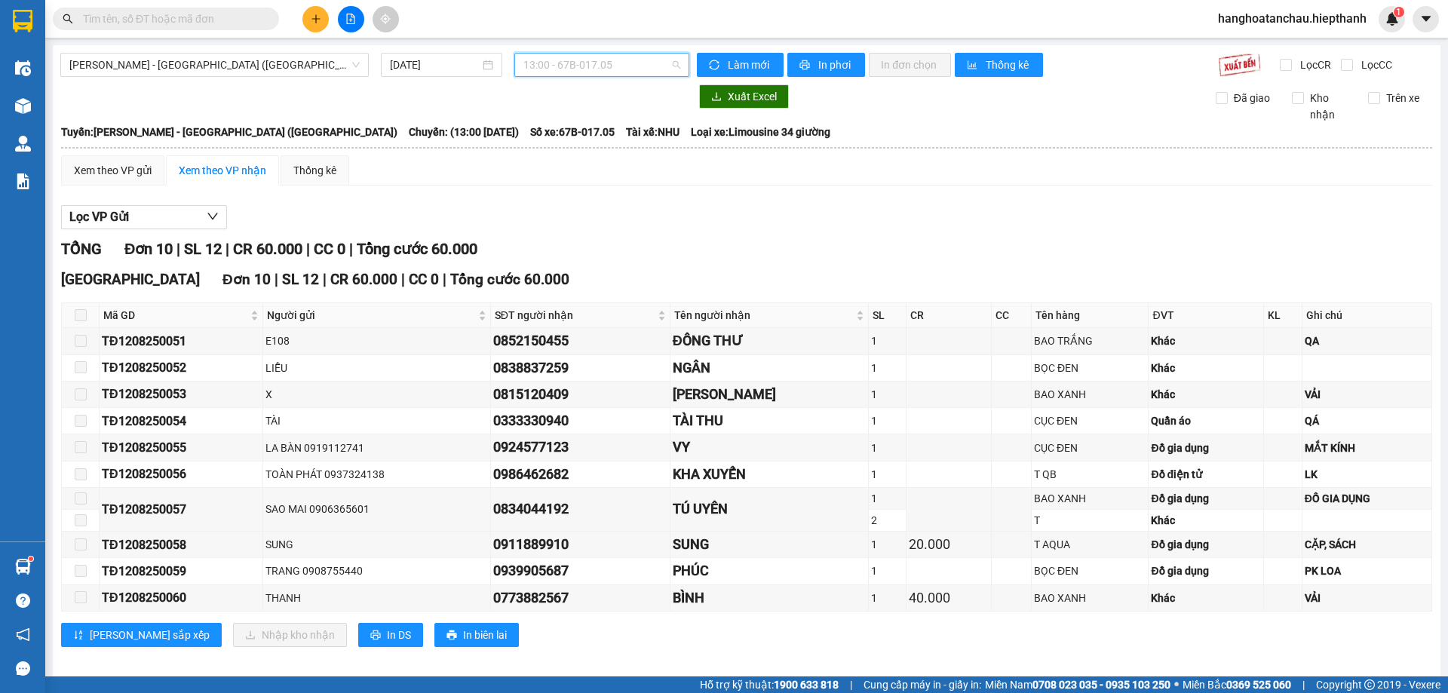
click at [538, 70] on span "13:00 - 67B-017.05" at bounding box center [601, 65] width 157 height 23
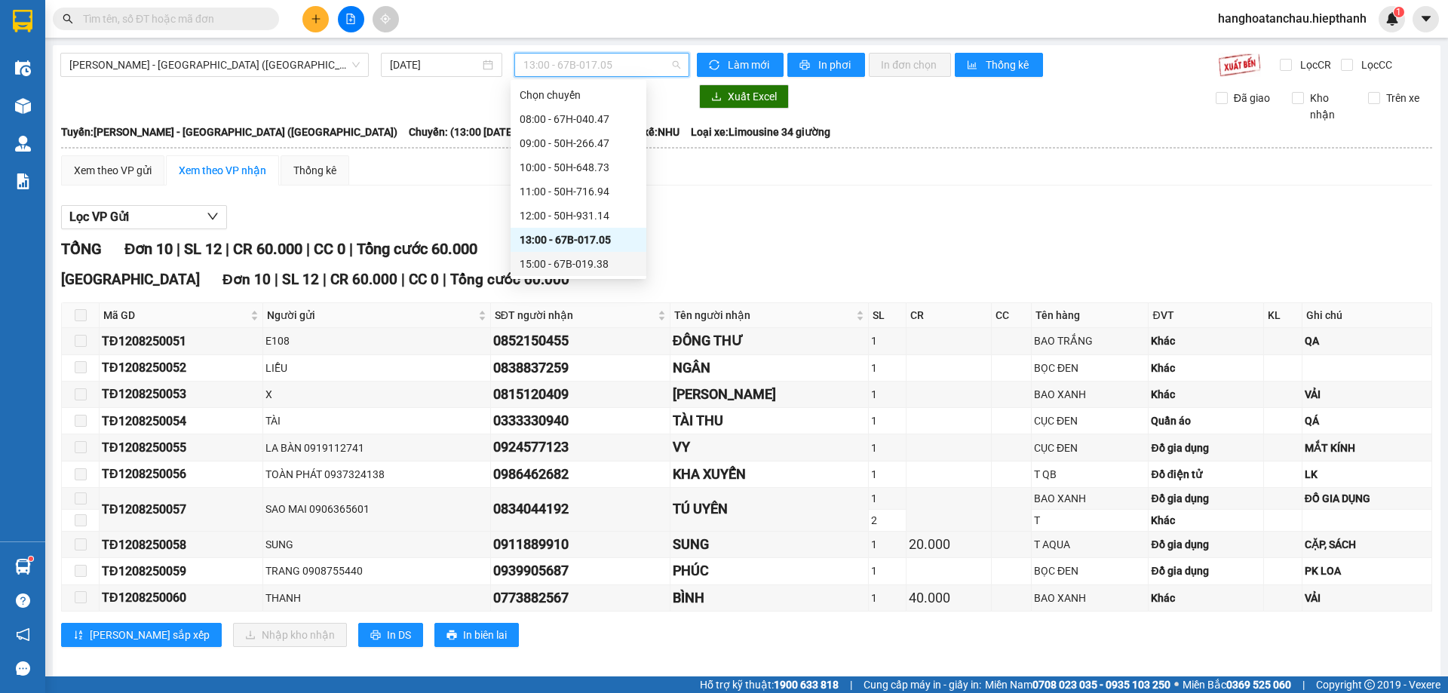
click at [540, 259] on div "15:00 - 67B-019.38" at bounding box center [579, 264] width 118 height 17
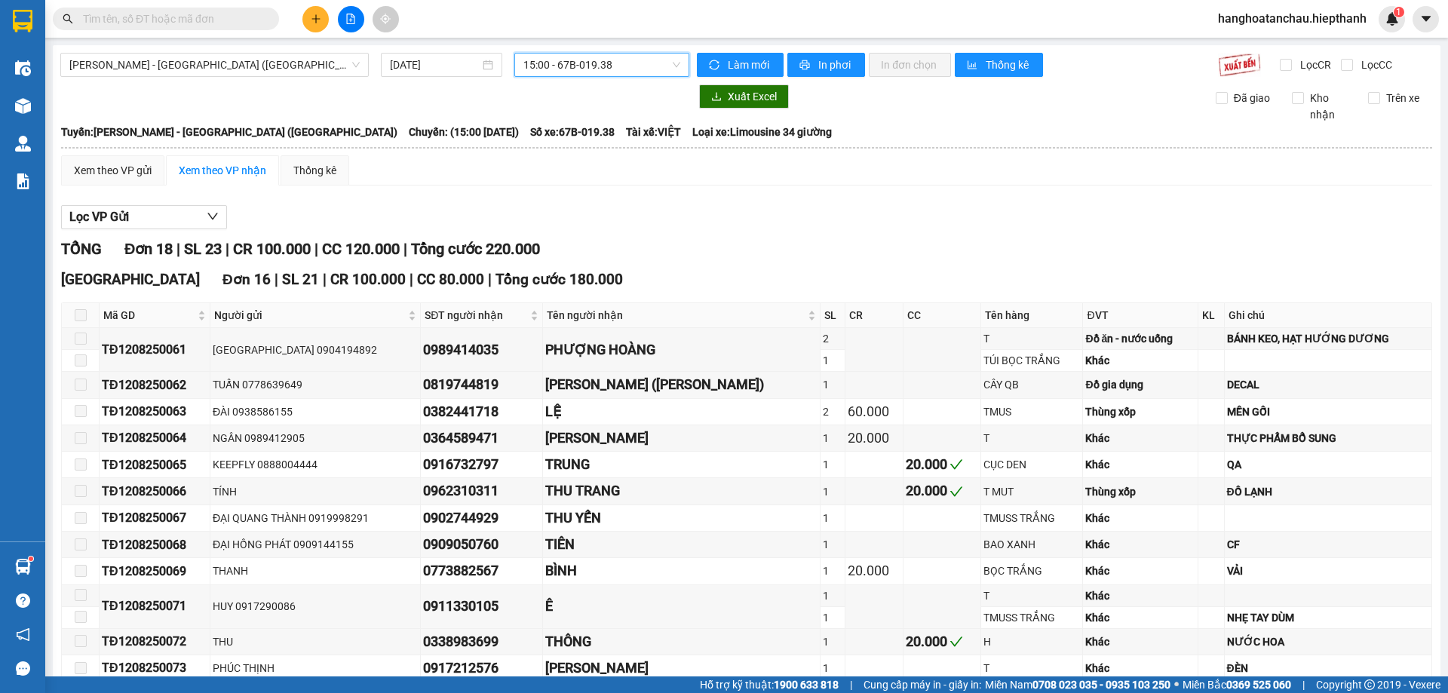
click at [604, 66] on span "15:00 - 67B-019.38" at bounding box center [601, 65] width 157 height 23
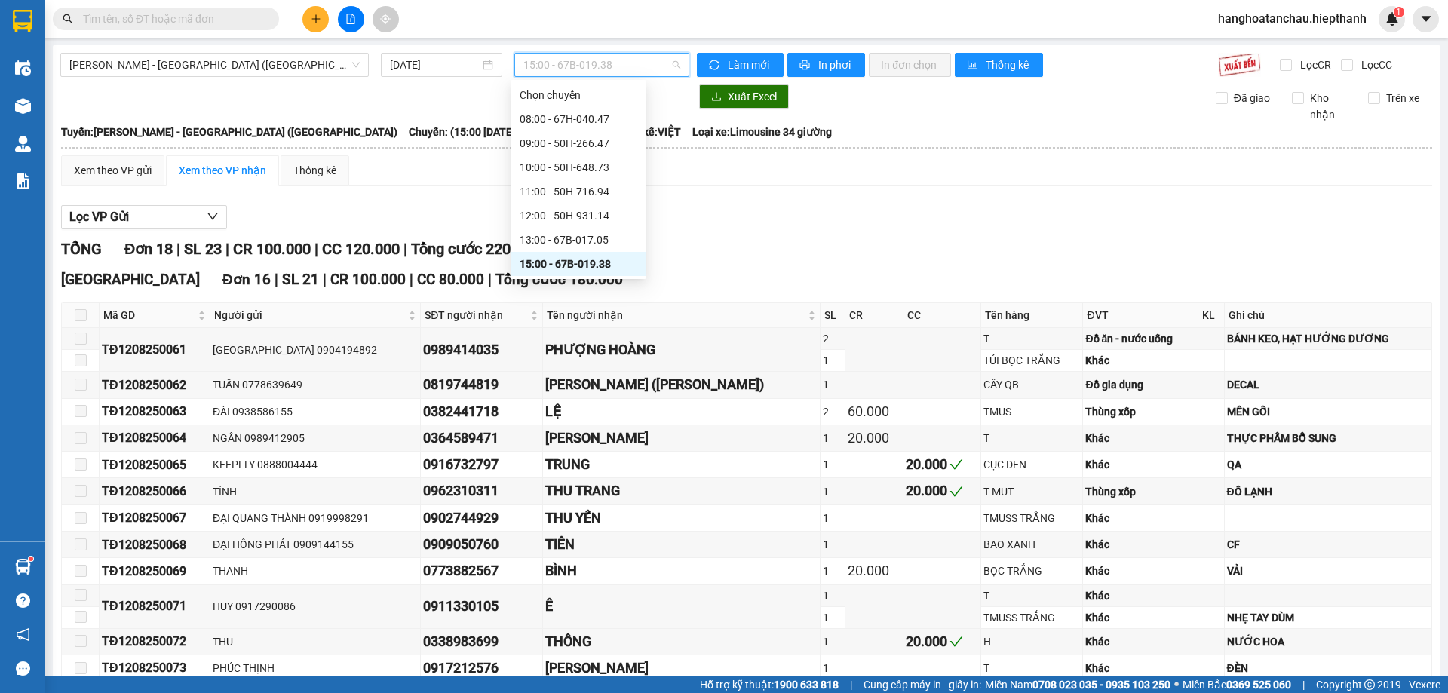
scroll to position [97, 0]
click at [542, 193] on div "17:00 - 50H-365.72" at bounding box center [579, 191] width 118 height 17
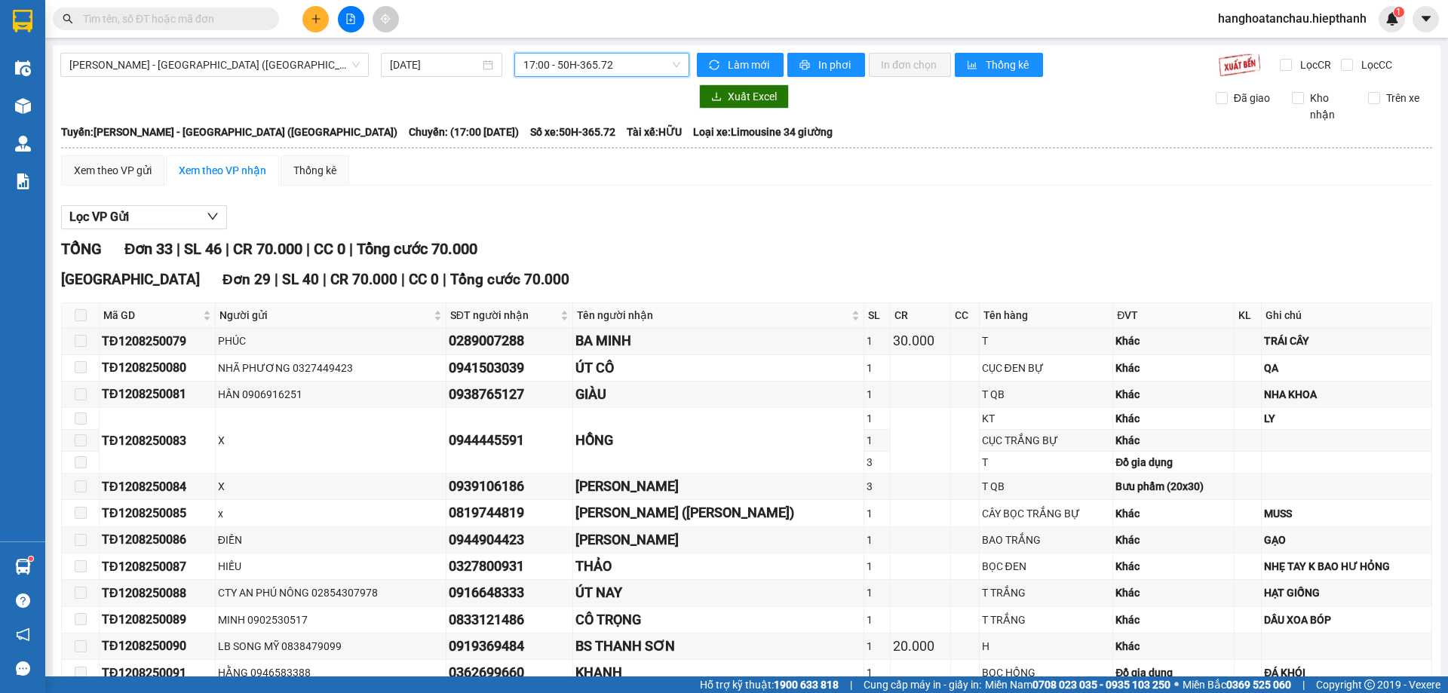
click at [589, 69] on span "17:00 - 50H-365.72" at bounding box center [601, 65] width 157 height 23
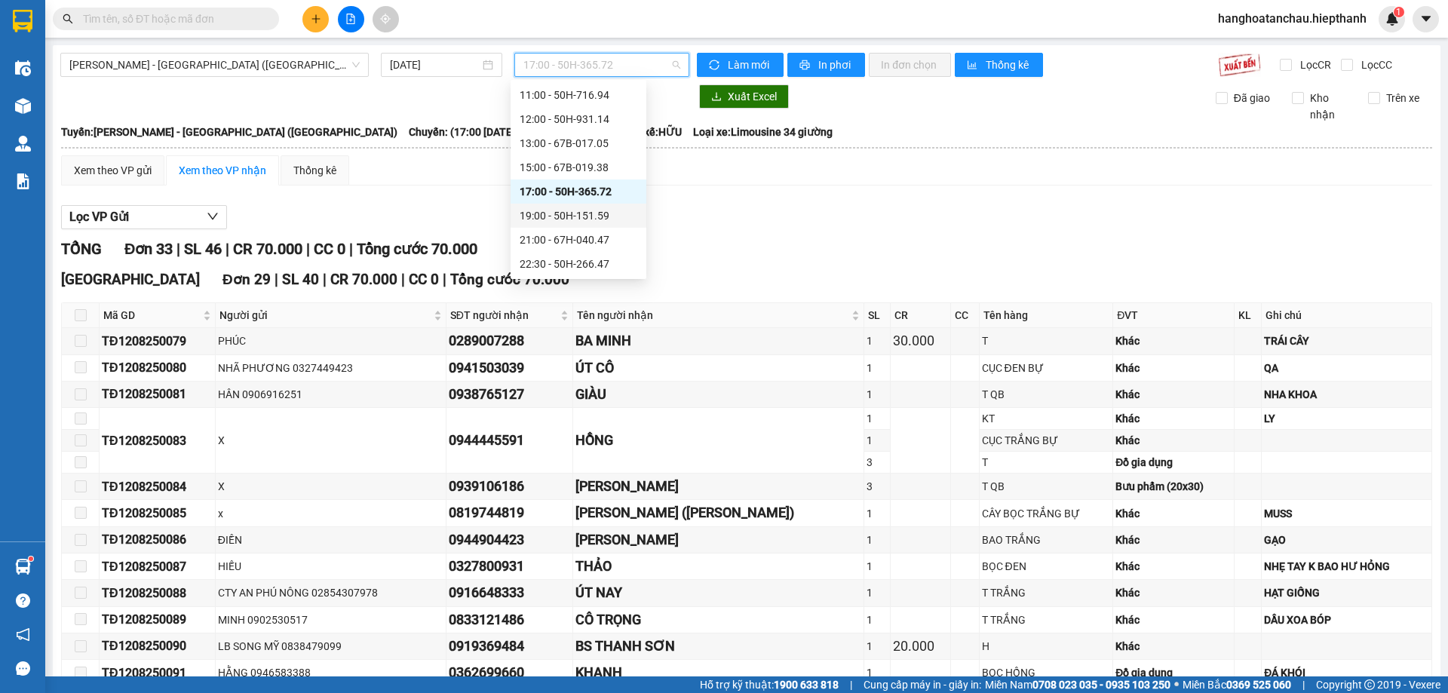
click at [566, 209] on div "19:00 - 50H-151.59" at bounding box center [579, 215] width 118 height 17
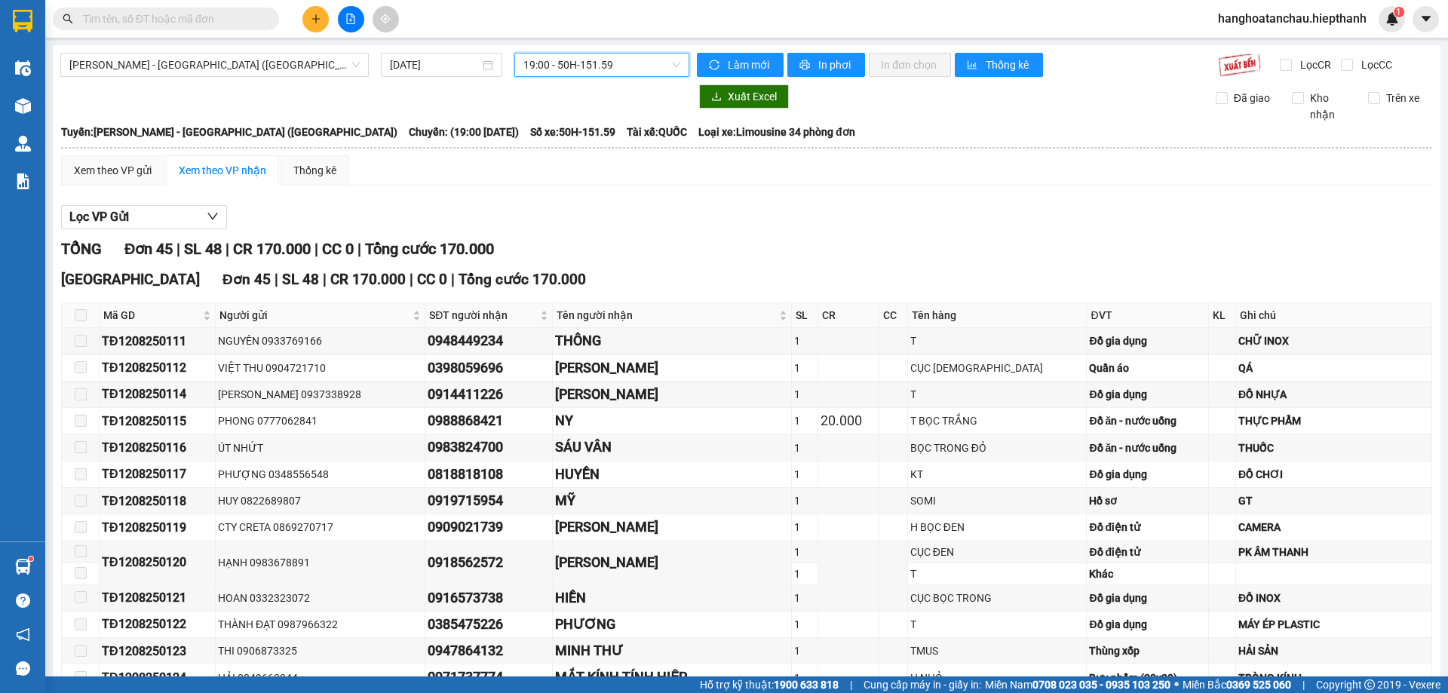
click at [599, 72] on span "19:00 - 50H-151.59" at bounding box center [601, 65] width 157 height 23
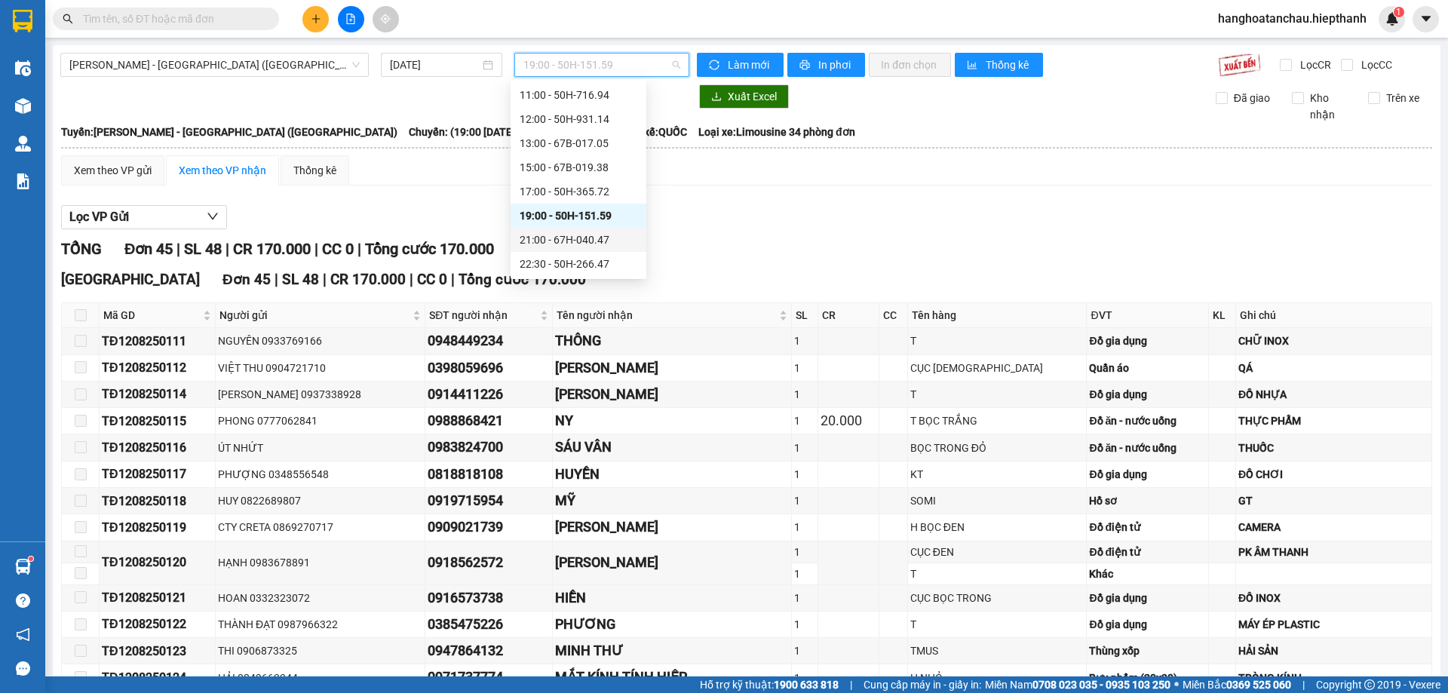
click at [527, 240] on div "21:00 - 67H-040.47" at bounding box center [579, 240] width 118 height 17
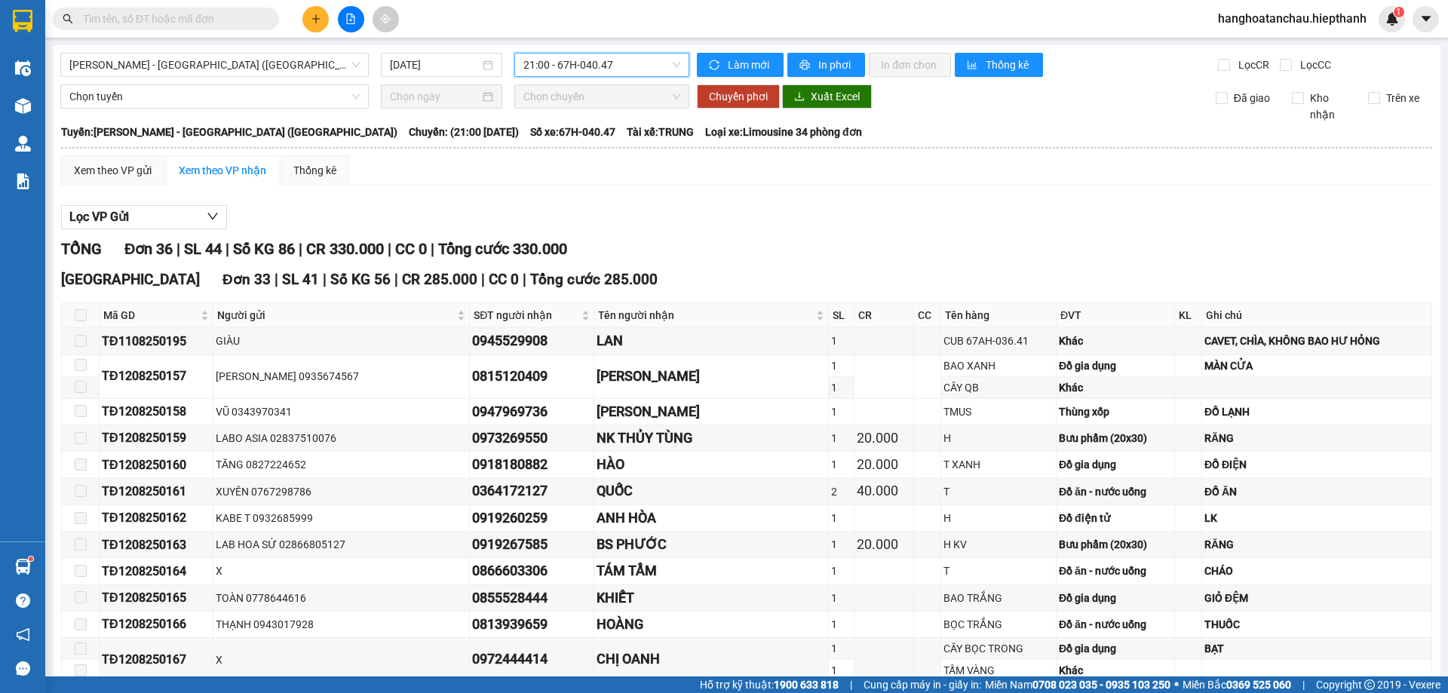
click at [573, 69] on span "21:00 - 67H-040.47" at bounding box center [601, 65] width 157 height 23
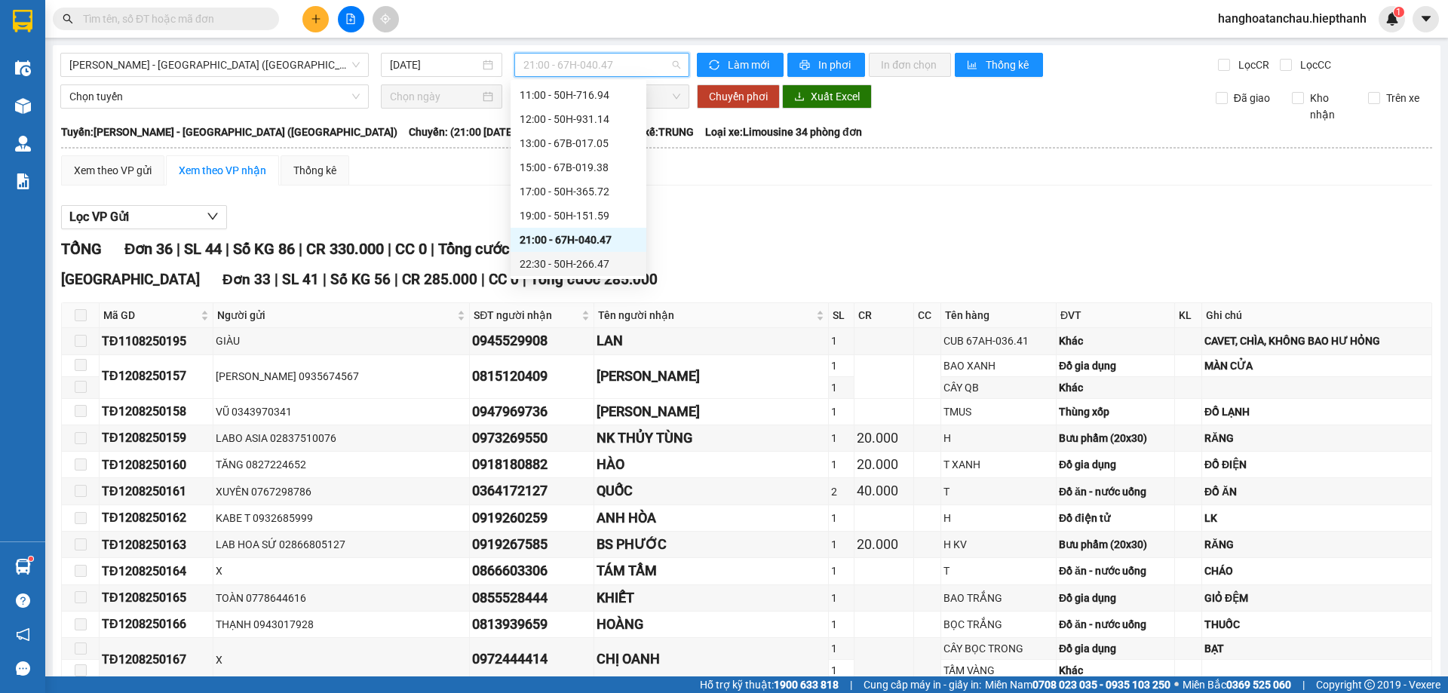
click at [548, 261] on div "22:30 - 50H-266.47" at bounding box center [579, 264] width 118 height 17
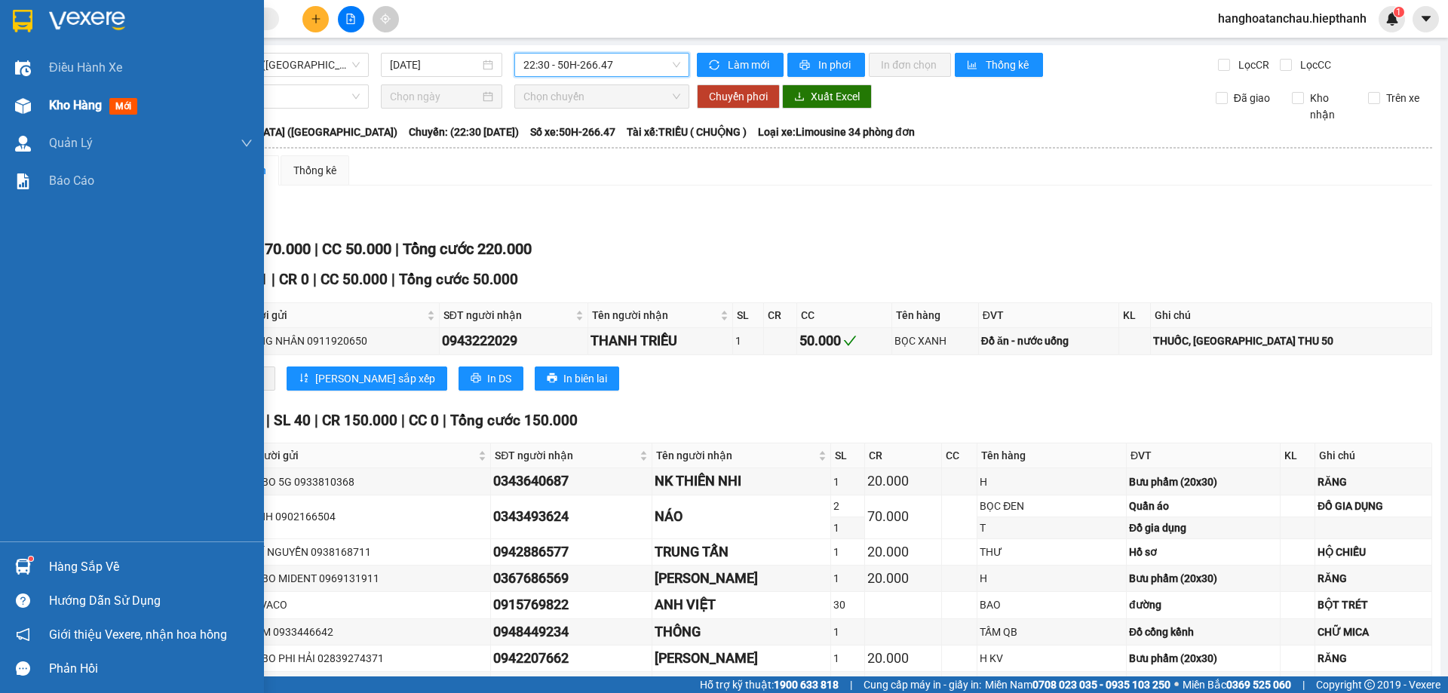
click at [58, 113] on div "Kho hàng mới" at bounding box center [96, 105] width 94 height 19
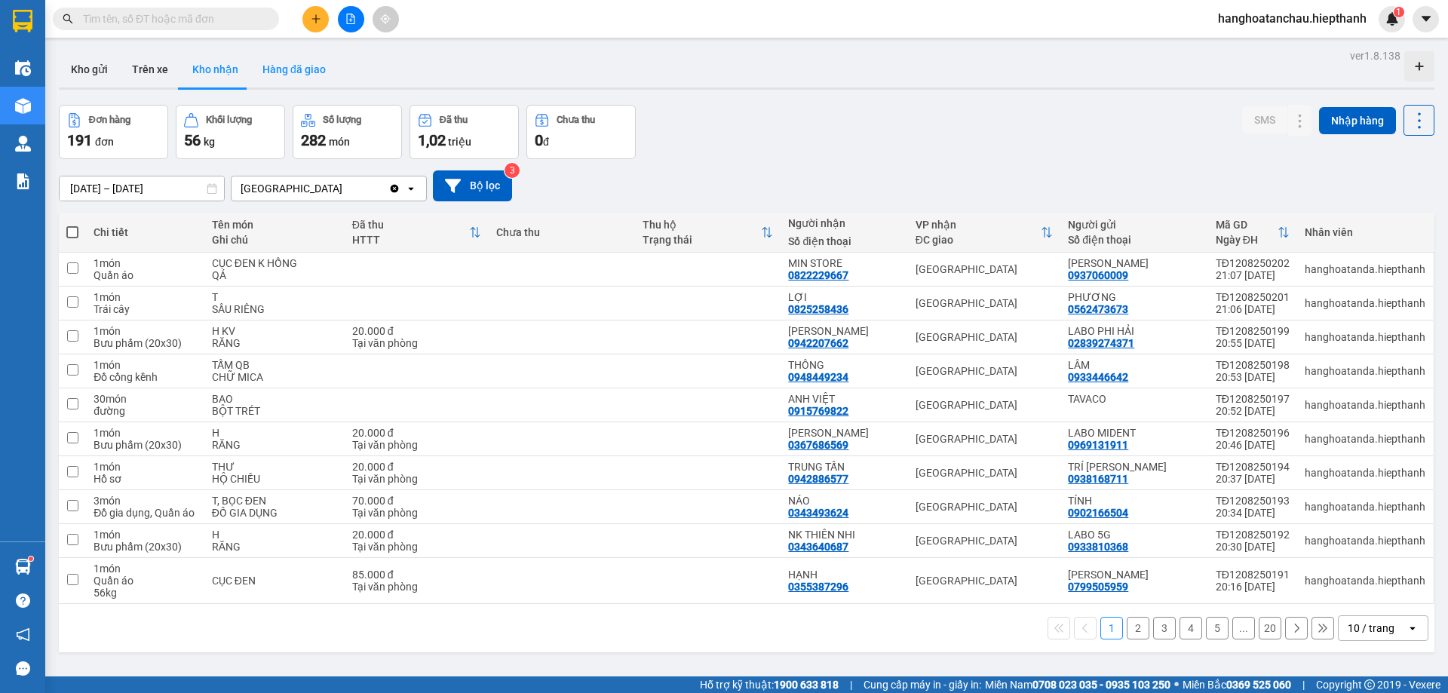
click at [295, 81] on button "Hàng đã giao" at bounding box center [293, 69] width 87 height 36
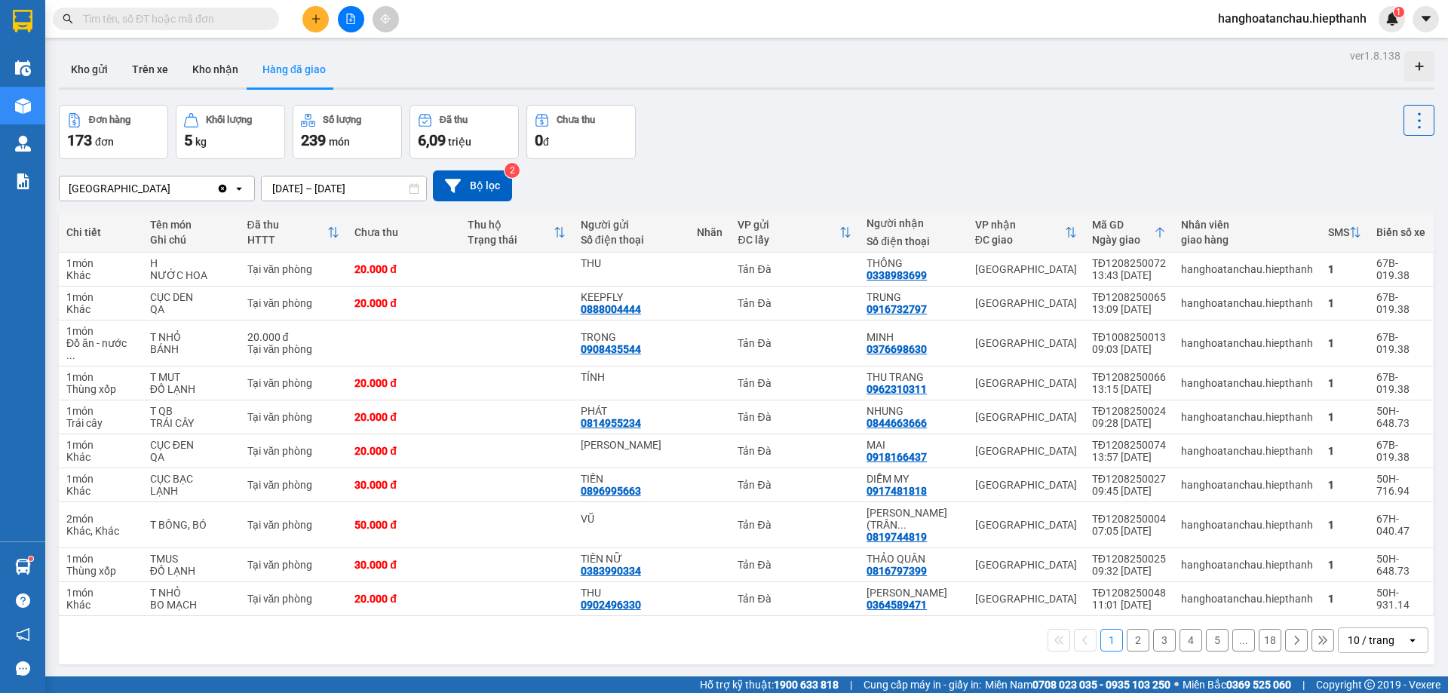
click at [1350, 633] on div "10 / trang" at bounding box center [1371, 640] width 47 height 15
click at [360, 194] on input "[DATE] – [DATE]" at bounding box center [344, 188] width 164 height 24
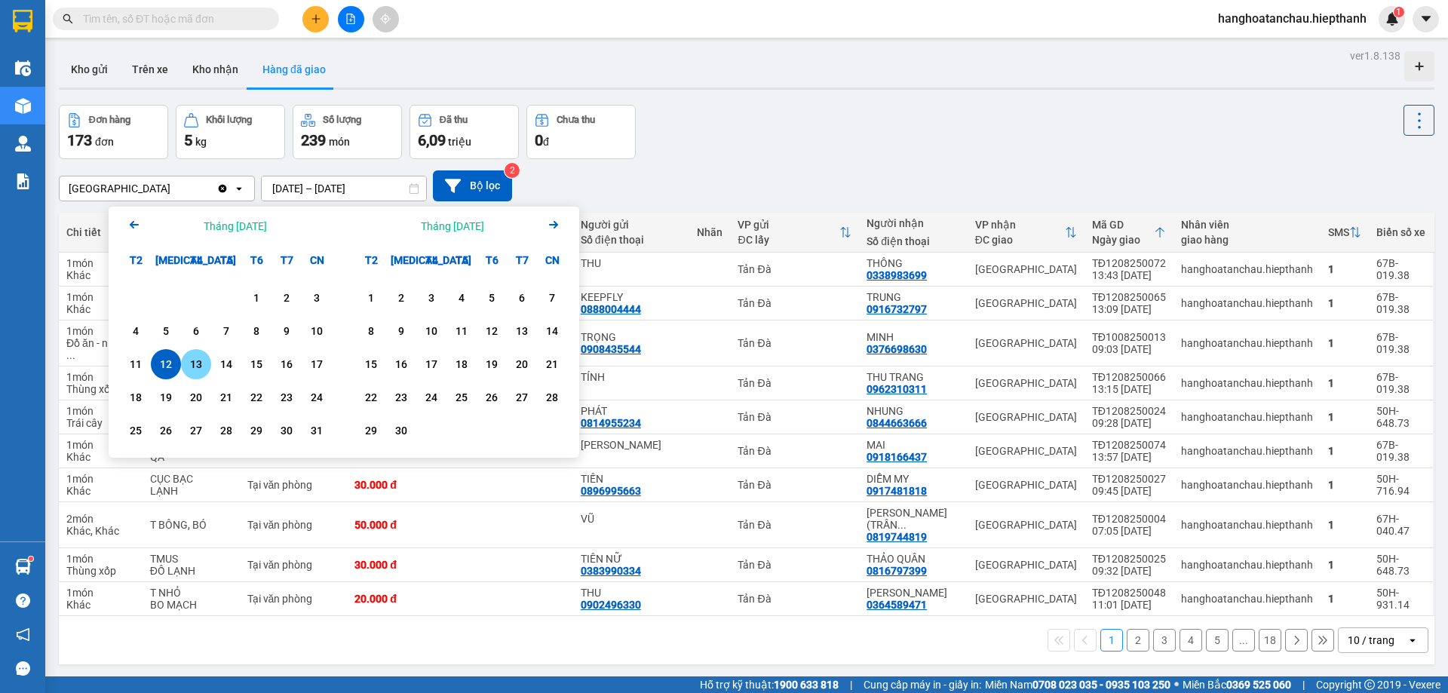
click at [193, 365] on div "13" at bounding box center [196, 364] width 21 height 18
type input "[DATE] – [DATE]"
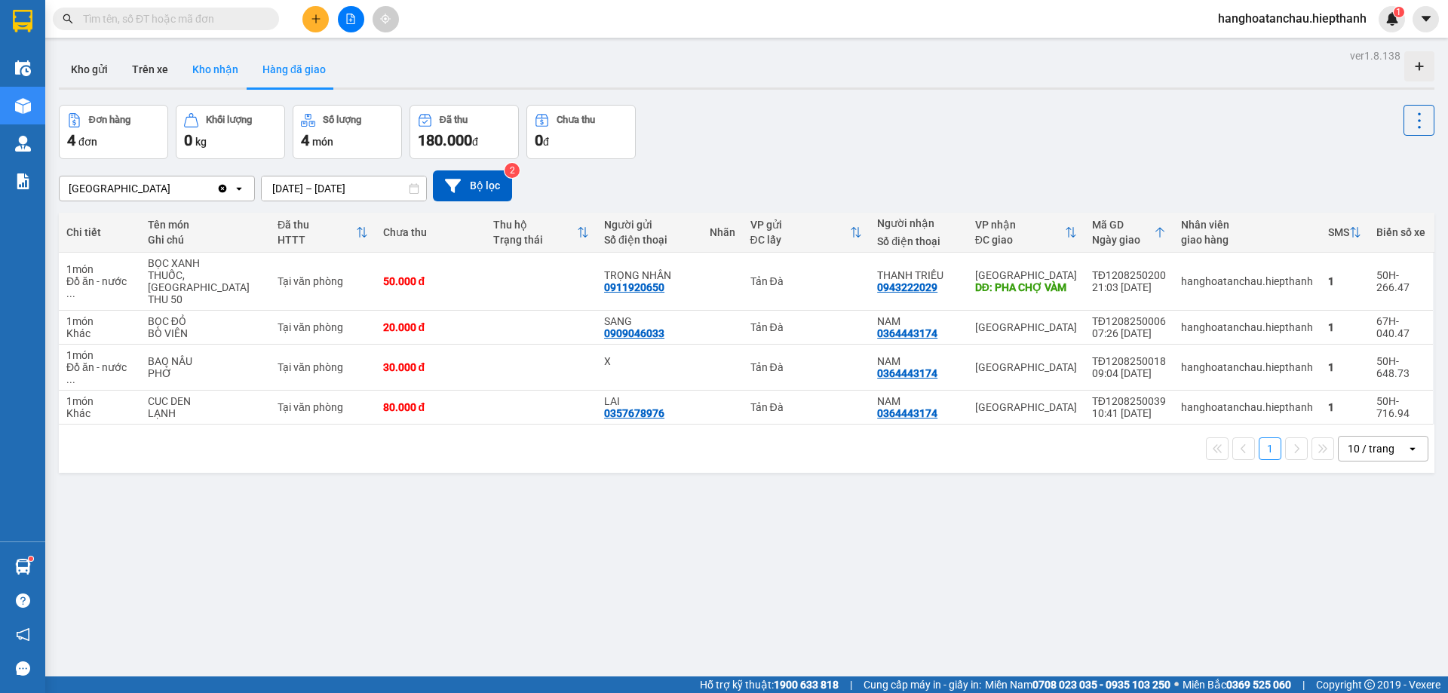
click at [228, 69] on button "Kho nhận" at bounding box center [215, 69] width 70 height 36
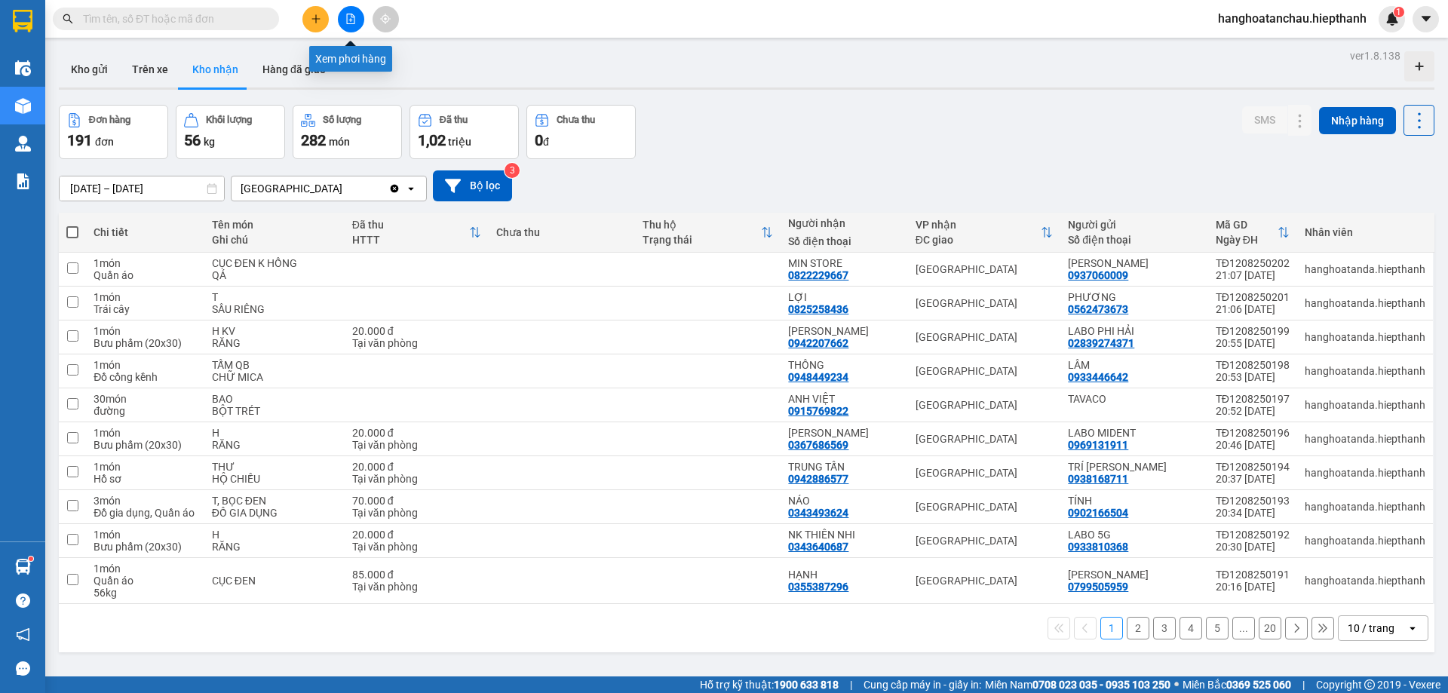
click at [344, 28] on button at bounding box center [351, 19] width 26 height 26
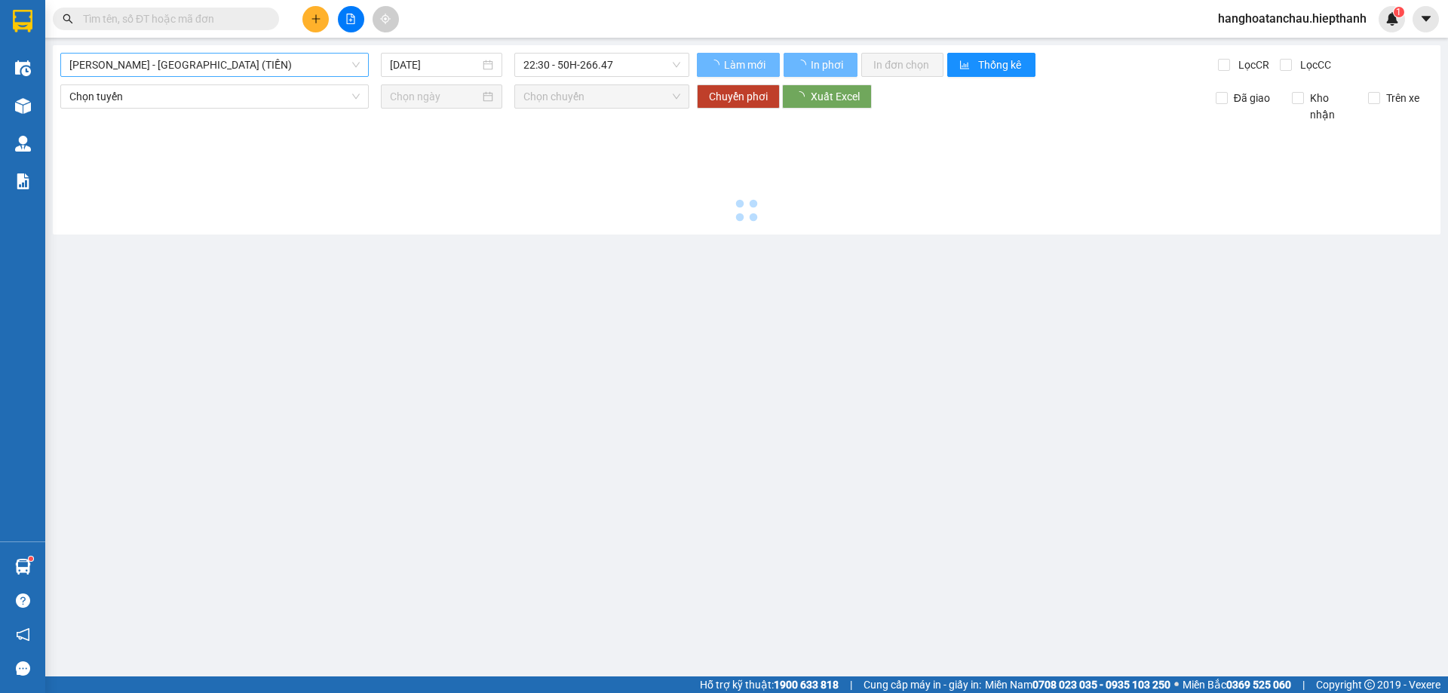
type input "[DATE]"
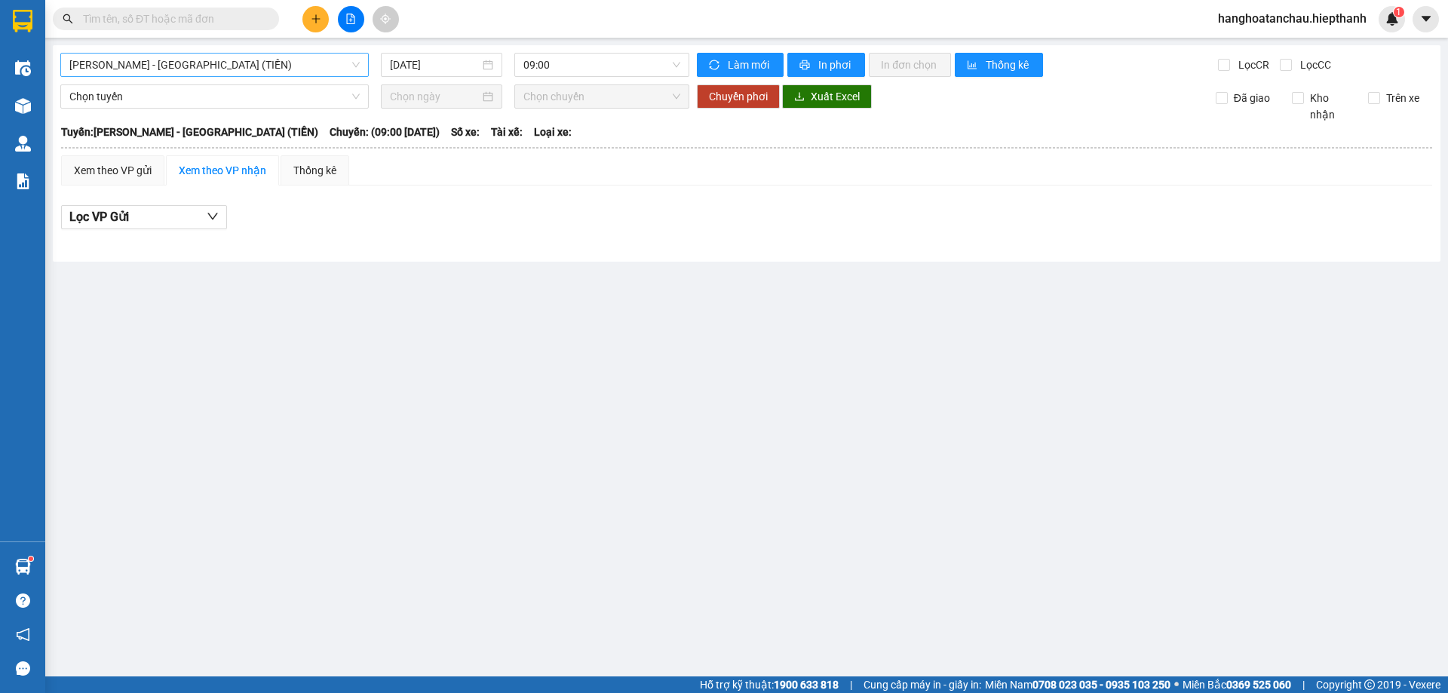
click at [288, 67] on span "[PERSON_NAME] - [GEOGRAPHIC_DATA] (TIỀN)" at bounding box center [214, 65] width 290 height 23
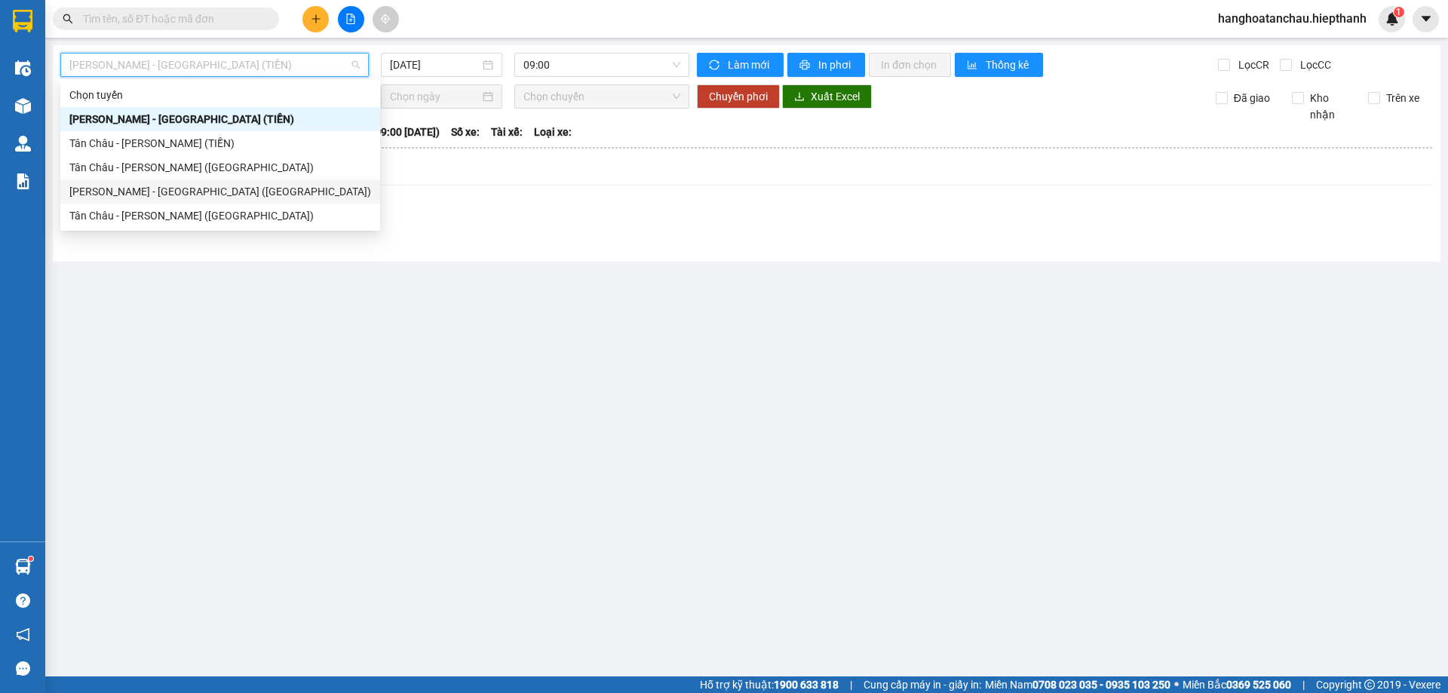
click at [244, 185] on div "[PERSON_NAME] - [GEOGRAPHIC_DATA] ([GEOGRAPHIC_DATA])" at bounding box center [220, 191] width 302 height 17
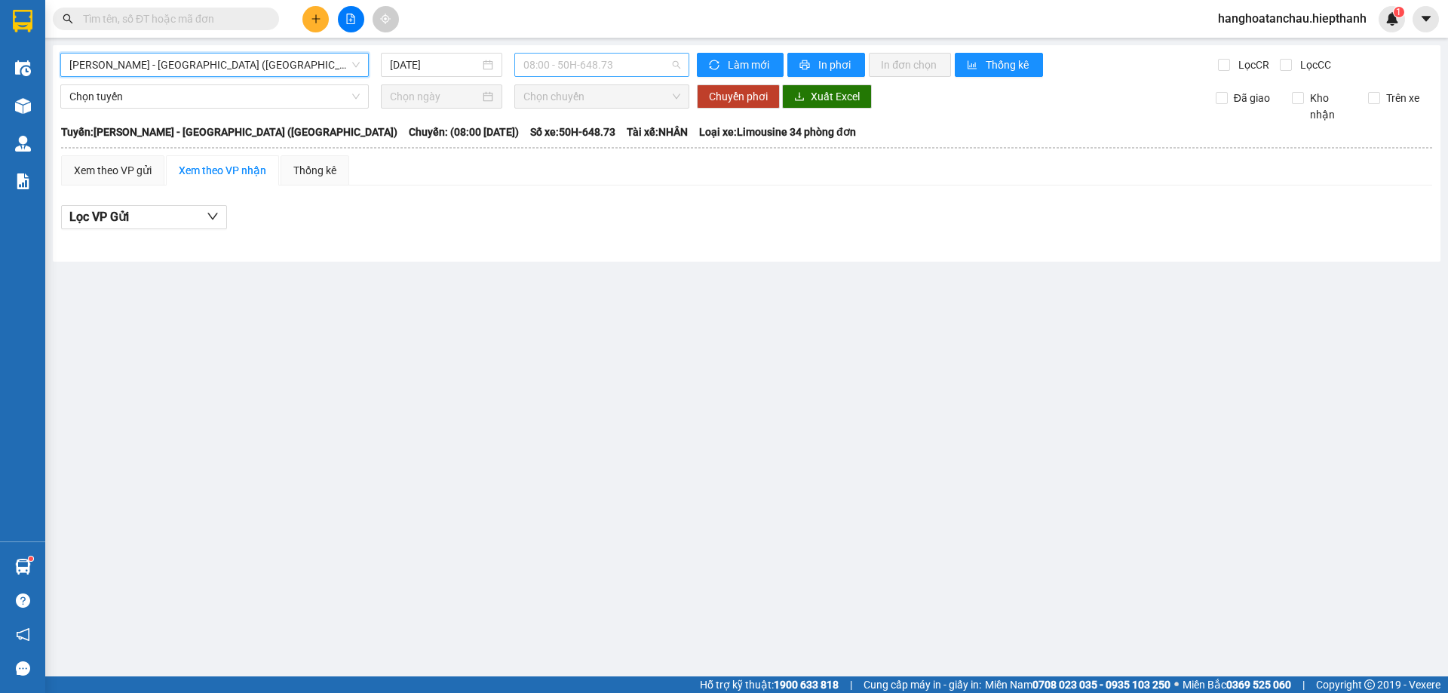
click at [603, 61] on span "08:00 - 50H-648.73" at bounding box center [601, 65] width 157 height 23
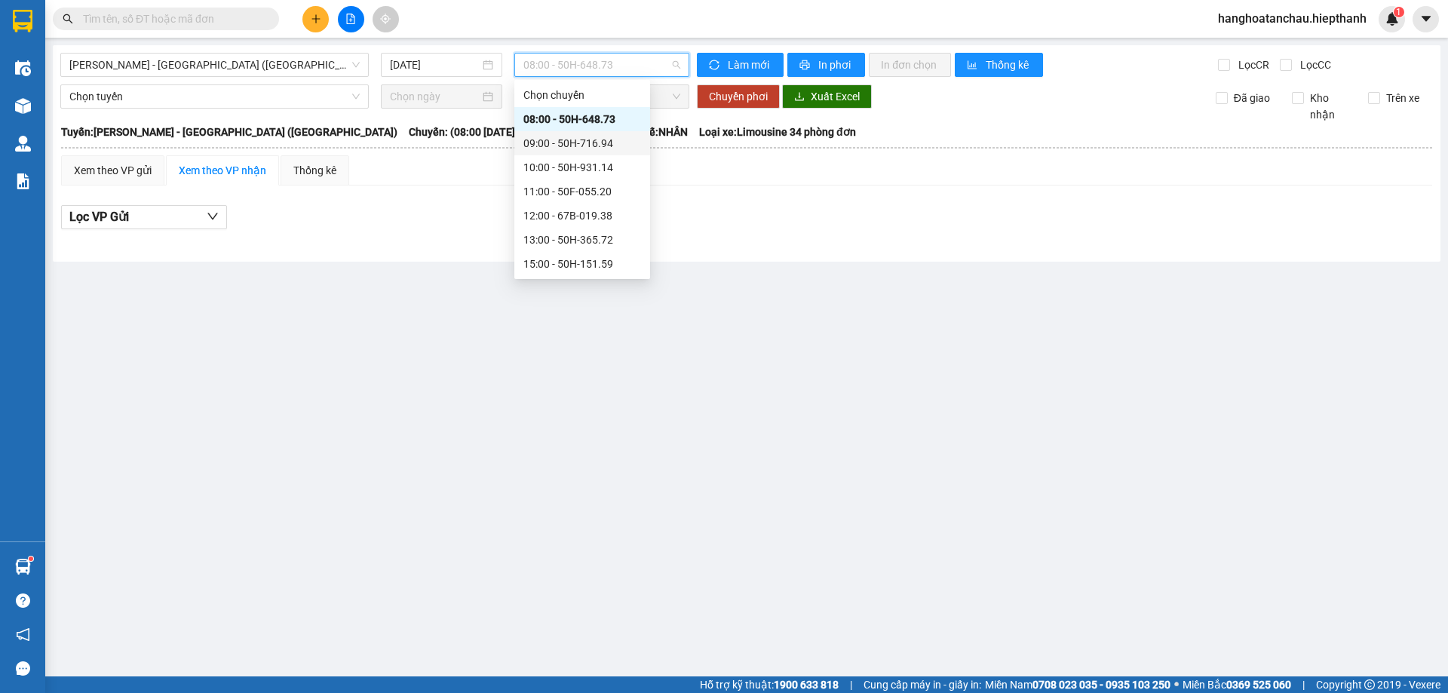
click at [563, 140] on div "09:00 - 50H-716.94" at bounding box center [582, 143] width 118 height 17
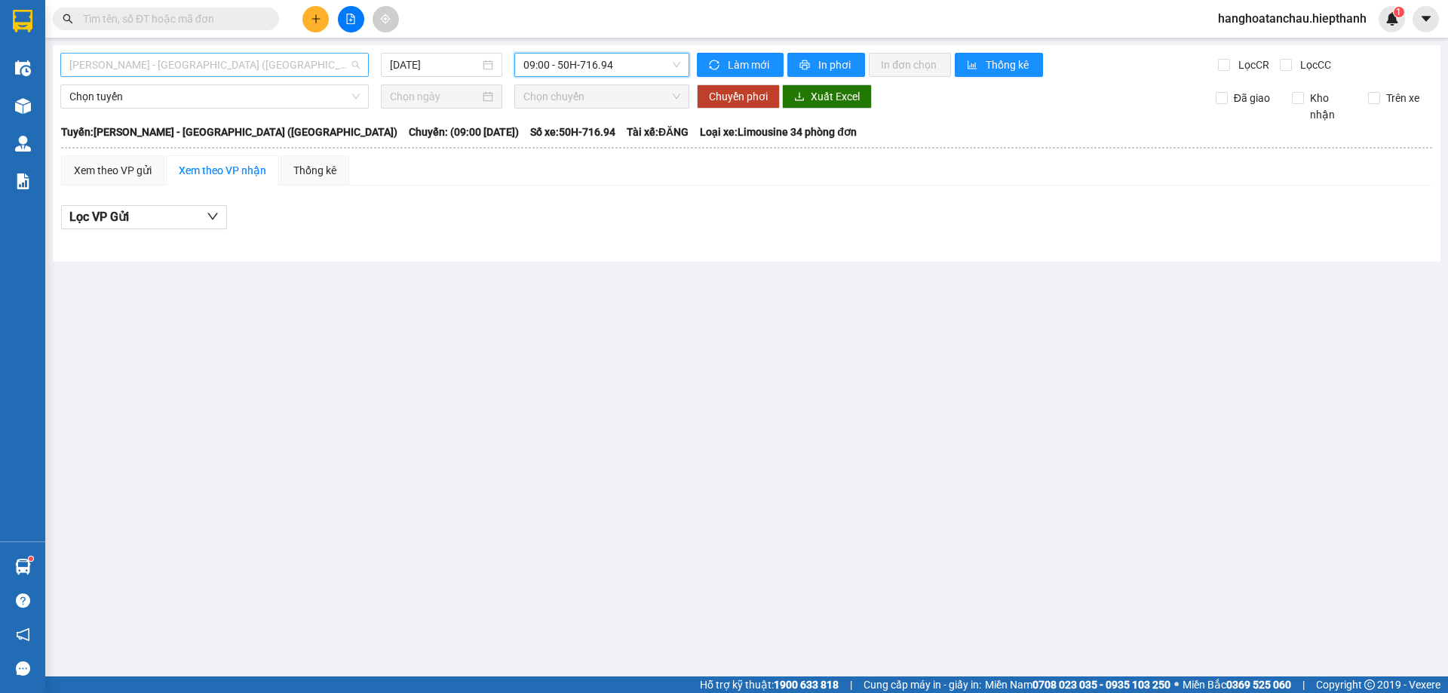
click at [300, 63] on span "[PERSON_NAME] - [GEOGRAPHIC_DATA] ([GEOGRAPHIC_DATA])" at bounding box center [214, 65] width 290 height 23
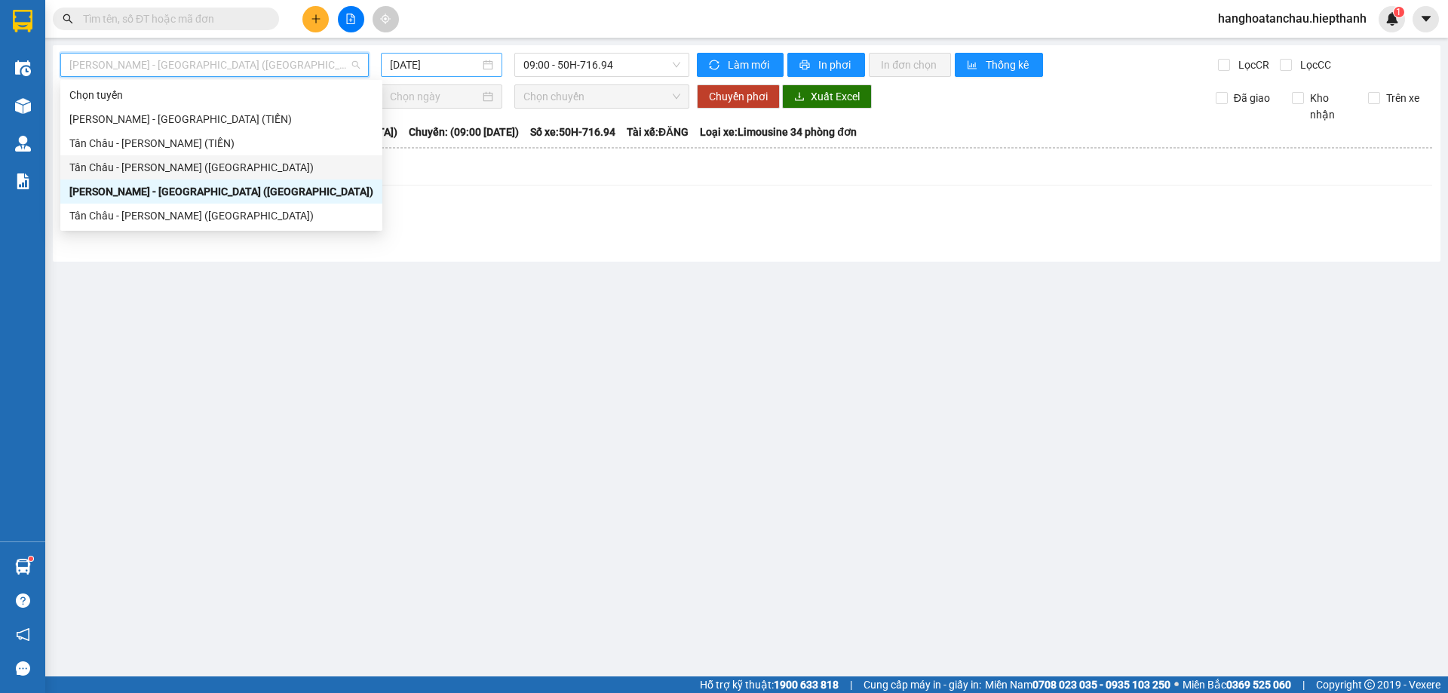
click at [437, 72] on input "[DATE]" at bounding box center [435, 65] width 90 height 17
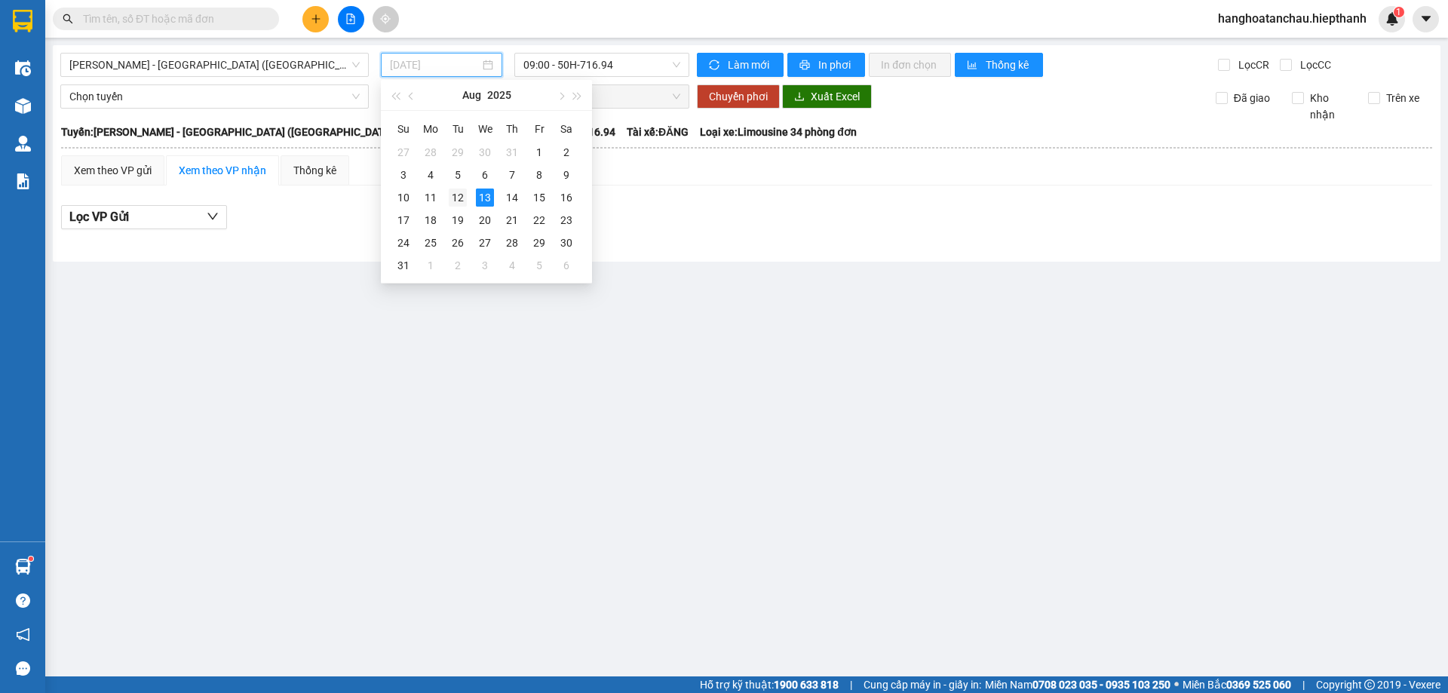
click at [452, 189] on div "12" at bounding box center [458, 198] width 18 height 18
type input "[DATE]"
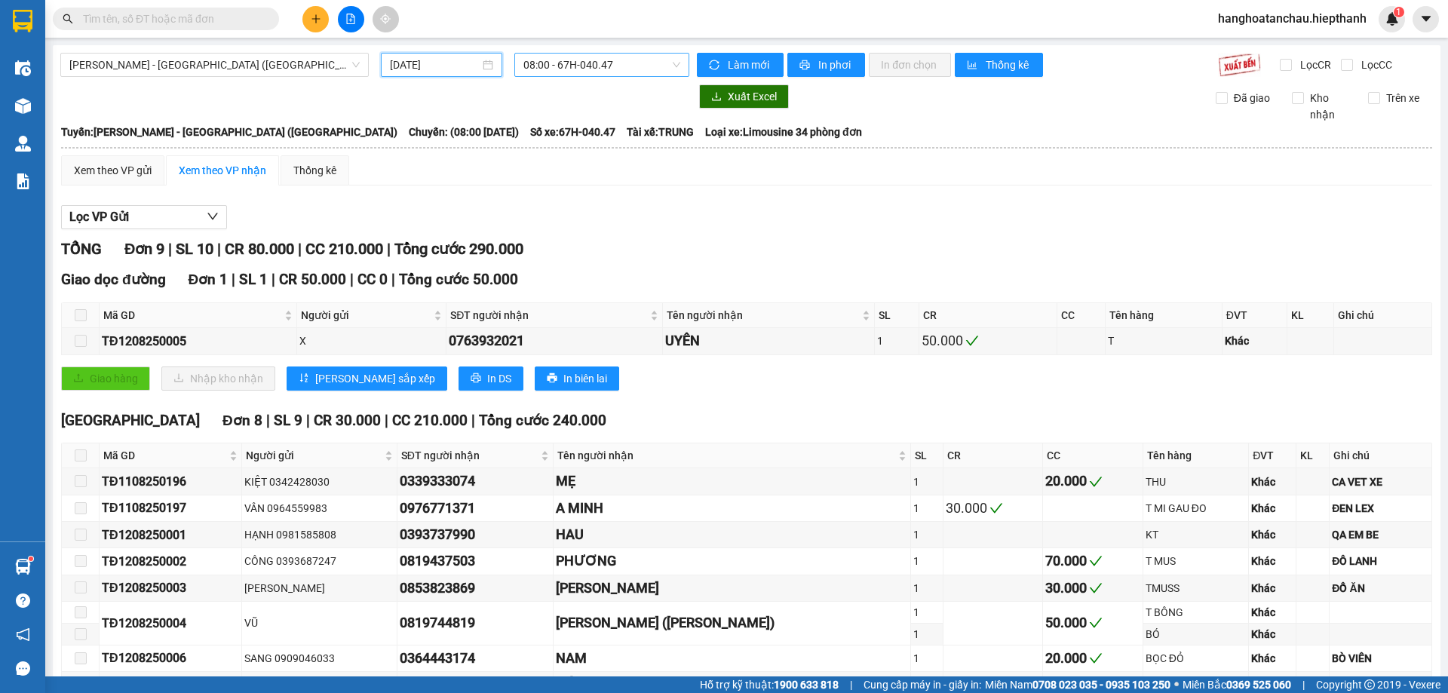
click at [573, 65] on span "08:00 - 67H-040.47" at bounding box center [601, 65] width 157 height 23
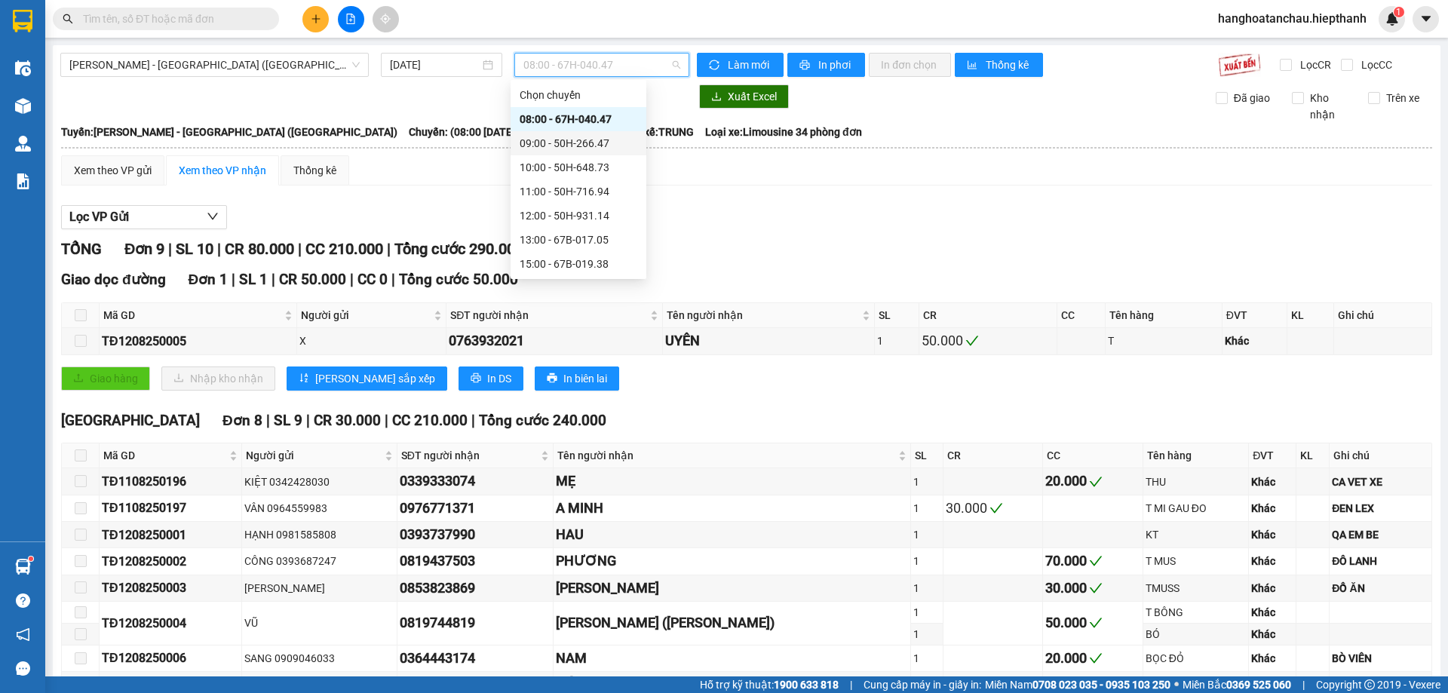
click at [423, 183] on div "Xem theo VP gửi Xem theo VP nhận Thống kê" at bounding box center [746, 170] width 1371 height 30
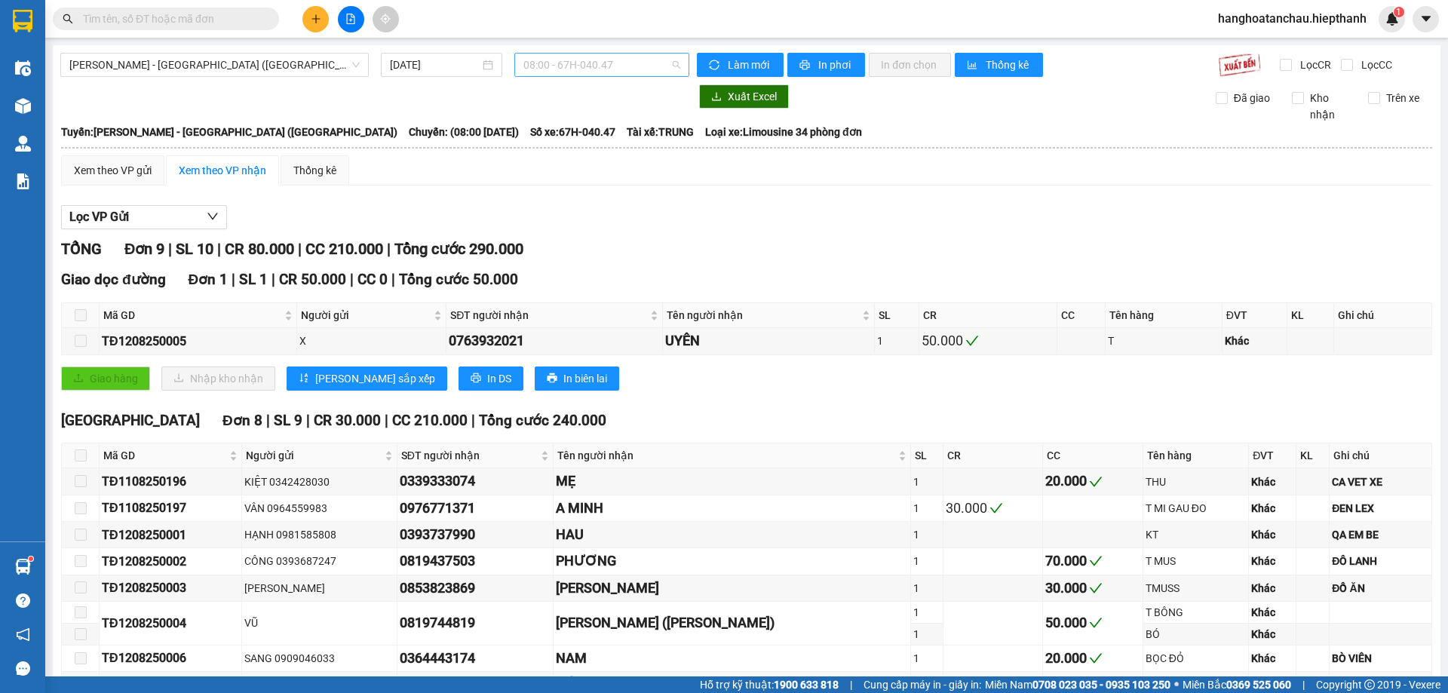
click at [626, 58] on span "08:00 - 67H-040.47" at bounding box center [601, 65] width 157 height 23
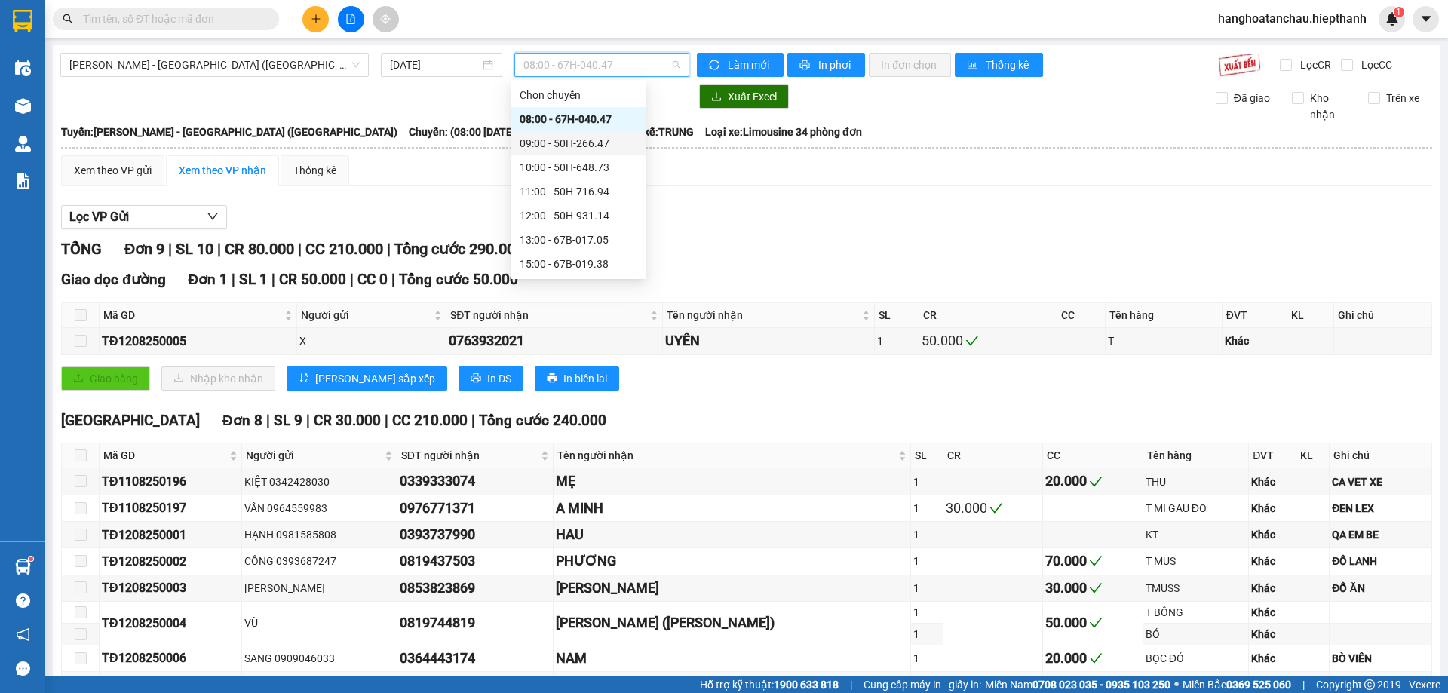
click at [559, 147] on div "09:00 - 50H-266.47" at bounding box center [579, 143] width 118 height 17
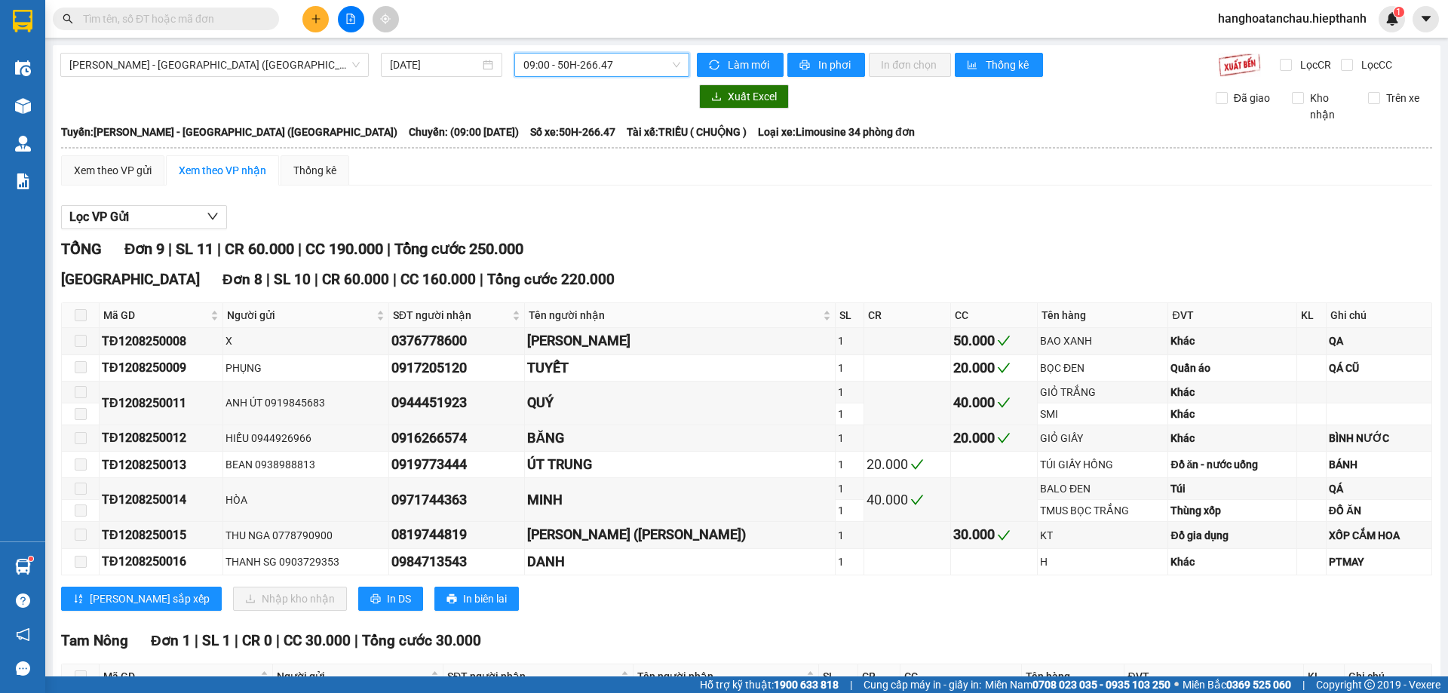
click at [538, 73] on span "09:00 - 50H-266.47" at bounding box center [601, 65] width 157 height 23
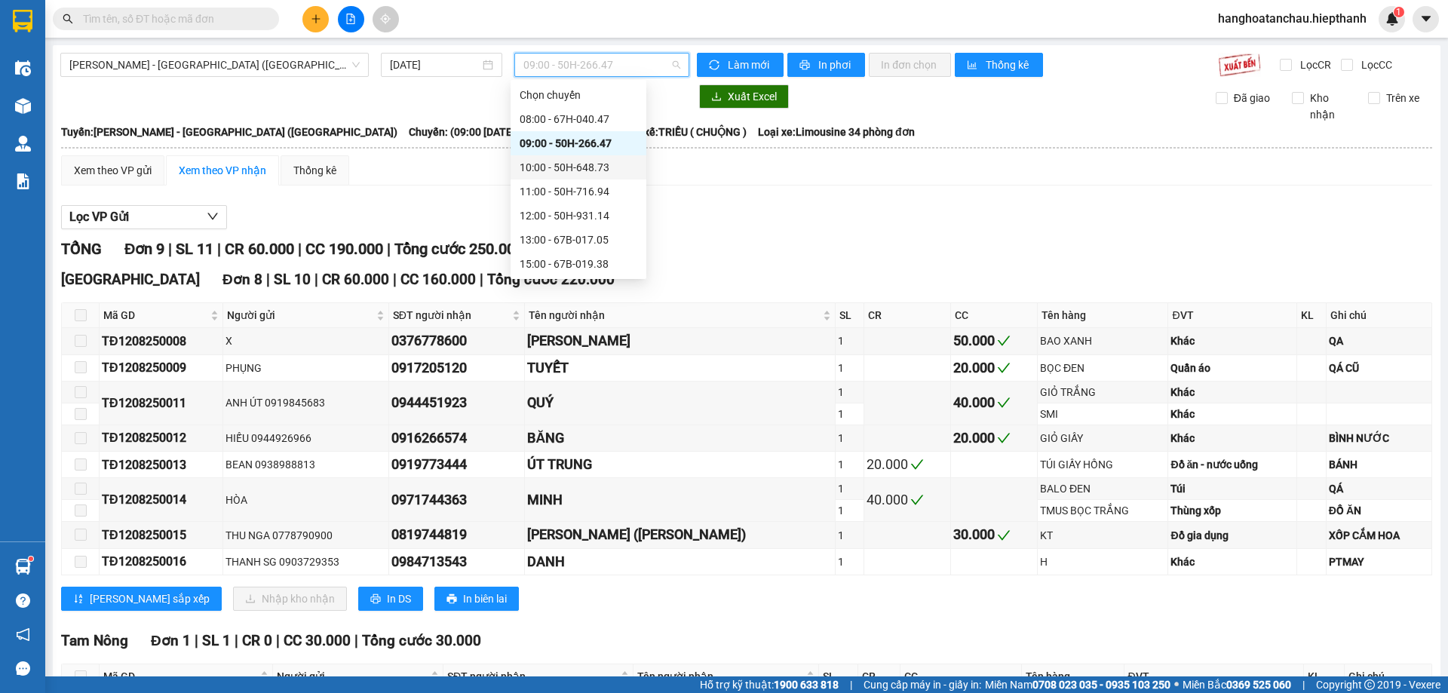
click at [530, 164] on div "10:00 - 50H-648.73" at bounding box center [579, 167] width 118 height 17
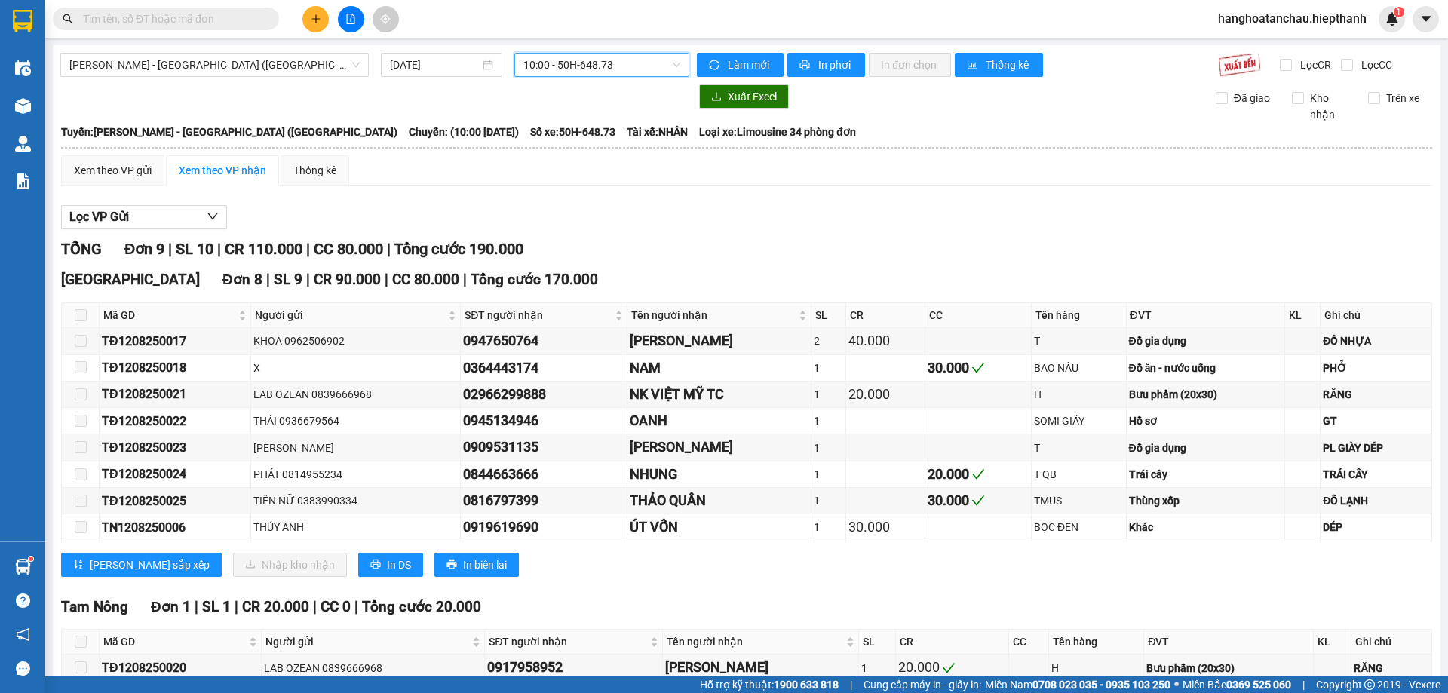
click at [555, 69] on span "10:00 - 50H-648.73" at bounding box center [601, 65] width 157 height 23
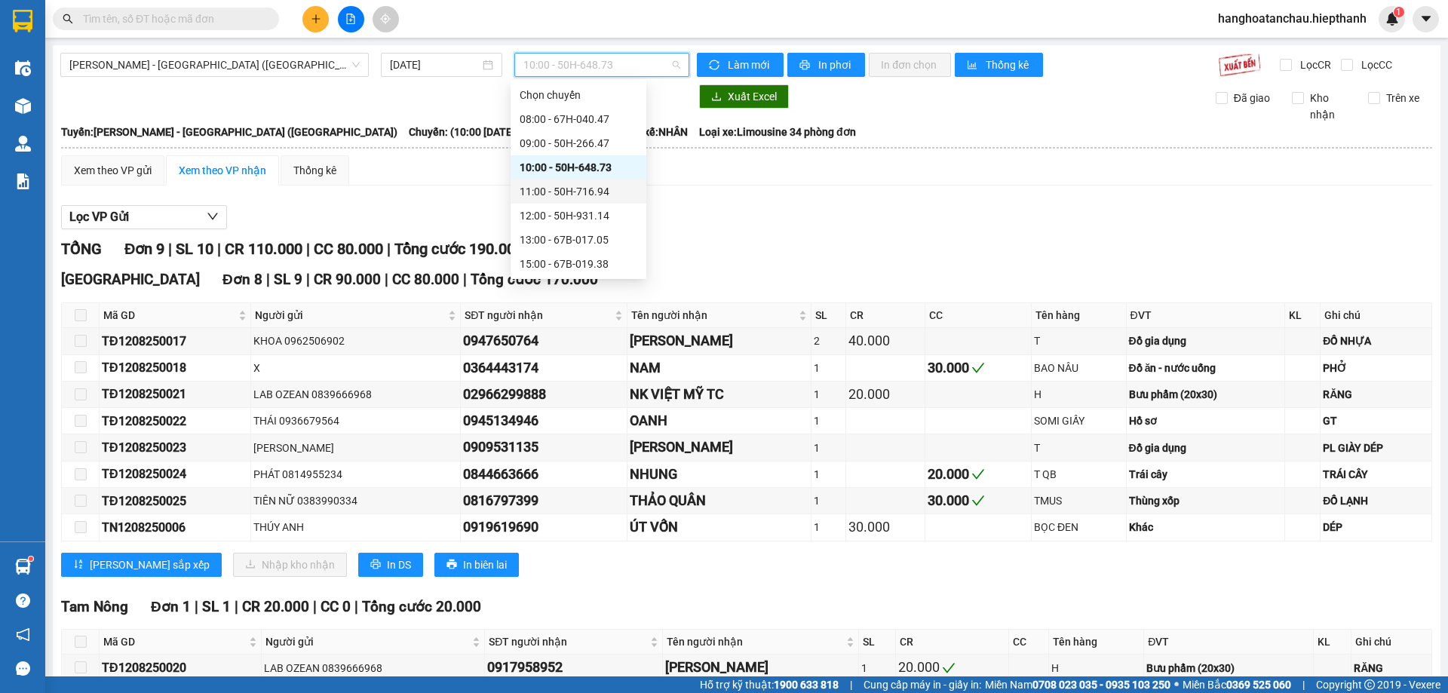
click at [560, 190] on div "11:00 - 50H-716.94" at bounding box center [579, 191] width 118 height 17
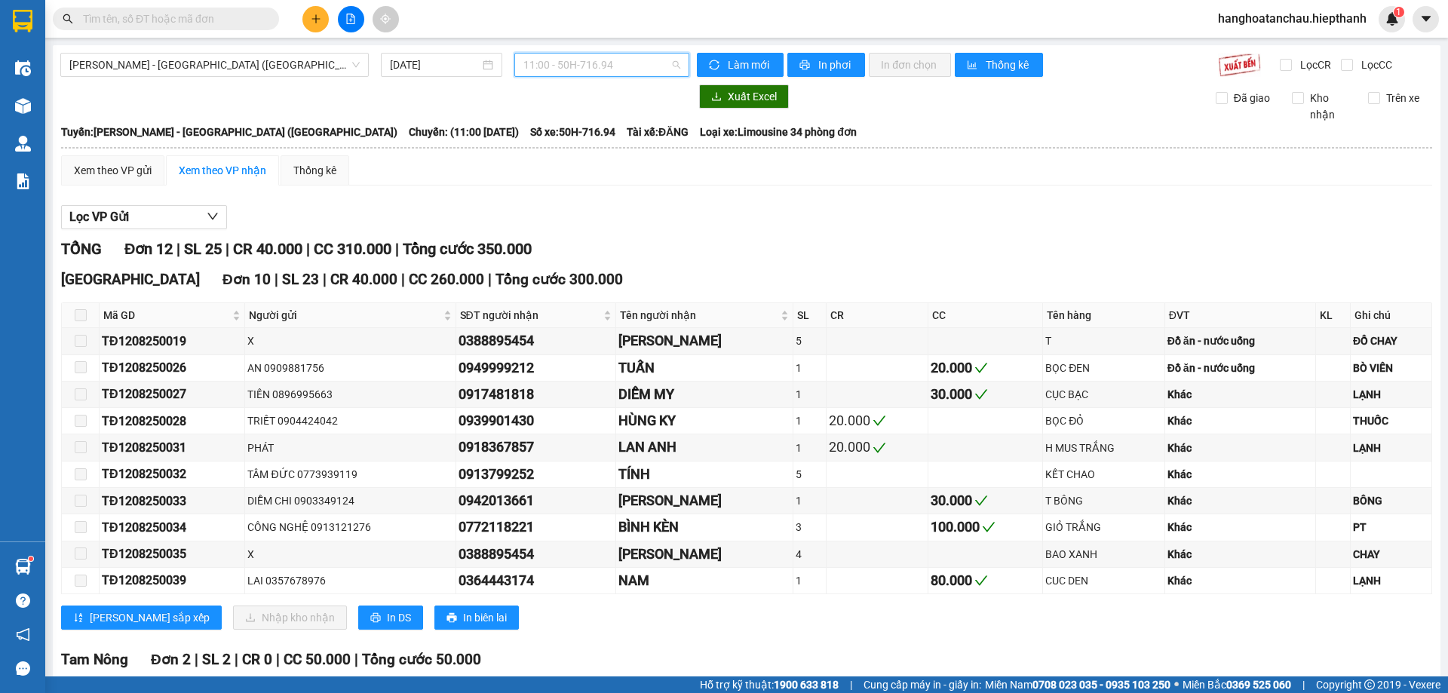
click at [539, 72] on span "11:00 - 50H-716.94" at bounding box center [601, 65] width 157 height 23
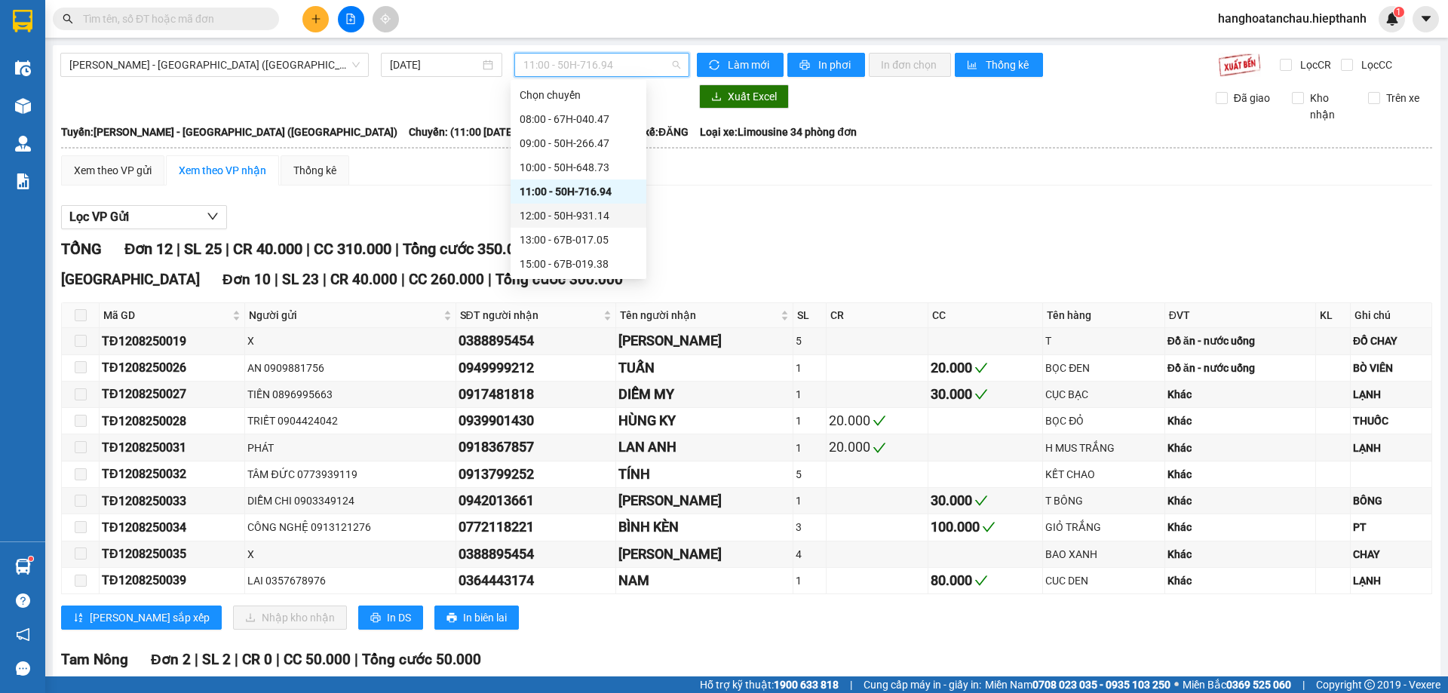
click at [532, 217] on div "12:00 - 50H-931.14" at bounding box center [579, 215] width 118 height 17
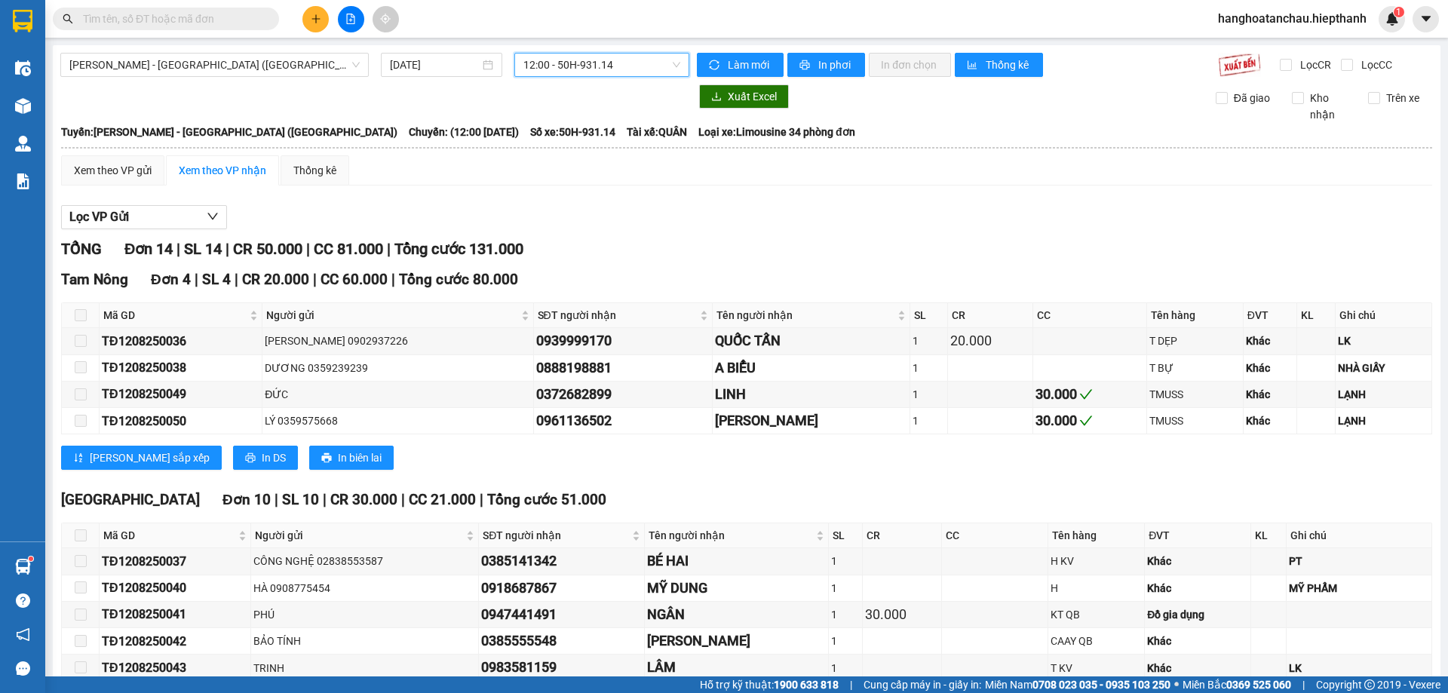
click at [583, 69] on span "12:00 - 50H-931.14" at bounding box center [601, 65] width 157 height 23
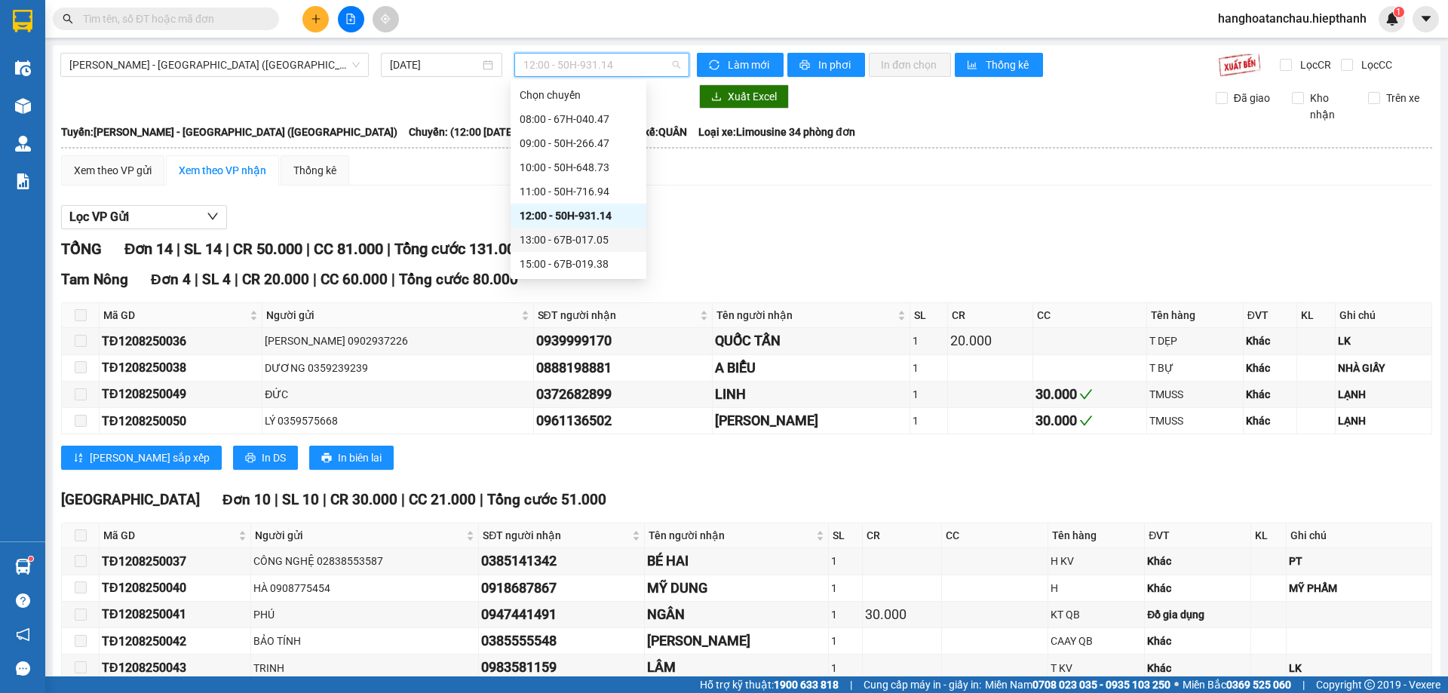
click at [554, 244] on div "13:00 - 67B-017.05" at bounding box center [579, 240] width 118 height 17
